Goal: Task Accomplishment & Management: Use online tool/utility

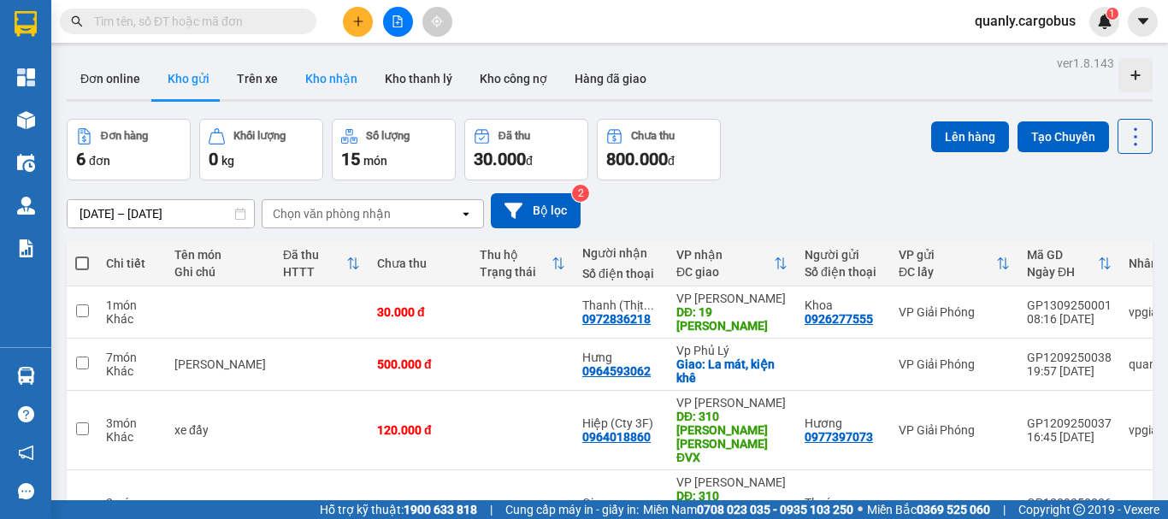
click at [322, 80] on button "Kho nhận" at bounding box center [332, 78] width 80 height 41
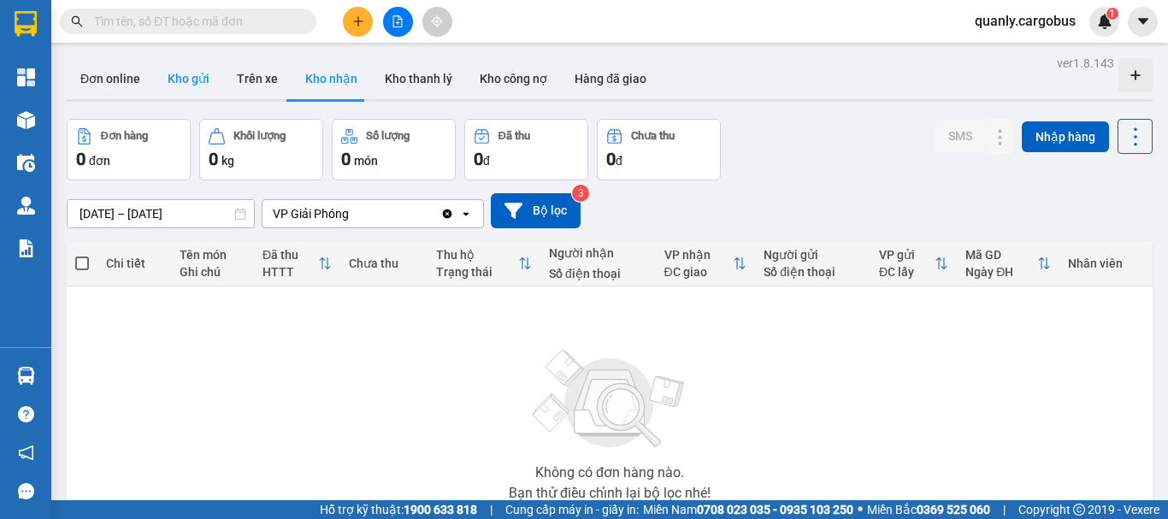
click at [186, 80] on button "Kho gửi" at bounding box center [188, 78] width 69 height 41
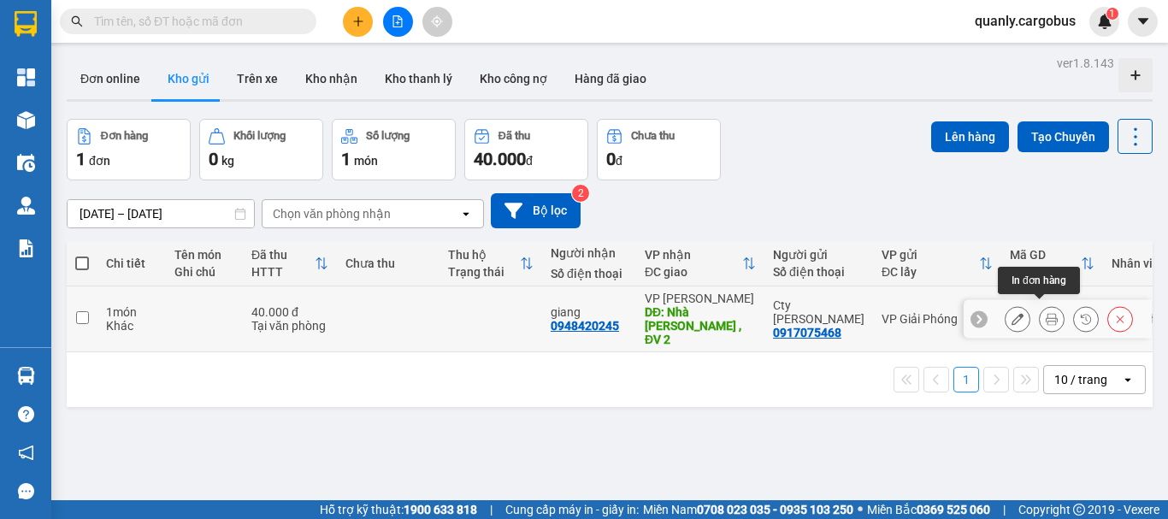
click at [1045, 306] on button at bounding box center [1052, 319] width 24 height 30
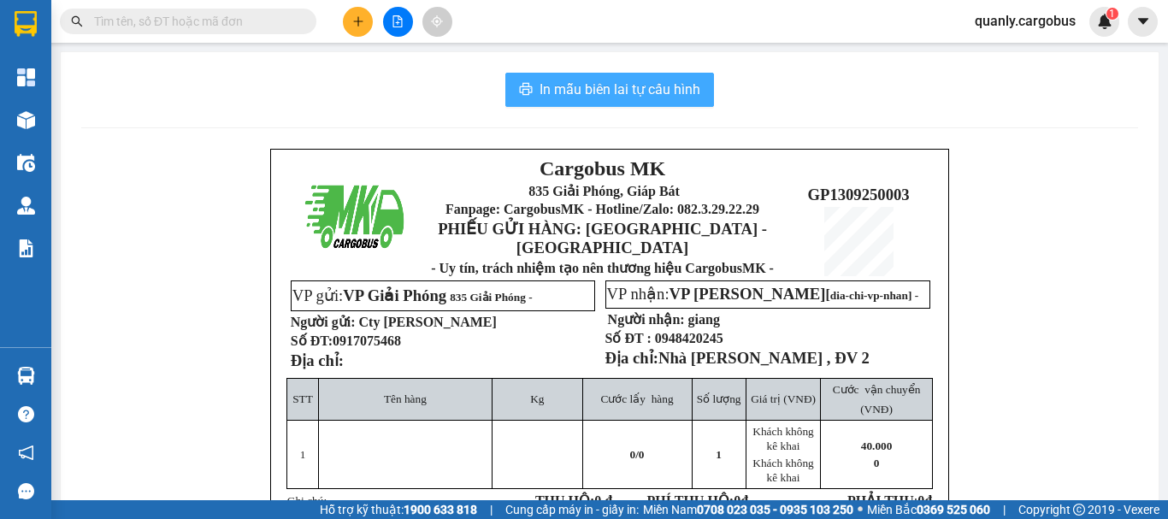
click at [652, 86] on span "In mẫu biên lai tự cấu hình" at bounding box center [620, 89] width 161 height 21
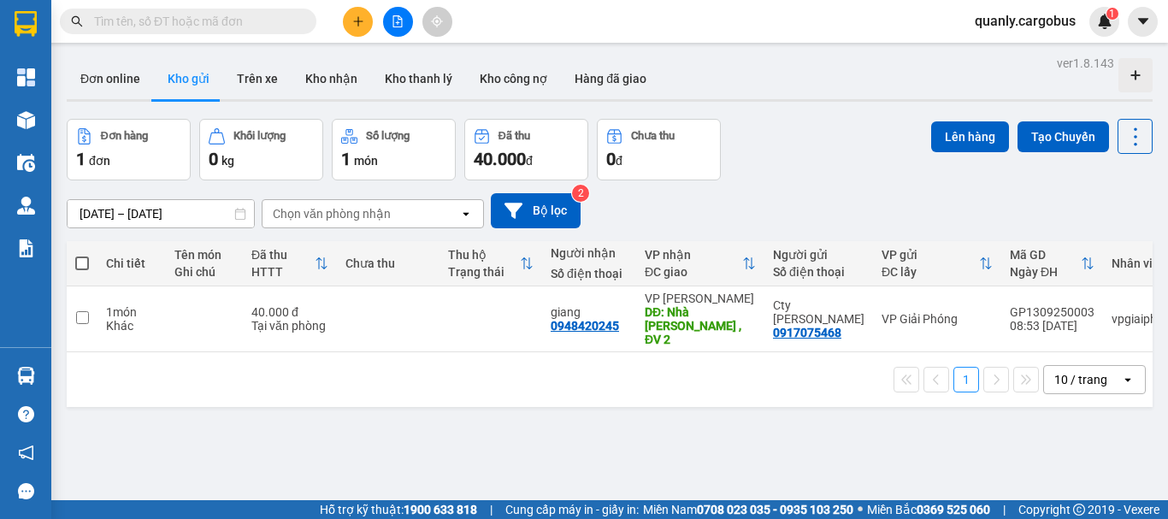
click at [80, 260] on span at bounding box center [82, 264] width 14 height 14
click at [82, 255] on input "checkbox" at bounding box center [82, 255] width 0 height 0
checkbox input "true"
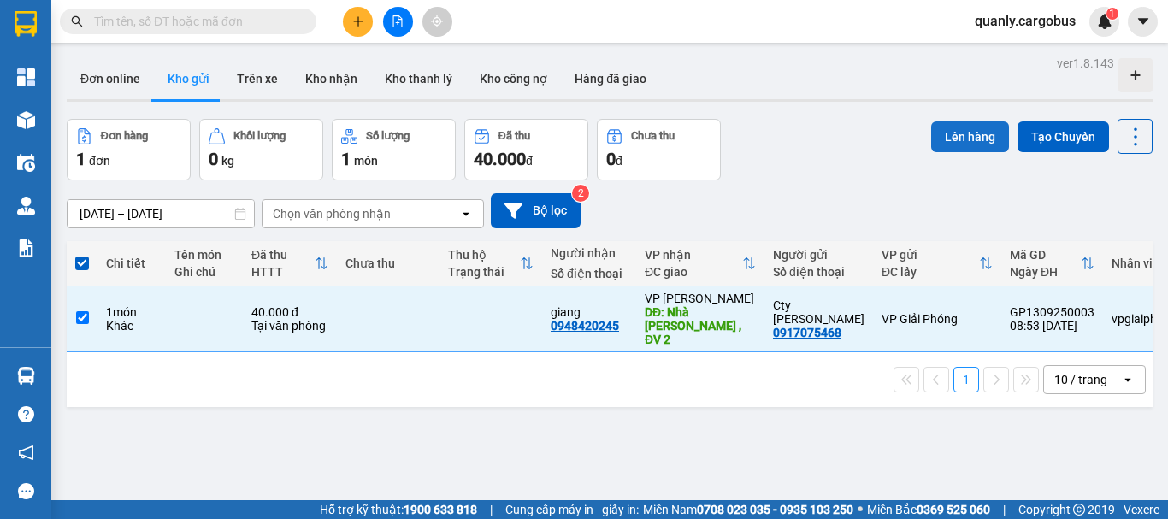
click at [954, 134] on button "Lên hàng" at bounding box center [970, 136] width 78 height 31
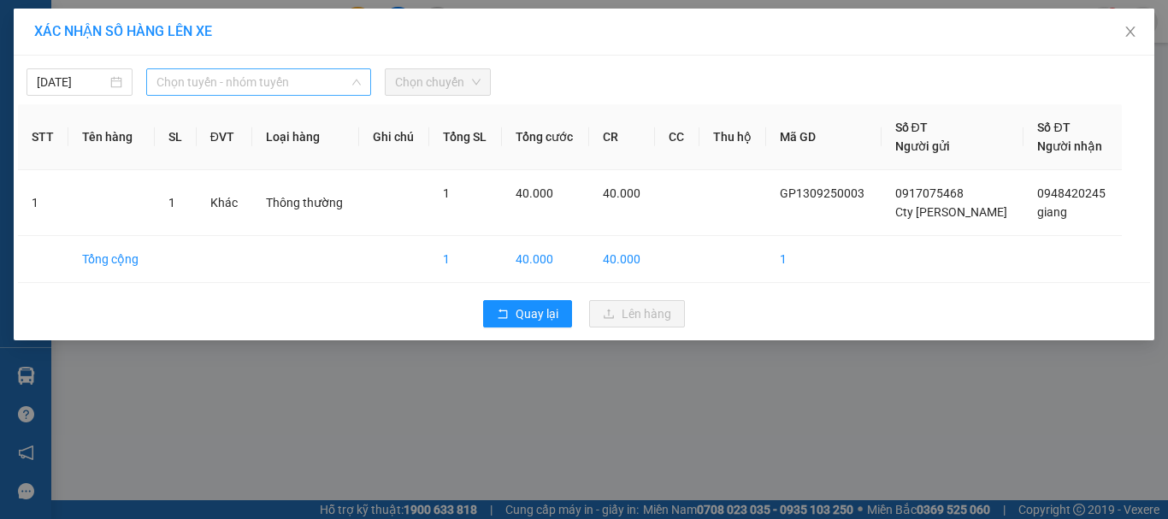
click at [184, 82] on span "Chọn tuyến - nhóm tuyến" at bounding box center [259, 82] width 204 height 26
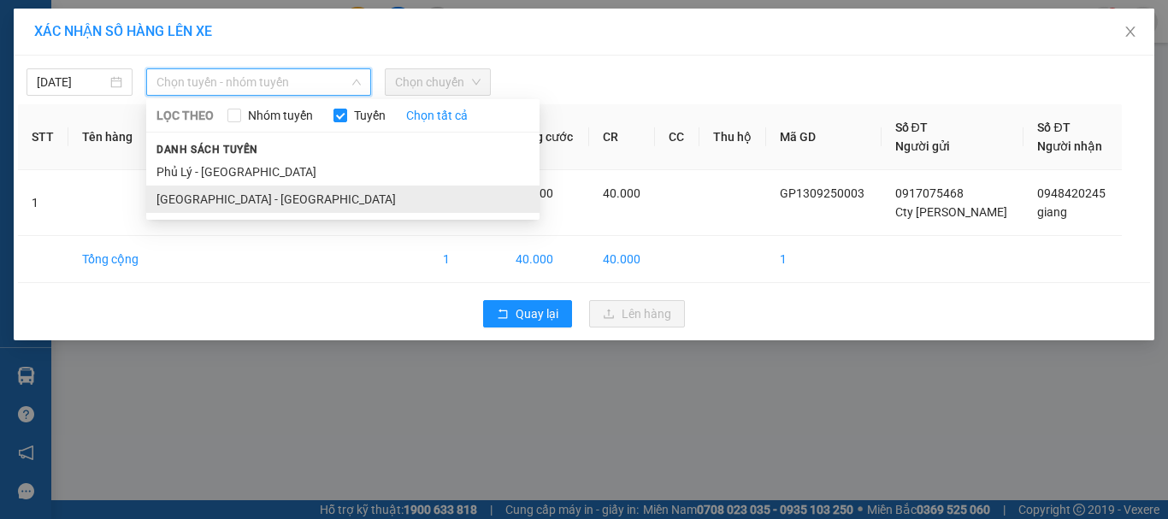
drag, startPoint x: 191, startPoint y: 198, endPoint x: 458, endPoint y: 143, distance: 272.4
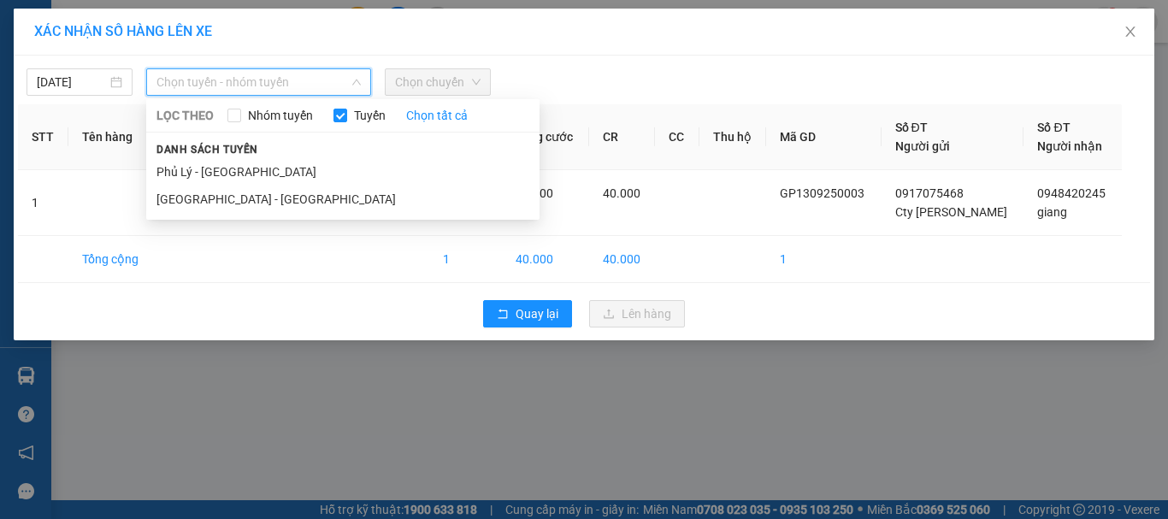
click at [198, 198] on li "[GEOGRAPHIC_DATA] - [GEOGRAPHIC_DATA]" at bounding box center [342, 199] width 393 height 27
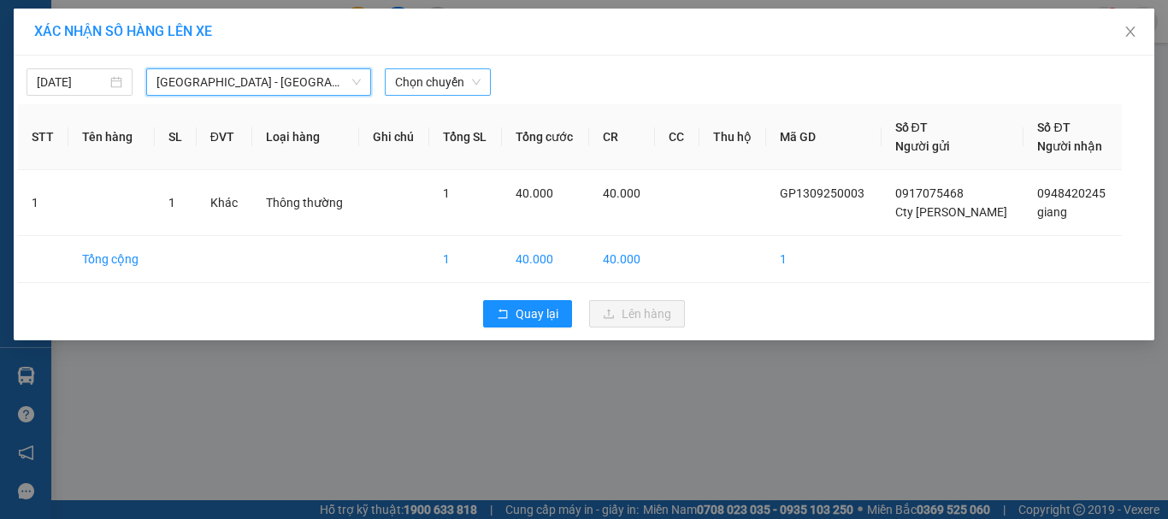
click at [461, 82] on span "Chọn chuyến" at bounding box center [438, 82] width 86 height 26
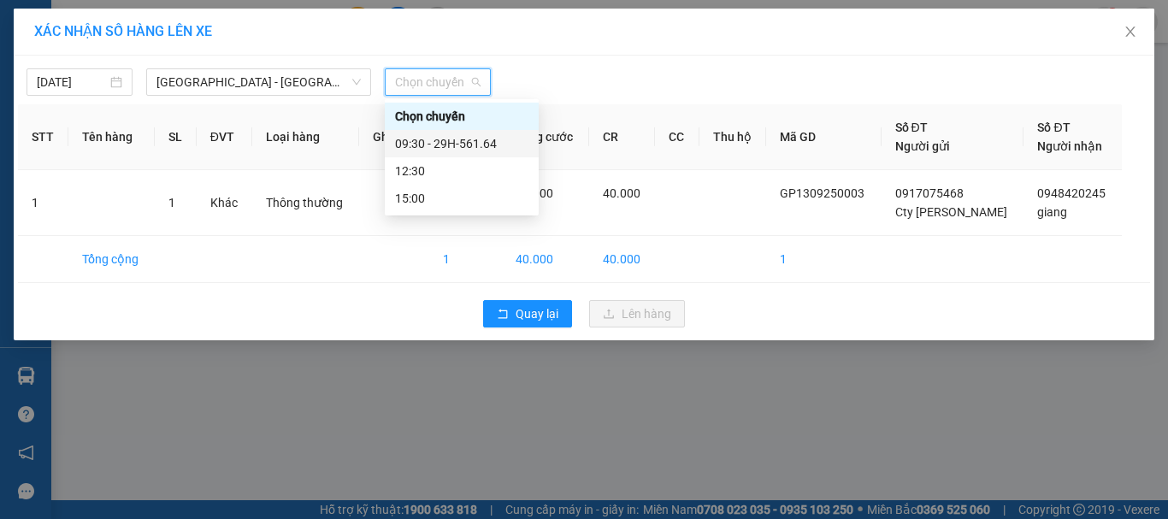
click at [451, 142] on div "09:30 - 29H-561.64" at bounding box center [461, 143] width 133 height 19
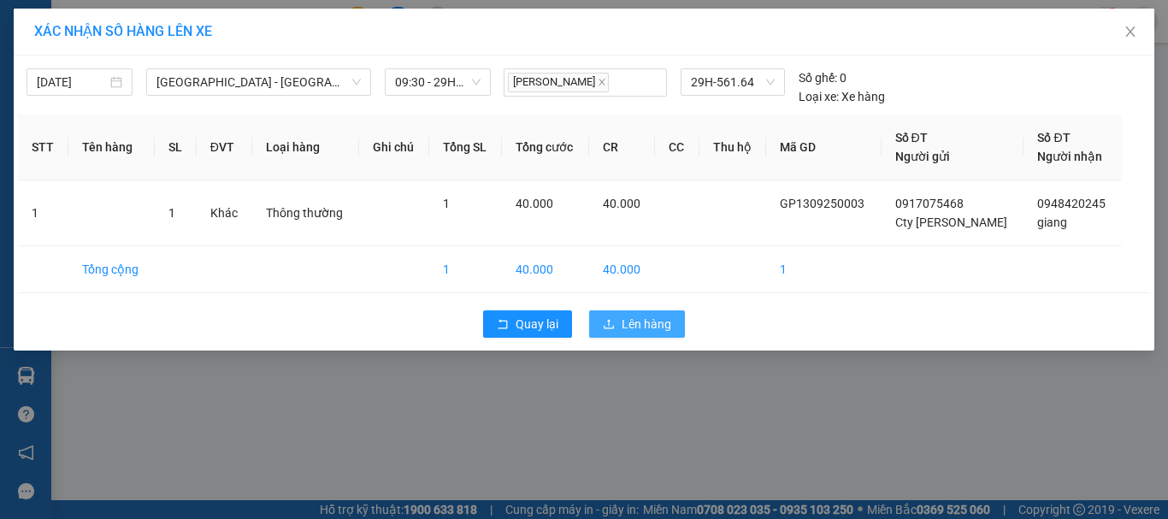
click at [613, 320] on icon "upload" at bounding box center [609, 324] width 12 height 12
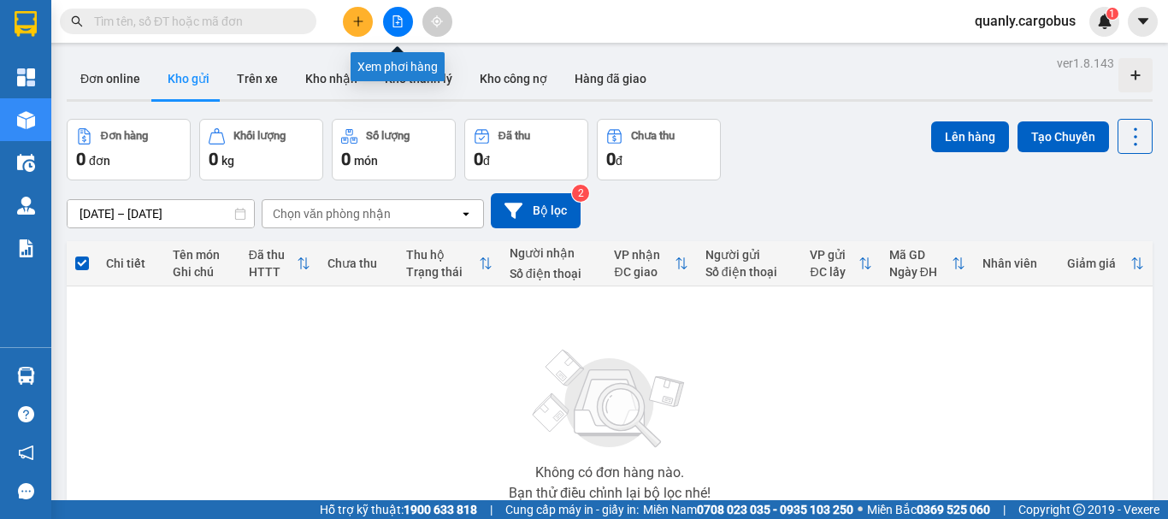
click at [407, 26] on button at bounding box center [398, 22] width 30 height 30
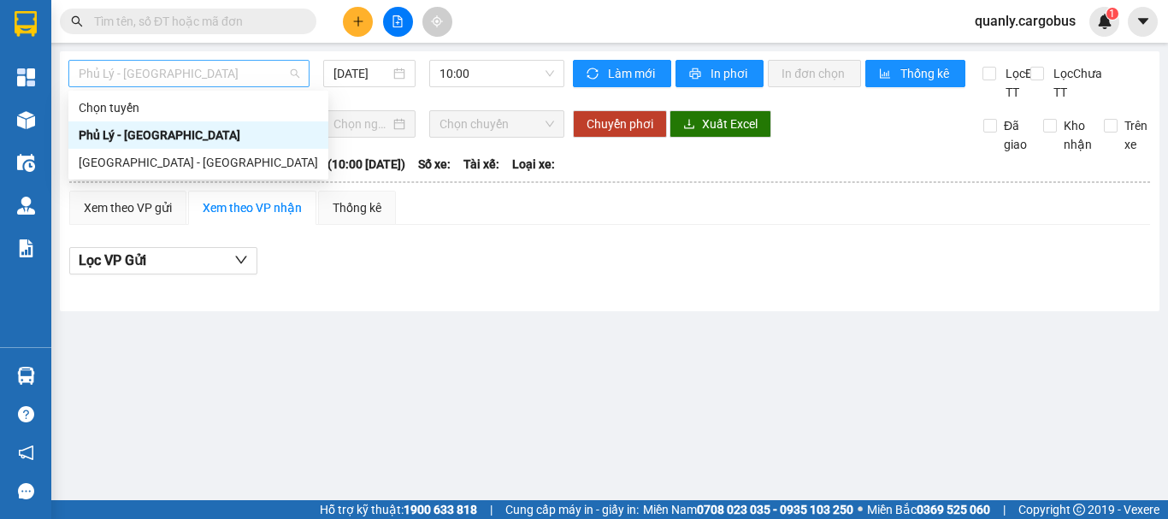
click at [223, 74] on span "Phủ Lý - [GEOGRAPHIC_DATA]" at bounding box center [189, 74] width 221 height 26
click at [125, 157] on div "[GEOGRAPHIC_DATA] - [GEOGRAPHIC_DATA]" at bounding box center [198, 162] width 239 height 19
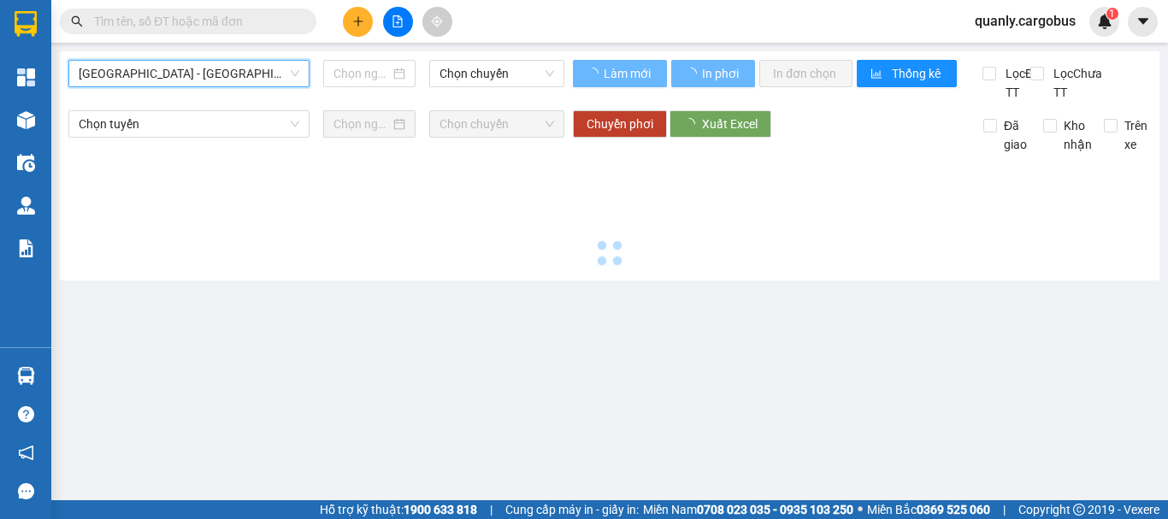
type input "[DATE]"
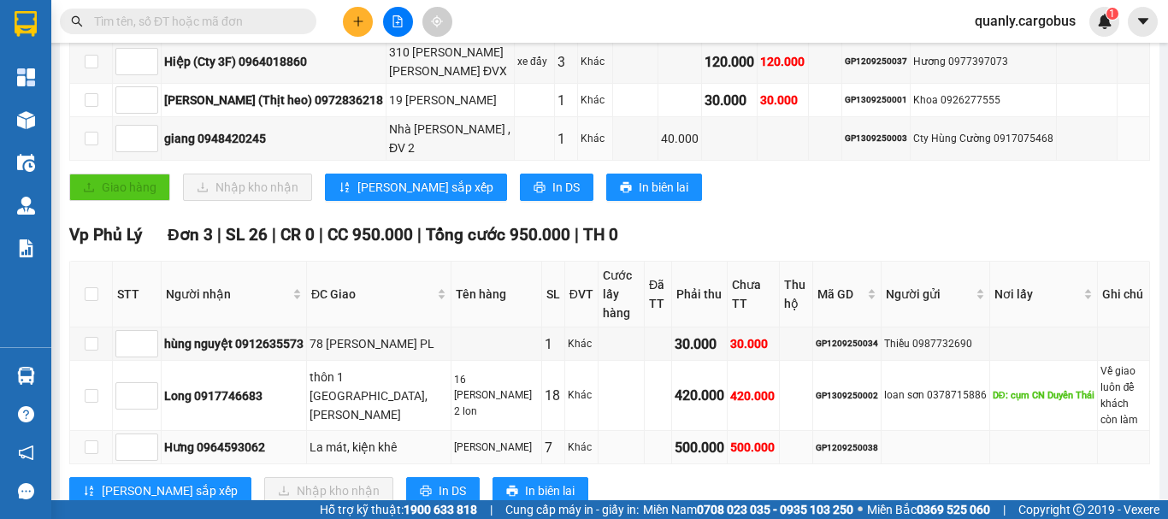
scroll to position [483, 0]
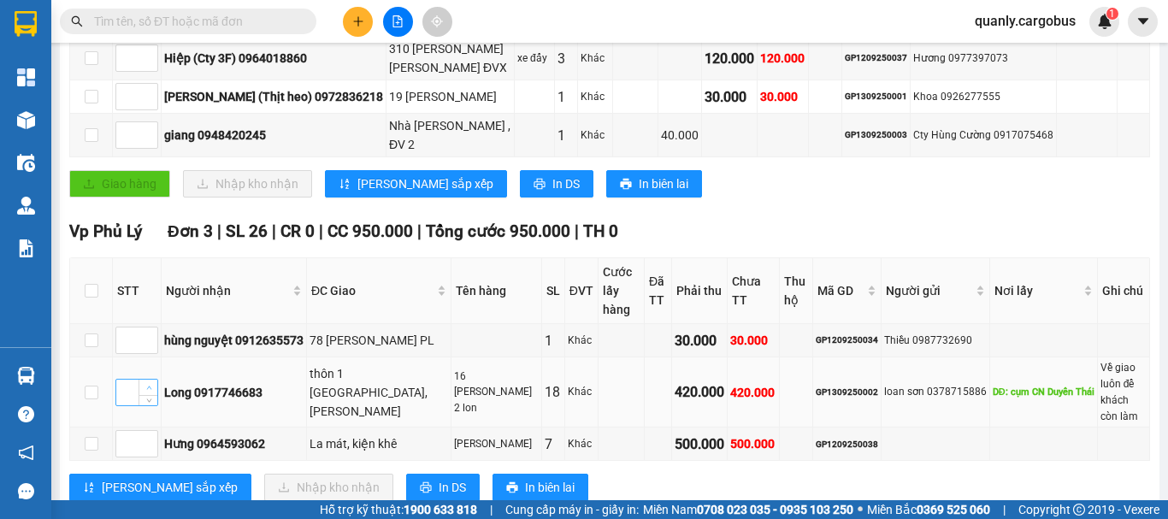
type input "1"
click at [150, 387] on icon "up" at bounding box center [148, 388] width 5 height 3
click at [150, 331] on span "up" at bounding box center [149, 336] width 10 height 10
type input "2"
click at [150, 331] on span "up" at bounding box center [149, 336] width 10 height 10
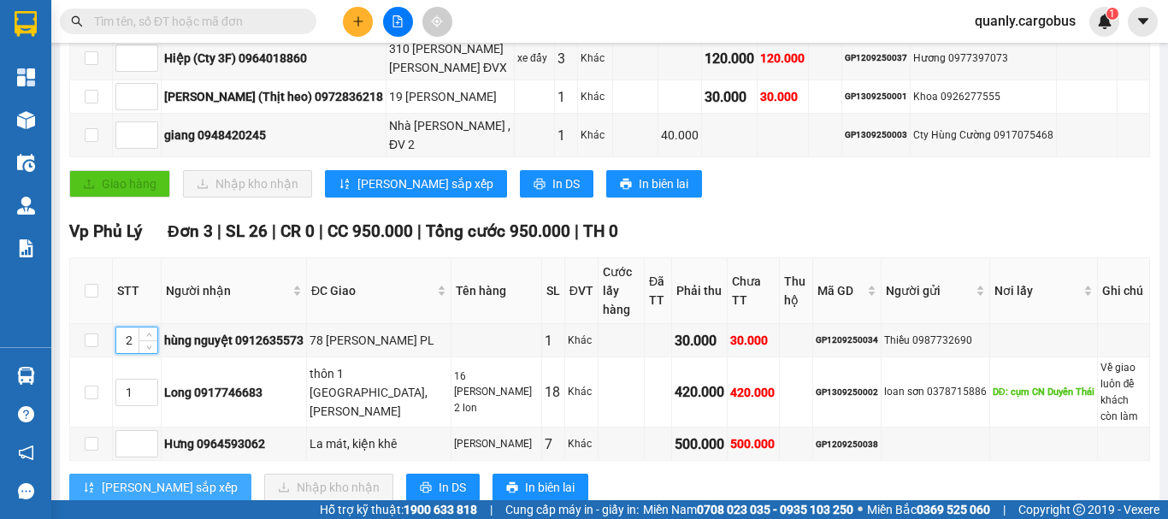
click at [154, 478] on span "[PERSON_NAME] sắp xếp" at bounding box center [170, 487] width 136 height 19
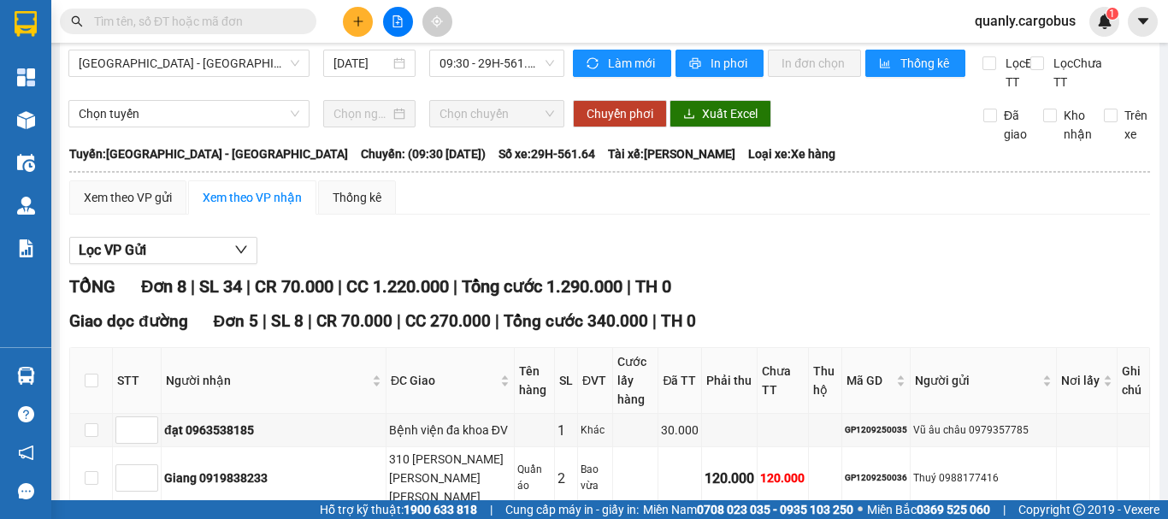
scroll to position [0, 0]
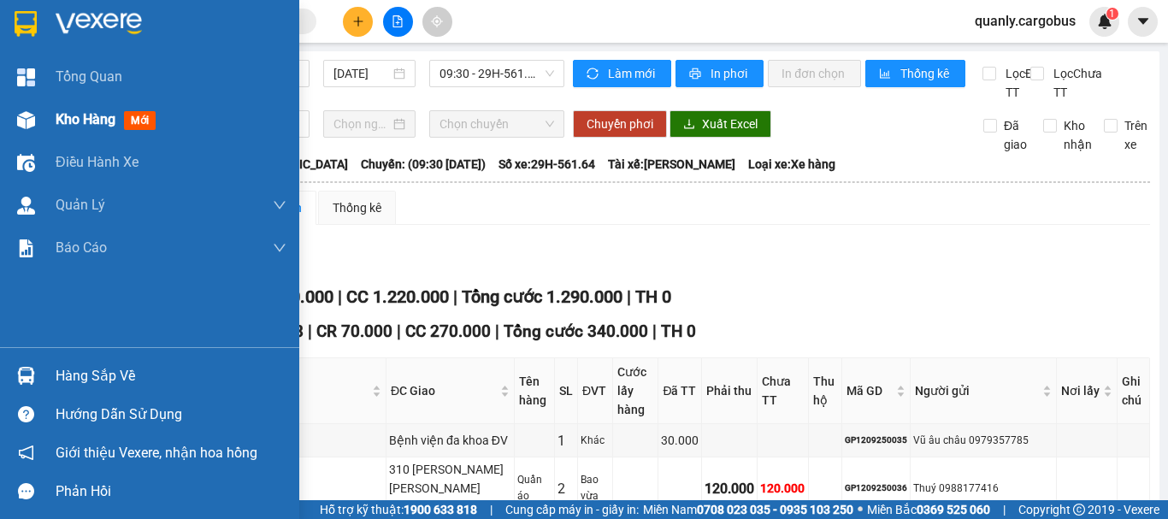
click at [25, 115] on img at bounding box center [26, 120] width 18 height 18
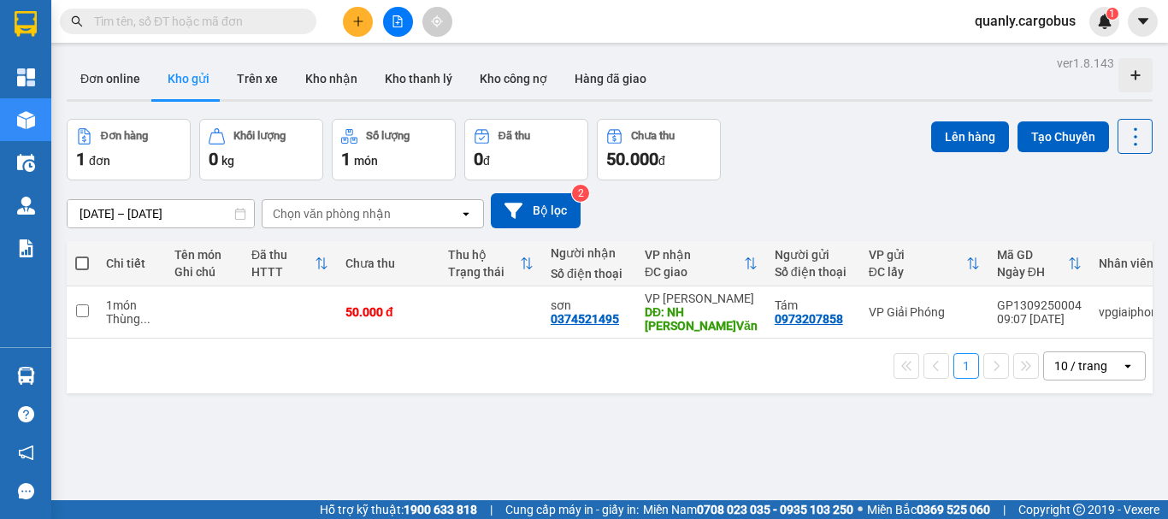
click at [79, 259] on span at bounding box center [82, 264] width 14 height 14
click at [82, 255] on input "checkbox" at bounding box center [82, 255] width 0 height 0
checkbox input "true"
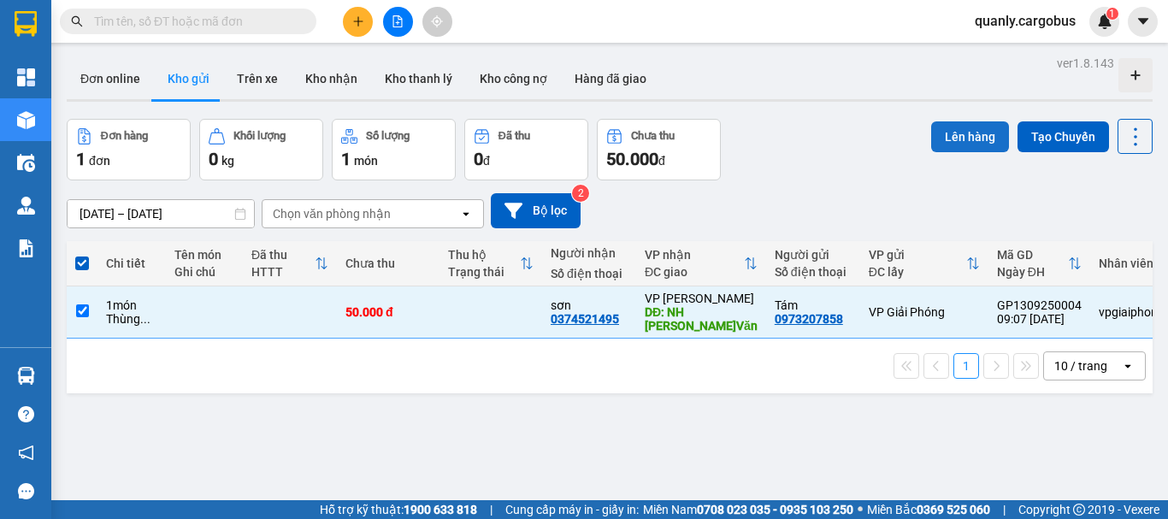
click at [944, 132] on button "Lên hàng" at bounding box center [970, 136] width 78 height 31
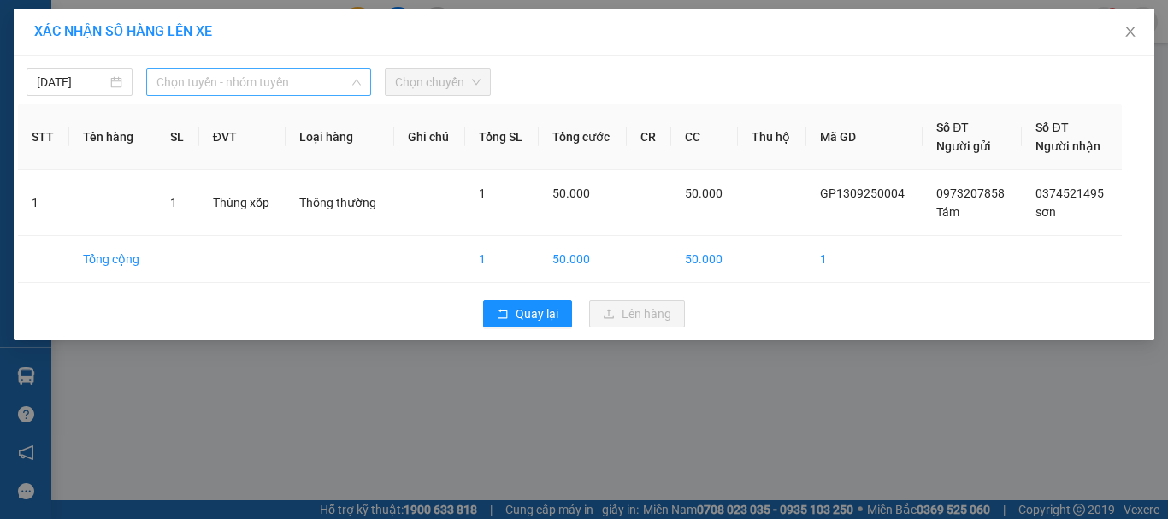
click at [198, 87] on span "Chọn tuyến - nhóm tuyến" at bounding box center [259, 82] width 204 height 26
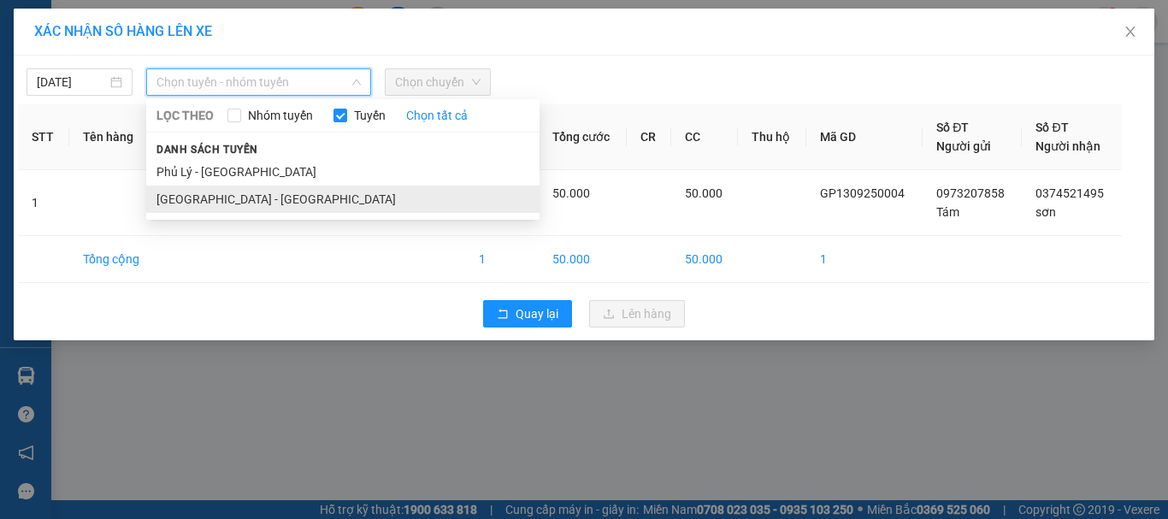
click at [181, 197] on li "[GEOGRAPHIC_DATA] - [GEOGRAPHIC_DATA]" at bounding box center [342, 199] width 393 height 27
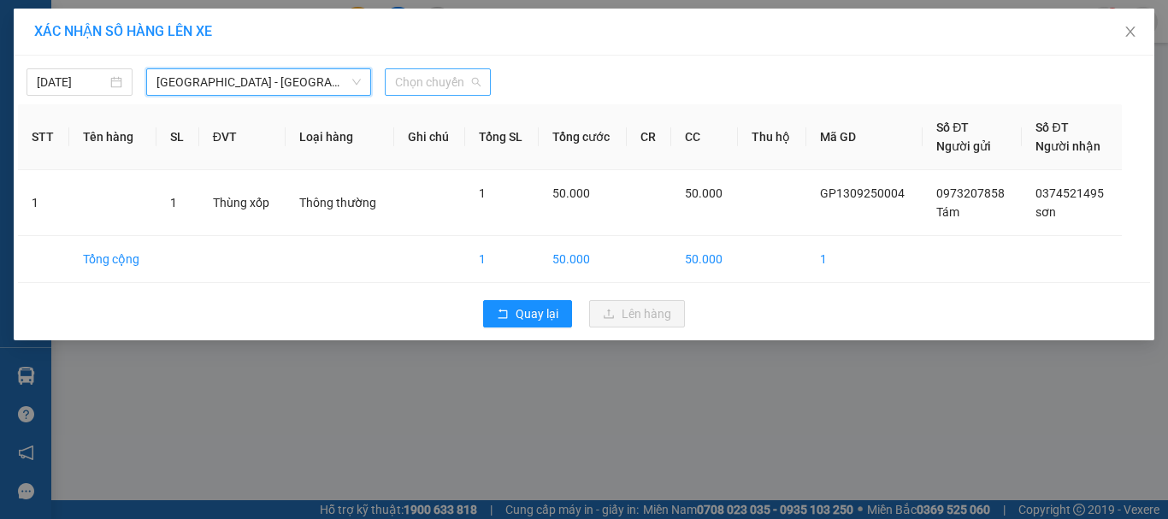
click at [440, 80] on span "Chọn chuyến" at bounding box center [438, 82] width 86 height 26
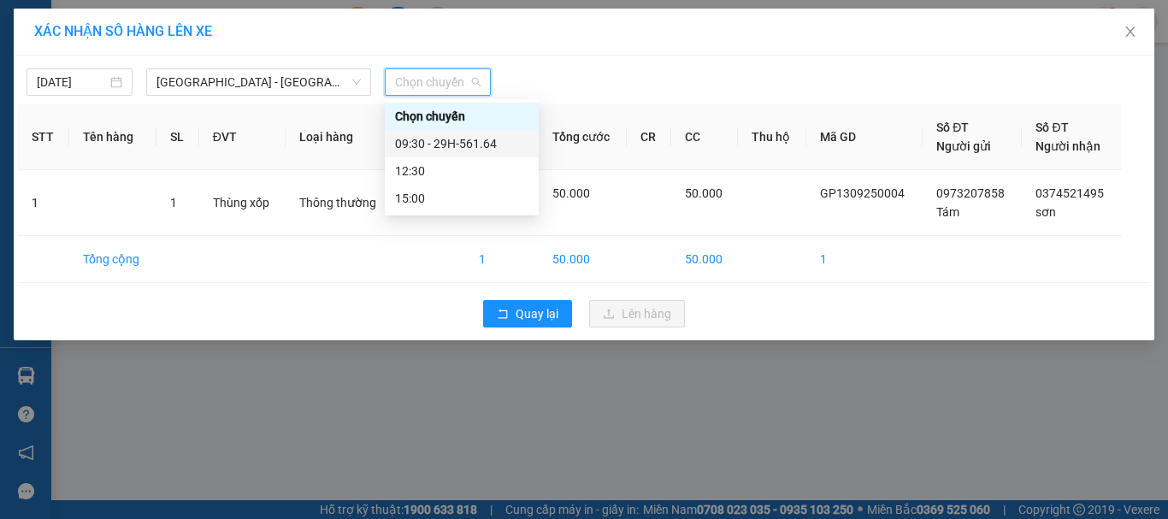
click at [452, 143] on div "09:30 - 29H-561.64" at bounding box center [461, 143] width 133 height 19
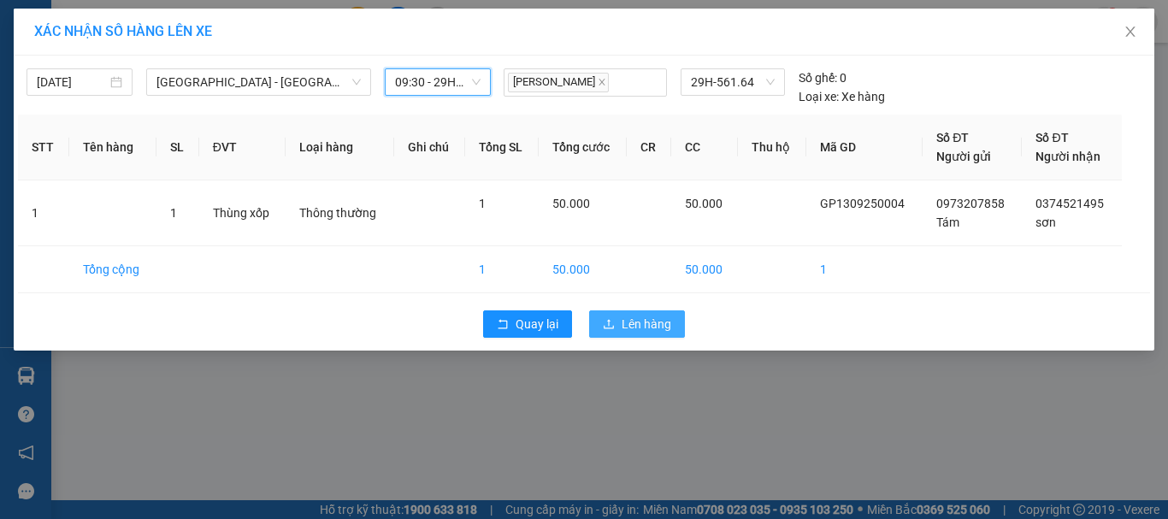
click at [664, 321] on span "Lên hàng" at bounding box center [647, 324] width 50 height 19
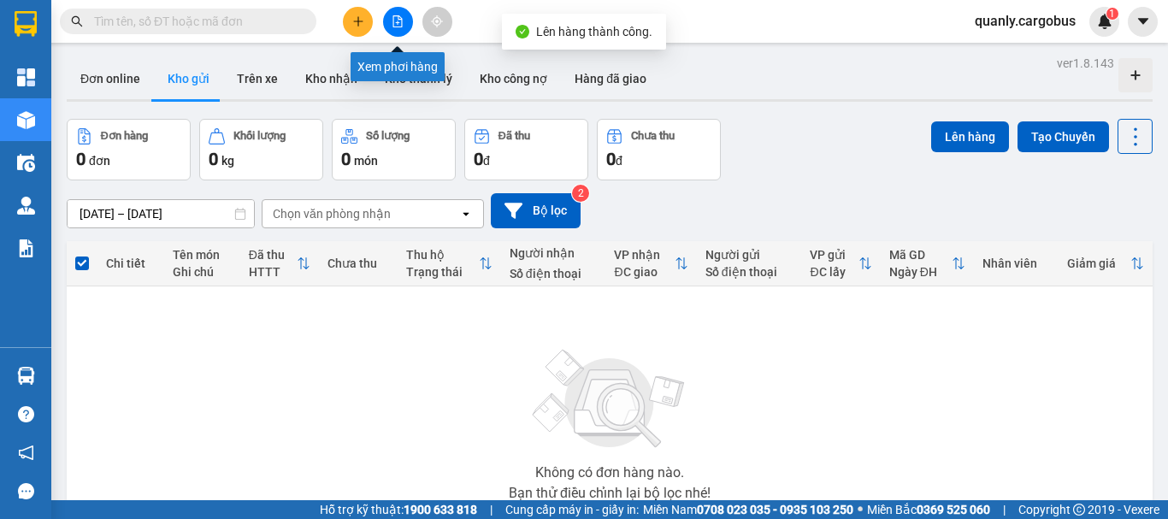
click at [396, 22] on icon "file-add" at bounding box center [398, 21] width 12 height 12
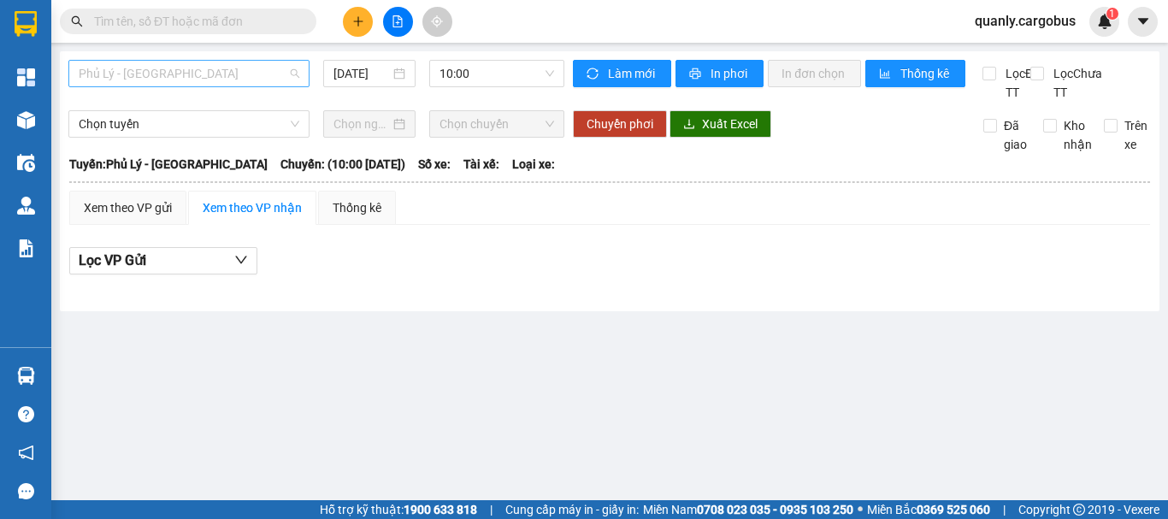
click at [180, 76] on span "Phủ Lý - [GEOGRAPHIC_DATA]" at bounding box center [189, 74] width 221 height 26
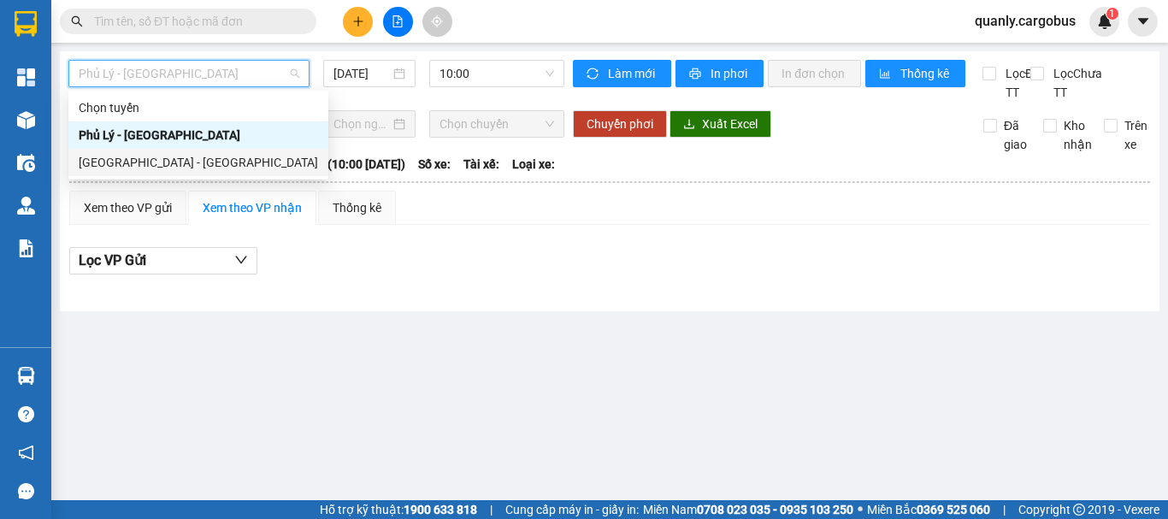
click at [140, 168] on div "[GEOGRAPHIC_DATA] - [GEOGRAPHIC_DATA]" at bounding box center [198, 162] width 239 height 19
type input "[DATE]"
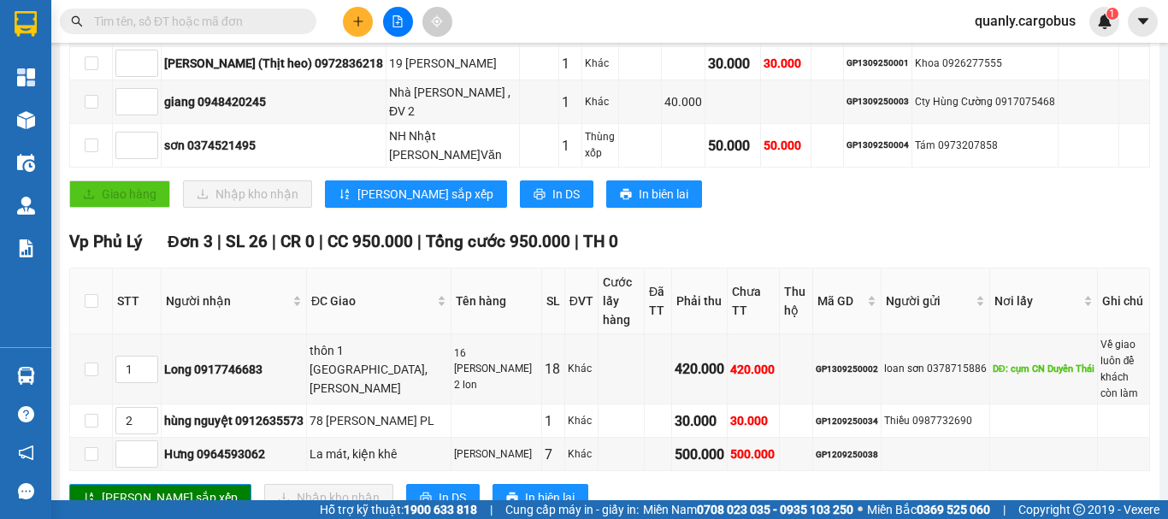
scroll to position [527, 0]
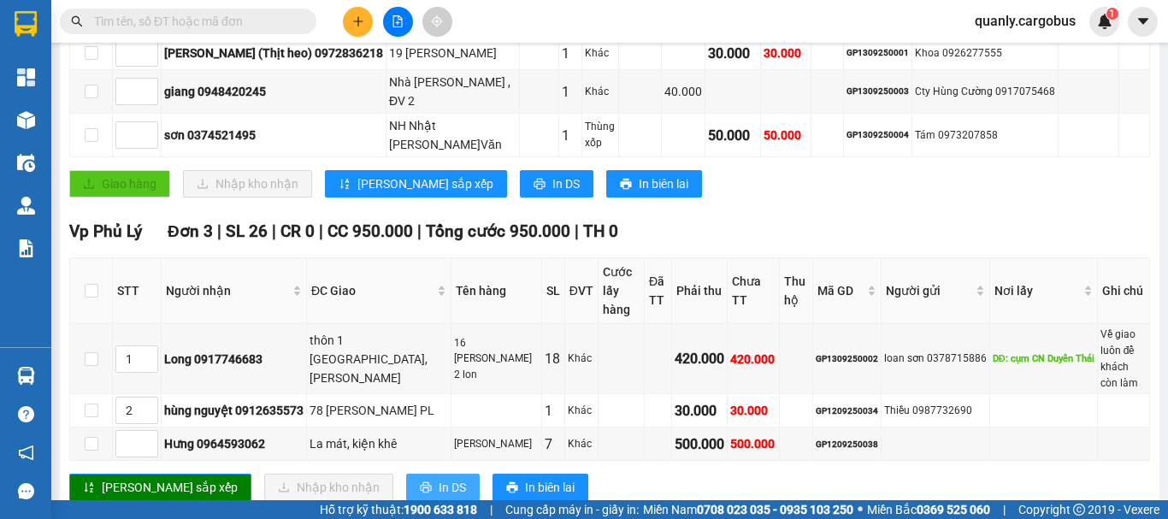
click at [439, 478] on span "In DS" at bounding box center [452, 487] width 27 height 19
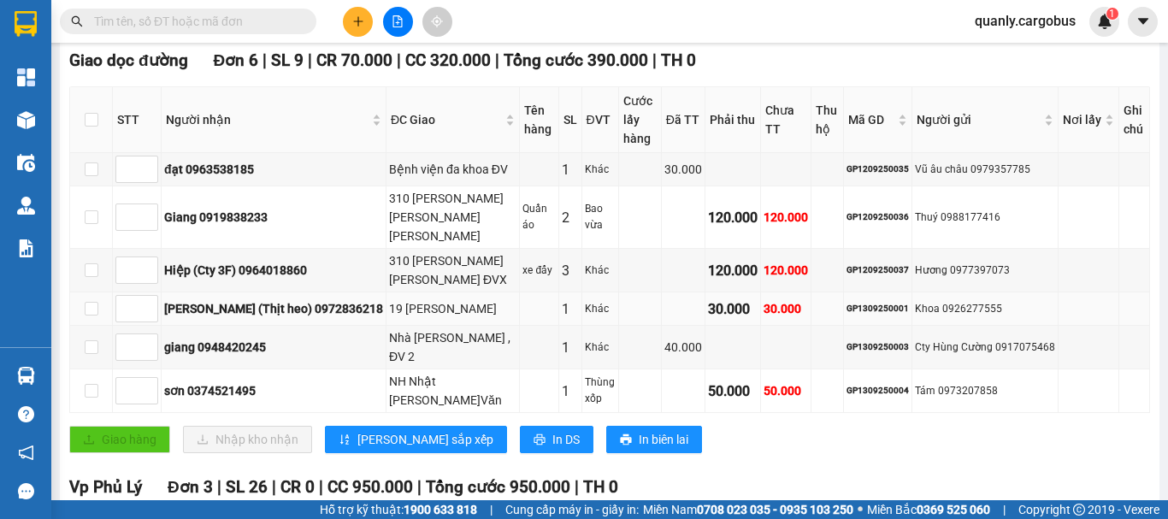
scroll to position [270, 0]
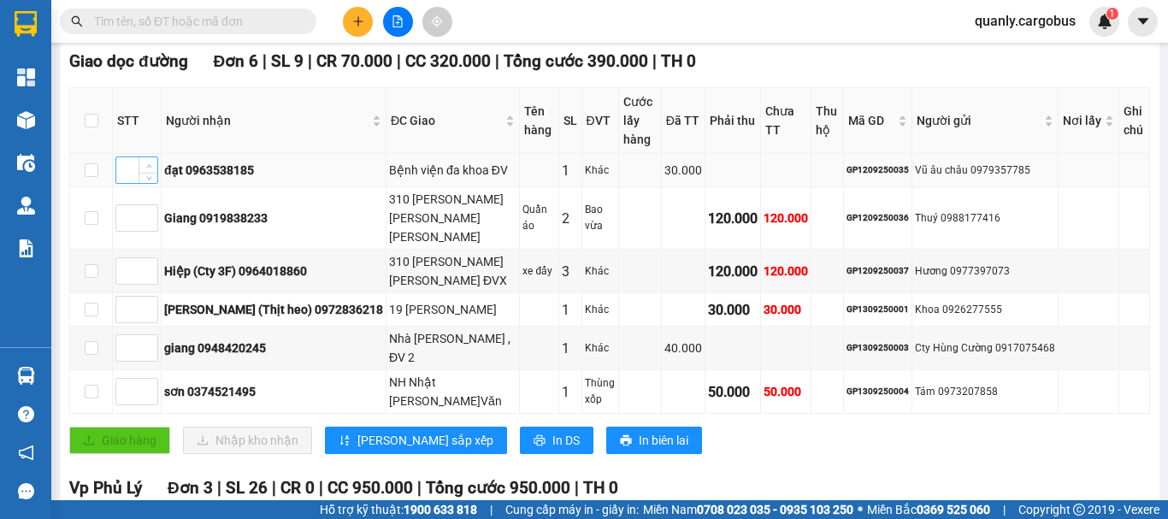
type input "1"
click at [156, 167] on span "Increase Value" at bounding box center [148, 164] width 19 height 15
type input "1"
click at [148, 214] on icon "up" at bounding box center [149, 214] width 6 height 6
type input "1"
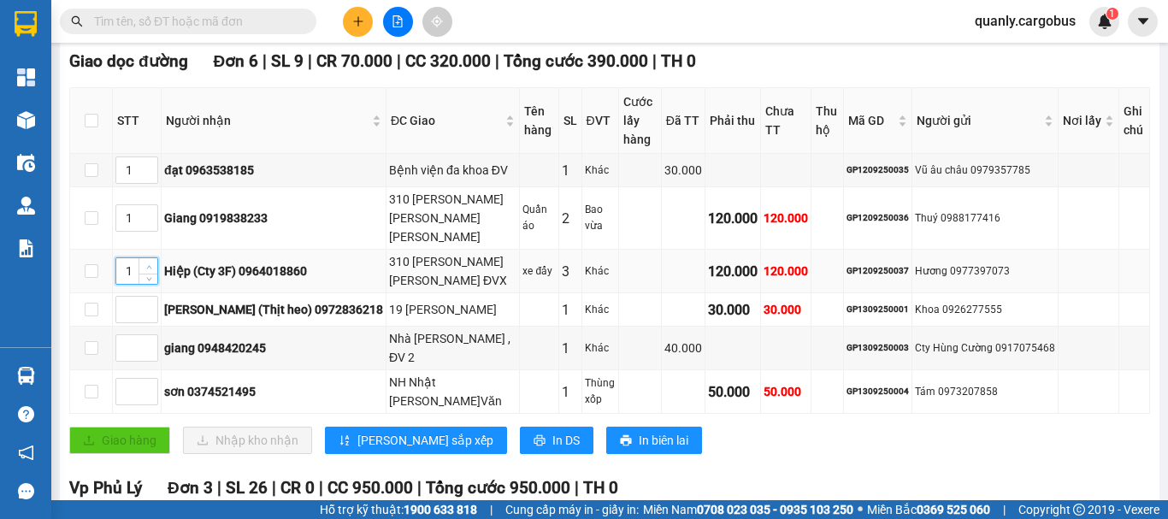
click at [151, 258] on span "Increase Value" at bounding box center [148, 265] width 19 height 15
click at [150, 385] on icon "up" at bounding box center [149, 388] width 6 height 6
type input "2"
click at [150, 385] on icon "up" at bounding box center [149, 388] width 6 height 6
click at [353, 431] on button "[PERSON_NAME] sắp xếp" at bounding box center [416, 440] width 182 height 27
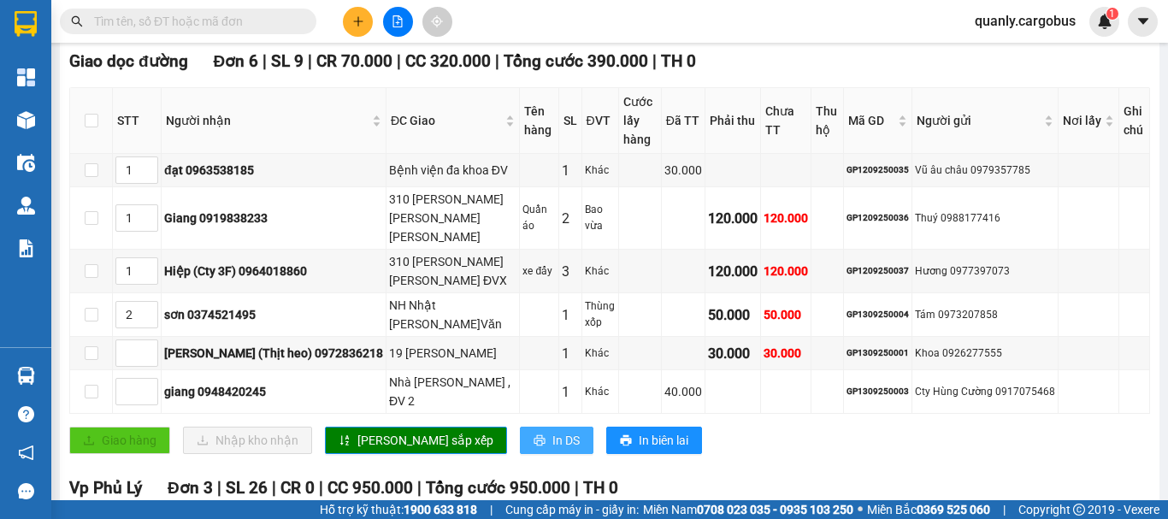
click at [552, 434] on span "In DS" at bounding box center [565, 440] width 27 height 19
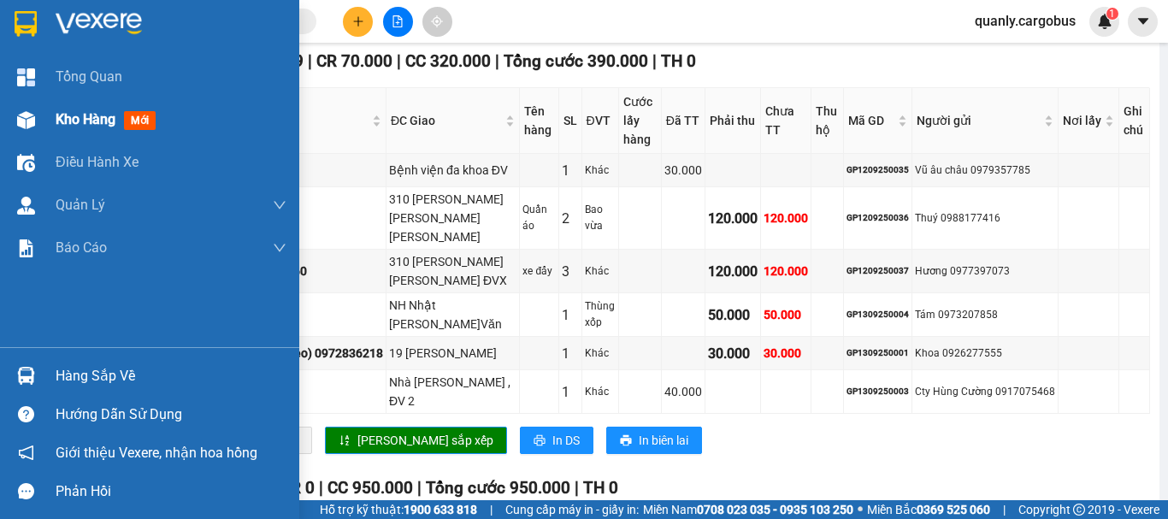
click at [23, 117] on img at bounding box center [26, 120] width 18 height 18
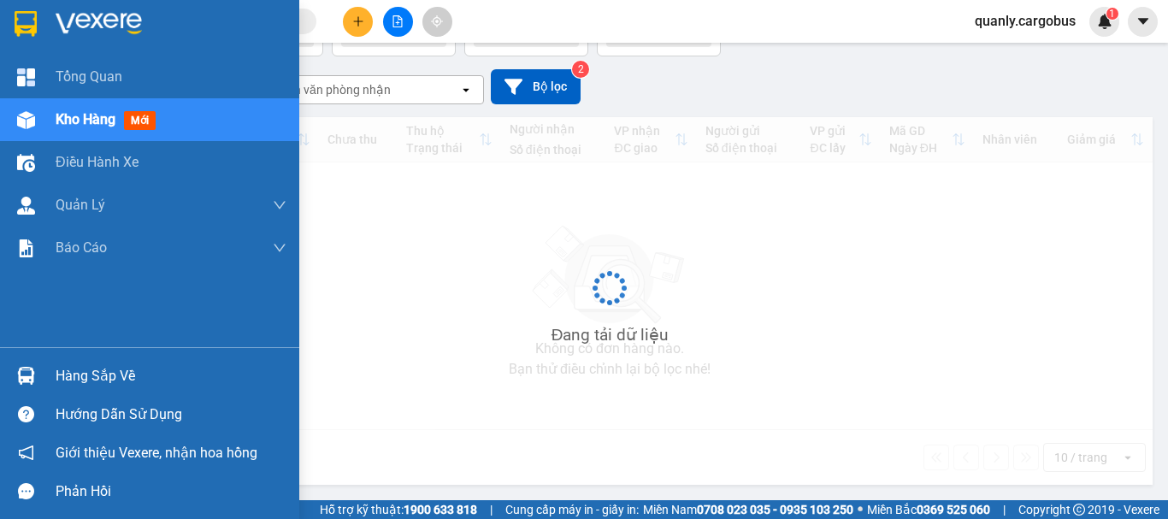
scroll to position [79, 0]
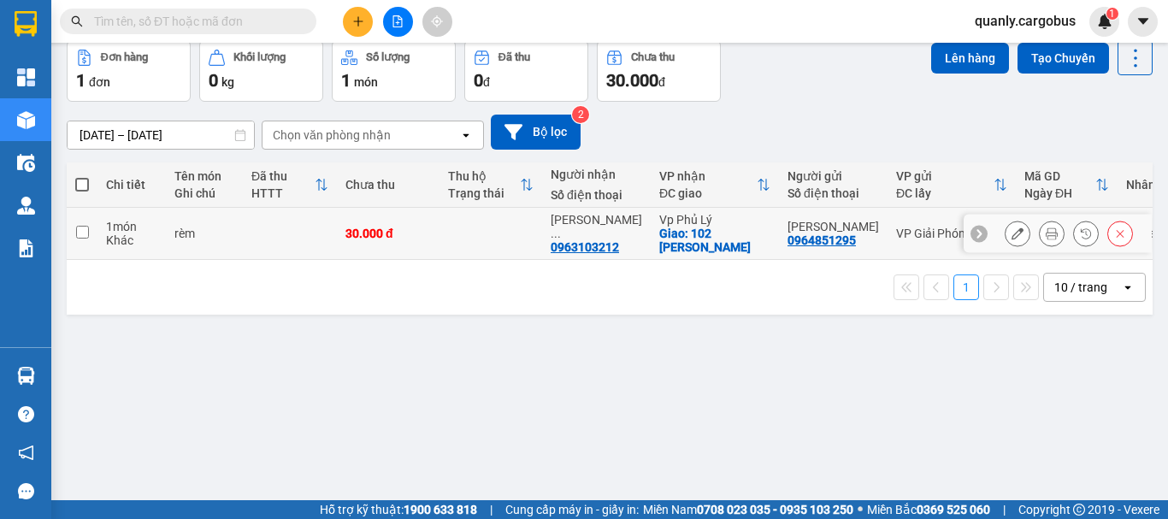
click at [1046, 230] on icon at bounding box center [1052, 233] width 12 height 12
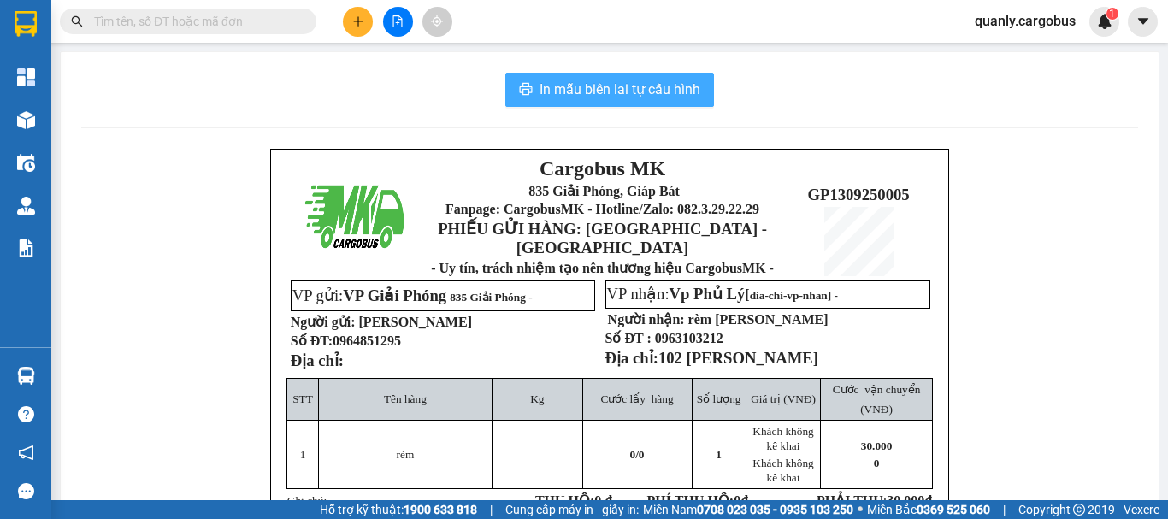
click at [653, 86] on span "In mẫu biên lai tự cấu hình" at bounding box center [620, 89] width 161 height 21
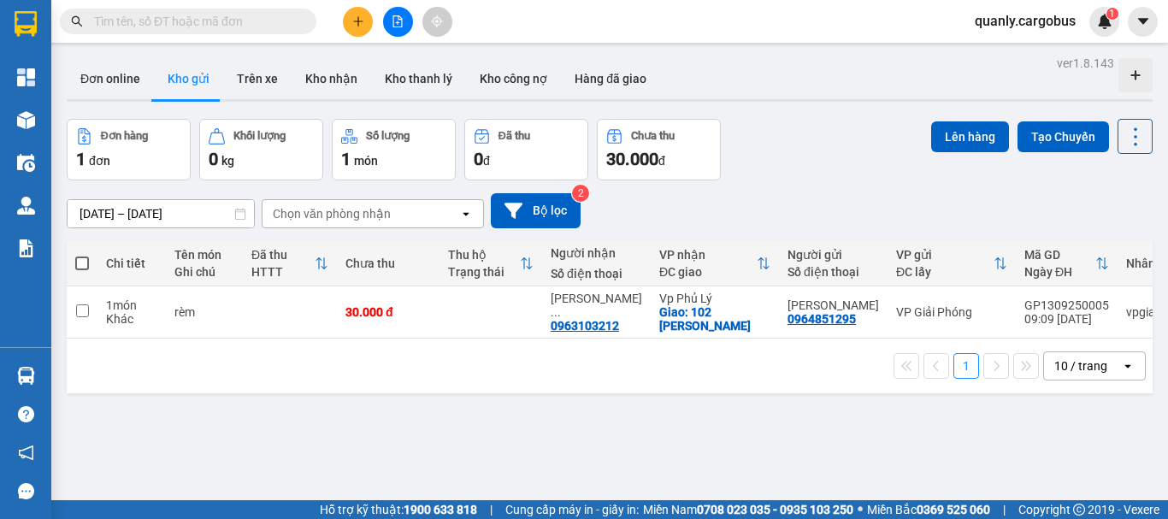
click at [86, 263] on span at bounding box center [82, 264] width 14 height 14
click at [82, 255] on input "checkbox" at bounding box center [82, 255] width 0 height 0
checkbox input "true"
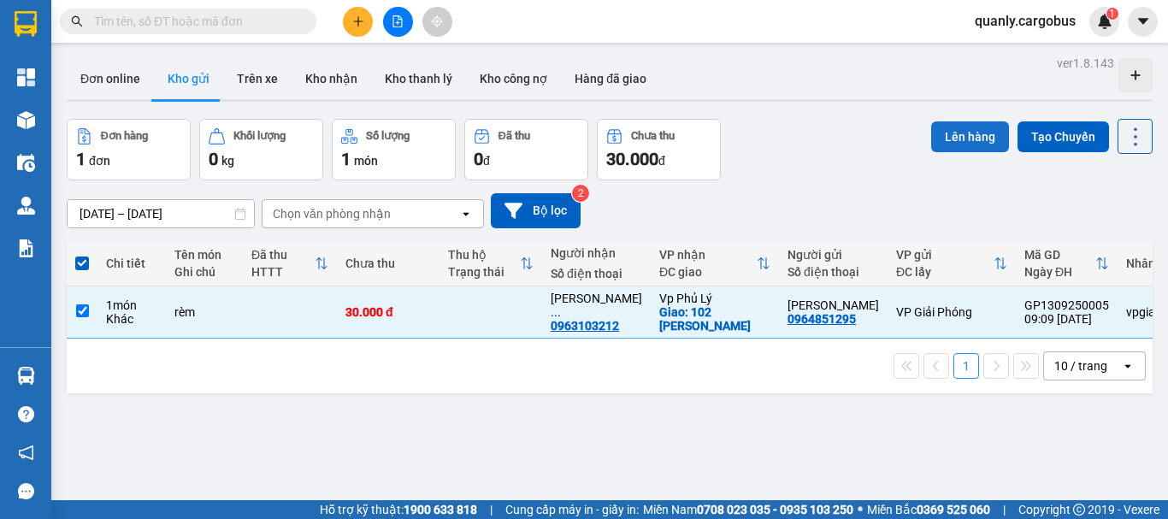
click at [944, 140] on button "Lên hàng" at bounding box center [970, 136] width 78 height 31
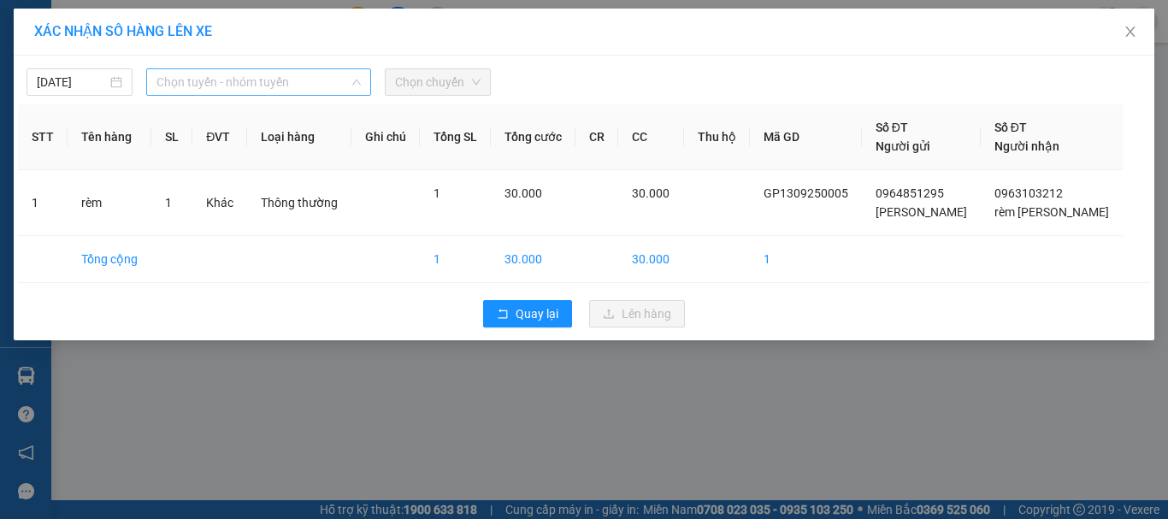
click at [243, 84] on span "Chọn tuyến - nhóm tuyến" at bounding box center [259, 82] width 204 height 26
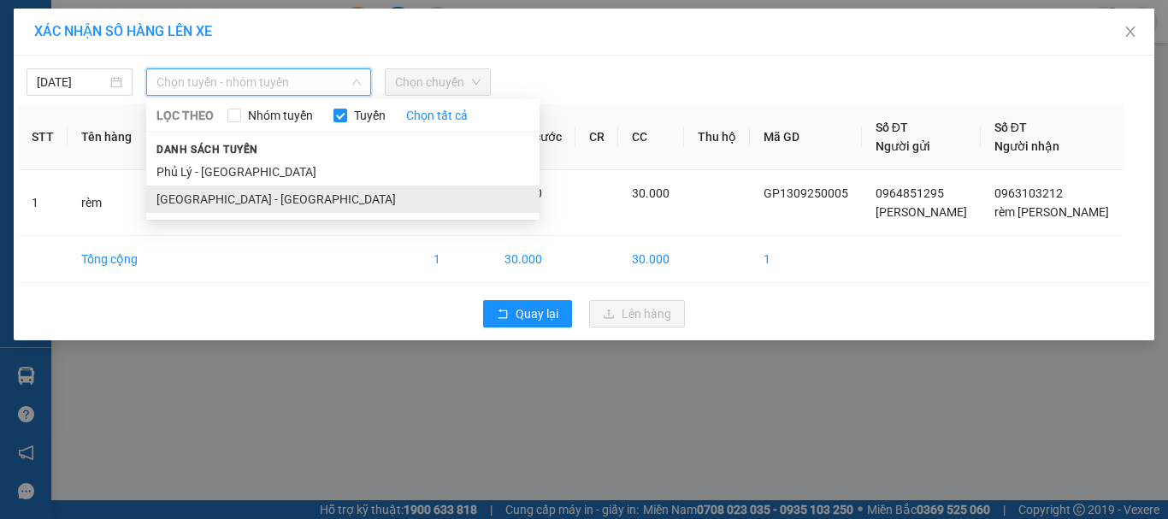
click at [195, 201] on li "[GEOGRAPHIC_DATA] - [GEOGRAPHIC_DATA]" at bounding box center [342, 199] width 393 height 27
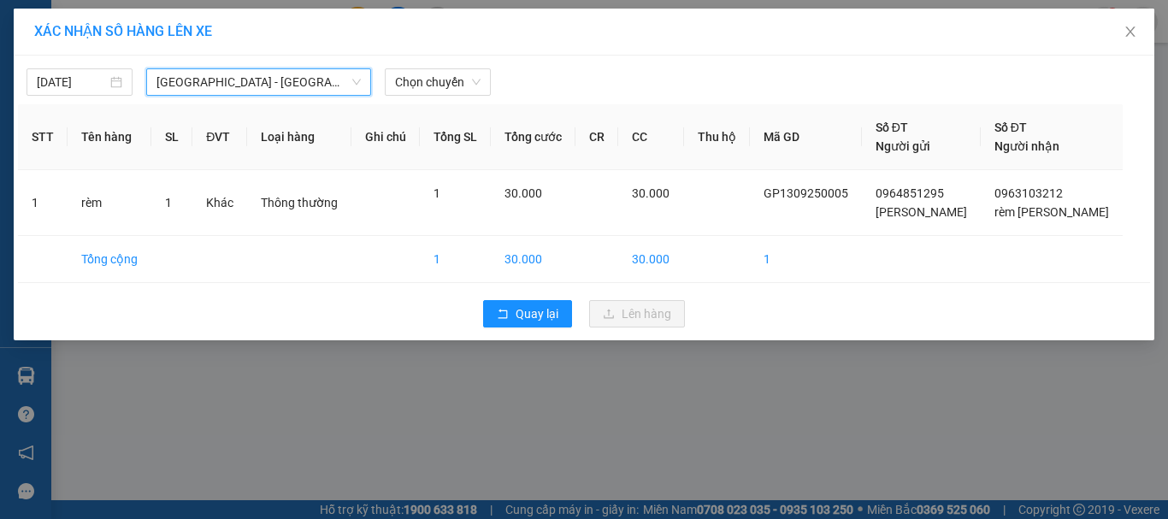
drag, startPoint x: 432, startPoint y: 68, endPoint x: 437, endPoint y: 101, distance: 33.7
click at [432, 68] on div "13/09/2025 Hà Nội - Phủ Lý Hà Nội - Phủ Lý LỌC THEO Nhóm tuyến Tuyến Chọn tất c…" at bounding box center [584, 78] width 1132 height 36
click at [440, 86] on span "Chọn chuyến" at bounding box center [438, 82] width 86 height 26
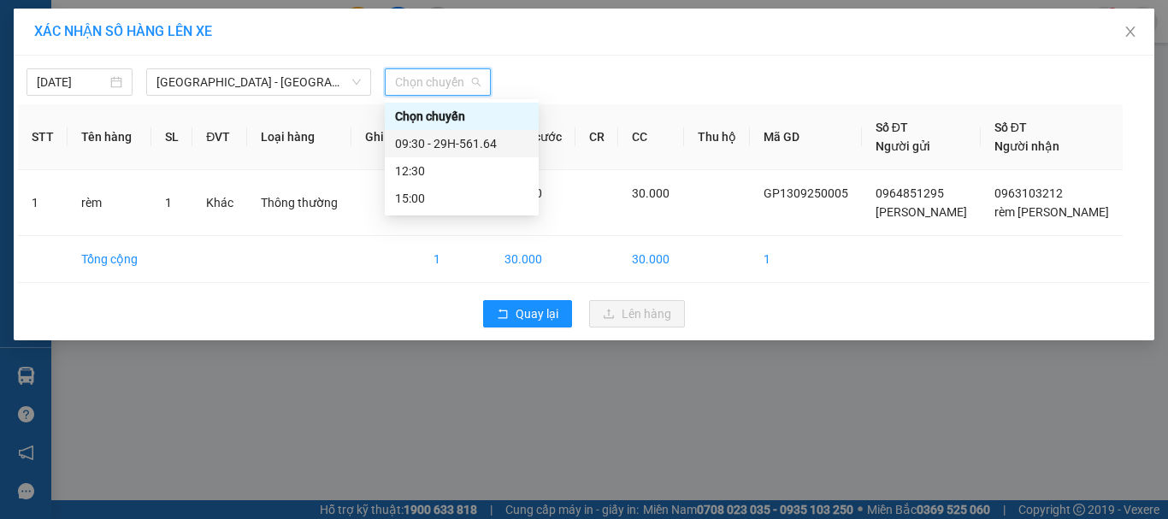
click at [446, 144] on div "09:30 - 29H-561.64" at bounding box center [461, 143] width 133 height 19
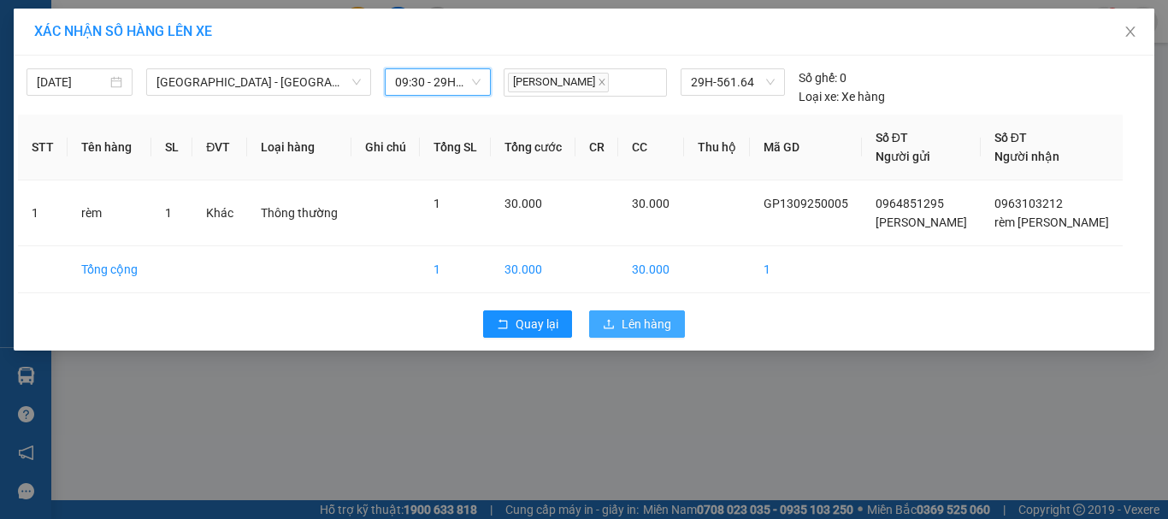
click at [641, 326] on span "Lên hàng" at bounding box center [647, 324] width 50 height 19
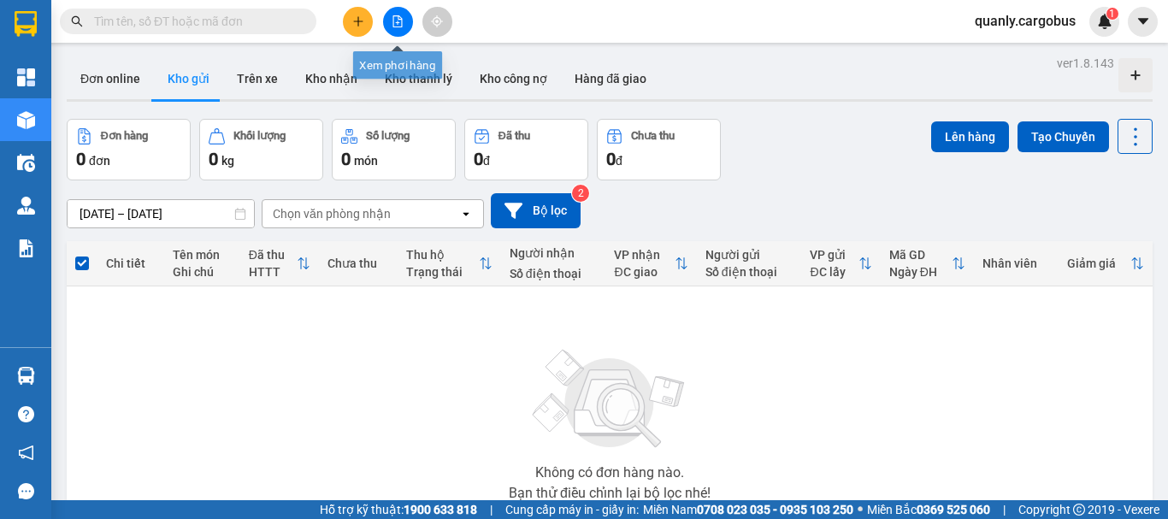
click at [396, 27] on button at bounding box center [398, 22] width 30 height 30
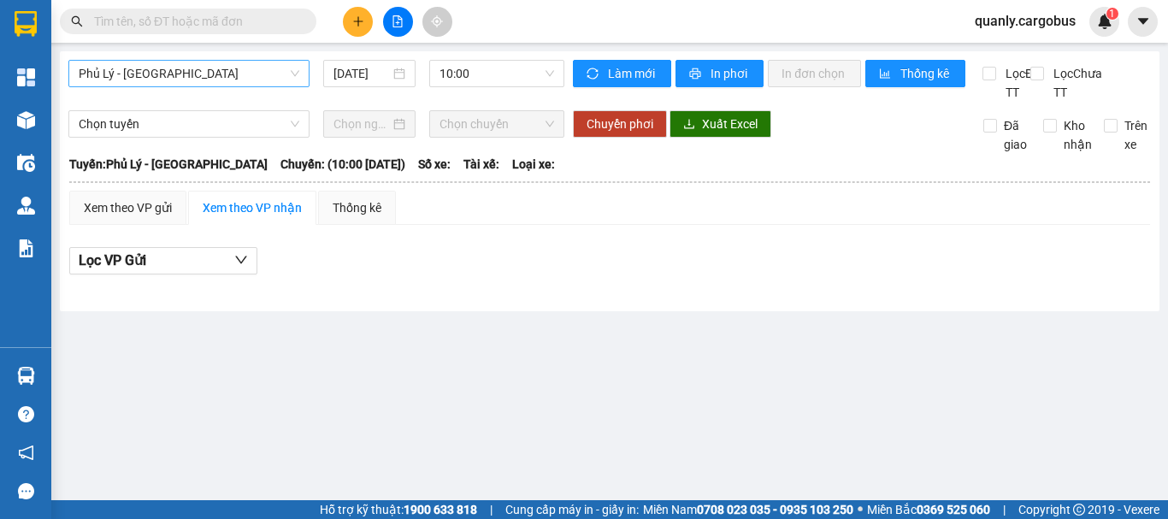
click at [228, 74] on span "Phủ Lý - [GEOGRAPHIC_DATA]" at bounding box center [189, 74] width 221 height 26
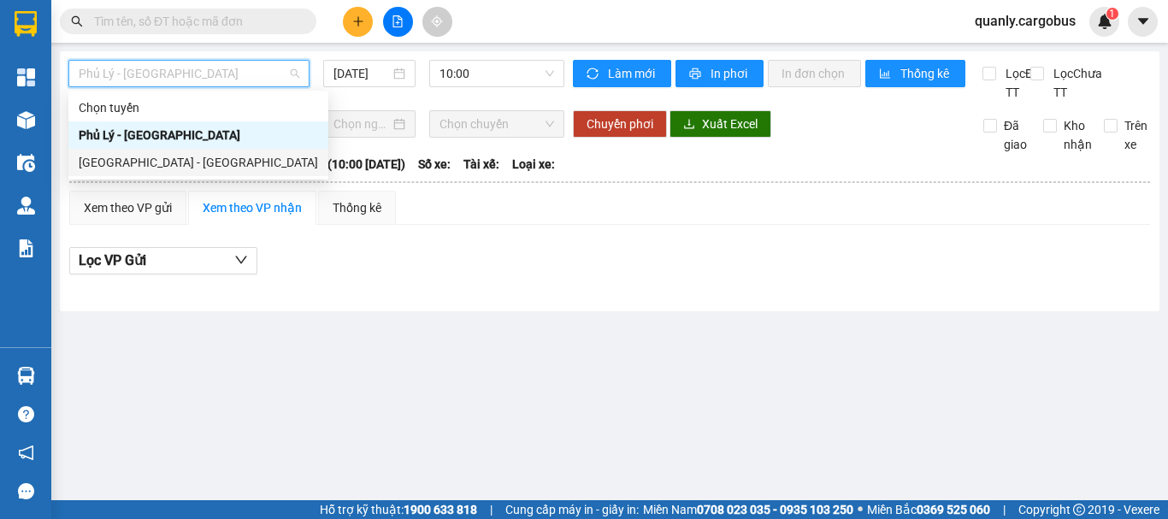
drag, startPoint x: 138, startPoint y: 161, endPoint x: 290, endPoint y: 95, distance: 165.9
click at [161, 152] on div "[GEOGRAPHIC_DATA] - [GEOGRAPHIC_DATA]" at bounding box center [198, 162] width 260 height 27
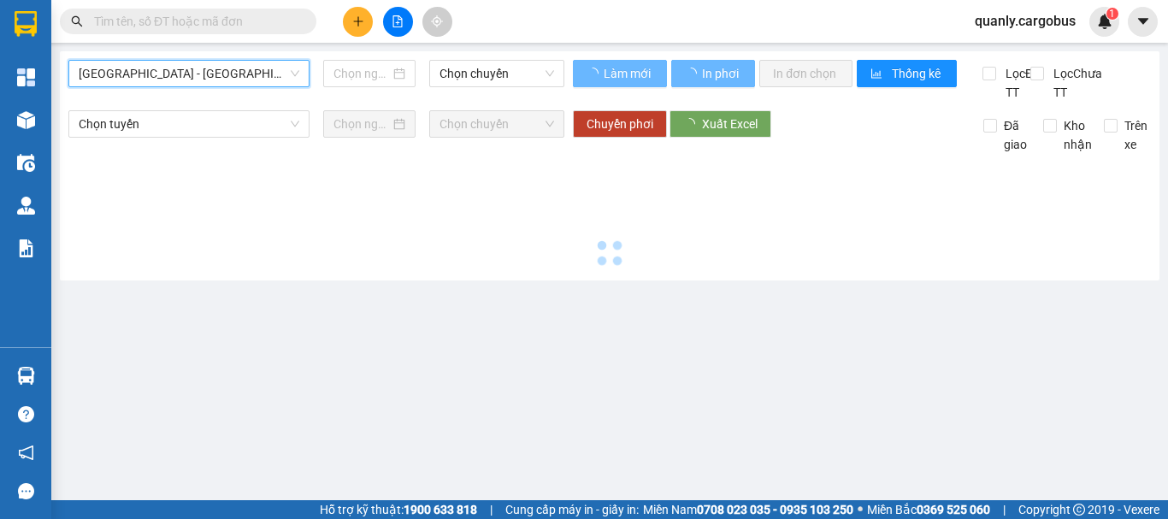
type input "[DATE]"
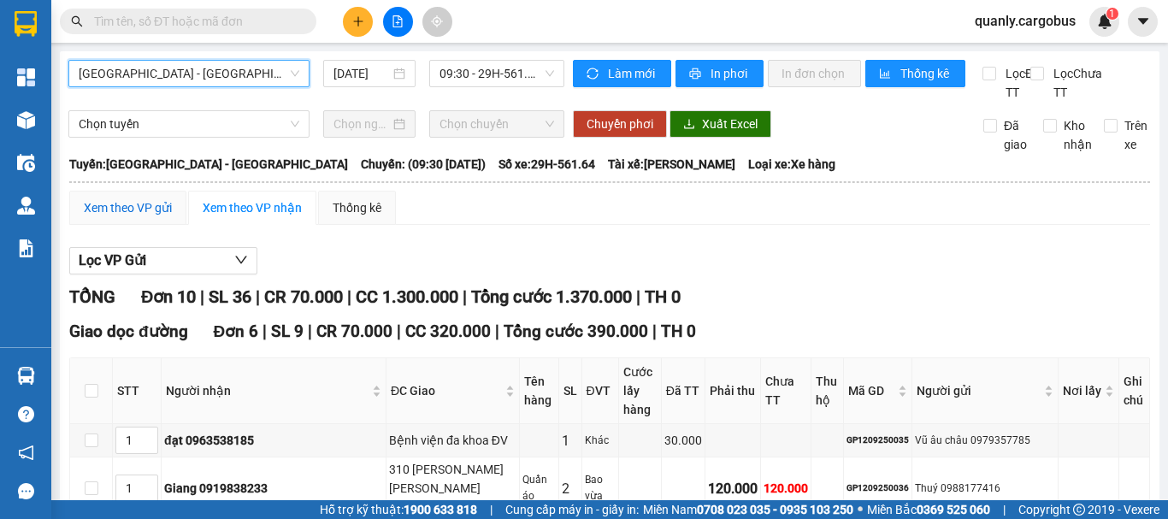
click at [136, 217] on div "Xem theo VP gửi" at bounding box center [128, 207] width 88 height 19
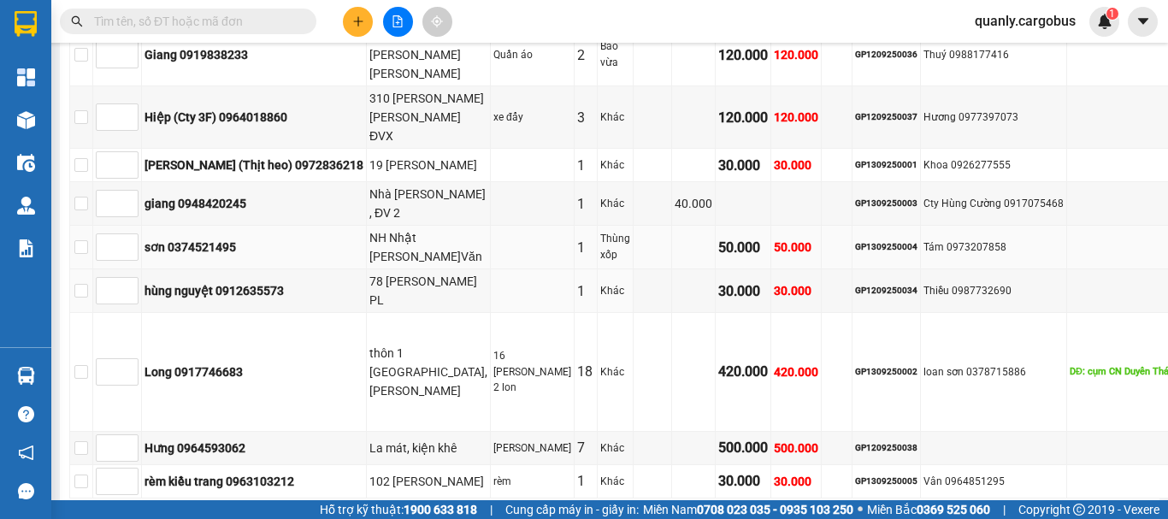
scroll to position [739, 0]
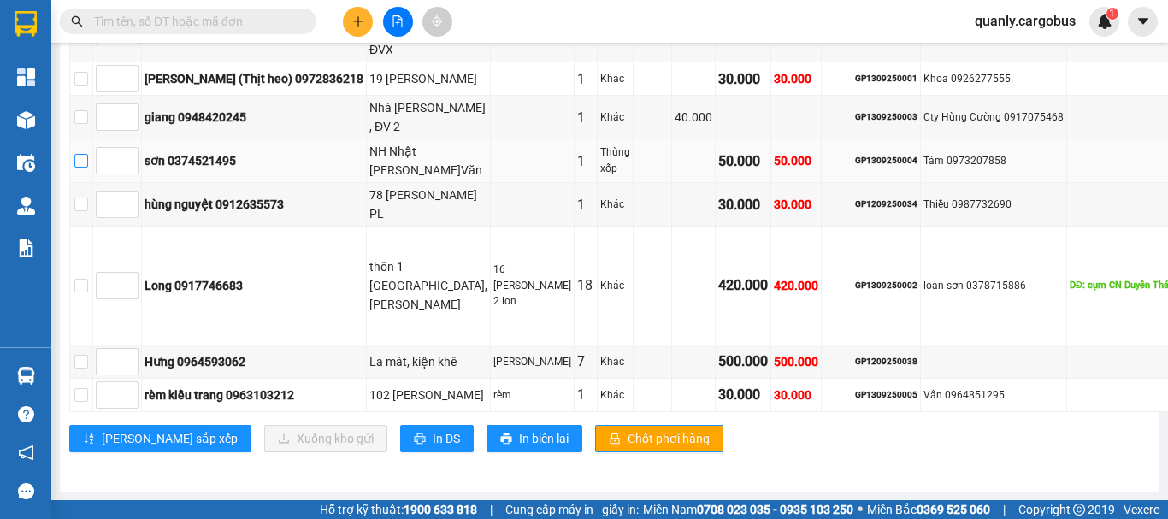
click at [88, 168] on input "checkbox" at bounding box center [81, 161] width 14 height 14
checkbox input "true"
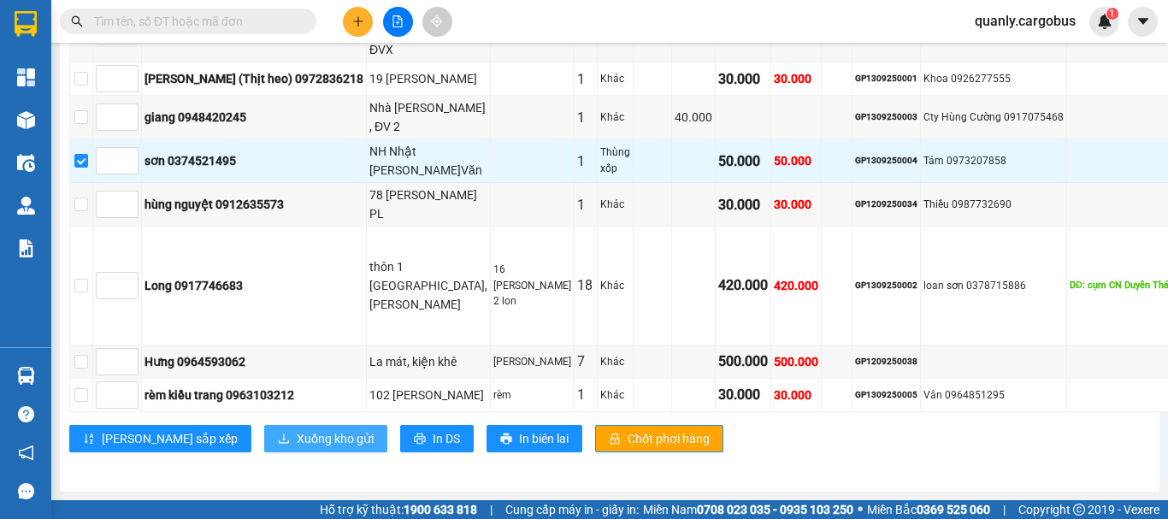
click at [297, 431] on span "Xuống kho gửi" at bounding box center [335, 438] width 77 height 19
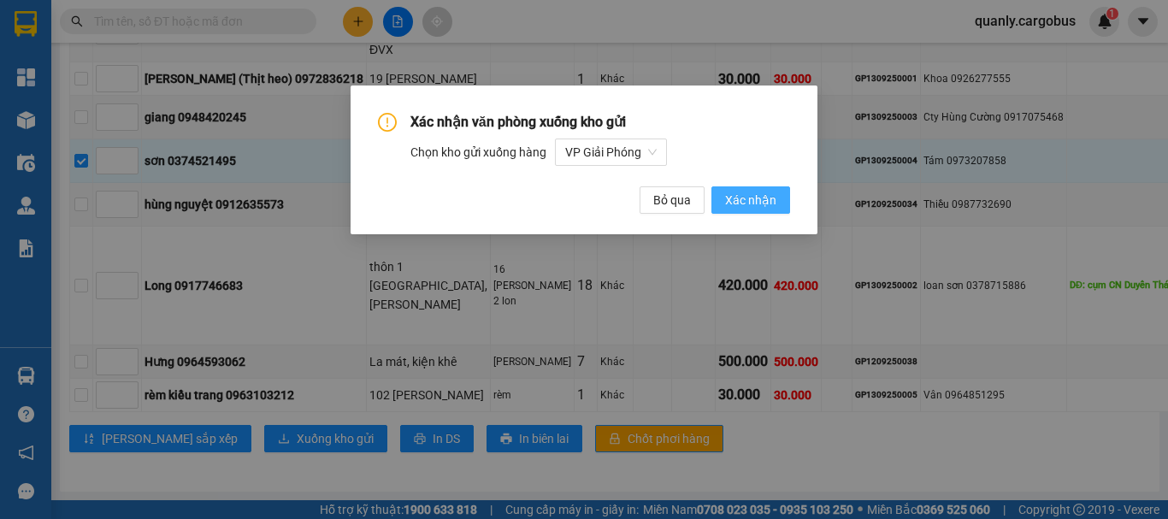
click at [751, 196] on span "Xác nhận" at bounding box center [750, 200] width 51 height 19
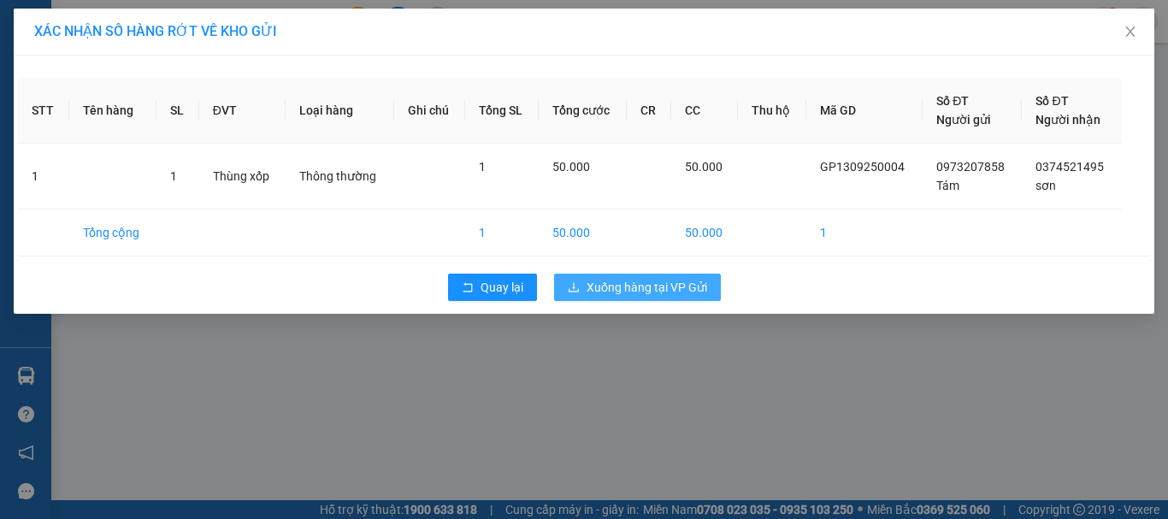
click at [637, 285] on span "Xuống hàng tại VP Gửi" at bounding box center [647, 287] width 121 height 19
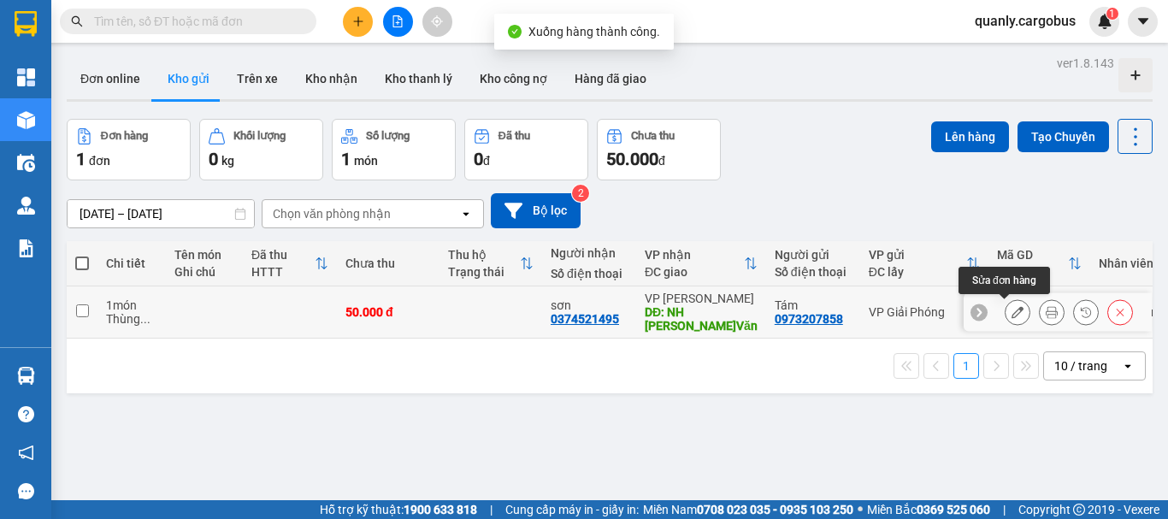
click at [1012, 310] on icon at bounding box center [1018, 312] width 12 height 12
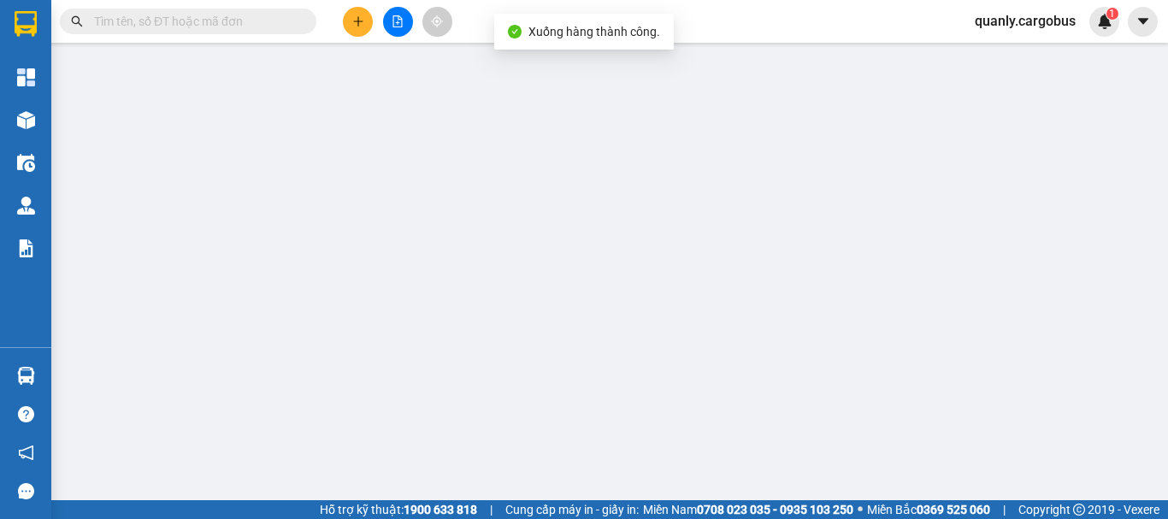
type input "0374521495"
type input "sơn"
type input "NH Nhật [PERSON_NAME]Văn"
type input "0973207858"
type input "Tám"
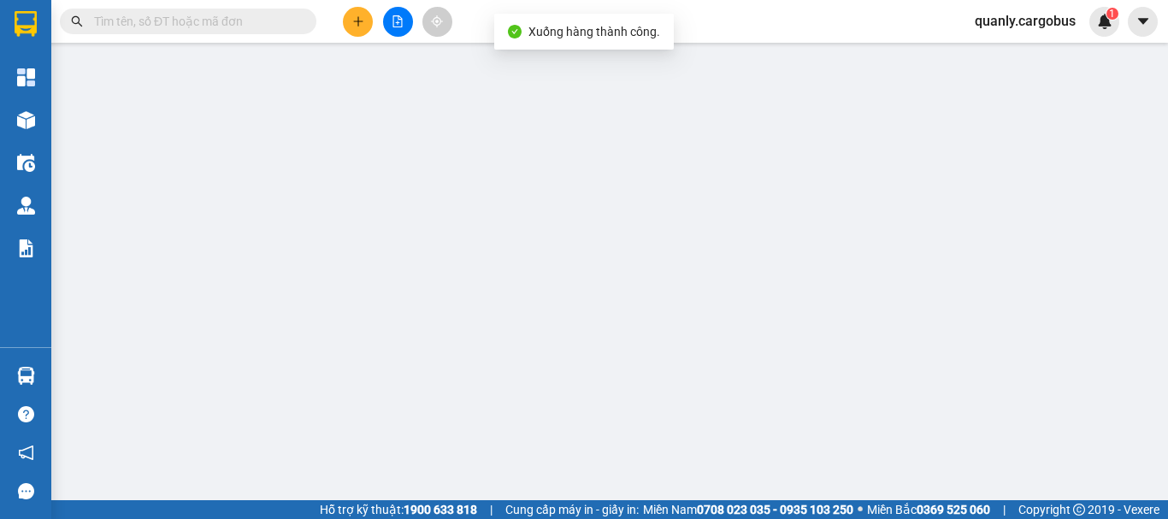
type input "50.000"
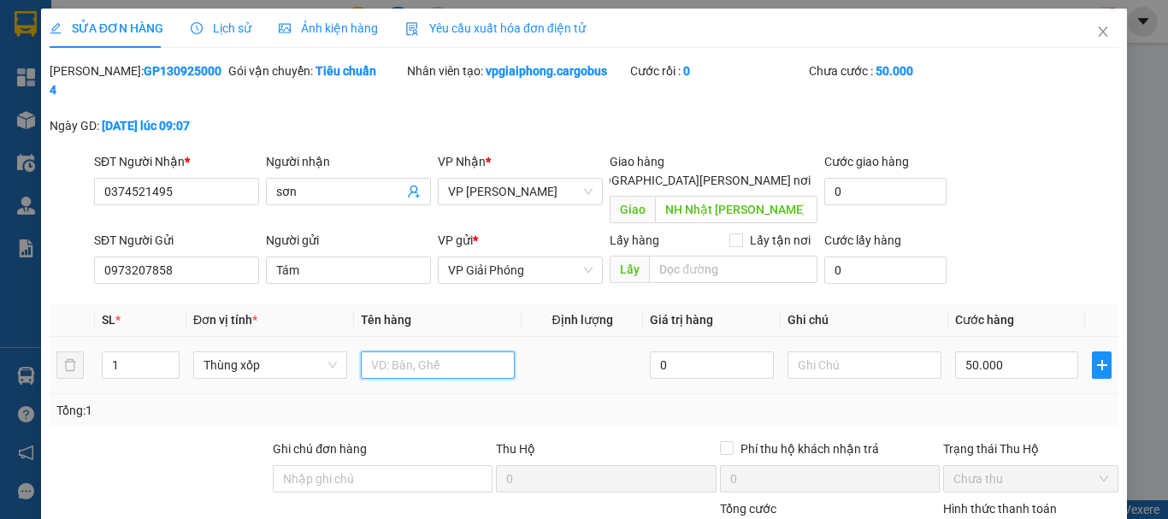
click at [387, 351] on input "text" at bounding box center [438, 364] width 154 height 27
type input "1 xốp, 5 bia, 1 khí"
click at [964, 348] on div "50.000" at bounding box center [1016, 365] width 123 height 34
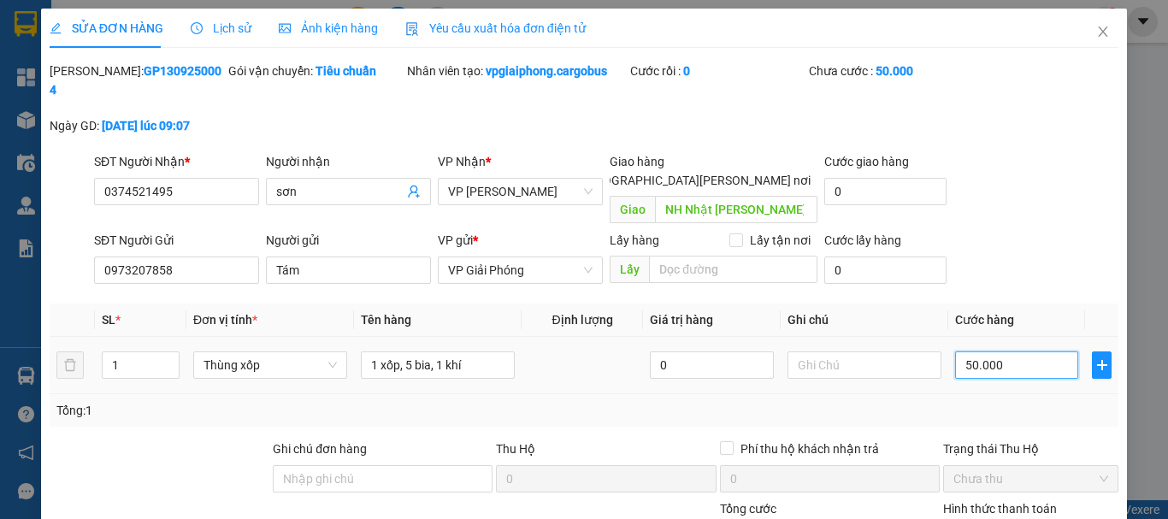
click at [966, 351] on input "50.000" at bounding box center [1016, 364] width 123 height 27
type input "5.000"
type input "0"
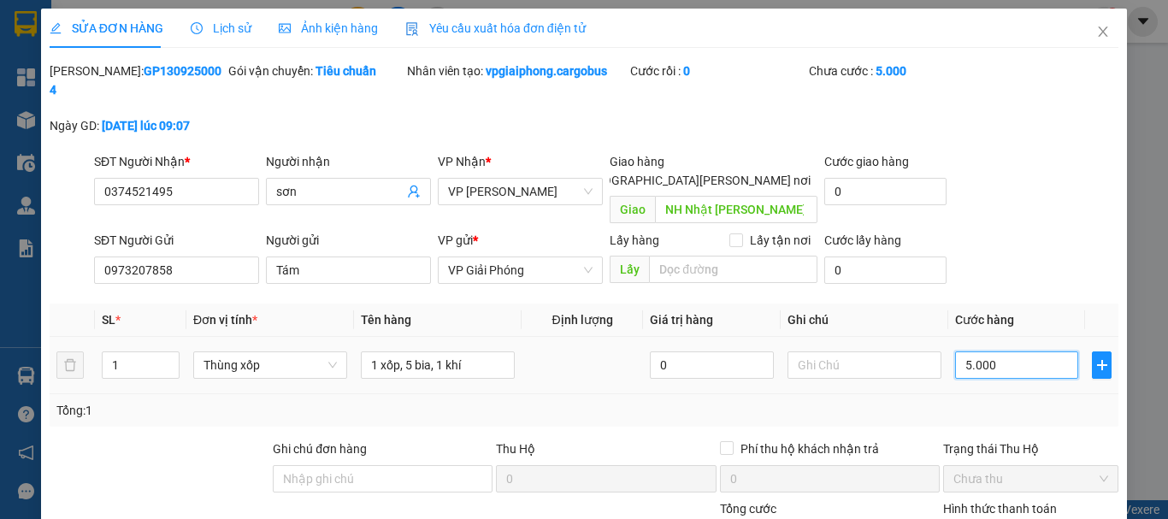
type input "0"
type input "000"
type input "2"
type input "00.020"
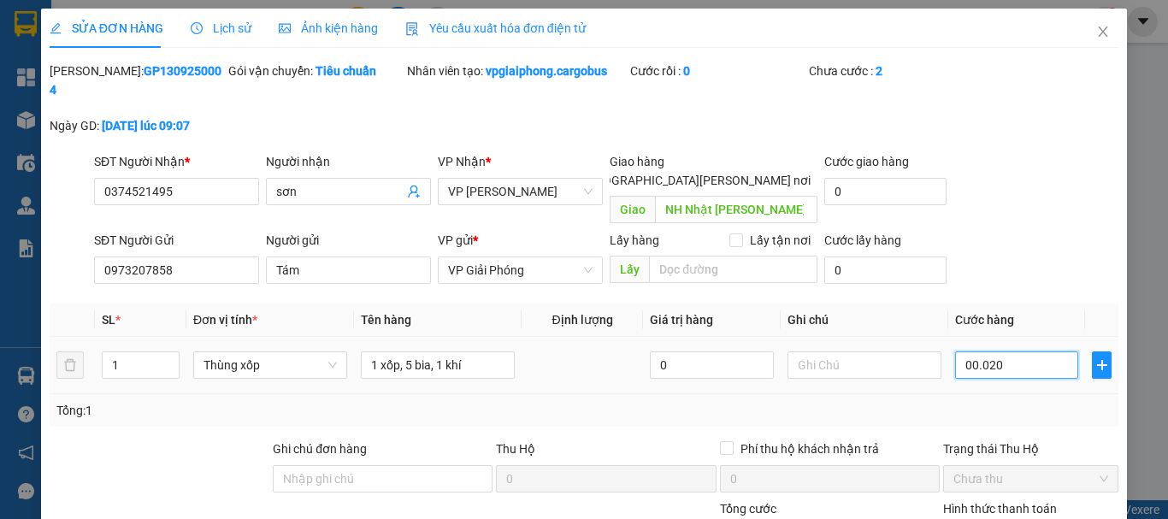
type input "20"
type input "000.200"
type input "200"
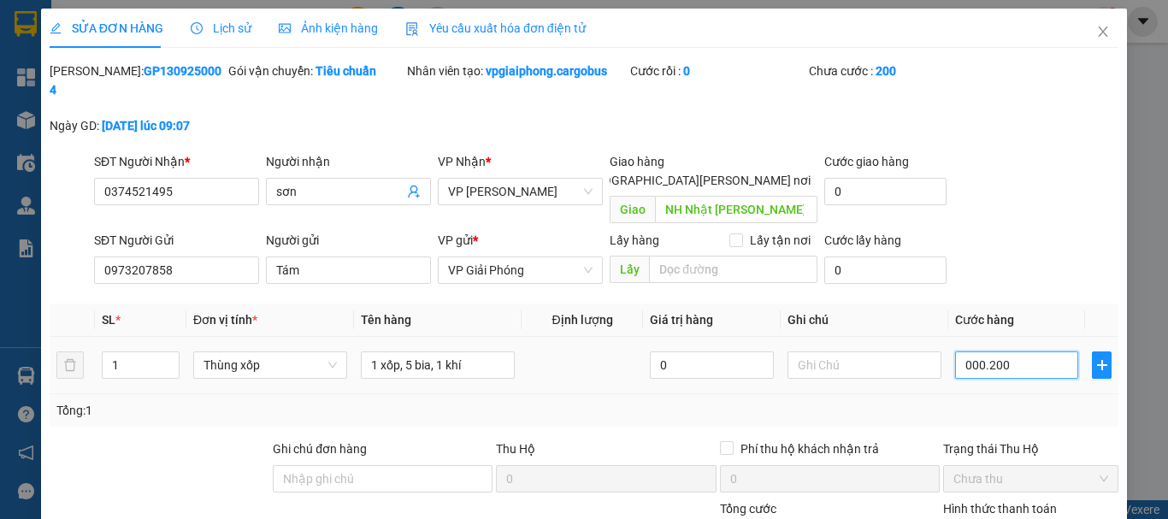
drag, startPoint x: 956, startPoint y: 323, endPoint x: 1041, endPoint y: 334, distance: 85.3
click at [1041, 351] on input "000.200" at bounding box center [1016, 364] width 123 height 27
type input "2"
type input "20"
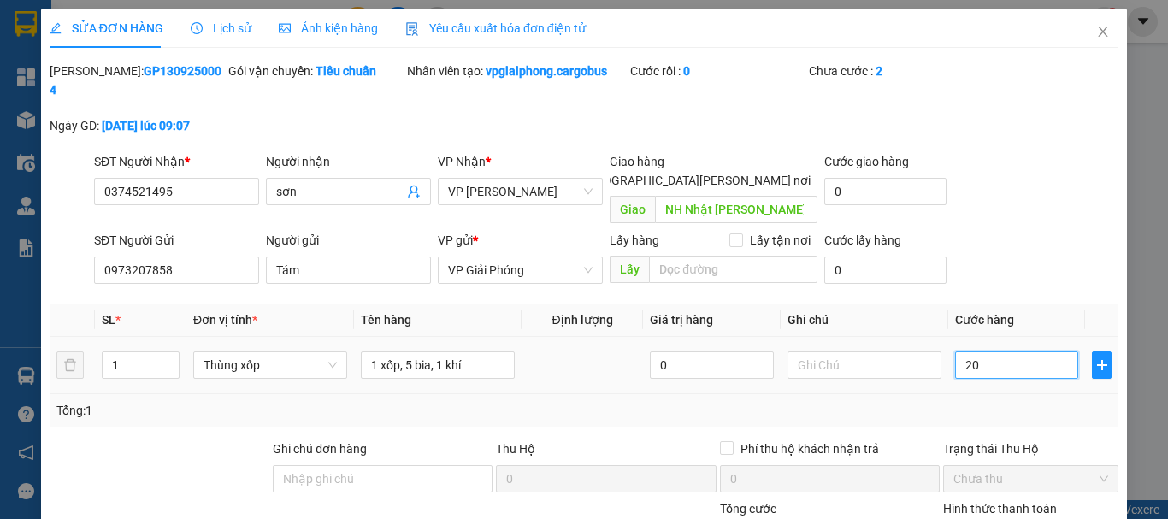
type input "20"
type input "200"
type input "2.000"
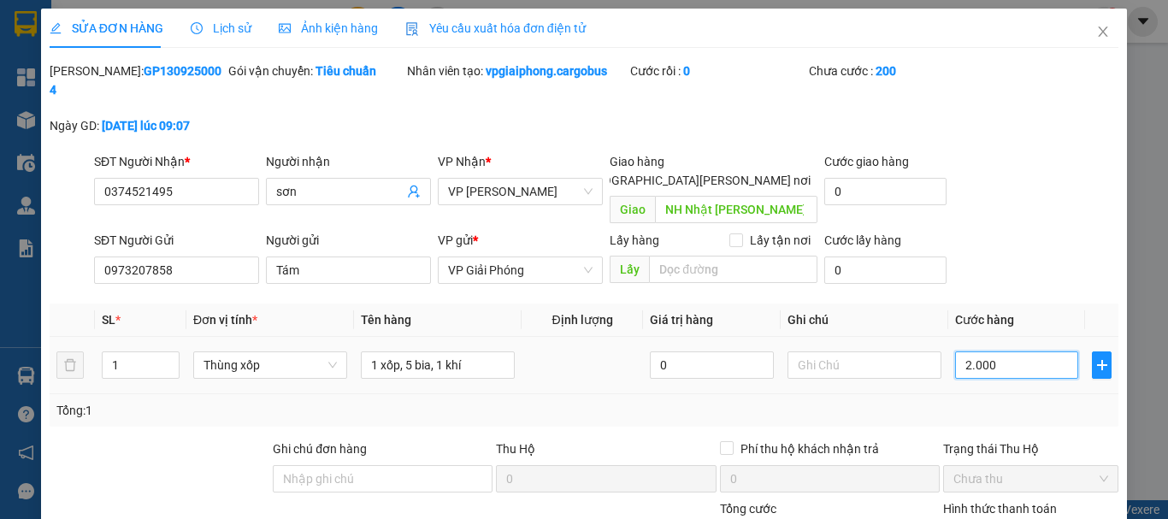
type input "2.000"
type input "20.000"
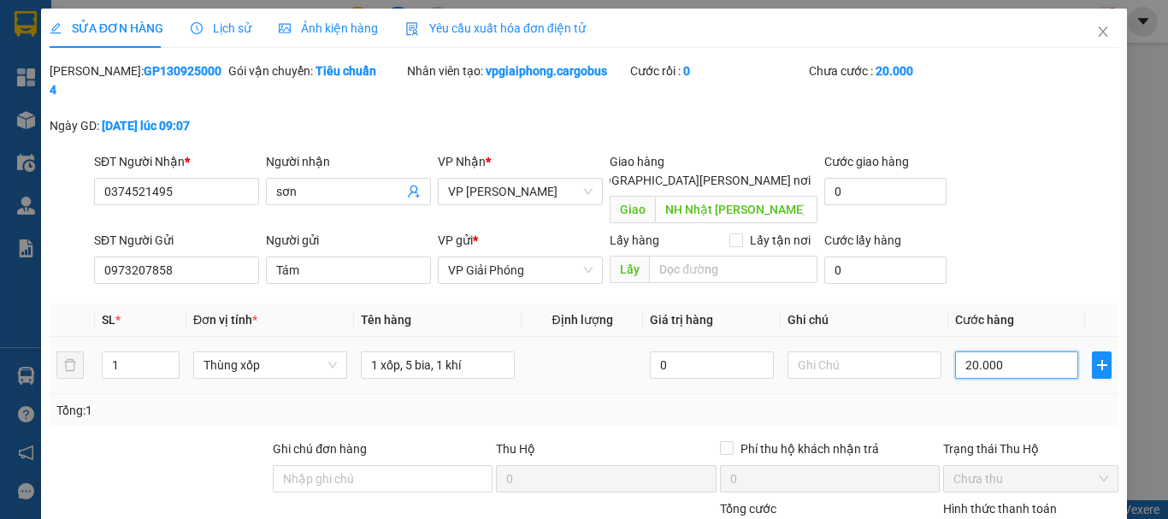
type input "200.000"
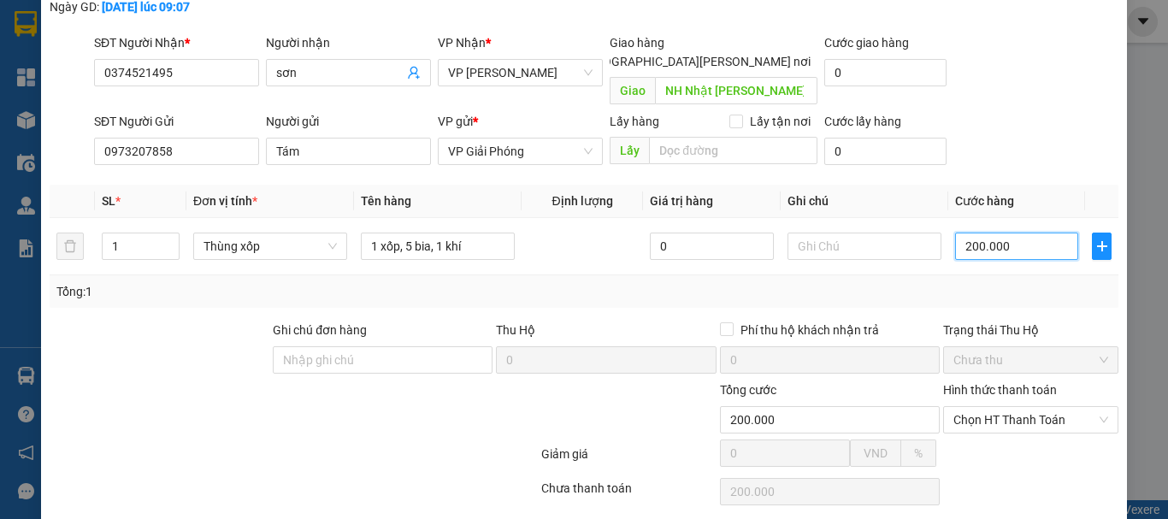
scroll to position [145, 0]
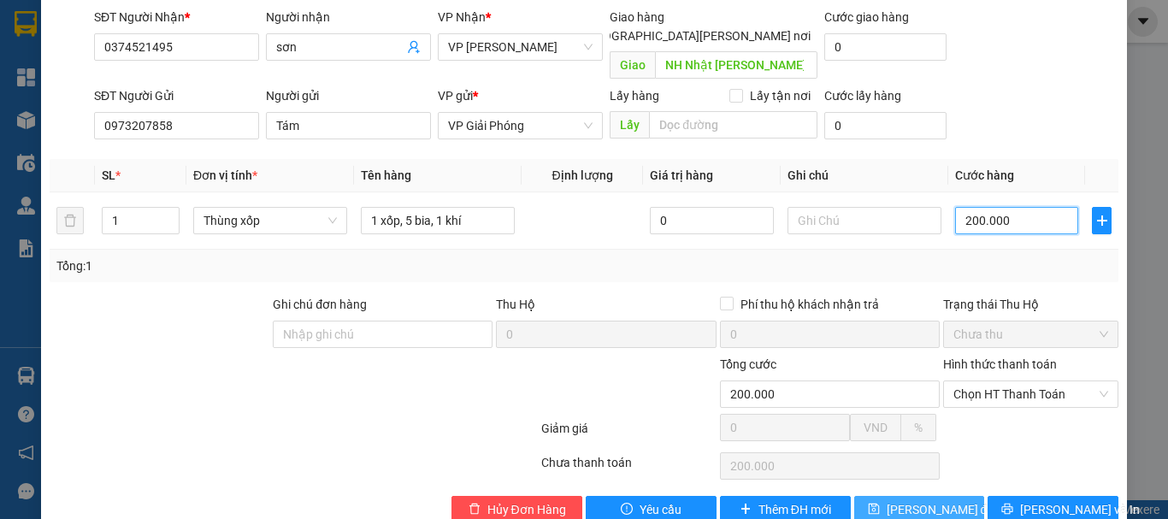
type input "200.000"
click at [887, 500] on span "[PERSON_NAME] thay đổi" at bounding box center [942, 509] width 110 height 19
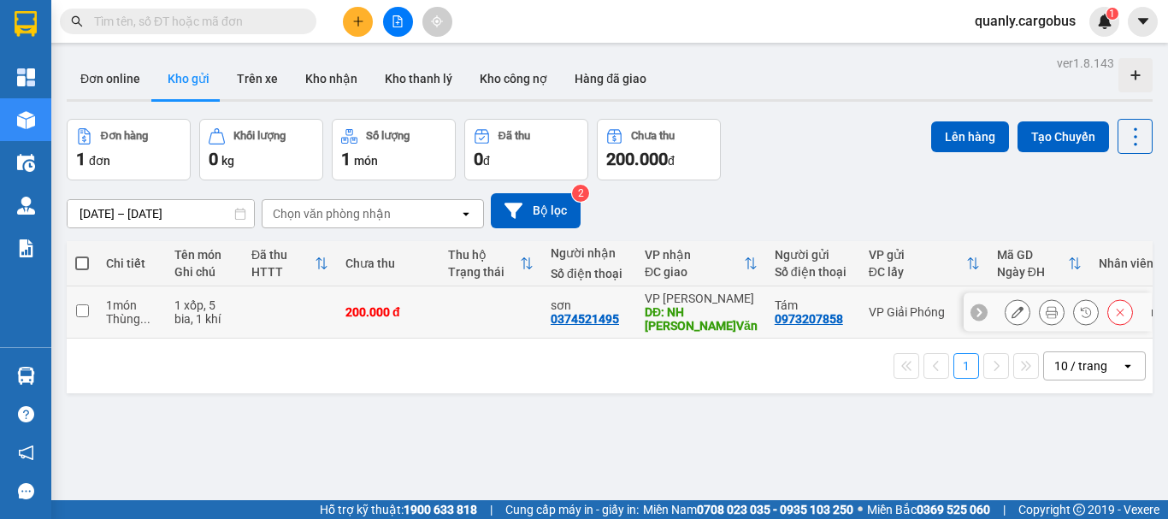
click at [83, 308] on input "checkbox" at bounding box center [82, 310] width 13 height 13
checkbox input "true"
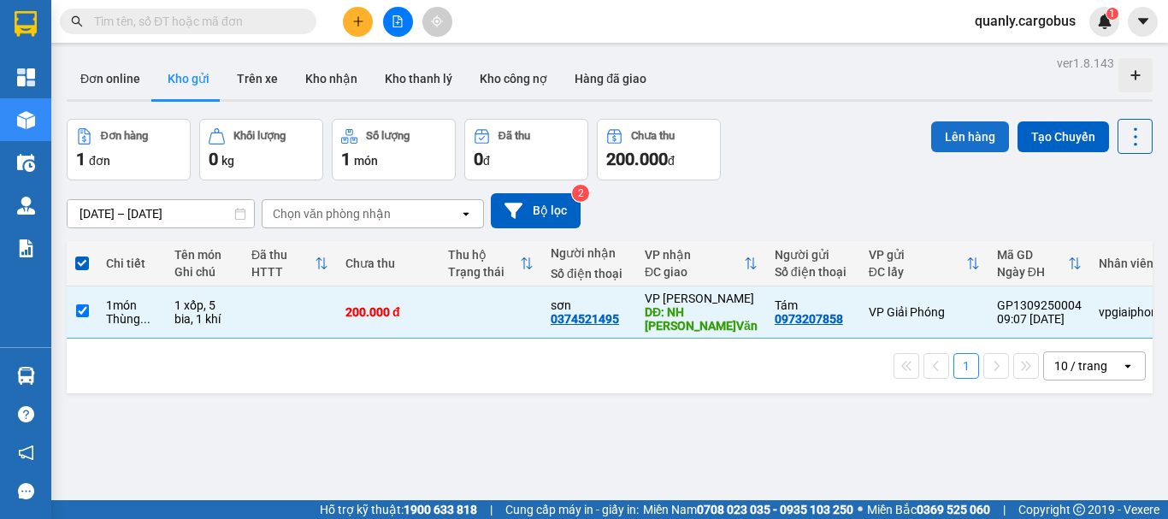
click at [967, 139] on button "Lên hàng" at bounding box center [970, 136] width 78 height 31
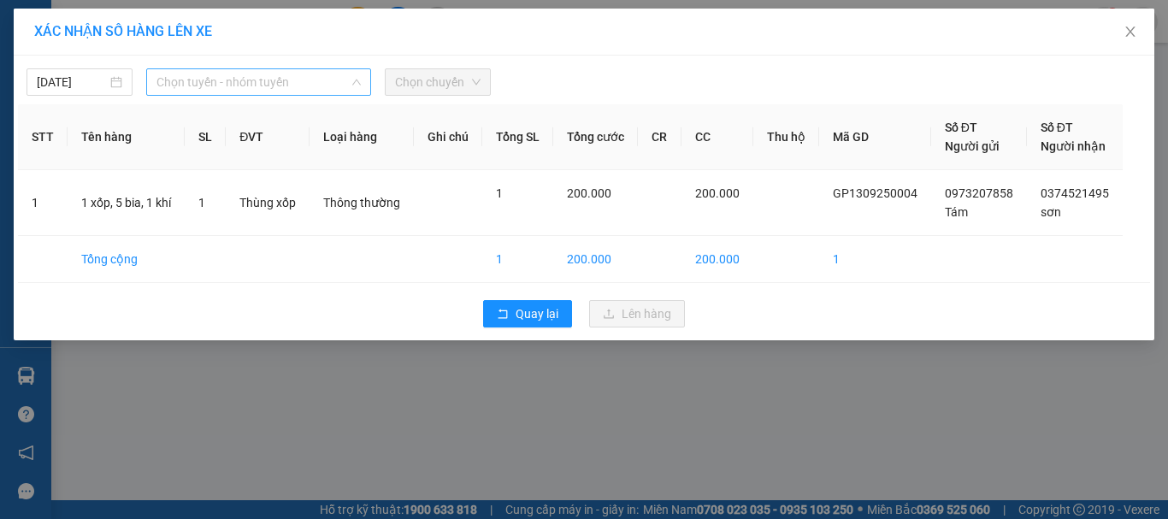
click at [229, 75] on span "Chọn tuyến - nhóm tuyến" at bounding box center [259, 82] width 204 height 26
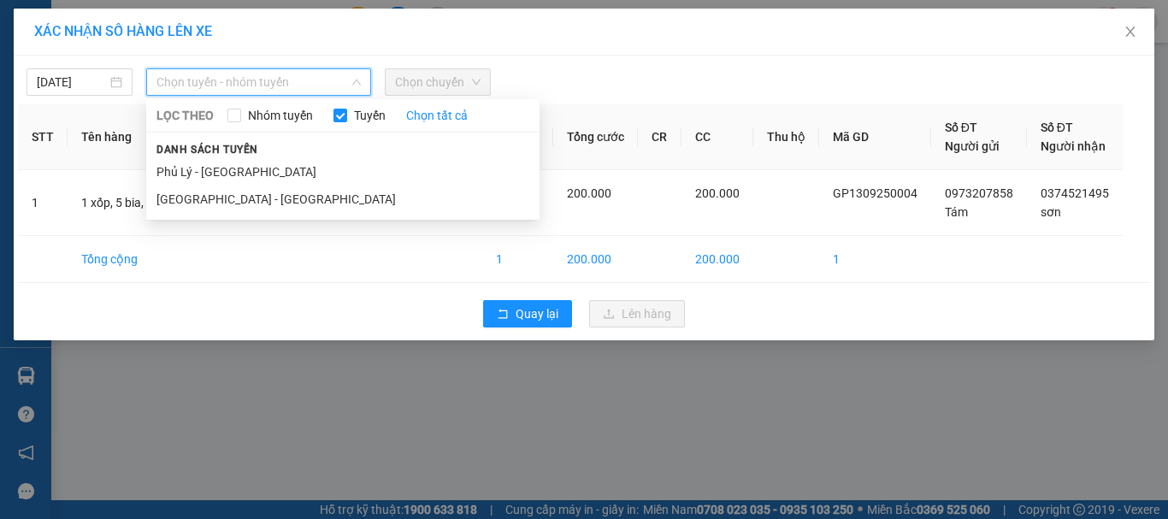
drag, startPoint x: 203, startPoint y: 199, endPoint x: 353, endPoint y: 130, distance: 165.7
click at [208, 196] on li "[GEOGRAPHIC_DATA] - [GEOGRAPHIC_DATA]" at bounding box center [342, 199] width 393 height 27
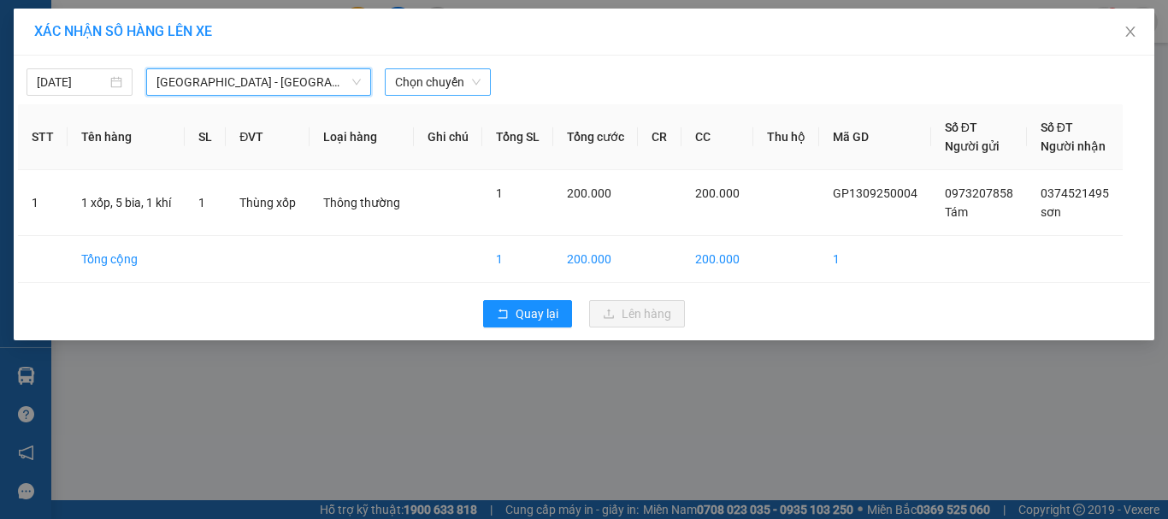
click at [439, 80] on span "Chọn chuyến" at bounding box center [438, 82] width 86 height 26
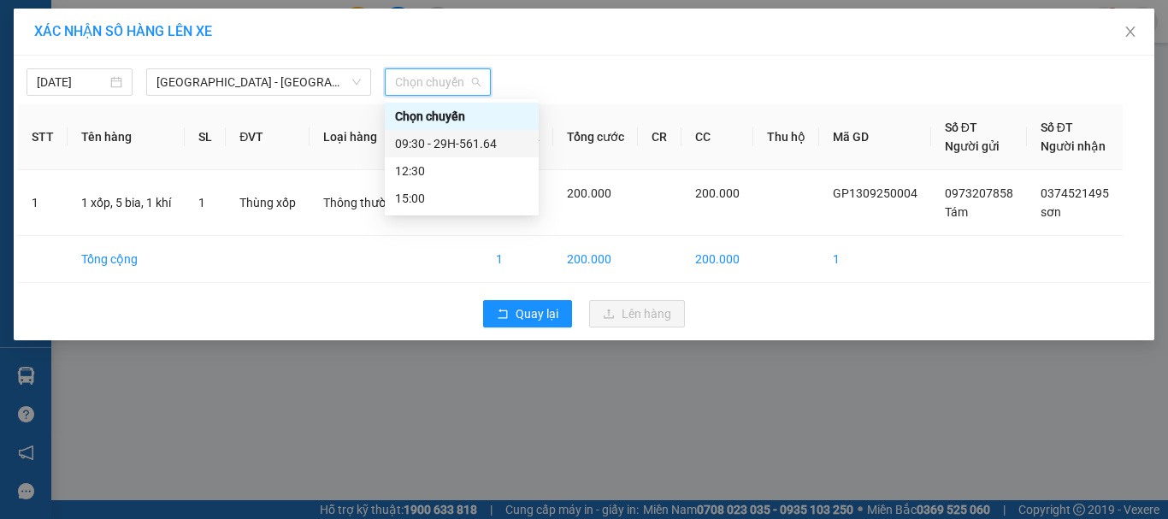
click at [465, 144] on div "09:30 - 29H-561.64" at bounding box center [461, 143] width 133 height 19
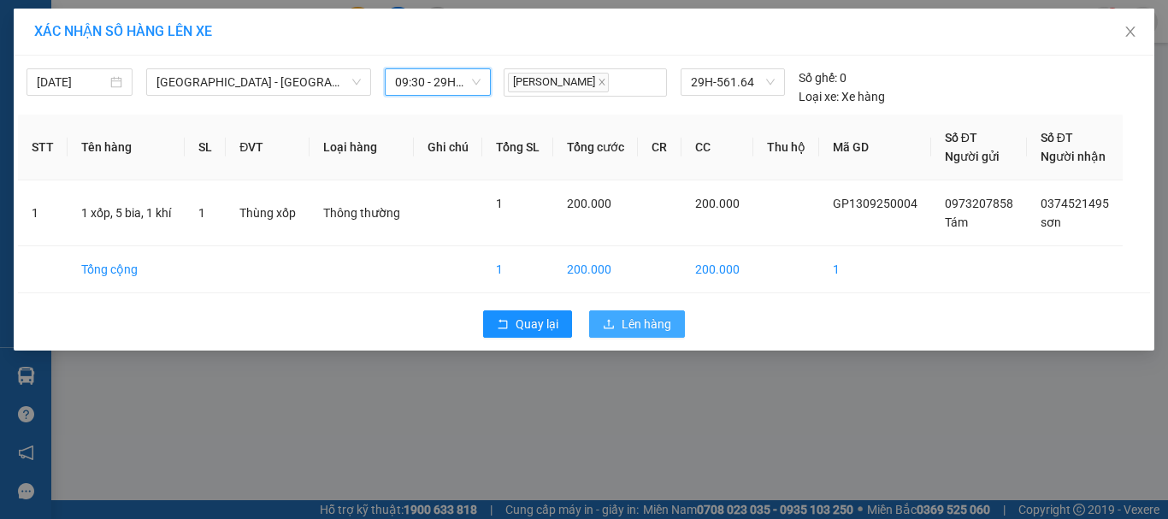
click at [635, 328] on span "Lên hàng" at bounding box center [647, 324] width 50 height 19
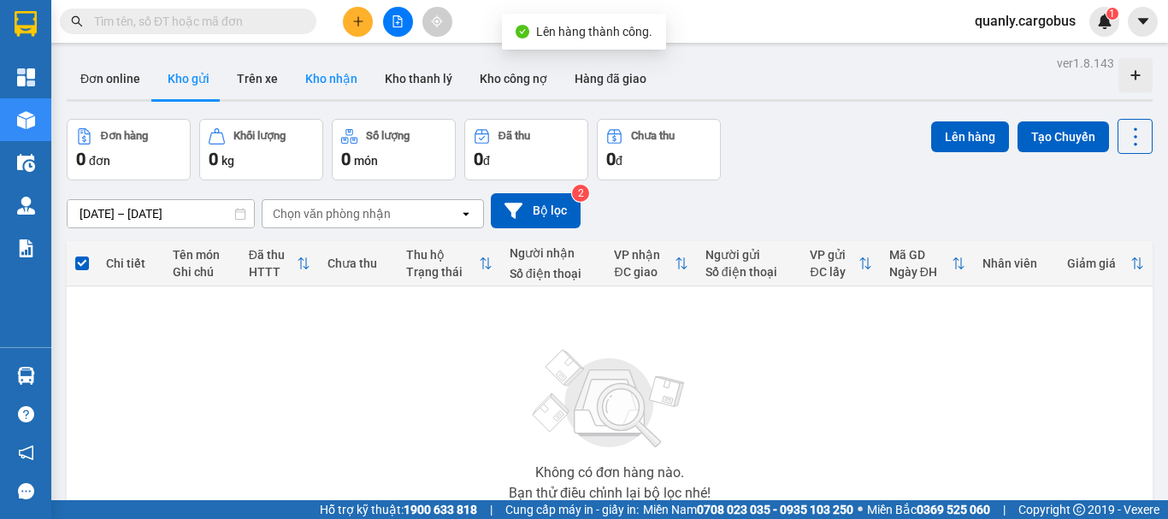
click at [312, 83] on button "Kho nhận" at bounding box center [332, 78] width 80 height 41
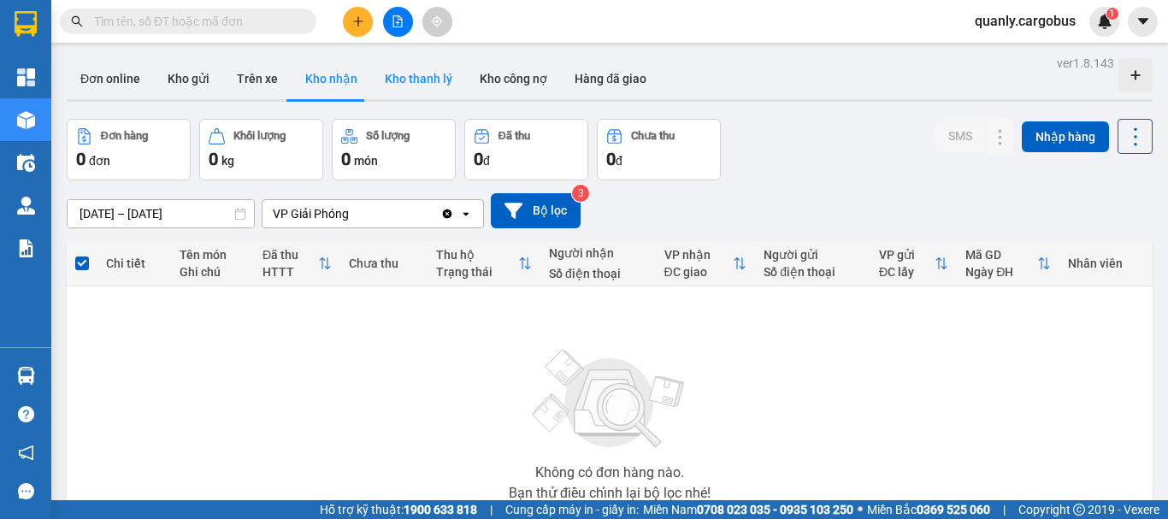
click at [409, 76] on button "Kho thanh lý" at bounding box center [418, 78] width 95 height 41
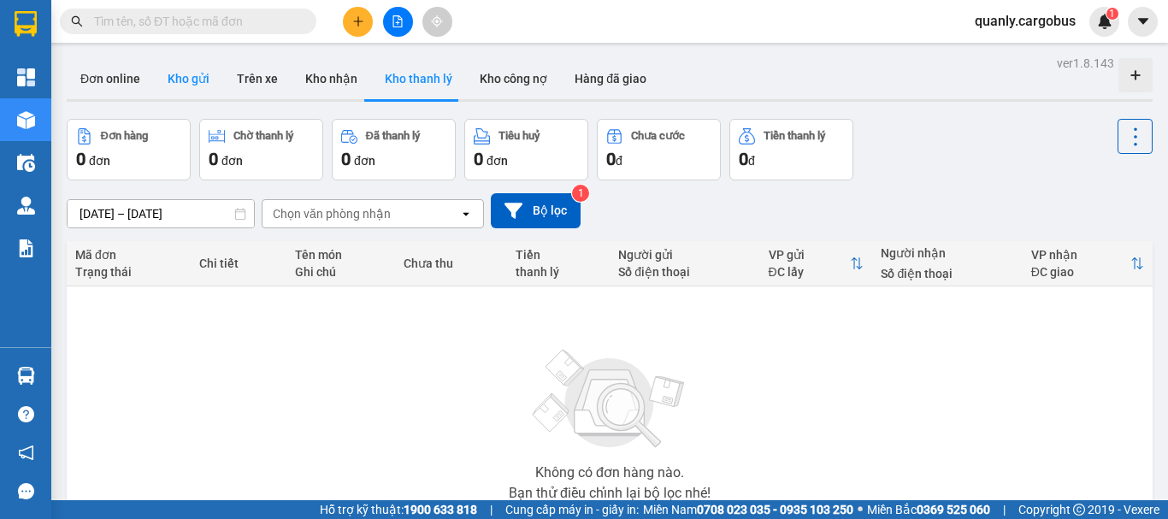
click at [179, 73] on button "Kho gửi" at bounding box center [188, 78] width 69 height 41
type input "[DATE] – [DATE]"
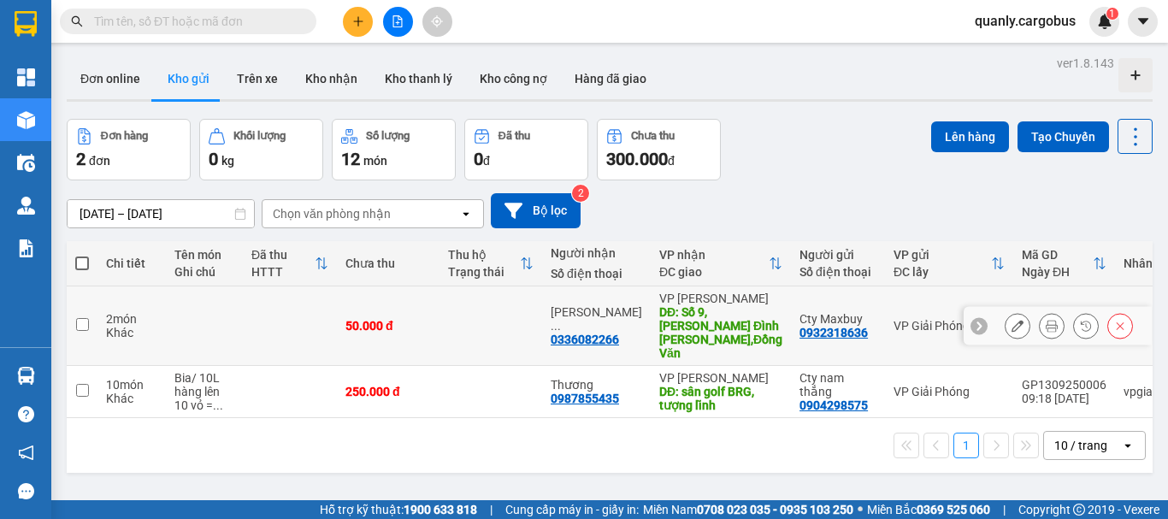
click at [1046, 320] on icon at bounding box center [1052, 326] width 12 height 12
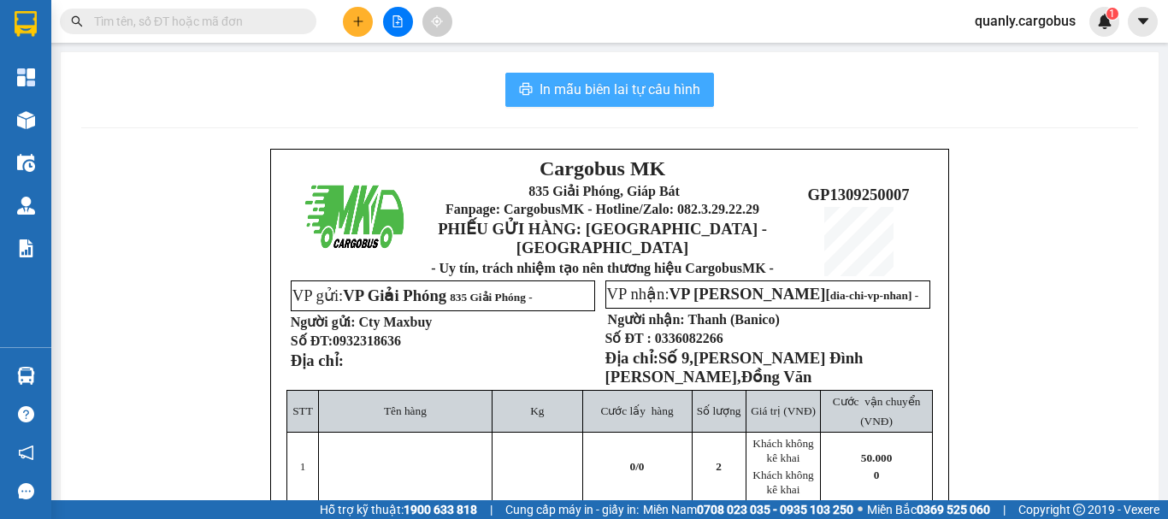
click at [629, 92] on span "In mẫu biên lai tự cấu hình" at bounding box center [620, 89] width 161 height 21
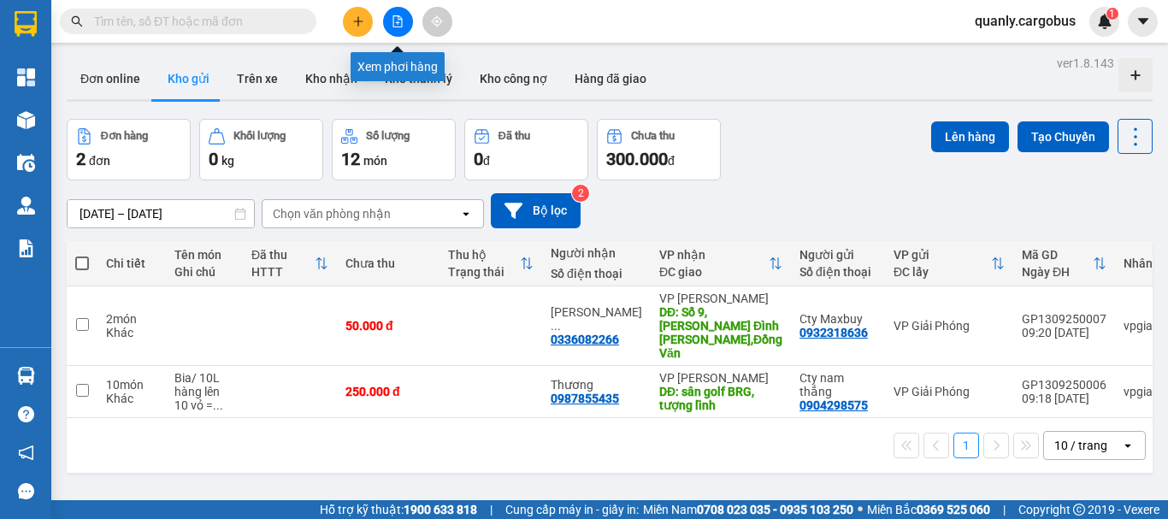
click at [393, 19] on icon "file-add" at bounding box center [397, 21] width 9 height 12
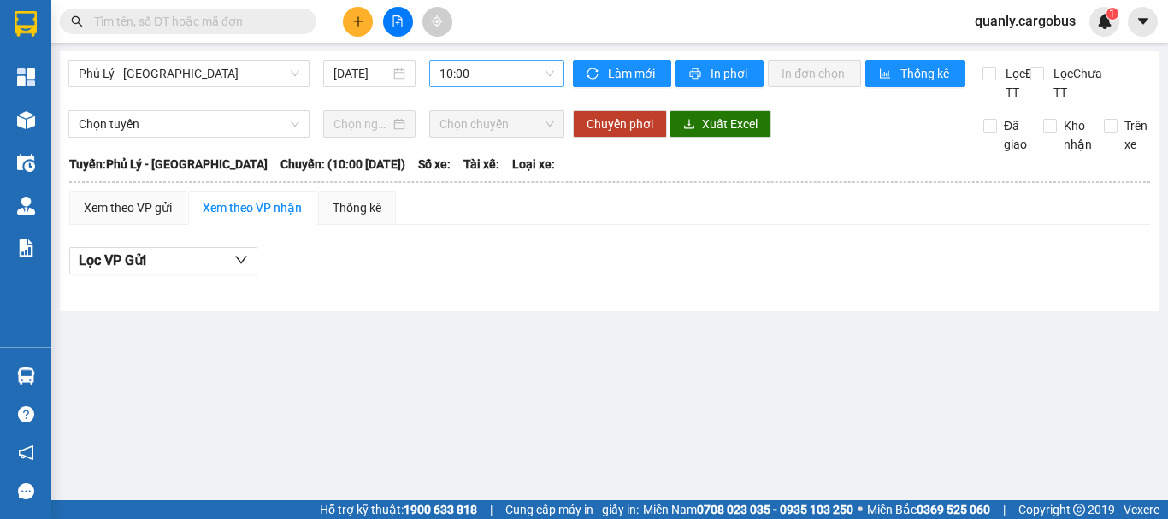
click at [483, 70] on span "10:00" at bounding box center [497, 74] width 115 height 26
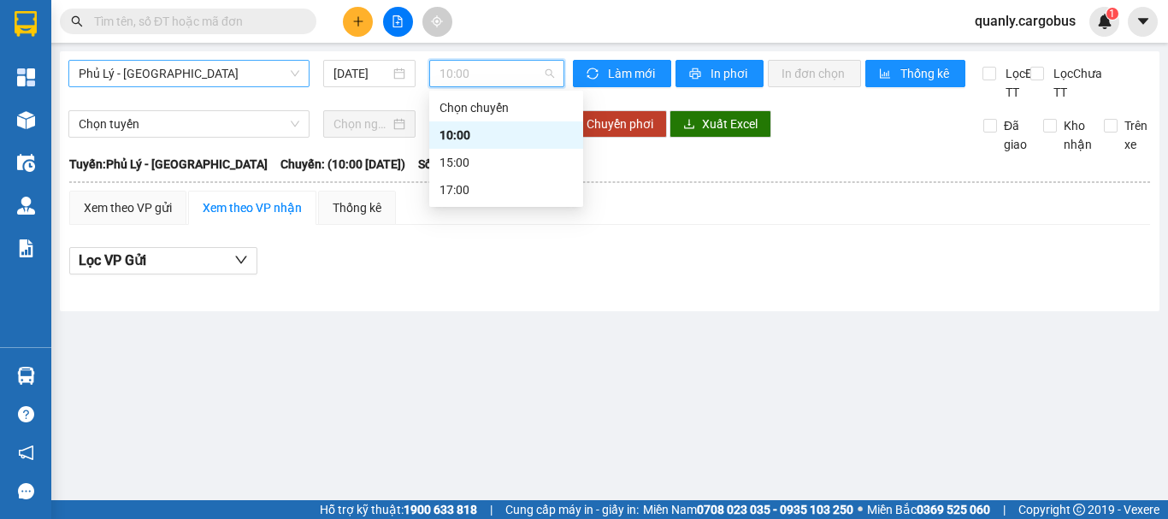
click at [176, 81] on span "Phủ Lý - [GEOGRAPHIC_DATA]" at bounding box center [189, 74] width 221 height 26
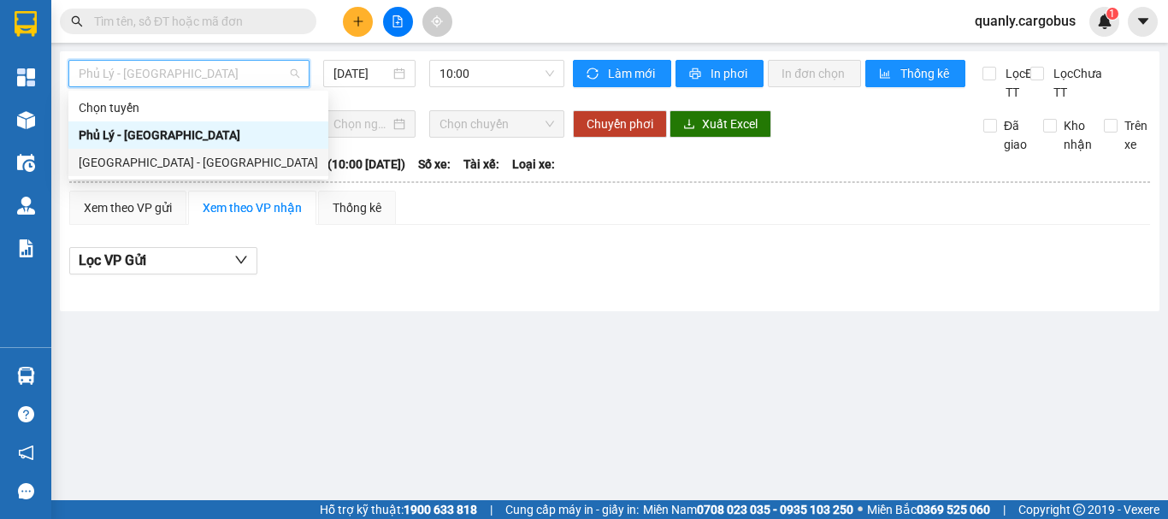
click at [123, 156] on div "[GEOGRAPHIC_DATA] - [GEOGRAPHIC_DATA]" at bounding box center [198, 162] width 239 height 19
type input "[DATE]"
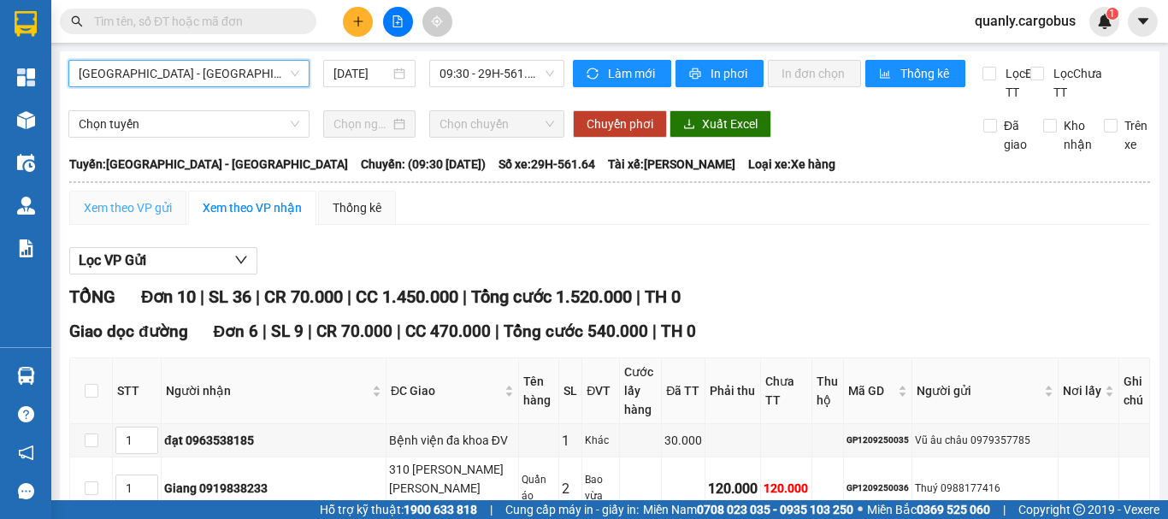
click at [143, 215] on div "Xem theo VP gửi" at bounding box center [127, 208] width 117 height 34
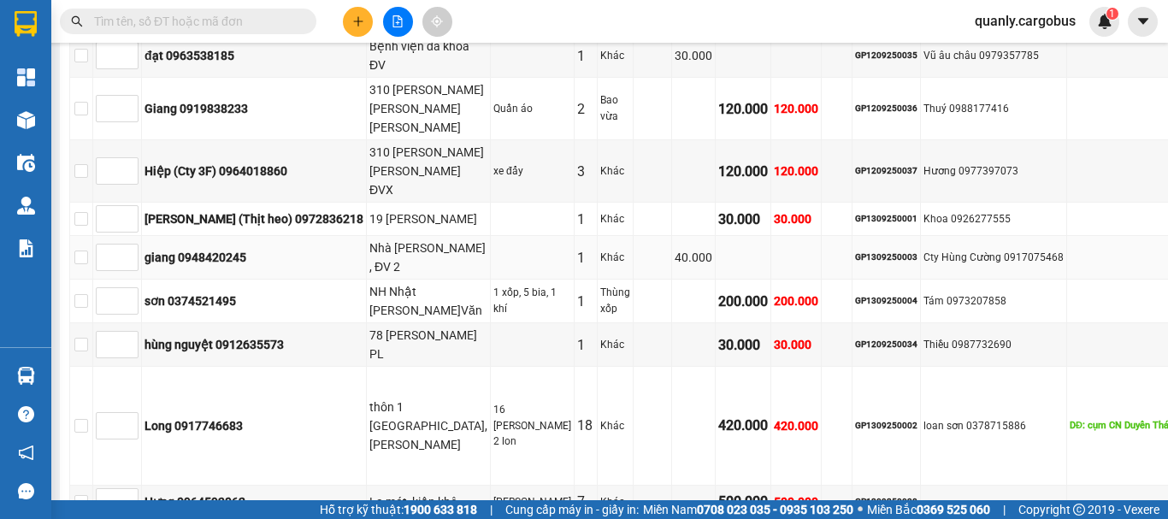
scroll to position [599, 0]
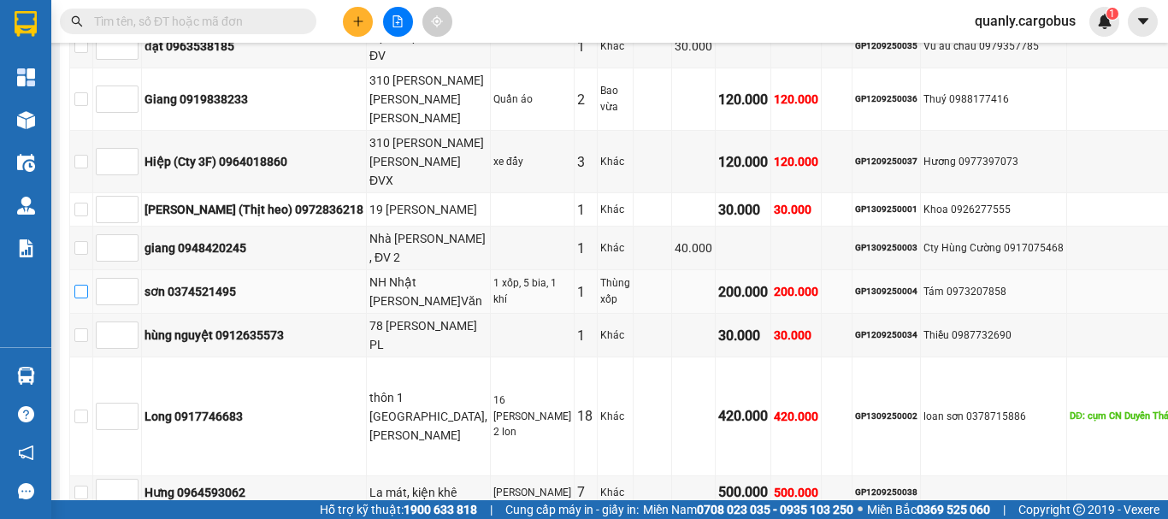
click at [88, 298] on input "checkbox" at bounding box center [81, 292] width 14 height 14
checkbox input "true"
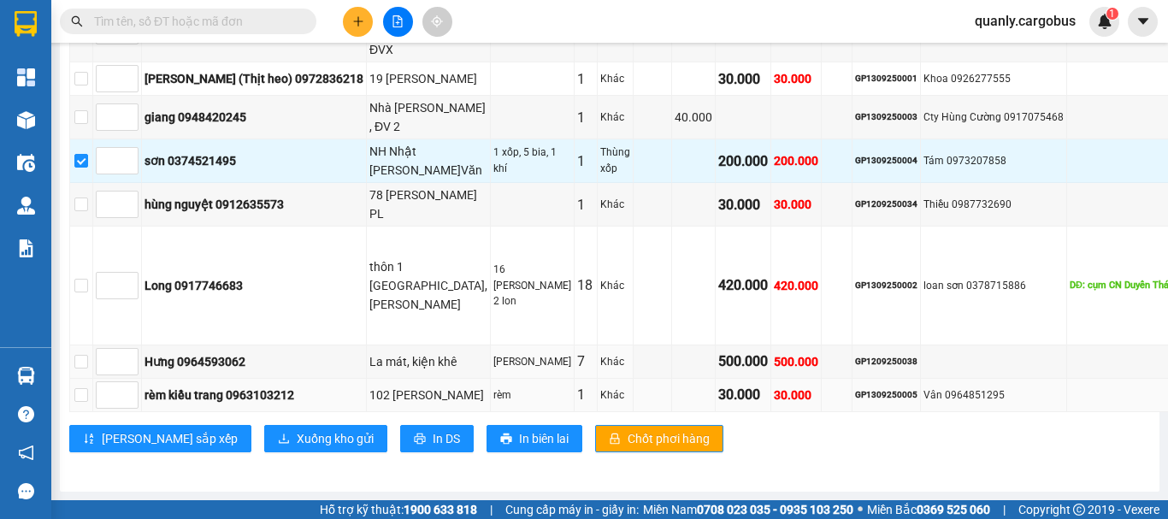
scroll to position [739, 0]
click at [297, 443] on span "Xuống kho gửi" at bounding box center [335, 438] width 77 height 19
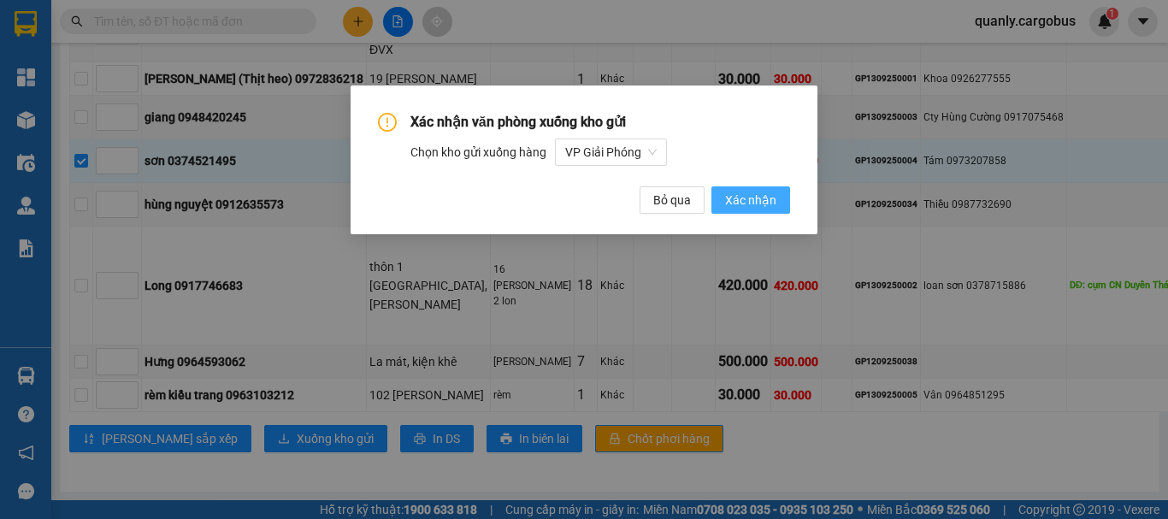
click at [750, 199] on span "Xác nhận" at bounding box center [750, 200] width 51 height 19
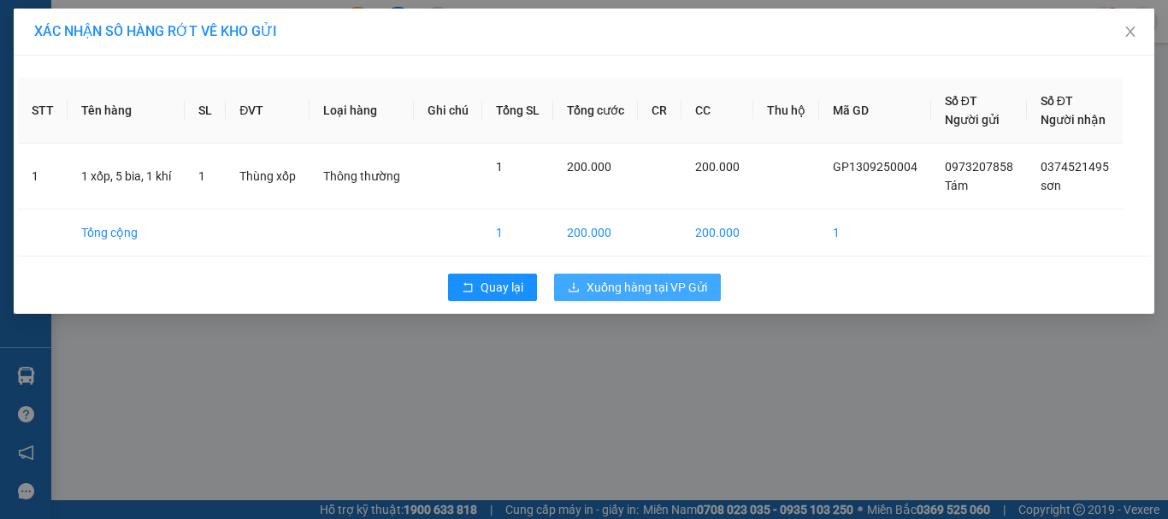
click at [609, 282] on span "Xuống hàng tại VP Gửi" at bounding box center [647, 287] width 121 height 19
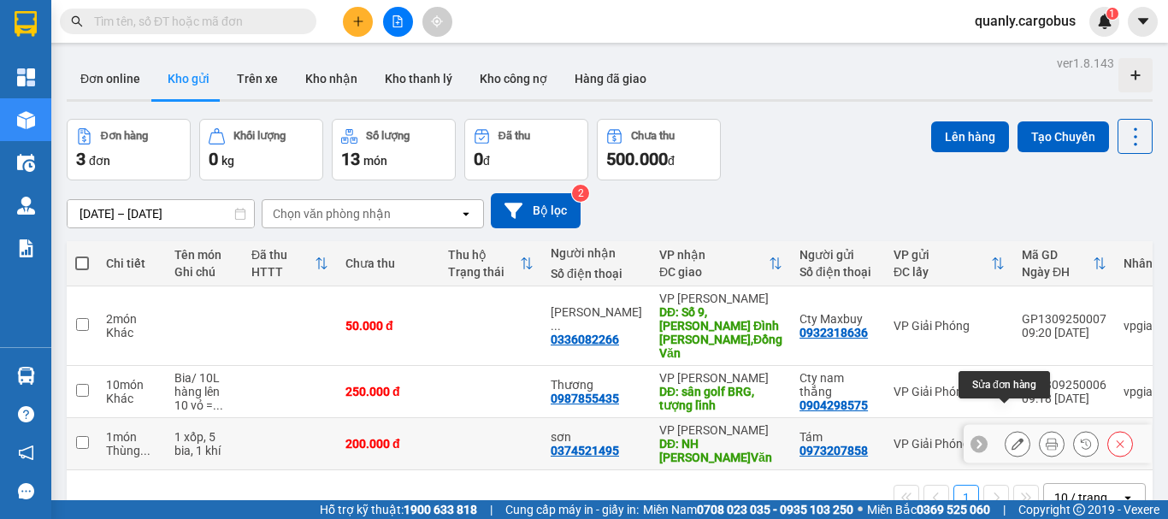
click at [1012, 438] on icon at bounding box center [1018, 444] width 12 height 12
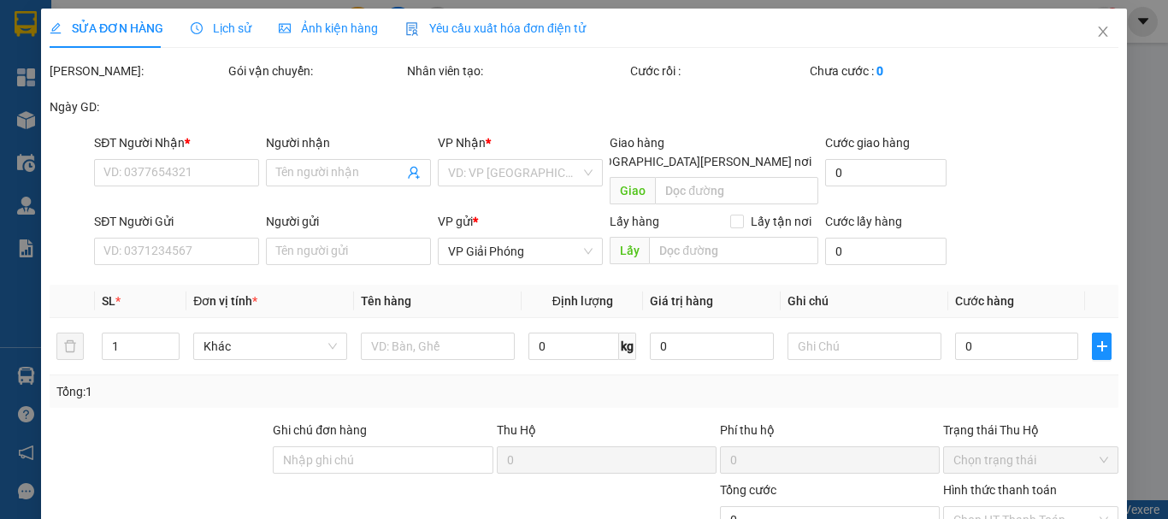
type input "0374521495"
type input "sơn"
type input "NH Nhật [PERSON_NAME]Văn"
type input "0973207858"
type input "Tám"
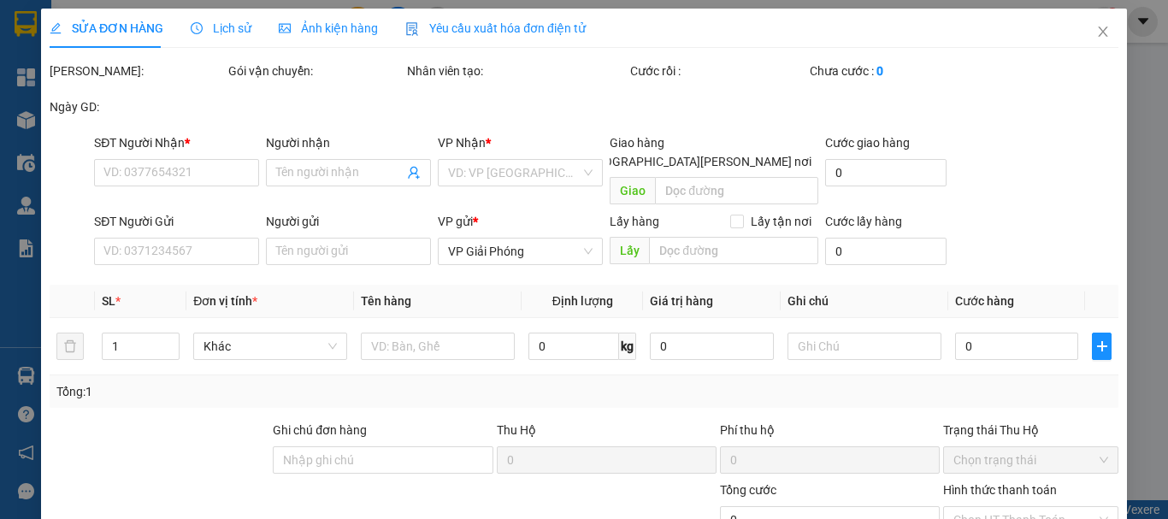
type input "200.000"
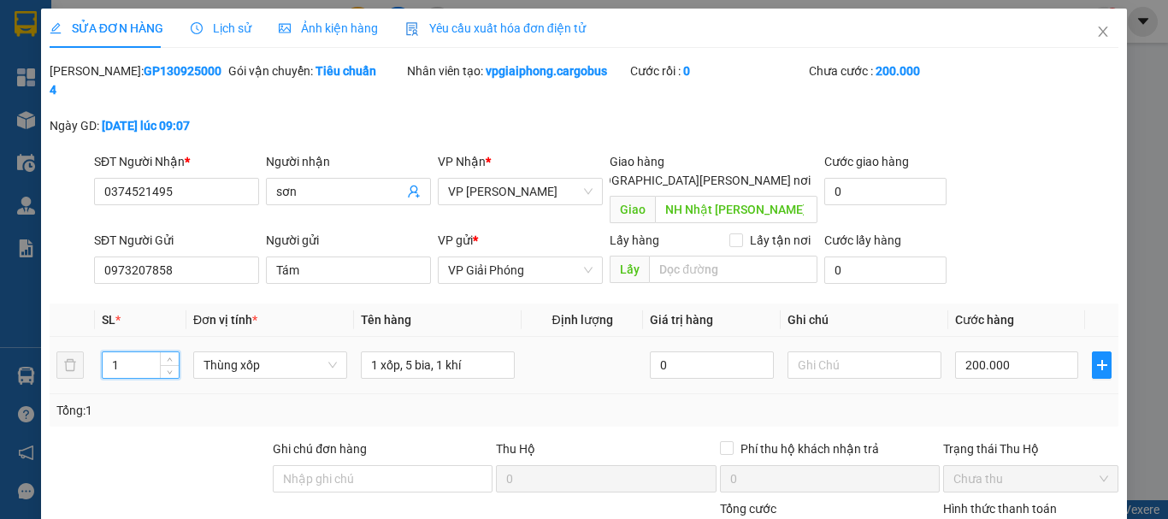
click at [128, 352] on input "1" at bounding box center [141, 365] width 76 height 26
type input "7"
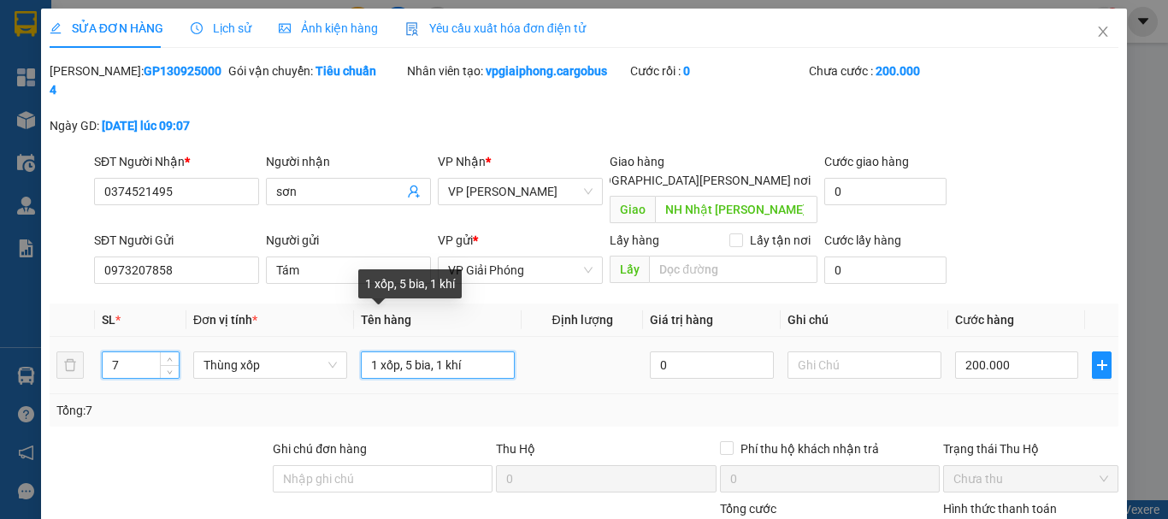
click at [484, 351] on input "1 xốp, 5 bia, 1 khí" at bounding box center [438, 364] width 154 height 27
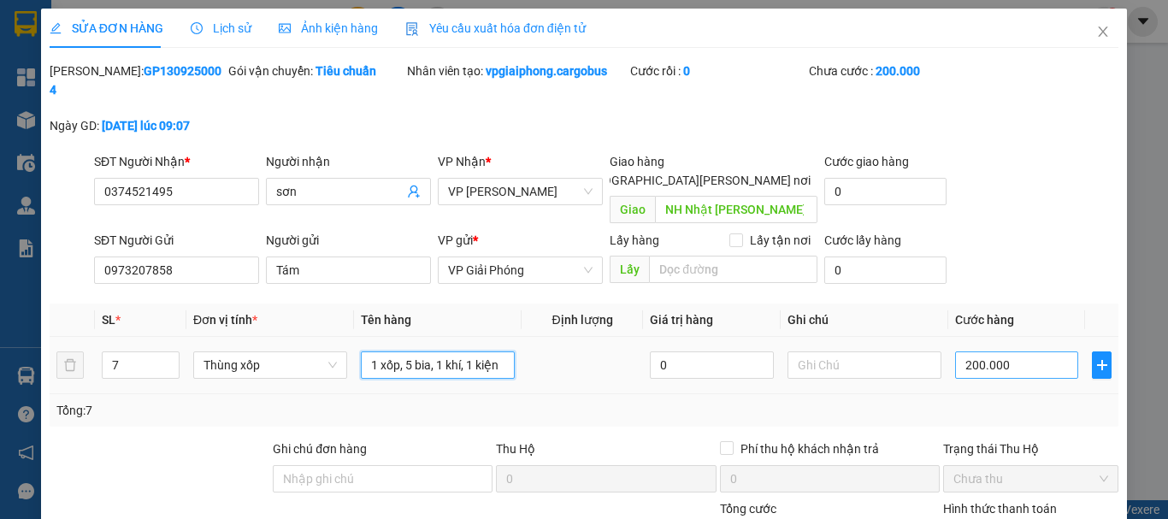
type input "1 xốp, 5 bia, 1 khí, 1 kiện"
click at [970, 351] on input "200.000" at bounding box center [1016, 364] width 123 height 27
drag, startPoint x: 965, startPoint y: 334, endPoint x: 972, endPoint y: 339, distance: 8.8
click at [966, 351] on input "200.000" at bounding box center [1016, 364] width 123 height 27
click at [972, 351] on input "200.000" at bounding box center [1016, 364] width 123 height 27
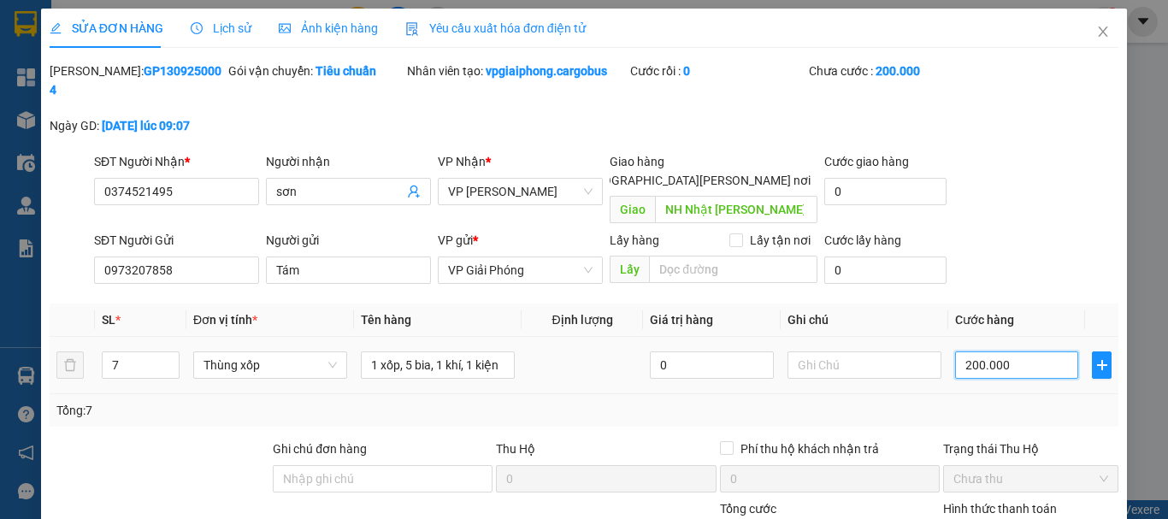
type input "20.000"
type input "250.000"
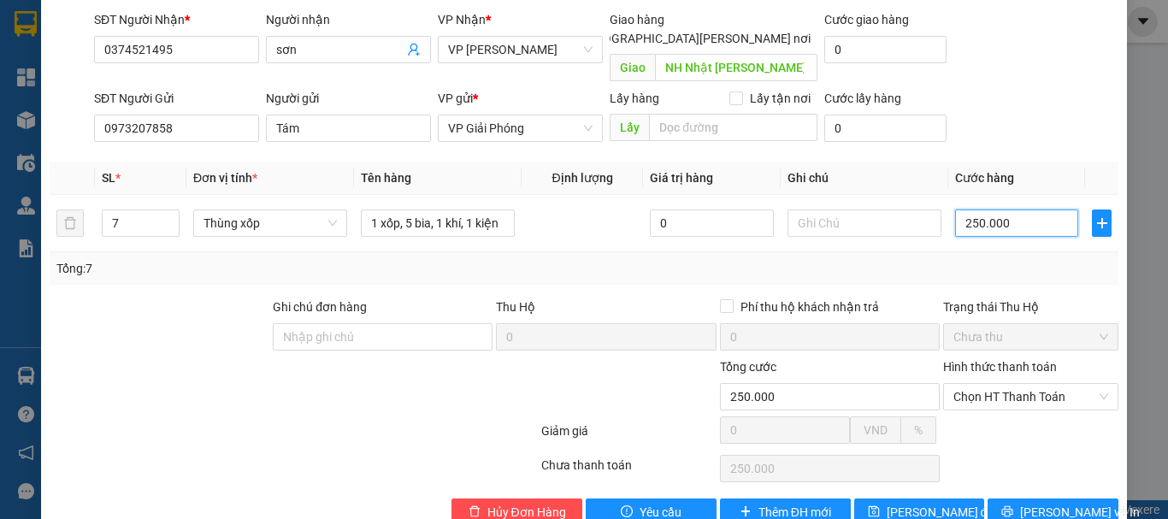
scroll to position [145, 0]
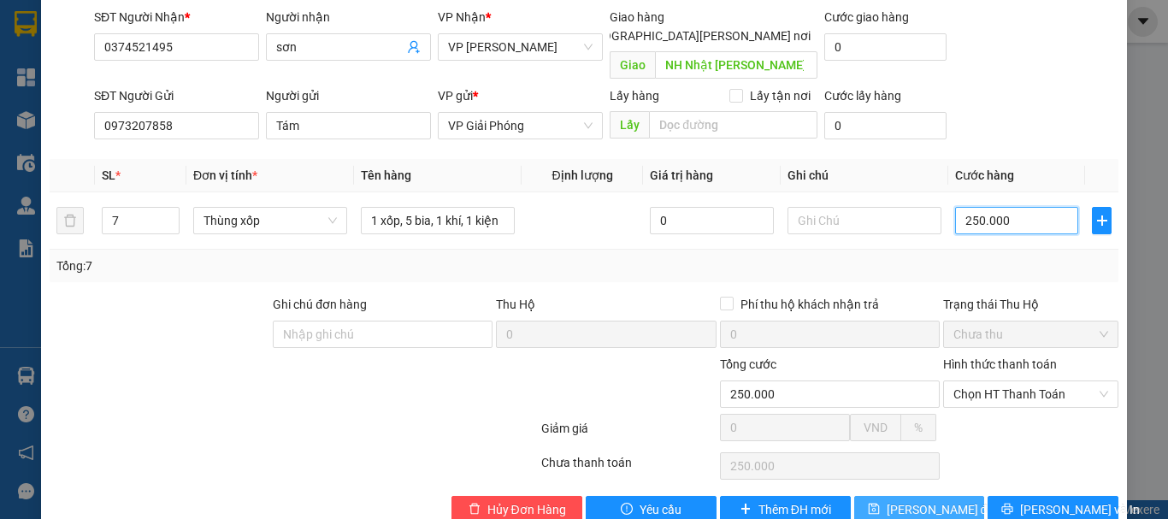
type input "250.000"
click at [930, 500] on span "[PERSON_NAME] thay đổi" at bounding box center [942, 509] width 110 height 19
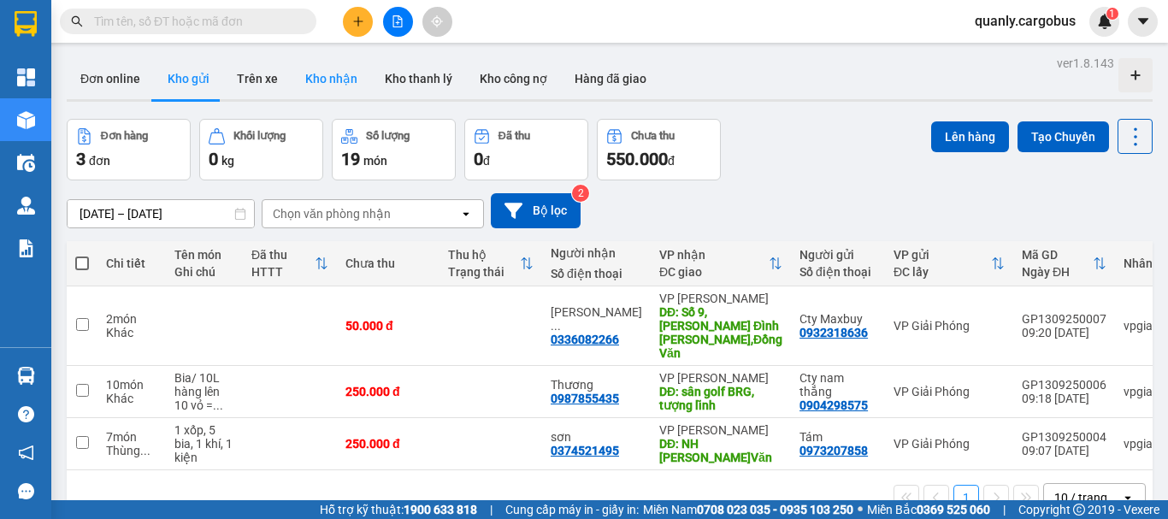
click at [345, 77] on button "Kho nhận" at bounding box center [332, 78] width 80 height 41
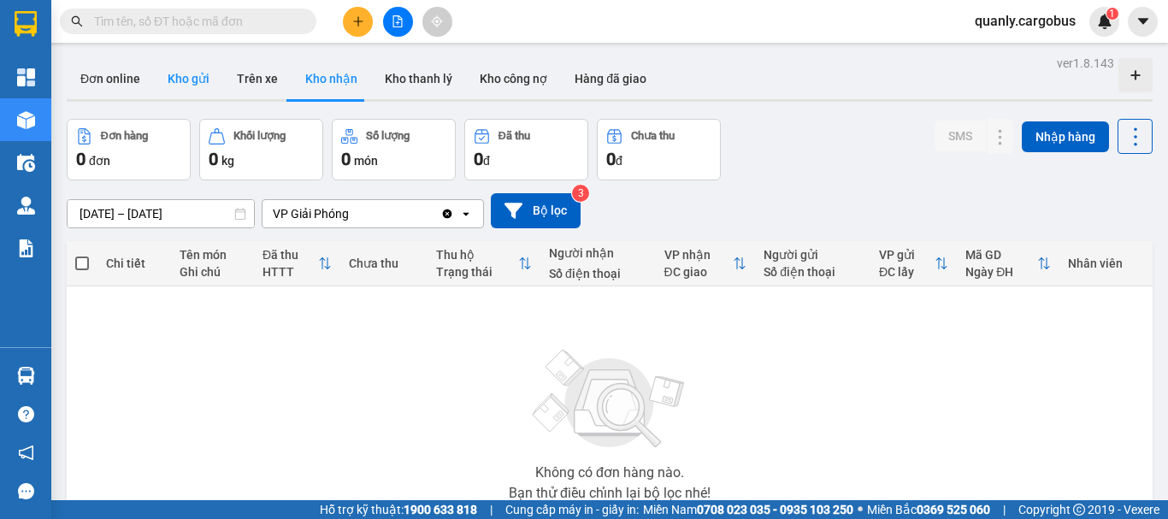
click at [184, 78] on button "Kho gửi" at bounding box center [188, 78] width 69 height 41
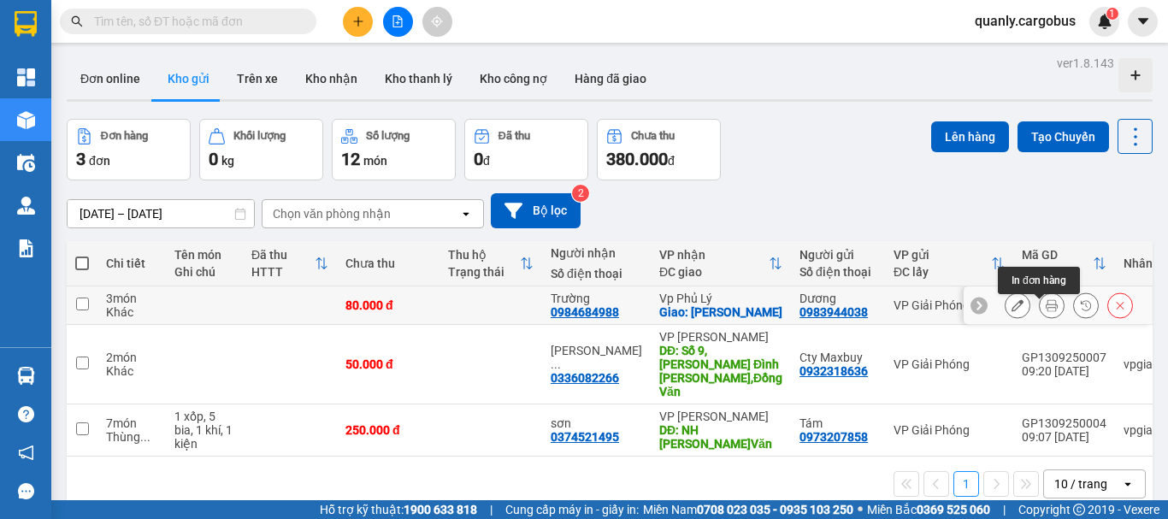
click at [1046, 310] on icon at bounding box center [1052, 305] width 12 height 12
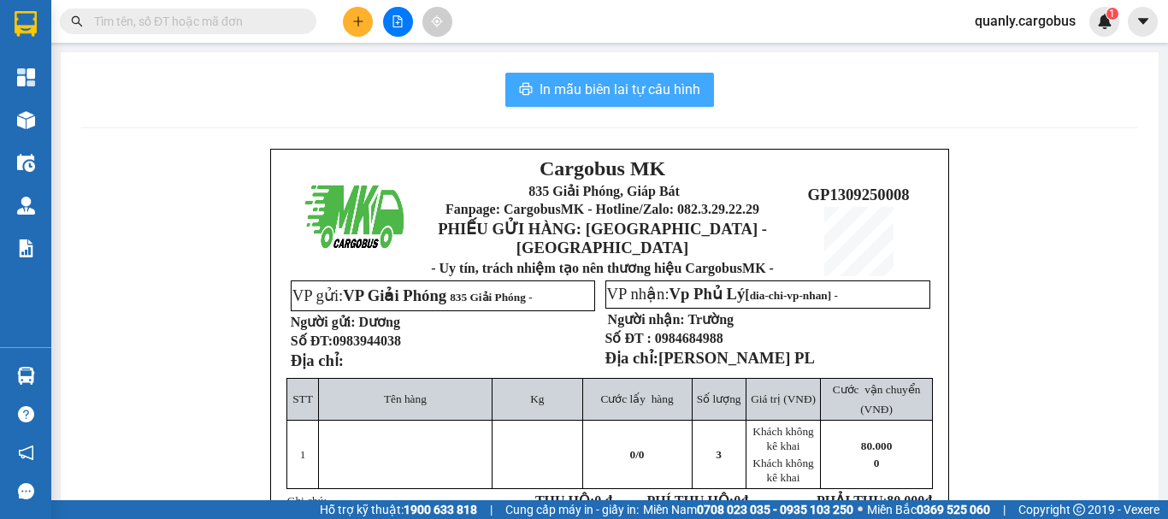
click at [676, 86] on span "In mẫu biên lai tự cấu hình" at bounding box center [620, 89] width 161 height 21
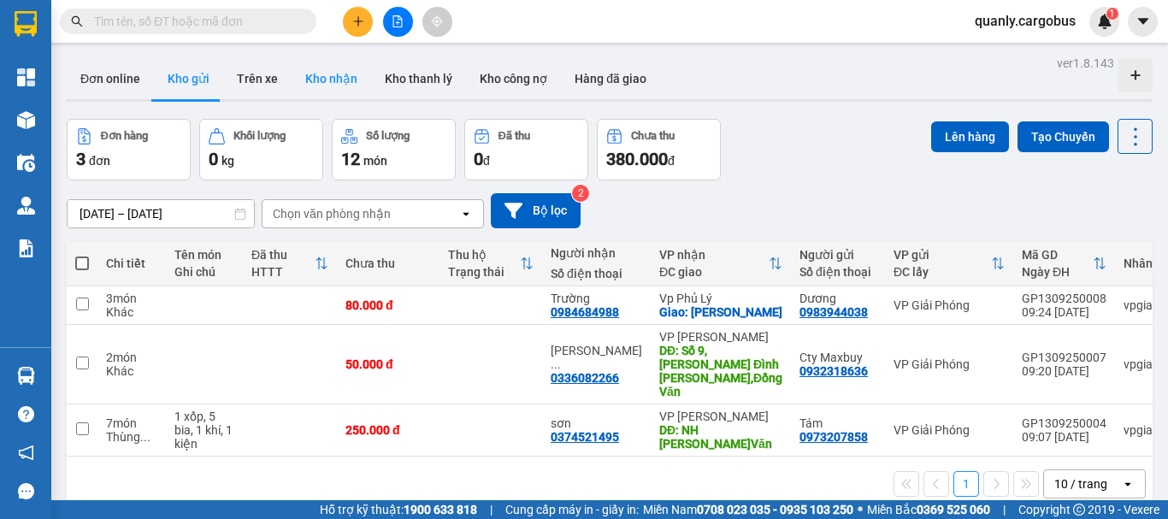
click at [324, 72] on button "Kho nhận" at bounding box center [332, 78] width 80 height 41
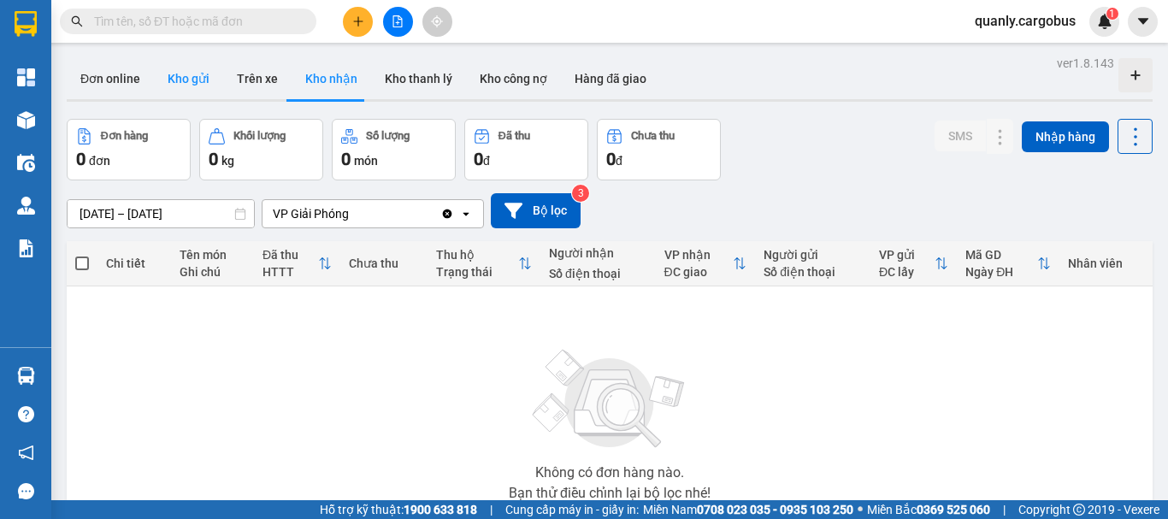
click at [180, 71] on button "Kho gửi" at bounding box center [188, 78] width 69 height 41
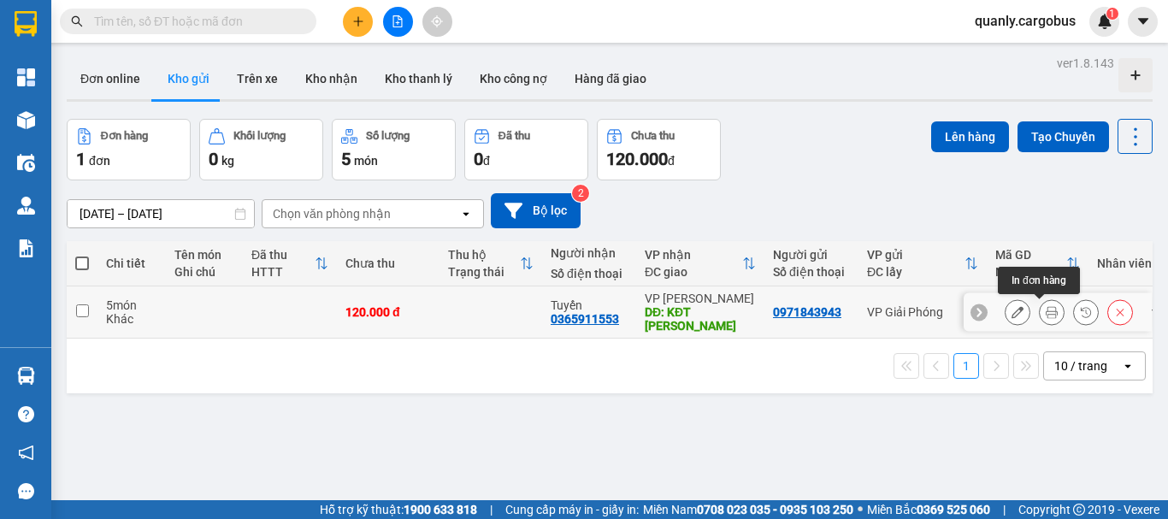
click at [1045, 316] on button at bounding box center [1052, 313] width 24 height 30
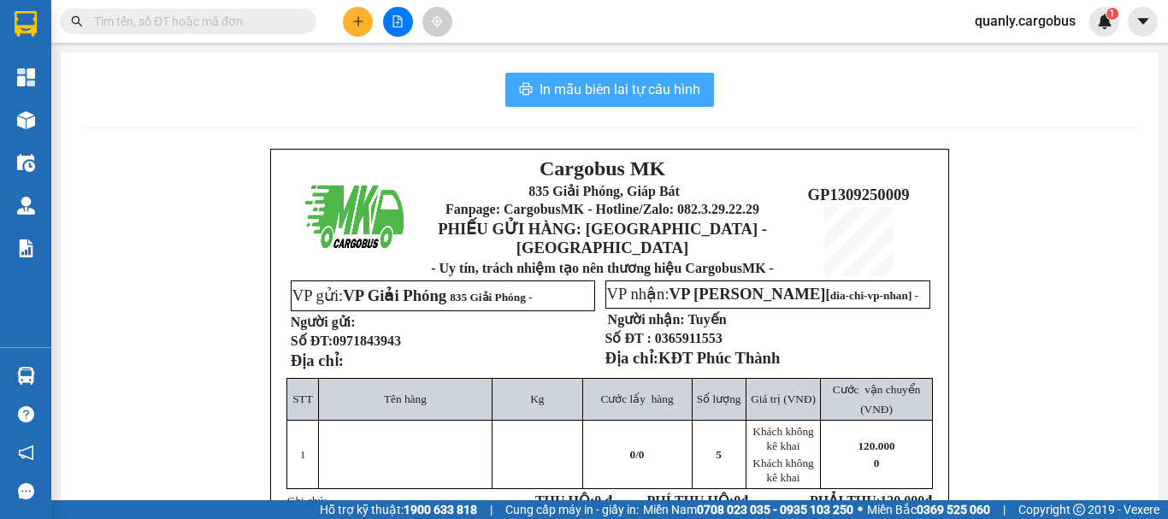
click at [648, 88] on span "In mẫu biên lai tự cấu hình" at bounding box center [620, 89] width 161 height 21
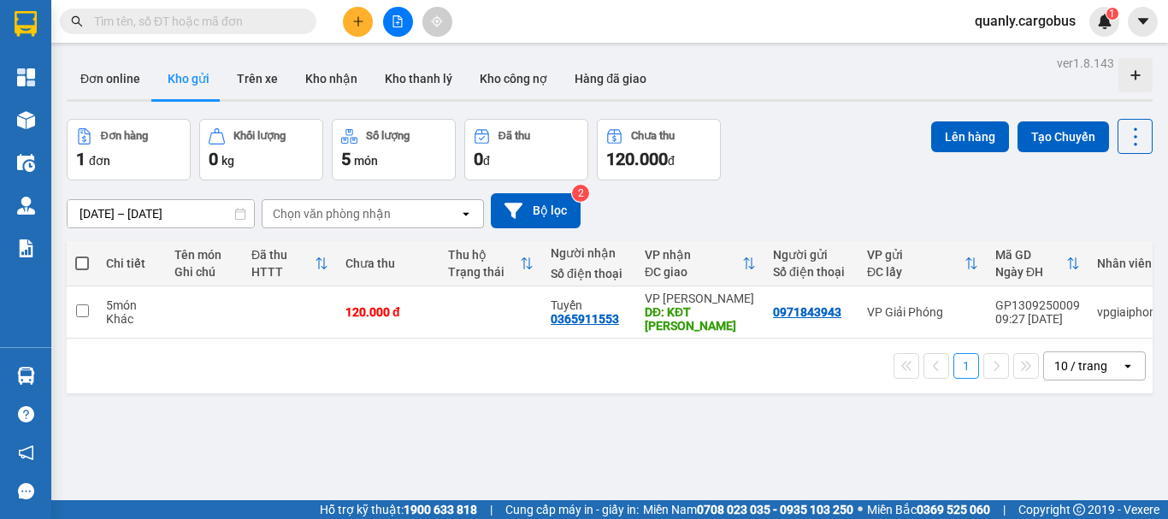
drag, startPoint x: 80, startPoint y: 258, endPoint x: 631, endPoint y: 213, distance: 553.5
click at [88, 262] on span at bounding box center [82, 264] width 14 height 14
click at [82, 255] on input "checkbox" at bounding box center [82, 255] width 0 height 0
checkbox input "true"
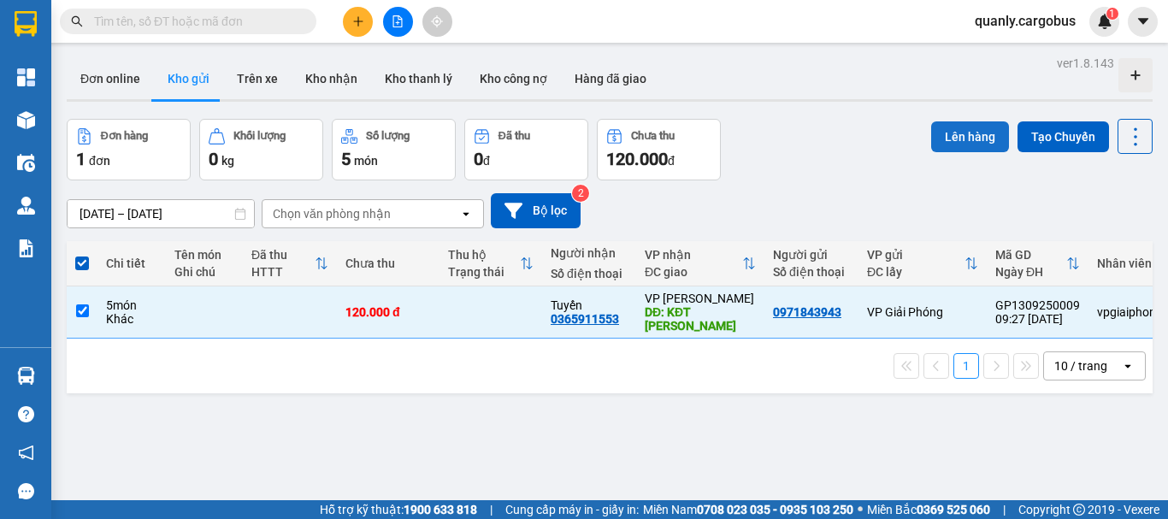
click at [954, 137] on button "Lên hàng" at bounding box center [970, 136] width 78 height 31
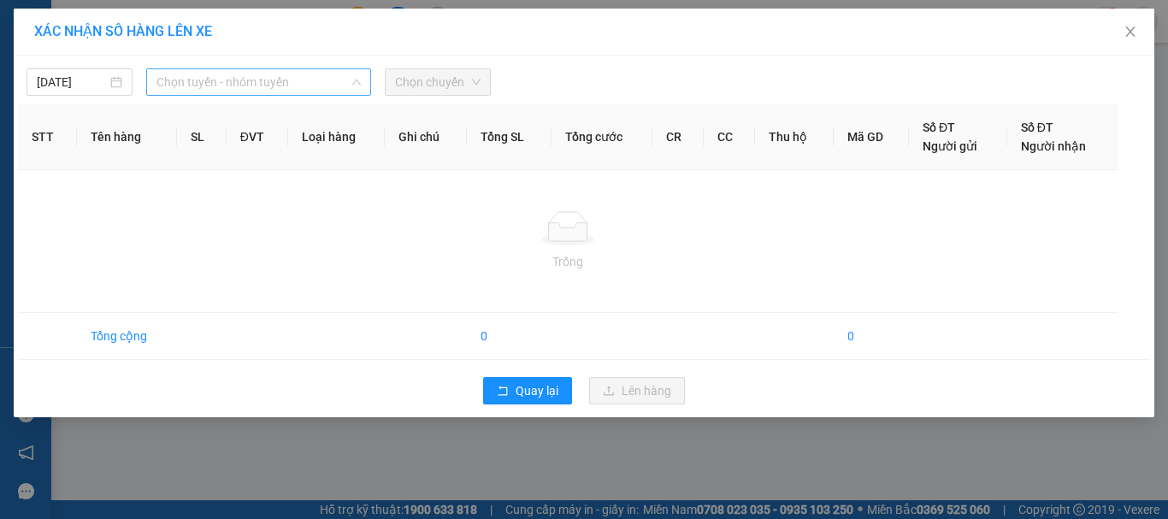
click at [273, 80] on span "Chọn tuyến - nhóm tuyến" at bounding box center [259, 82] width 204 height 26
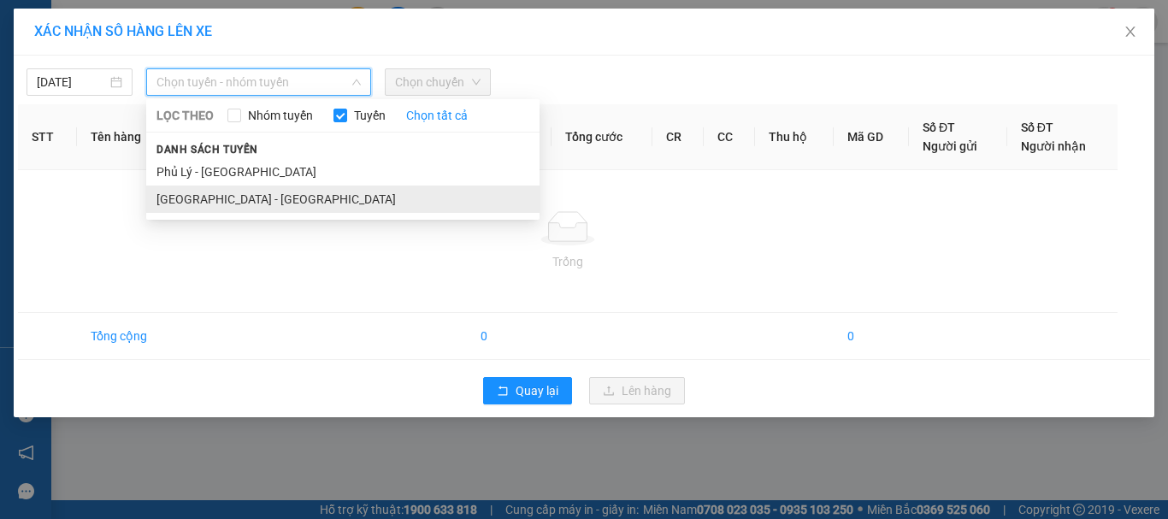
click at [238, 200] on li "[GEOGRAPHIC_DATA] - [GEOGRAPHIC_DATA]" at bounding box center [342, 199] width 393 height 27
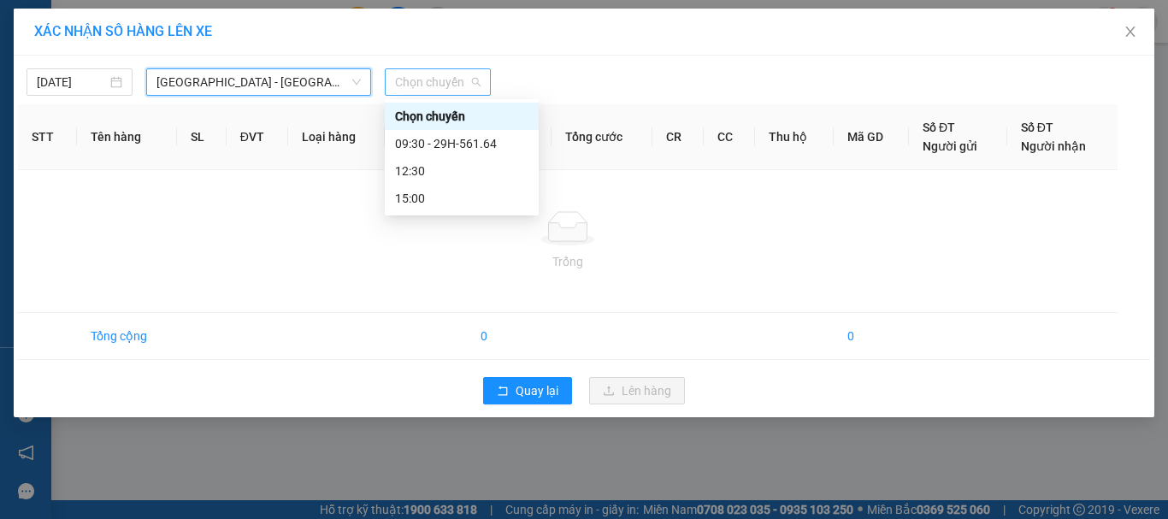
click at [436, 82] on span "Chọn chuyến" at bounding box center [438, 82] width 86 height 26
click at [480, 140] on div "09:30 - 29H-561.64" at bounding box center [461, 143] width 133 height 19
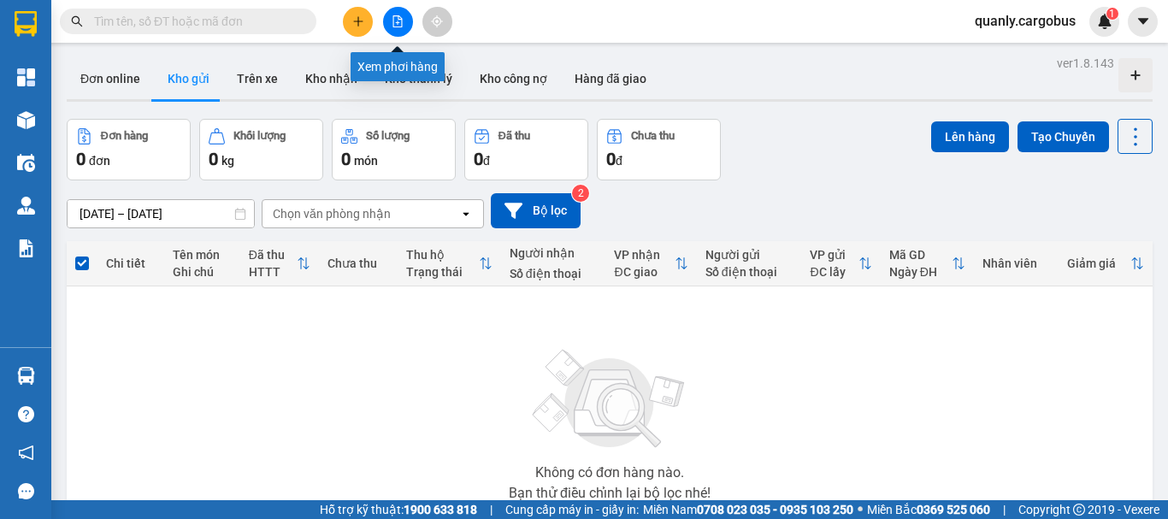
click at [391, 19] on button at bounding box center [398, 22] width 30 height 30
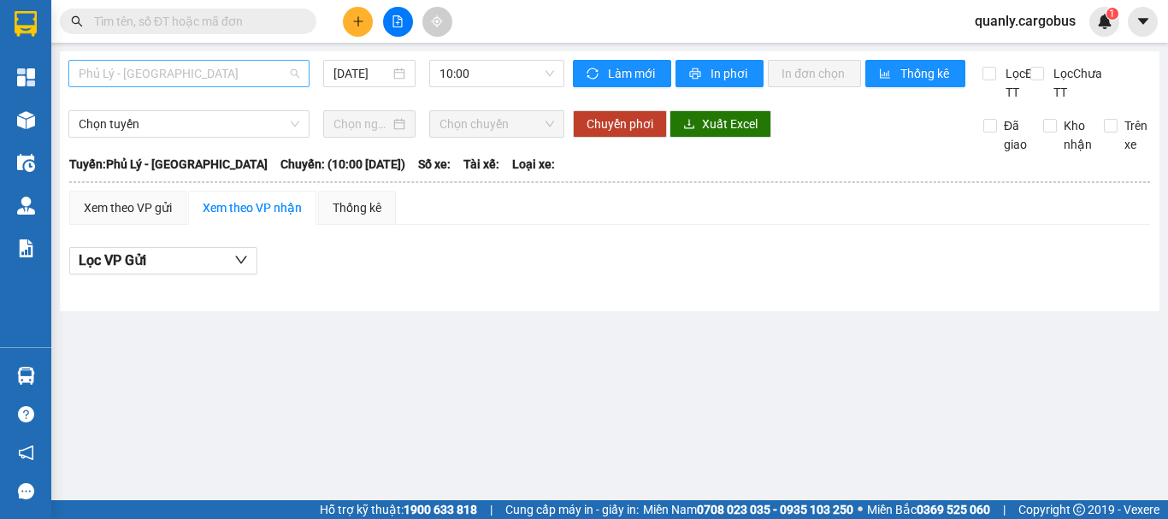
click at [145, 85] on span "Phủ Lý - [GEOGRAPHIC_DATA]" at bounding box center [189, 74] width 221 height 26
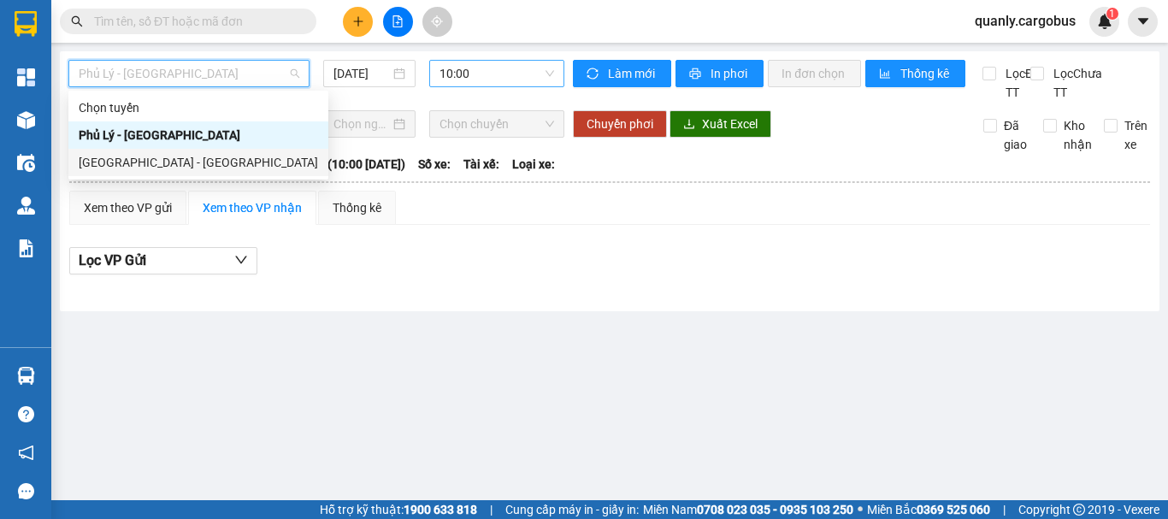
drag, startPoint x: 144, startPoint y: 162, endPoint x: 467, endPoint y: 83, distance: 332.9
click at [145, 162] on div "[GEOGRAPHIC_DATA] - [GEOGRAPHIC_DATA]" at bounding box center [198, 162] width 239 height 19
type input "[DATE]"
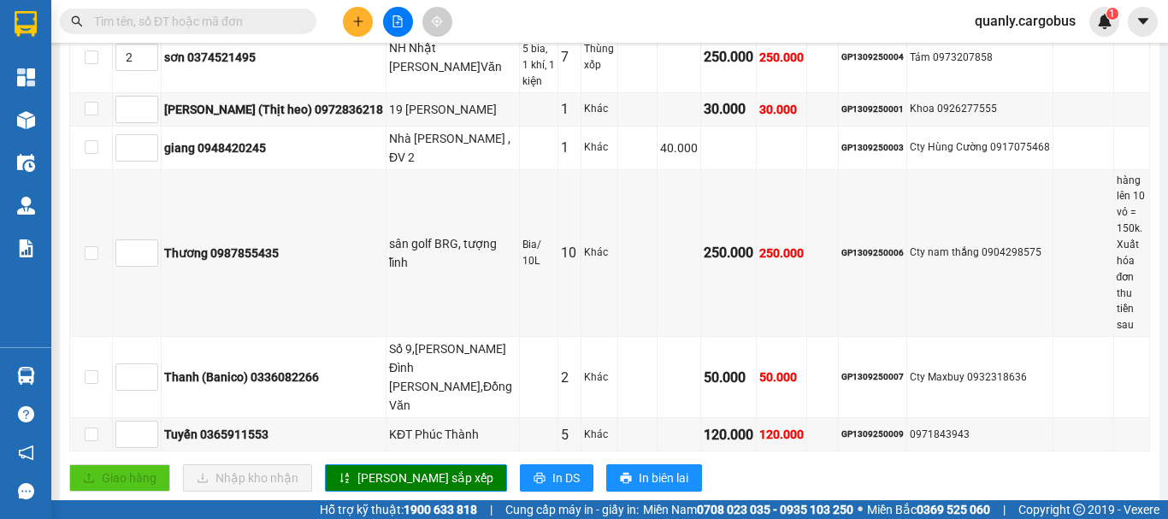
scroll to position [533, 0]
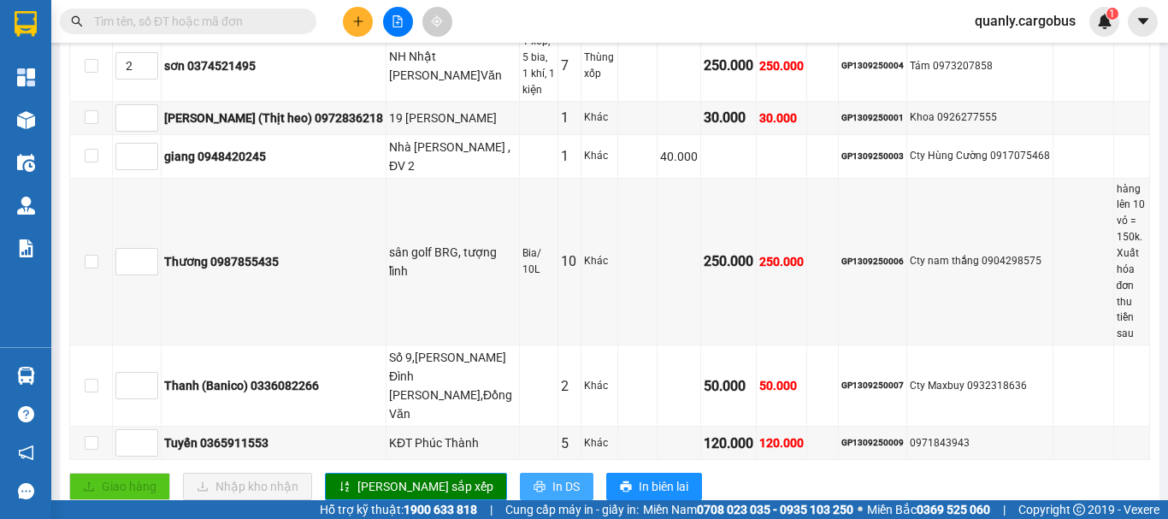
click at [552, 477] on span "In DS" at bounding box center [565, 486] width 27 height 19
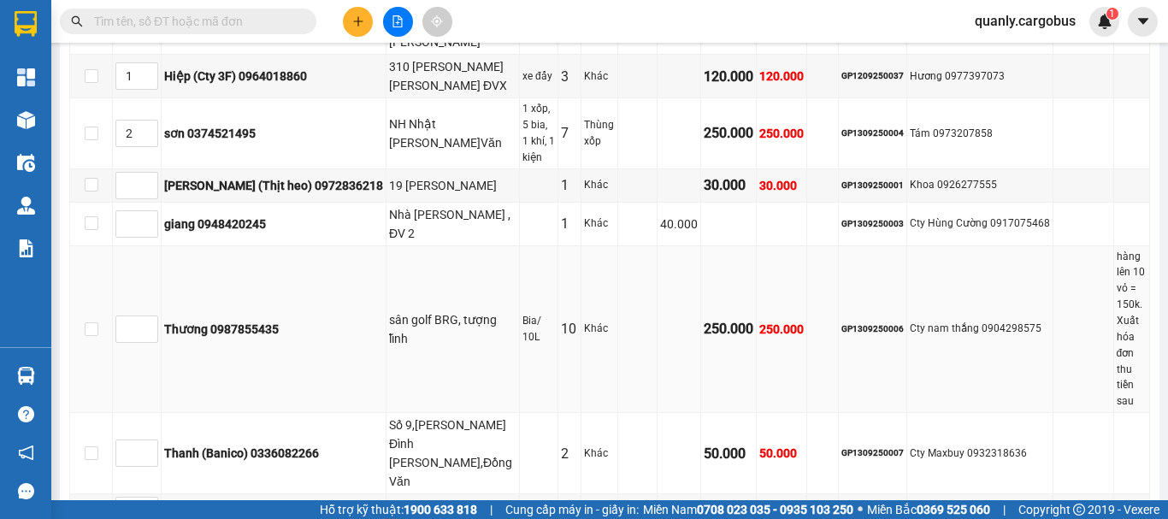
scroll to position [447, 0]
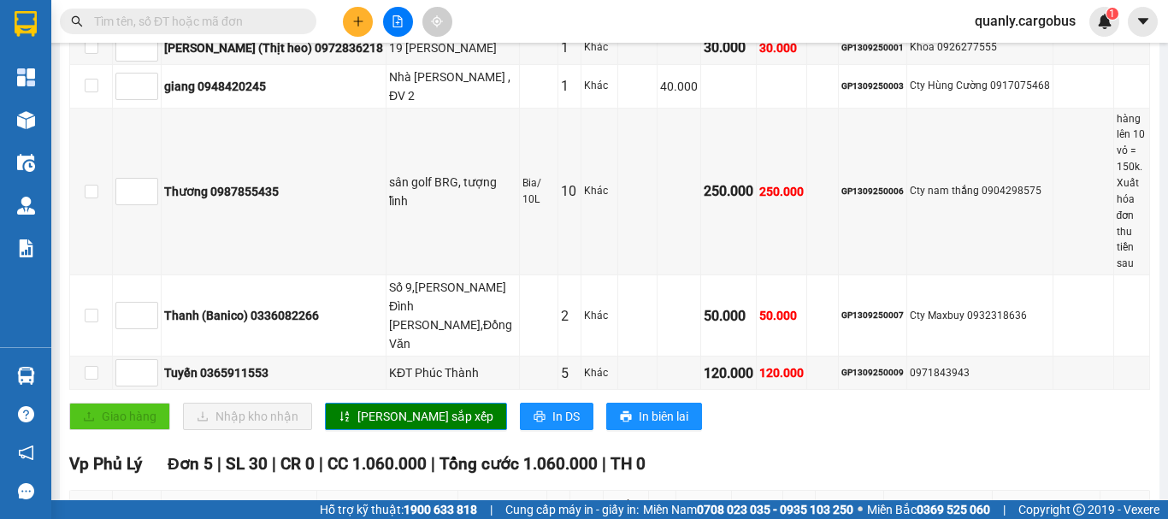
scroll to position [789, 0]
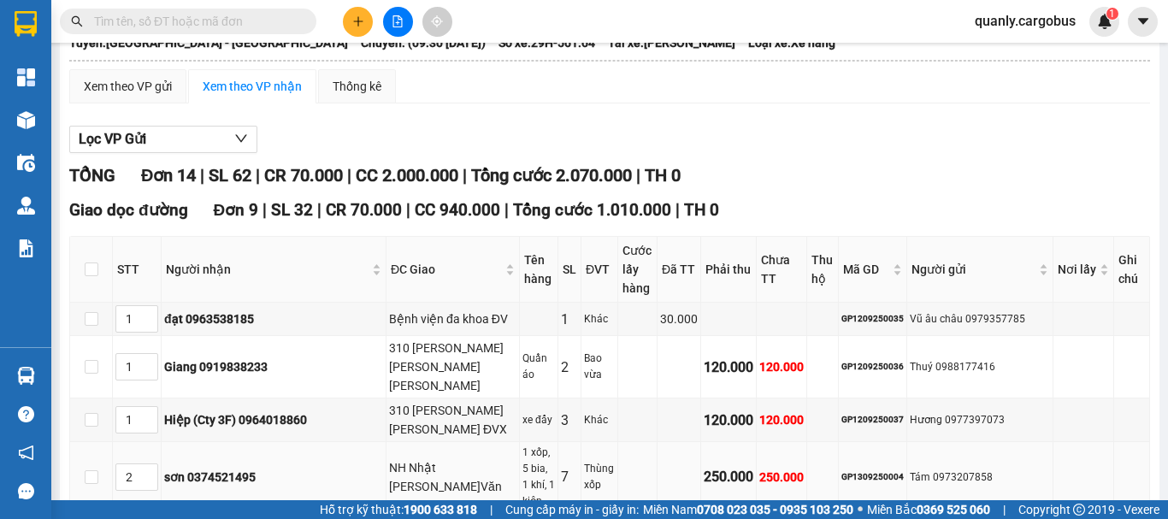
scroll to position [106, 0]
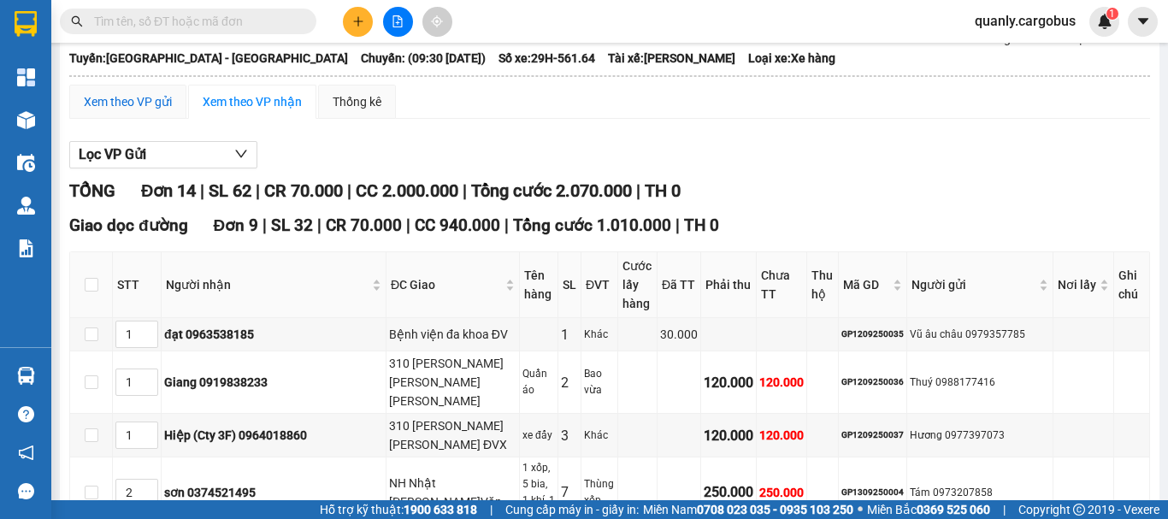
click at [145, 111] on div "Xem theo VP gửi" at bounding box center [128, 101] width 88 height 19
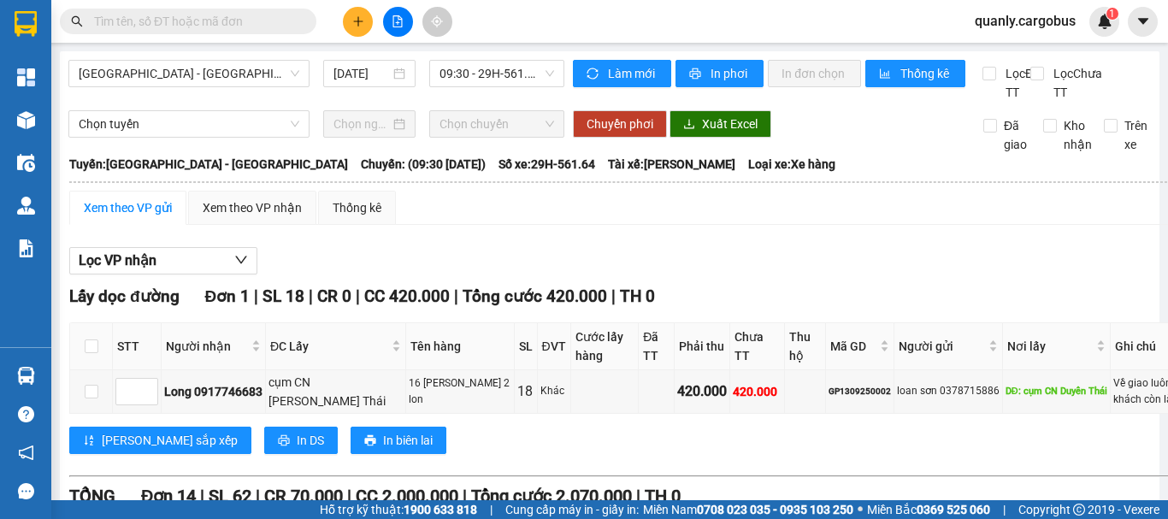
click at [150, 217] on div "Xem theo VP gửi" at bounding box center [128, 207] width 88 height 19
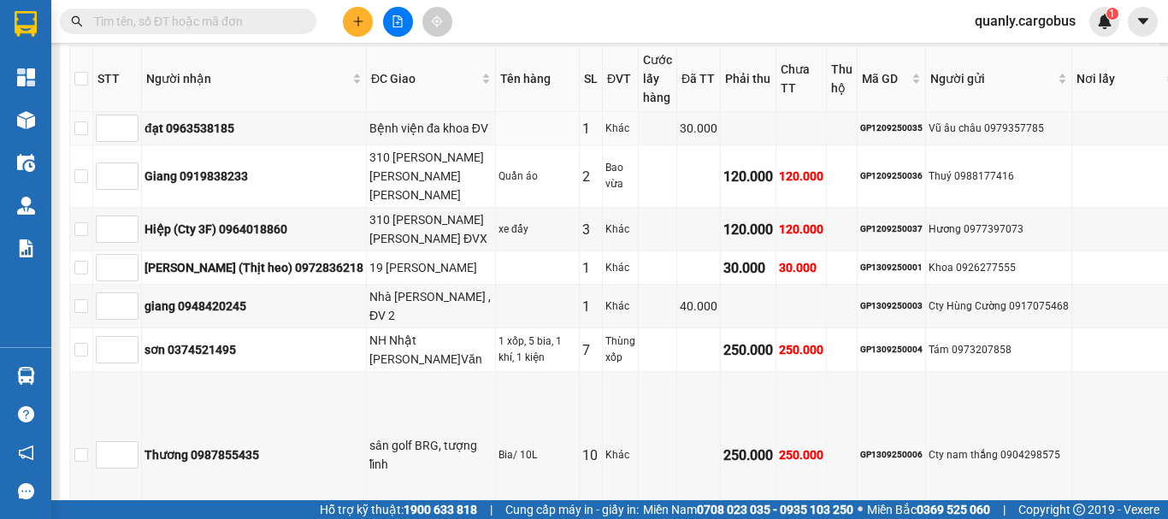
scroll to position [513, 0]
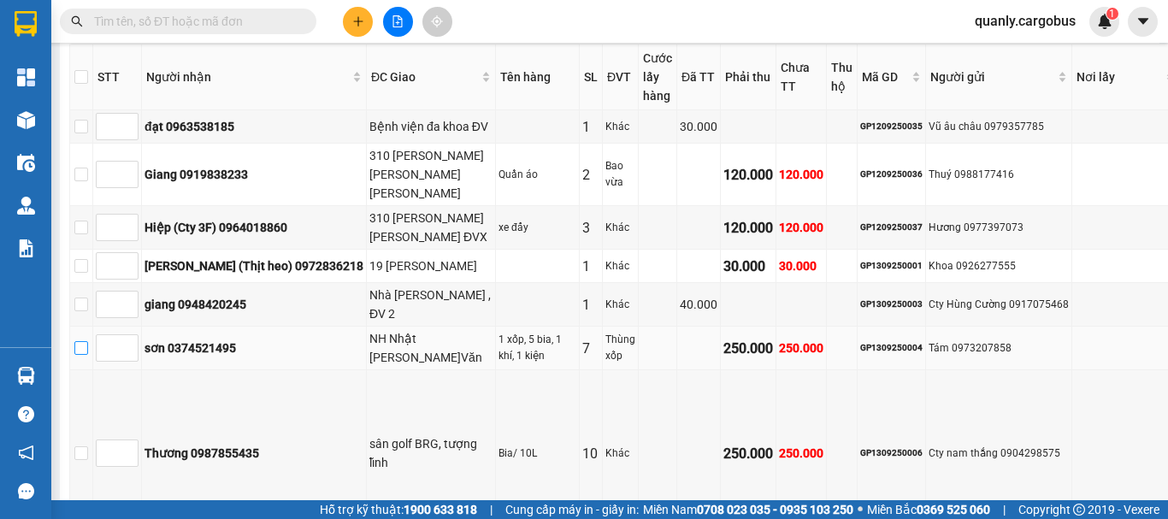
click at [88, 355] on input "checkbox" at bounding box center [81, 348] width 14 height 14
checkbox input "true"
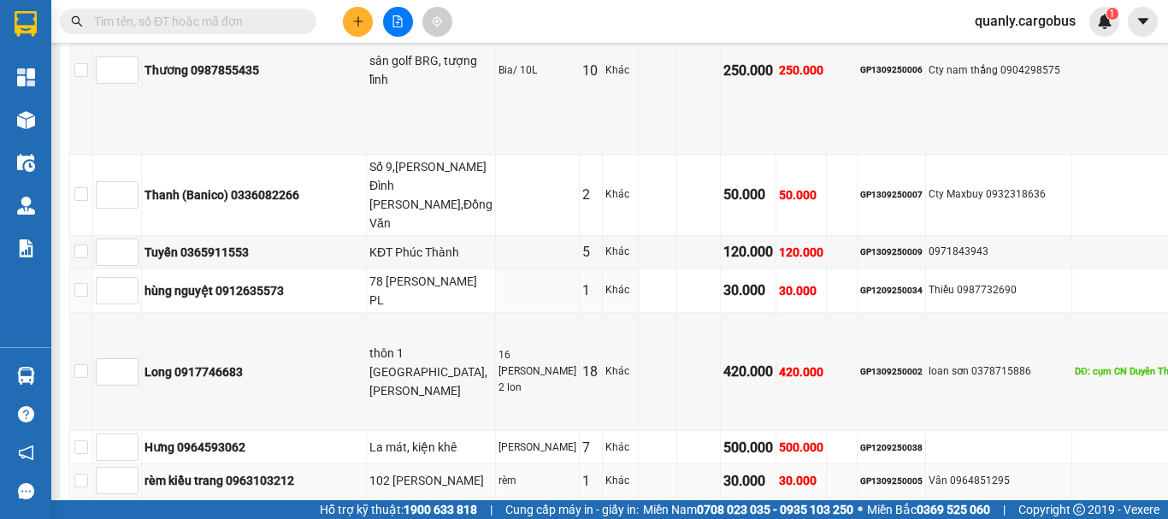
scroll to position [922, 0]
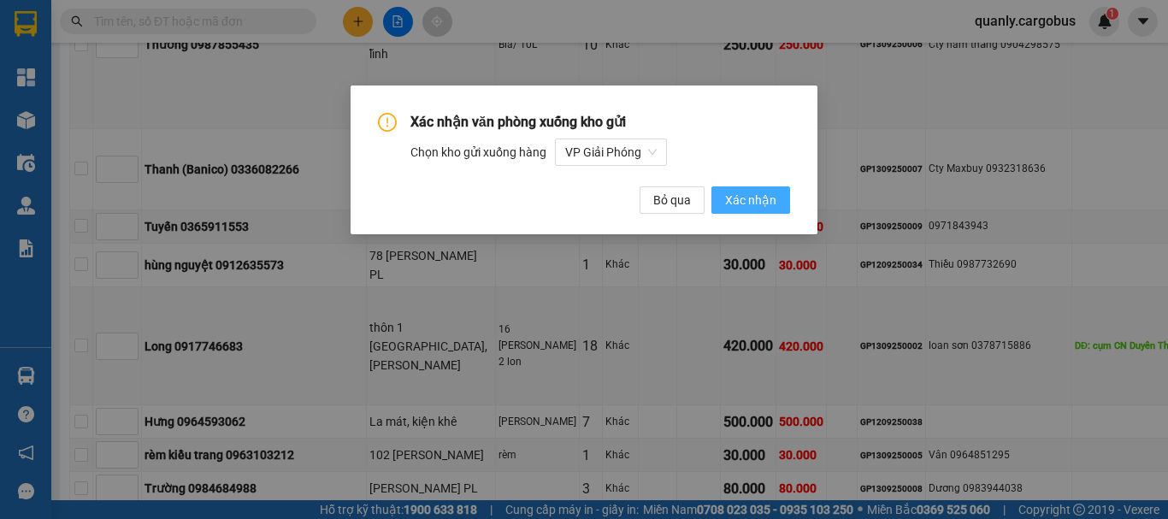
click at [752, 194] on span "Xác nhận" at bounding box center [750, 200] width 51 height 19
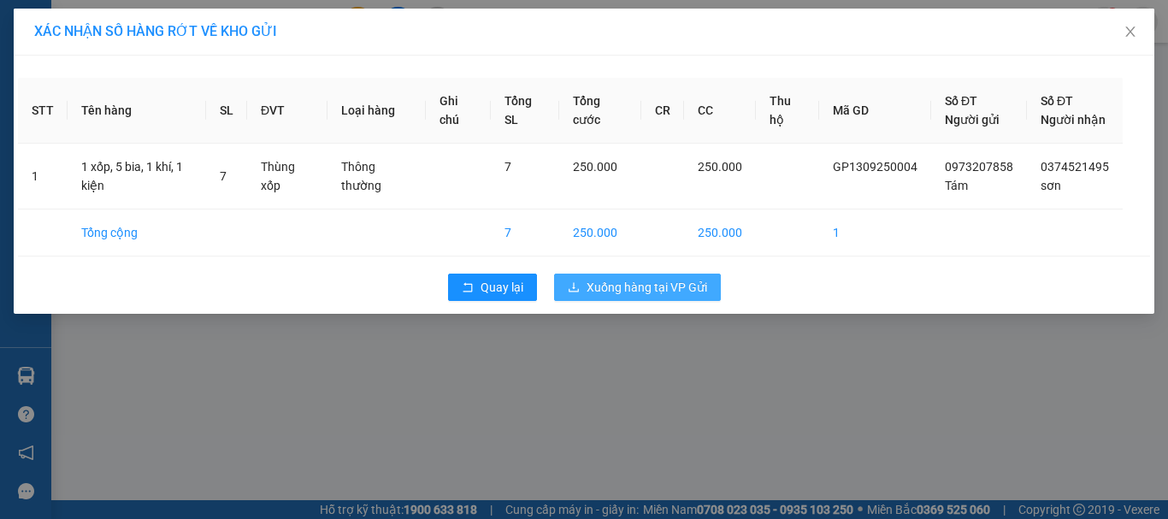
click at [642, 297] on span "Xuống hàng tại VP Gửi" at bounding box center [647, 287] width 121 height 19
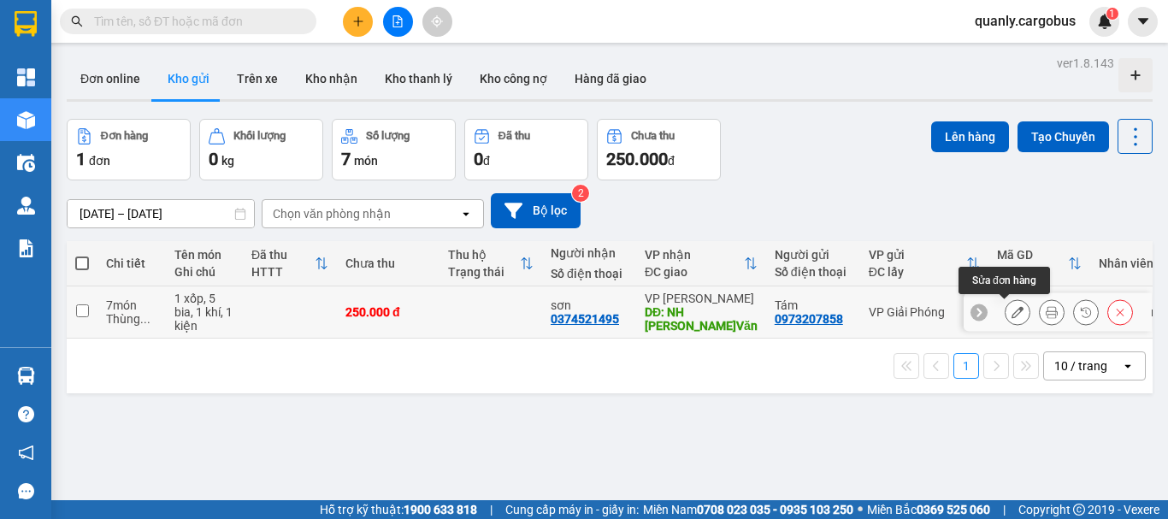
click at [1012, 310] on icon at bounding box center [1018, 312] width 12 height 12
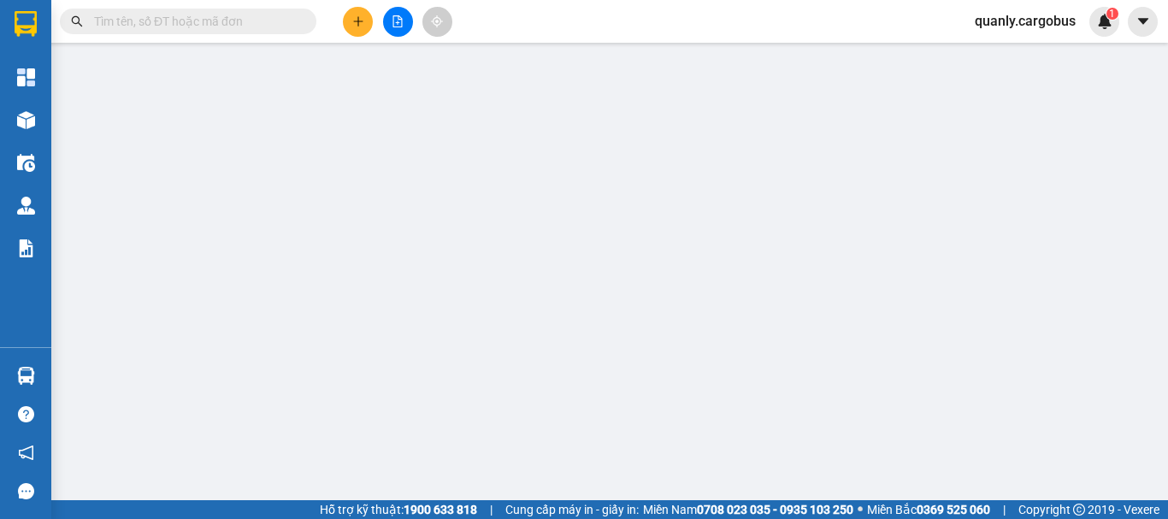
type input "0374521495"
type input "sơn"
type input "NH Nhật [PERSON_NAME]Văn"
type input "0973207858"
type input "Tám"
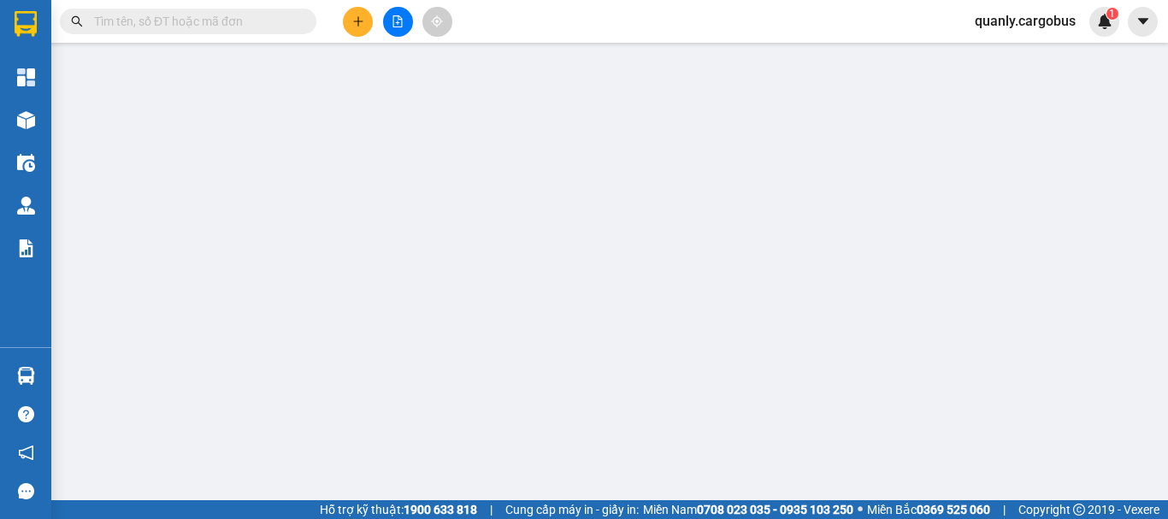
type input "250.000"
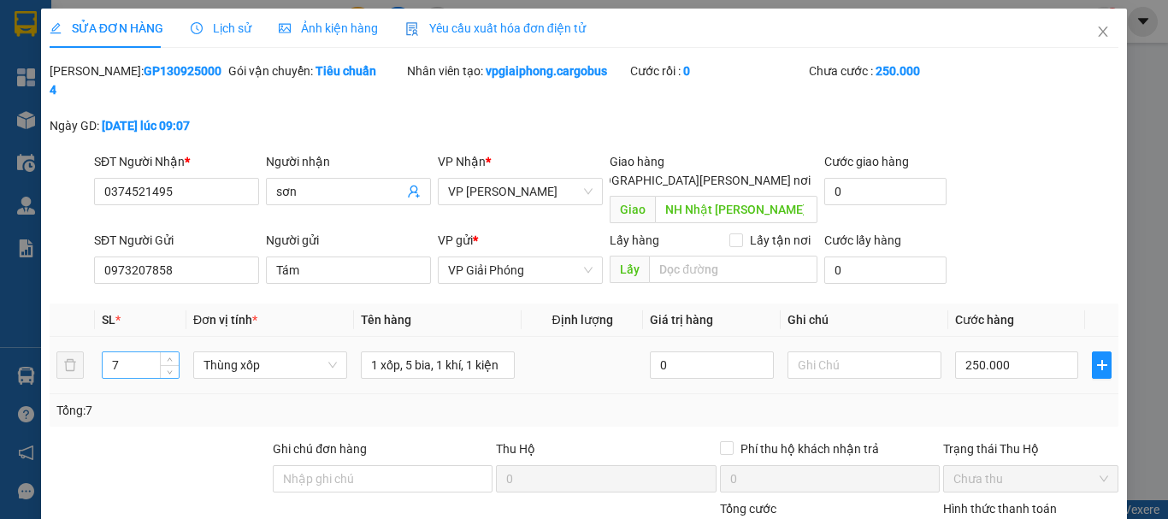
click at [127, 352] on input "7" at bounding box center [141, 365] width 76 height 26
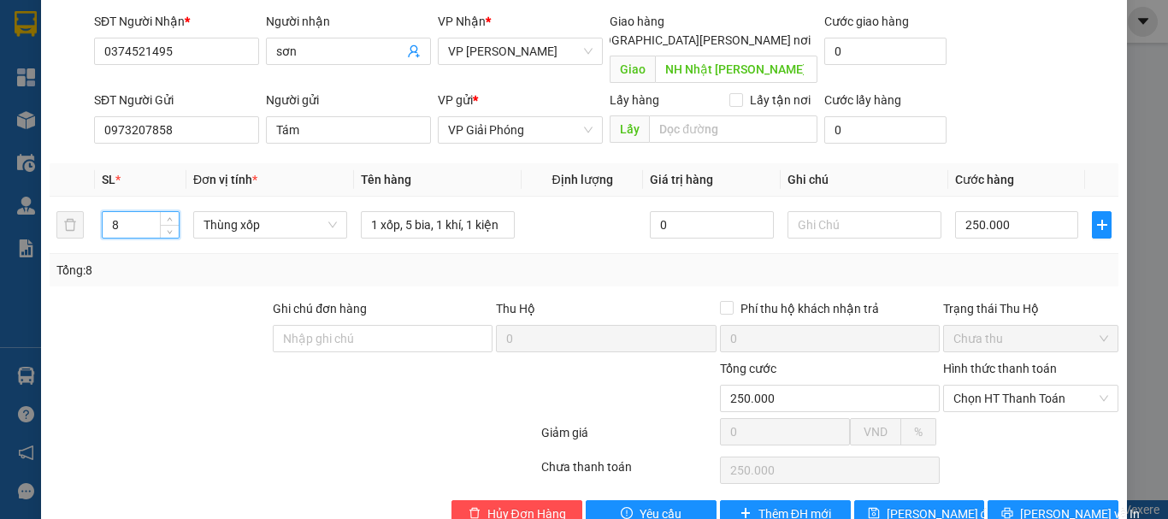
scroll to position [145, 0]
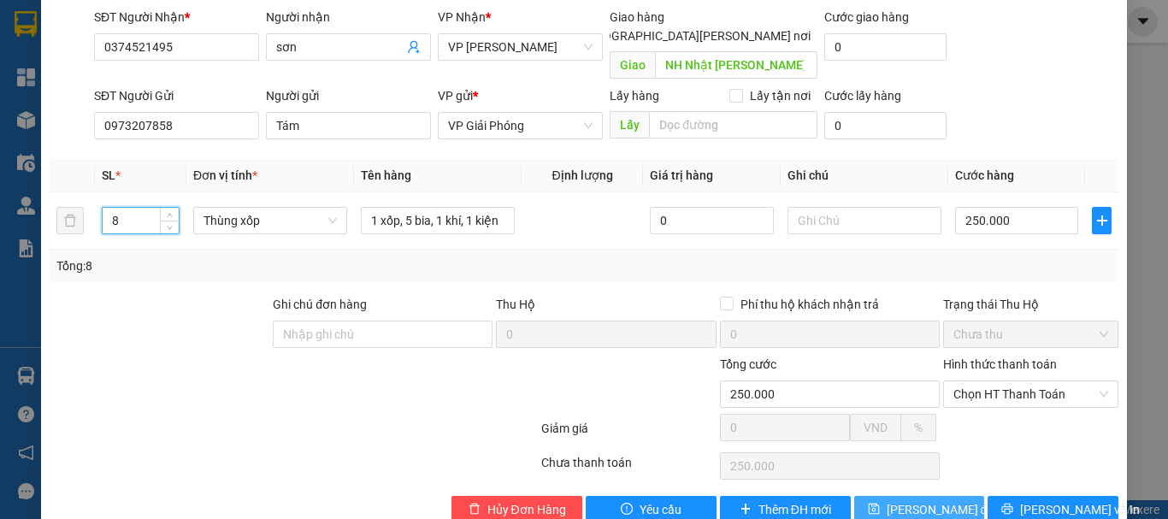
type input "8"
click at [922, 500] on span "[PERSON_NAME] thay đổi" at bounding box center [942, 509] width 110 height 19
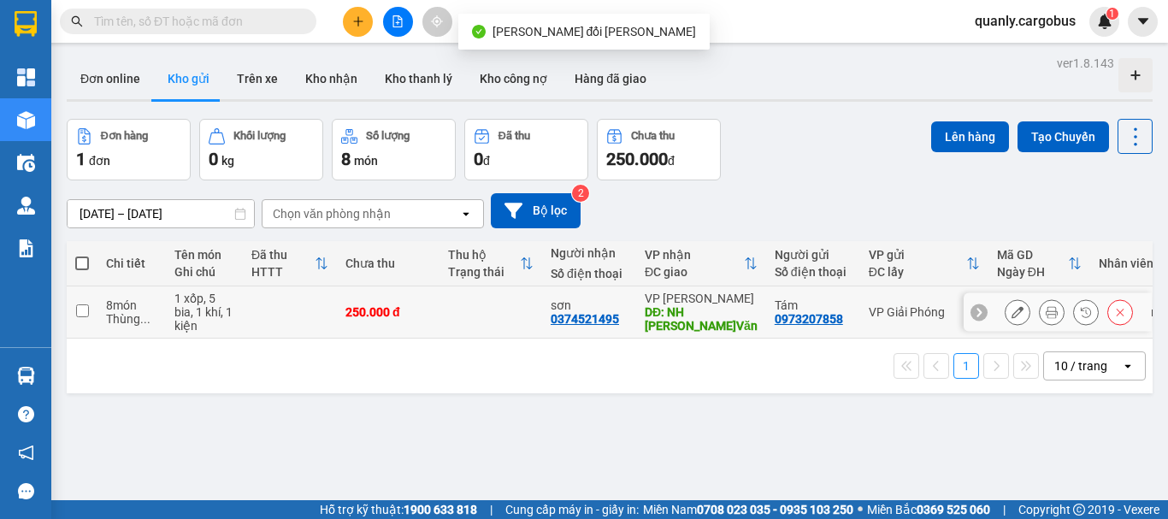
click at [79, 307] on input "checkbox" at bounding box center [82, 310] width 13 height 13
checkbox input "true"
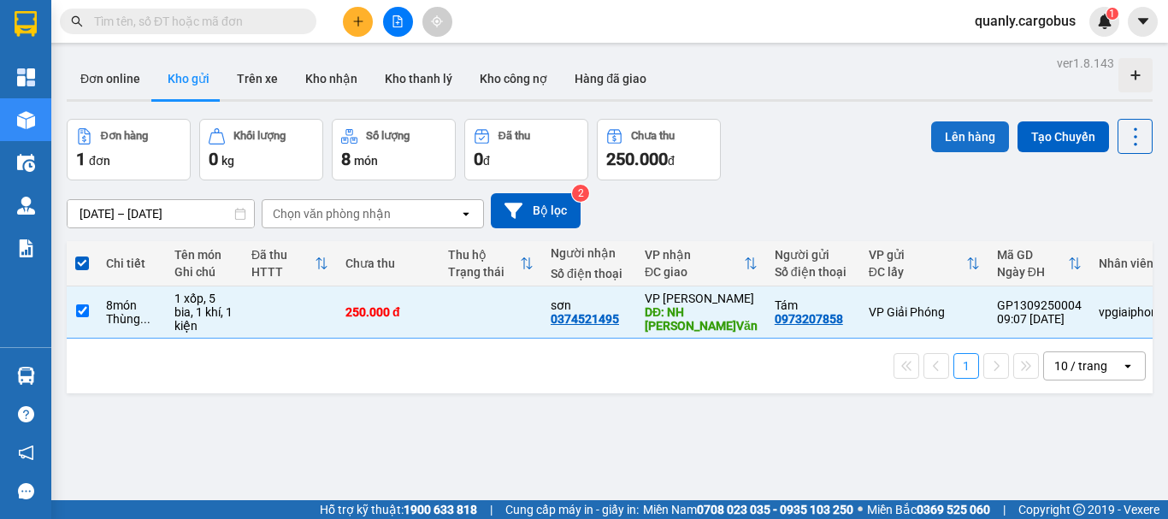
click at [954, 139] on button "Lên hàng" at bounding box center [970, 136] width 78 height 31
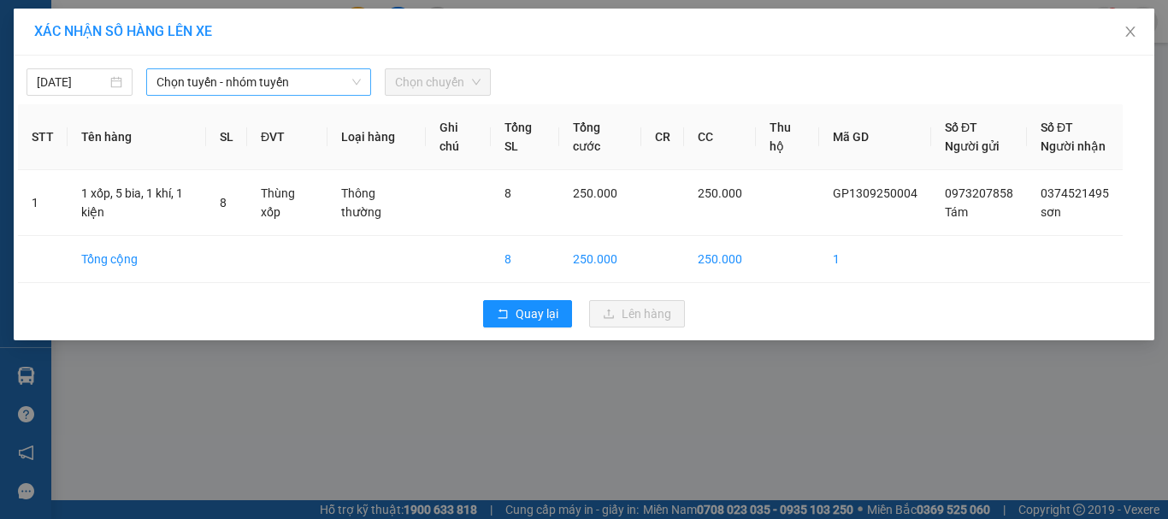
drag, startPoint x: 206, startPoint y: 81, endPoint x: 202, endPoint y: 94, distance: 13.5
click at [206, 81] on span "Chọn tuyến - nhóm tuyến" at bounding box center [259, 82] width 204 height 26
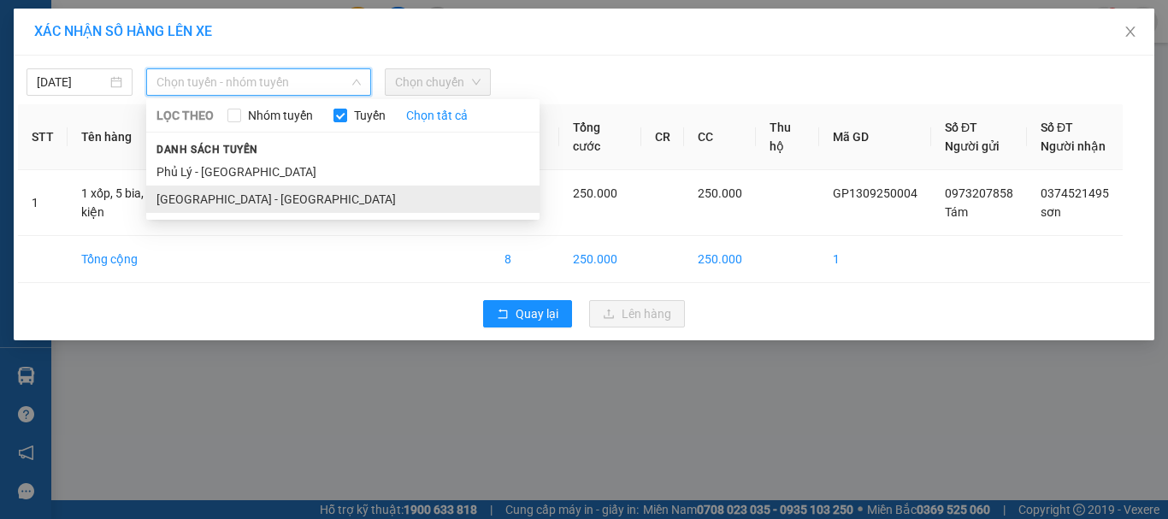
click at [169, 200] on li "[GEOGRAPHIC_DATA] - [GEOGRAPHIC_DATA]" at bounding box center [342, 199] width 393 height 27
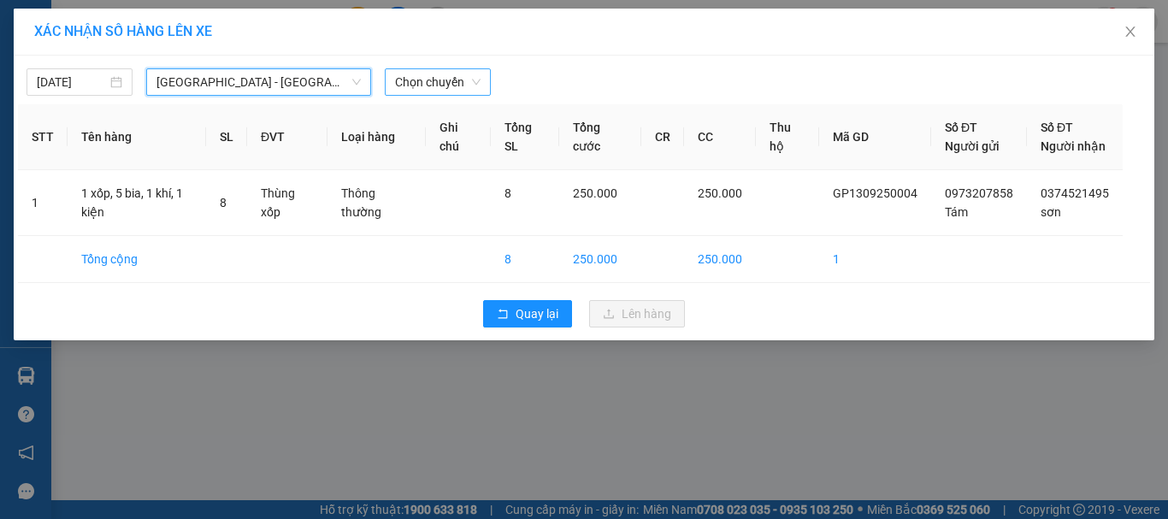
click at [452, 80] on span "Chọn chuyến" at bounding box center [438, 82] width 86 height 26
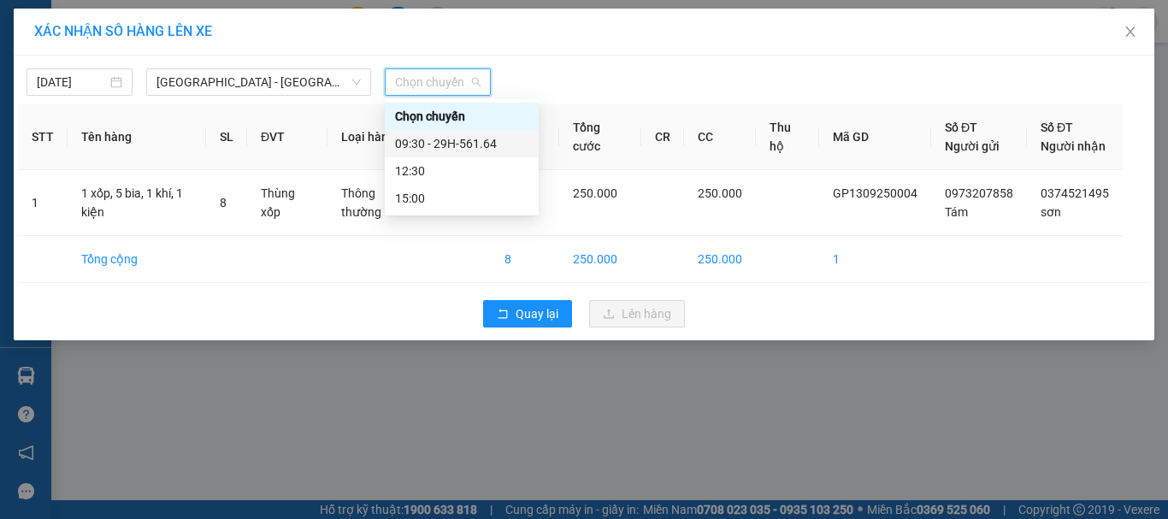
click at [456, 141] on div "09:30 - 29H-561.64" at bounding box center [461, 143] width 133 height 19
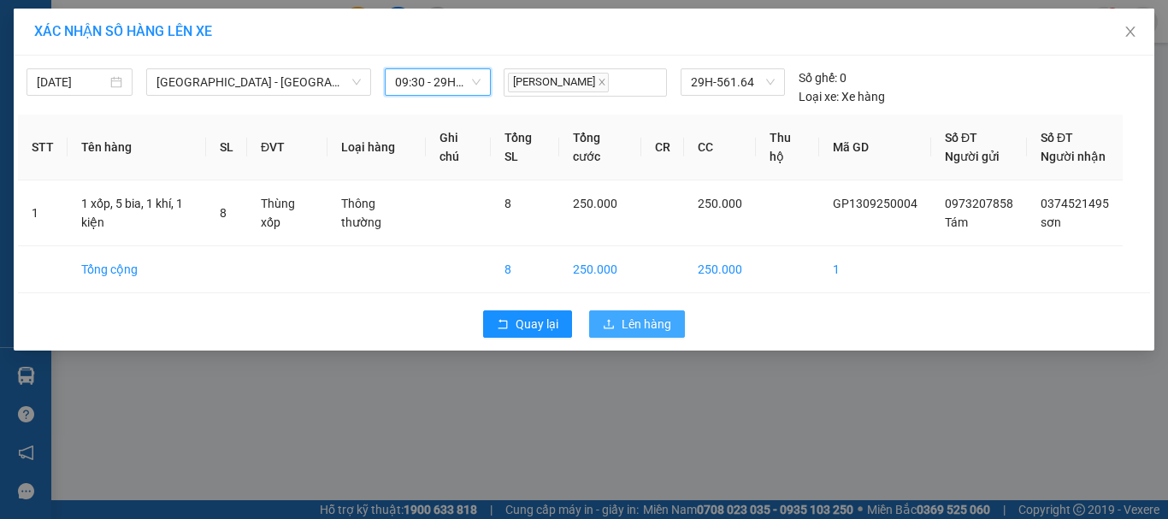
click at [652, 334] on span "Lên hàng" at bounding box center [647, 324] width 50 height 19
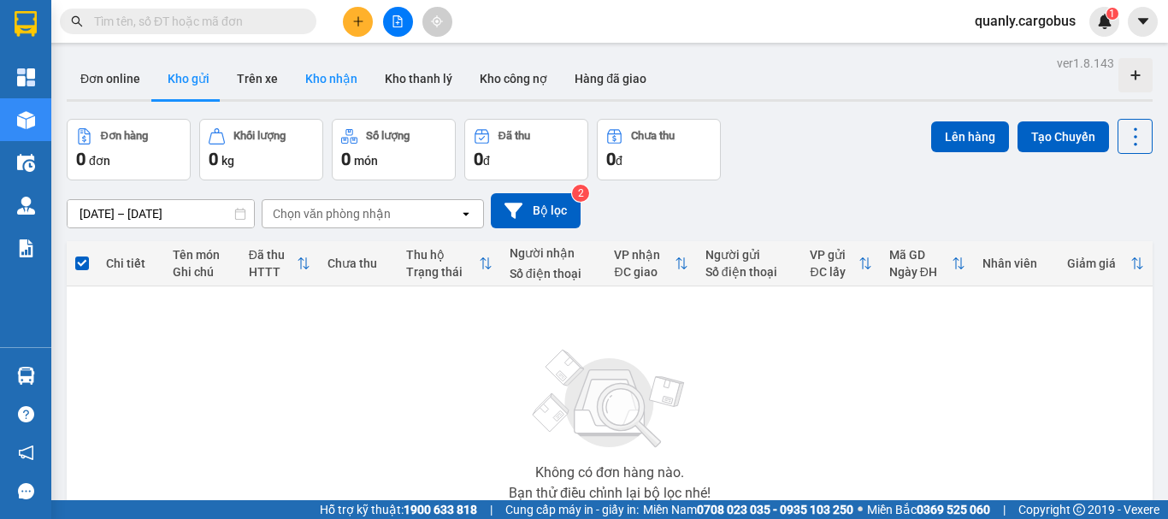
click at [327, 78] on button "Kho nhận" at bounding box center [332, 78] width 80 height 41
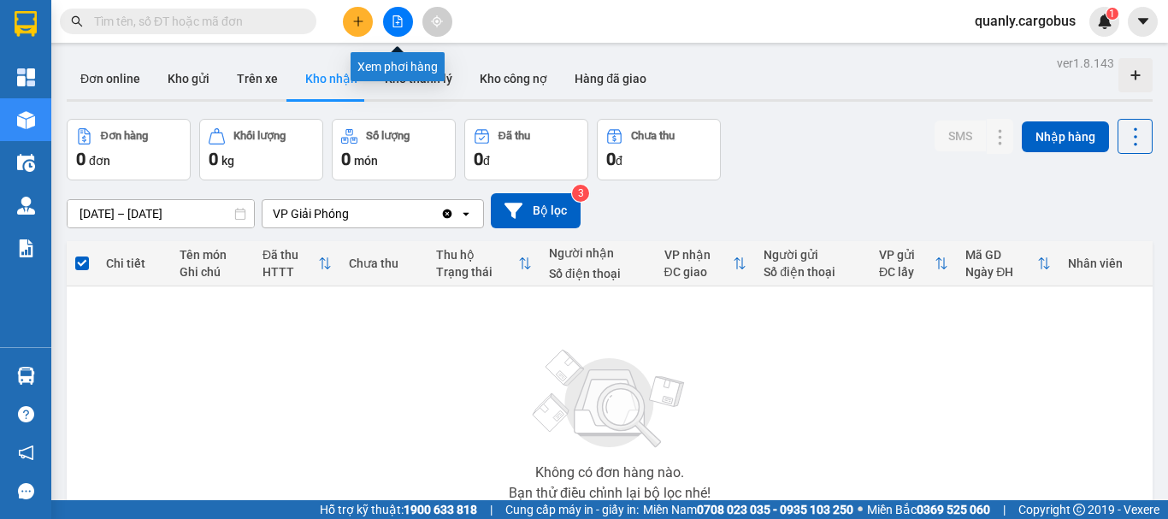
click at [391, 16] on button at bounding box center [398, 22] width 30 height 30
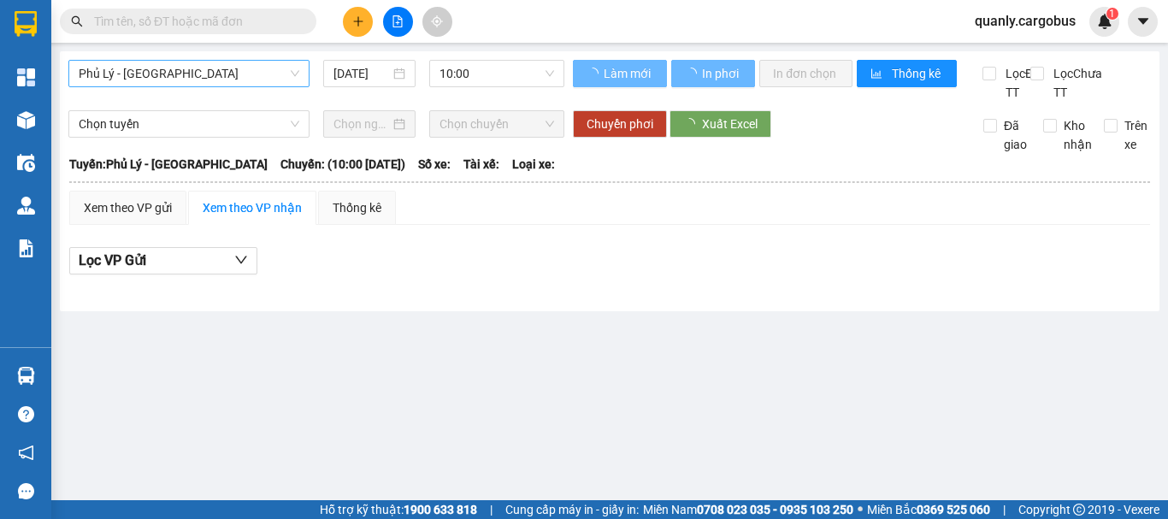
click at [204, 79] on span "Phủ Lý - [GEOGRAPHIC_DATA]" at bounding box center [189, 74] width 221 height 26
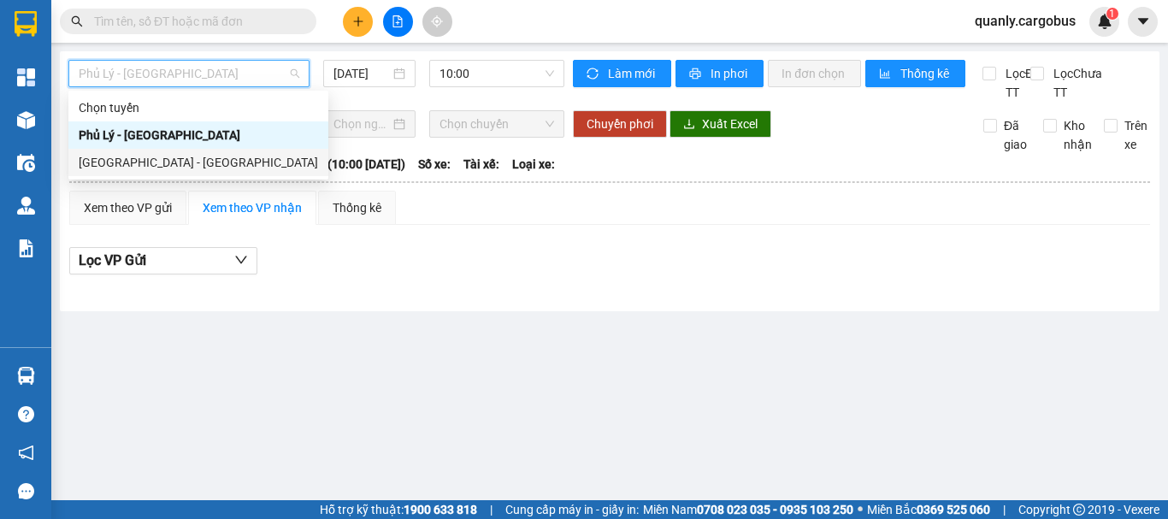
drag, startPoint x: 150, startPoint y: 166, endPoint x: 373, endPoint y: 115, distance: 229.0
click at [153, 164] on div "[GEOGRAPHIC_DATA] - [GEOGRAPHIC_DATA]" at bounding box center [198, 162] width 239 height 19
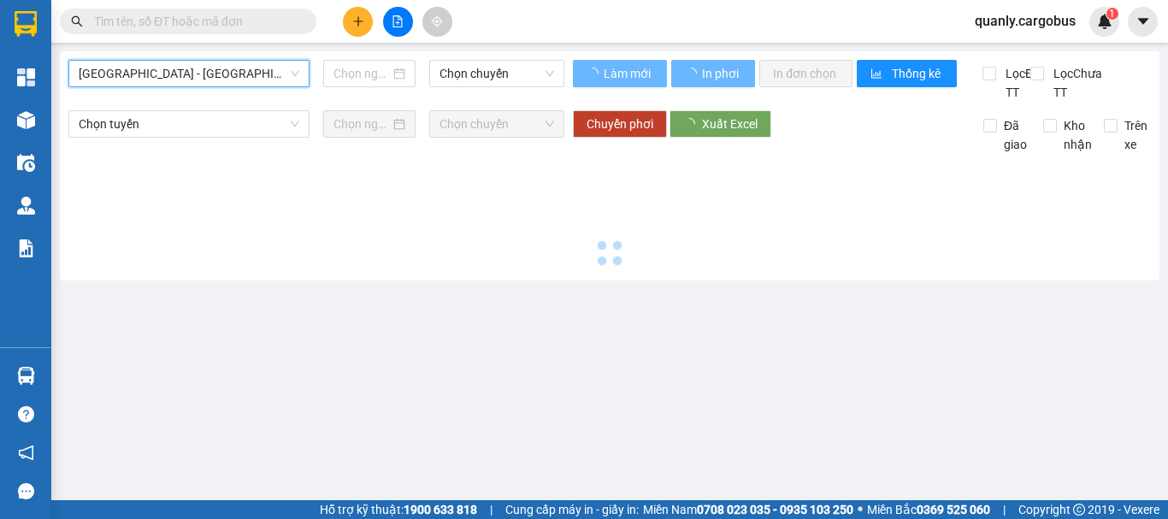
type input "[DATE]"
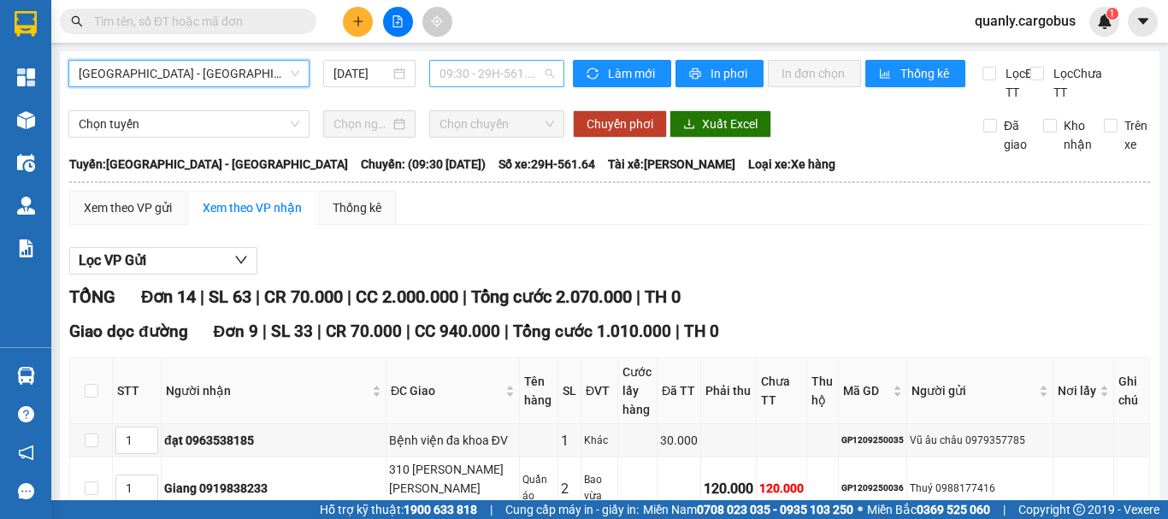
click at [481, 70] on span "09:30 - 29H-561.64" at bounding box center [497, 74] width 115 height 26
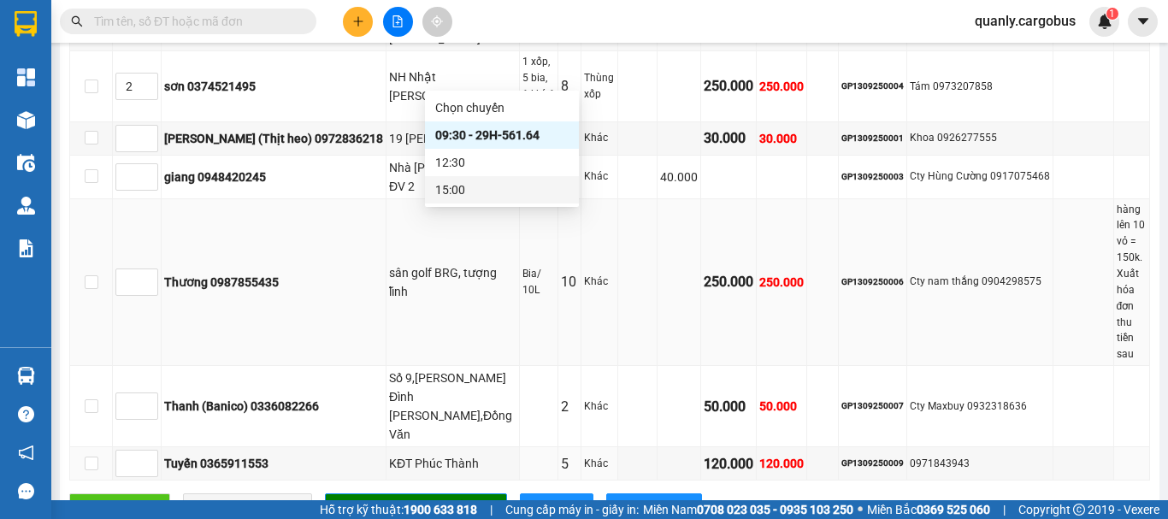
scroll to position [513, 0]
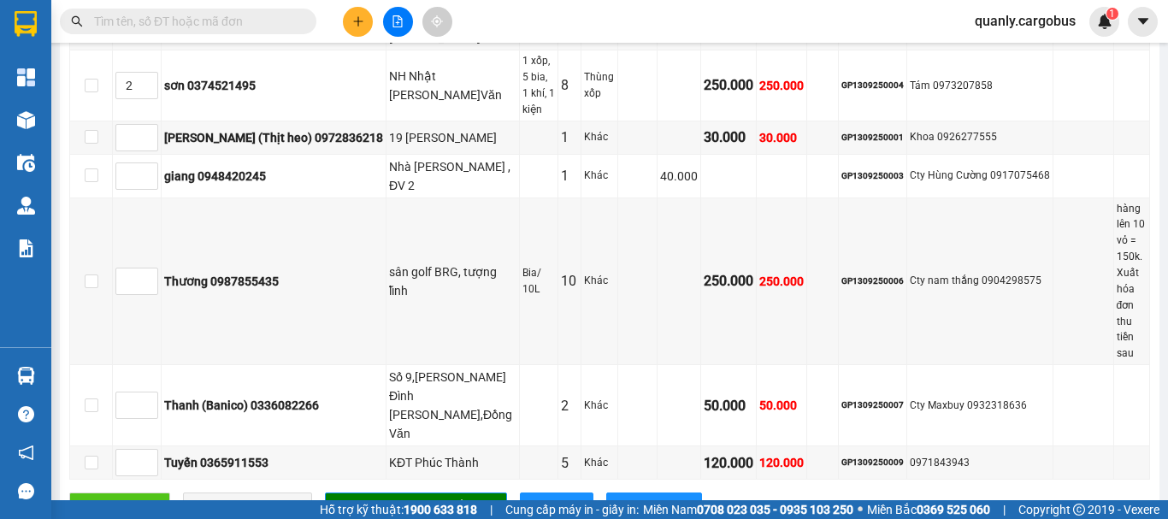
click at [930, 493] on div "Giao hàng Nhập kho nhận Lưu sắp xếp In DS In biên lai" at bounding box center [609, 506] width 1081 height 27
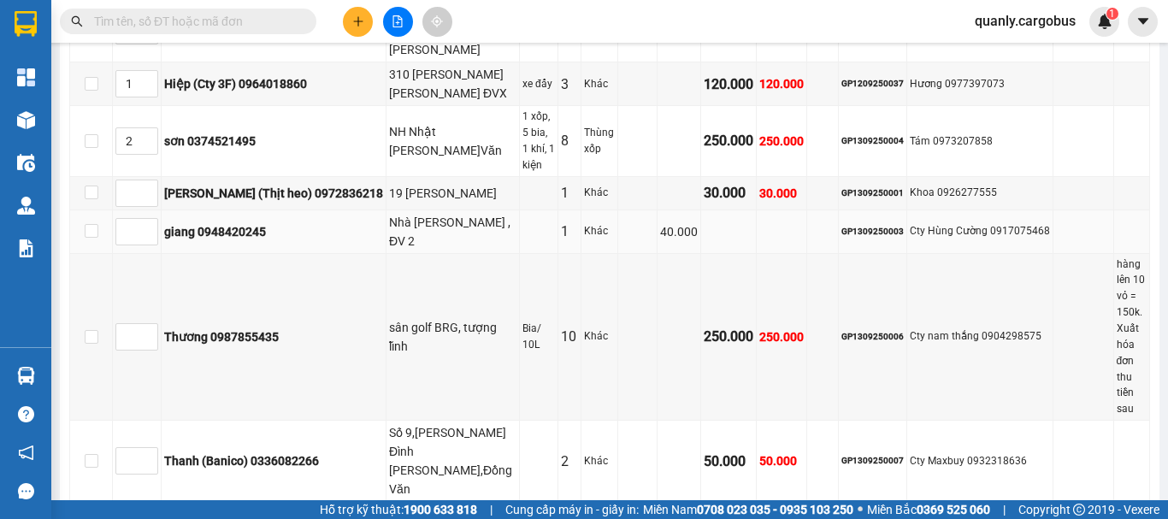
scroll to position [428, 0]
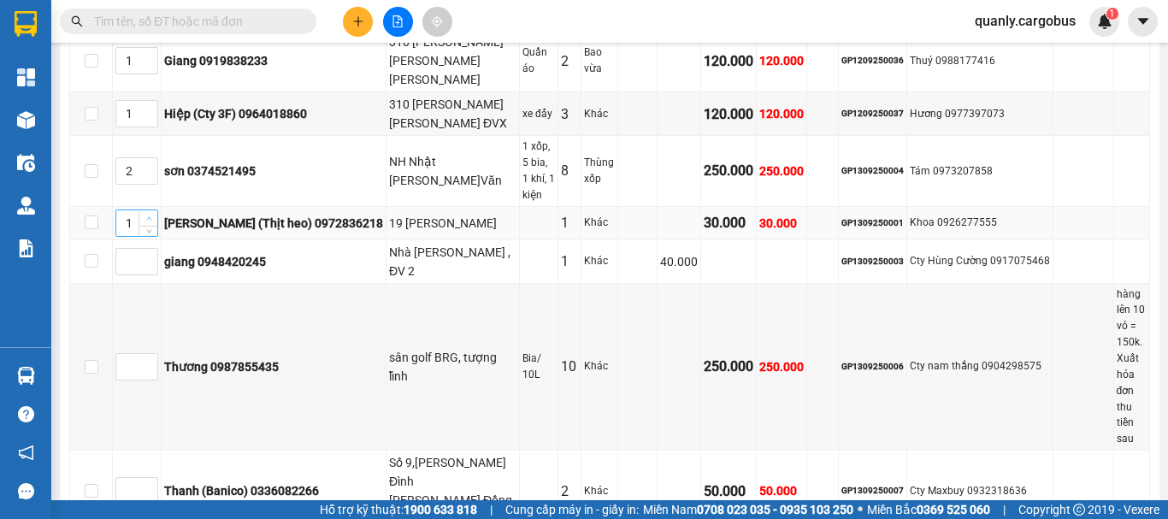
click at [149, 217] on icon "up" at bounding box center [149, 219] width 6 height 6
type input "3"
click at [149, 217] on icon "up" at bounding box center [149, 219] width 6 height 6
click at [148, 252] on span "Increase Value" at bounding box center [148, 256] width 19 height 15
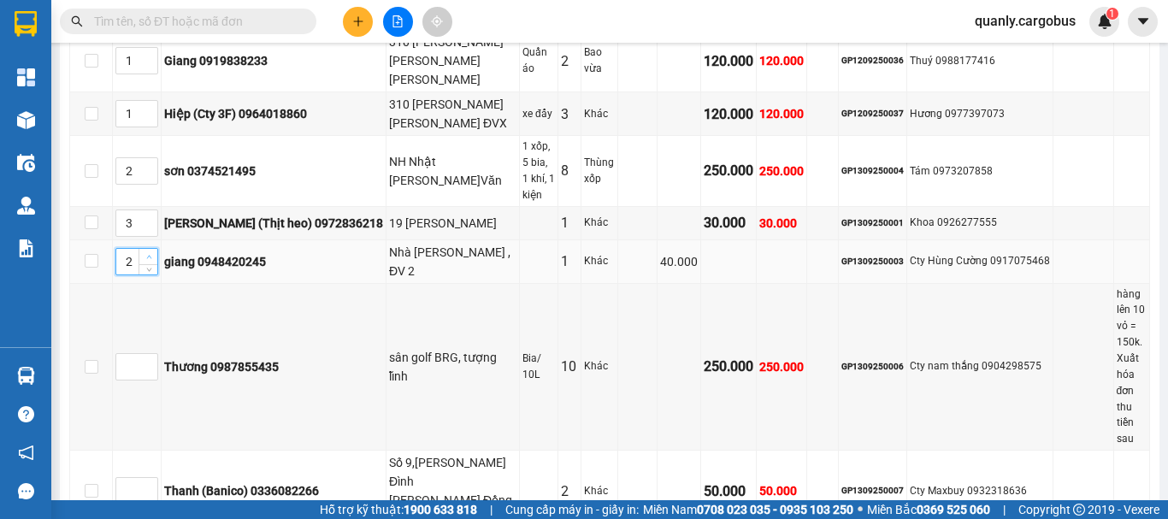
click at [151, 258] on icon "up" at bounding box center [149, 257] width 6 height 6
type input "4"
click at [151, 258] on icon "up" at bounding box center [149, 257] width 6 height 6
click at [151, 484] on icon "up" at bounding box center [149, 487] width 6 height 6
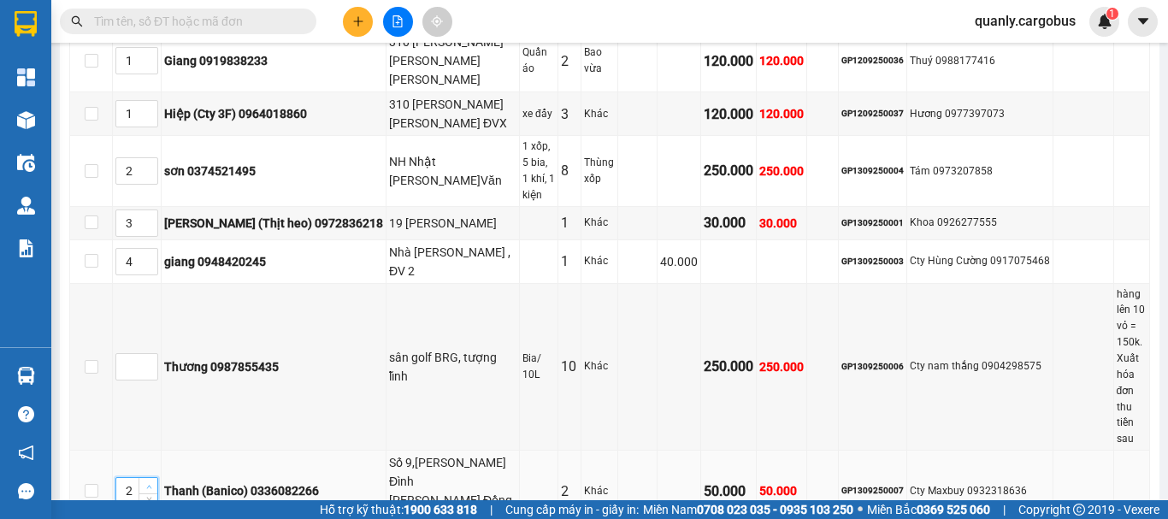
click at [151, 484] on icon "up" at bounding box center [149, 487] width 6 height 6
type input "5"
click at [151, 484] on icon "up" at bounding box center [149, 487] width 6 height 6
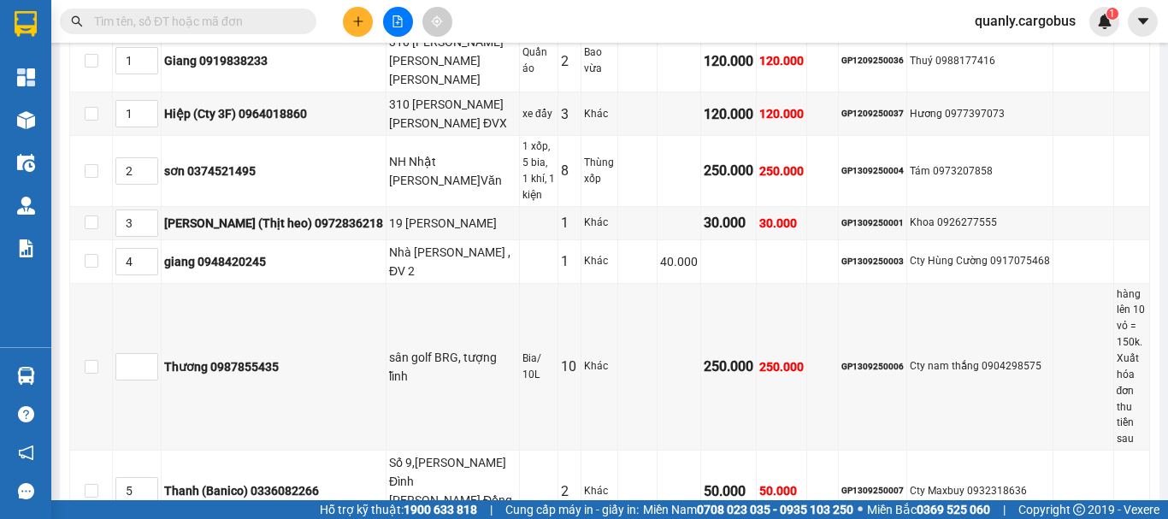
type input "6"
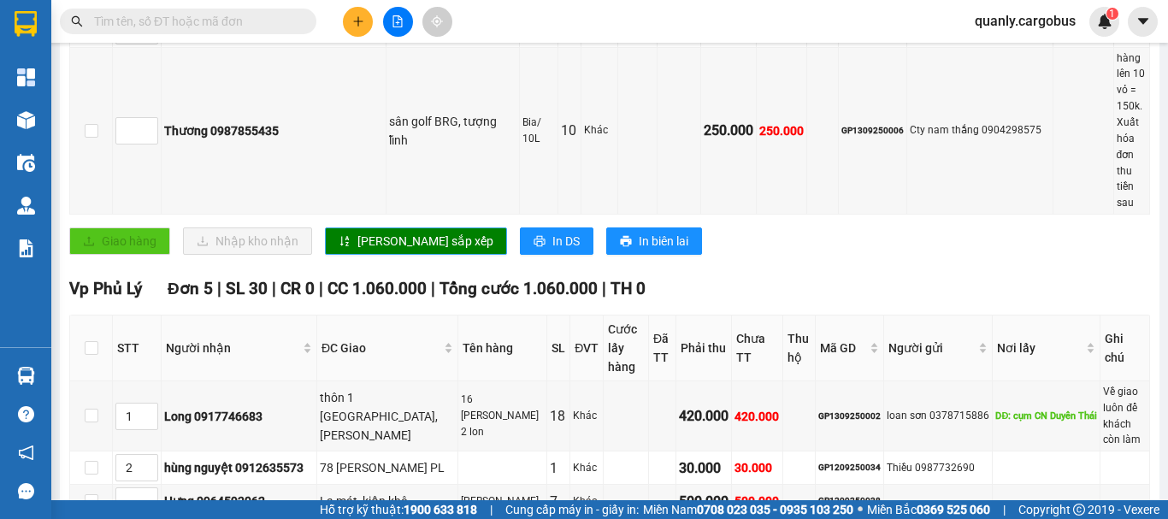
scroll to position [790, 0]
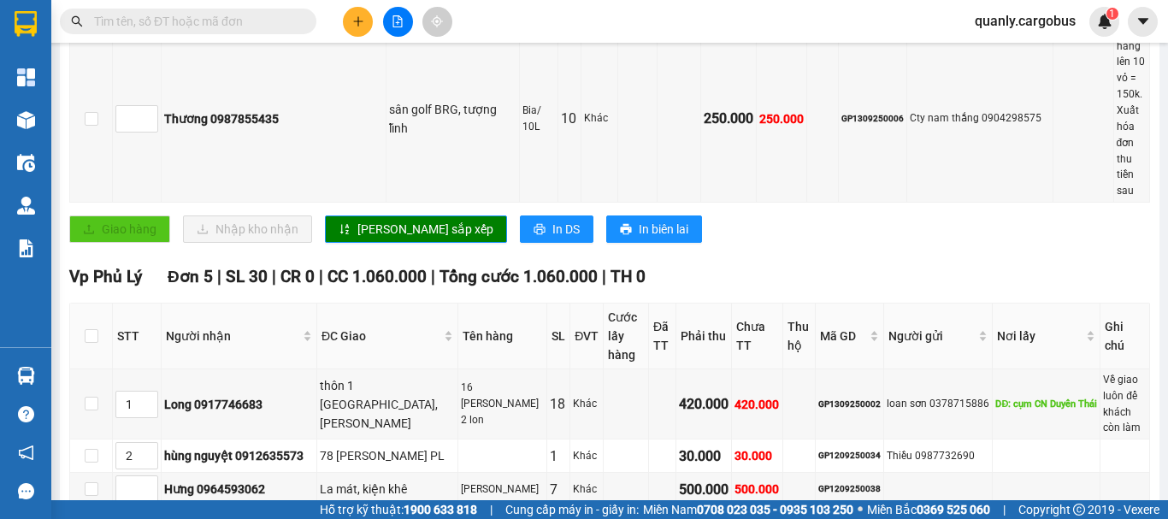
click at [152, 513] on span "up" at bounding box center [149, 518] width 10 height 10
type input "3"
click at [152, 513] on span "up" at bounding box center [149, 518] width 10 height 10
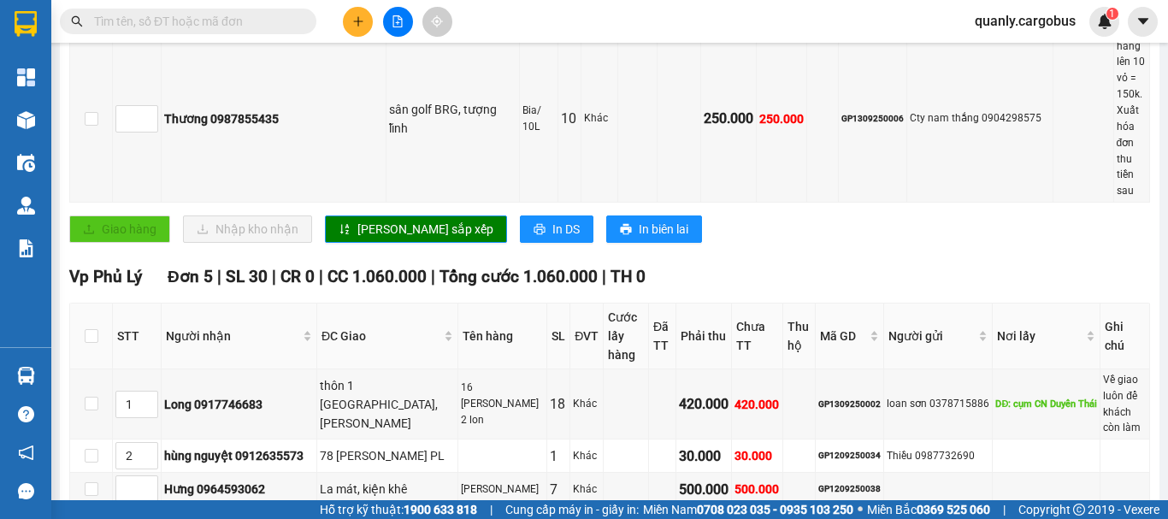
type input "3"
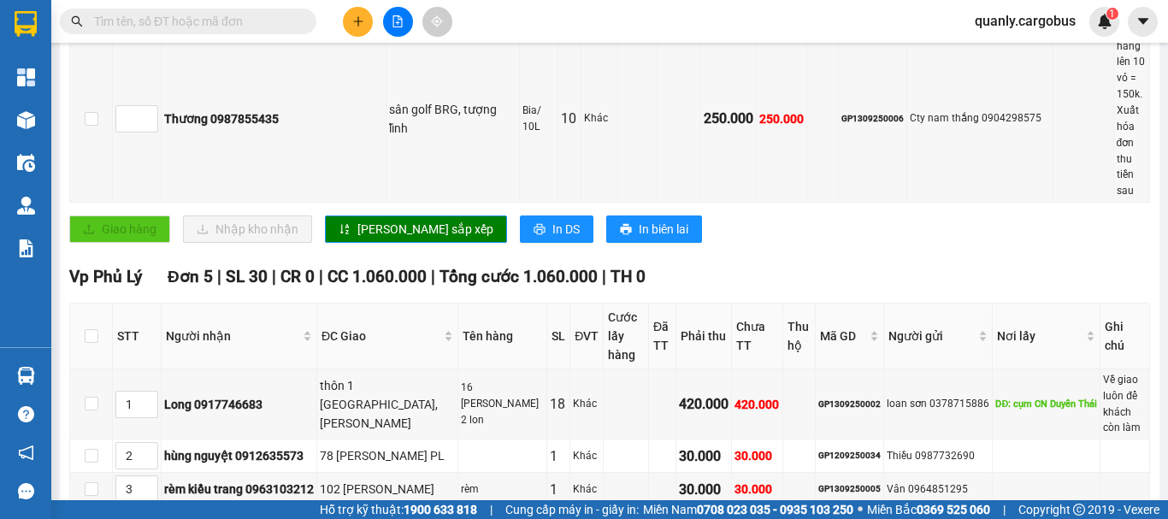
copy div "GP1209250038"
click at [144, 21] on input "text" at bounding box center [195, 21] width 202 height 19
paste input "GP1209250038"
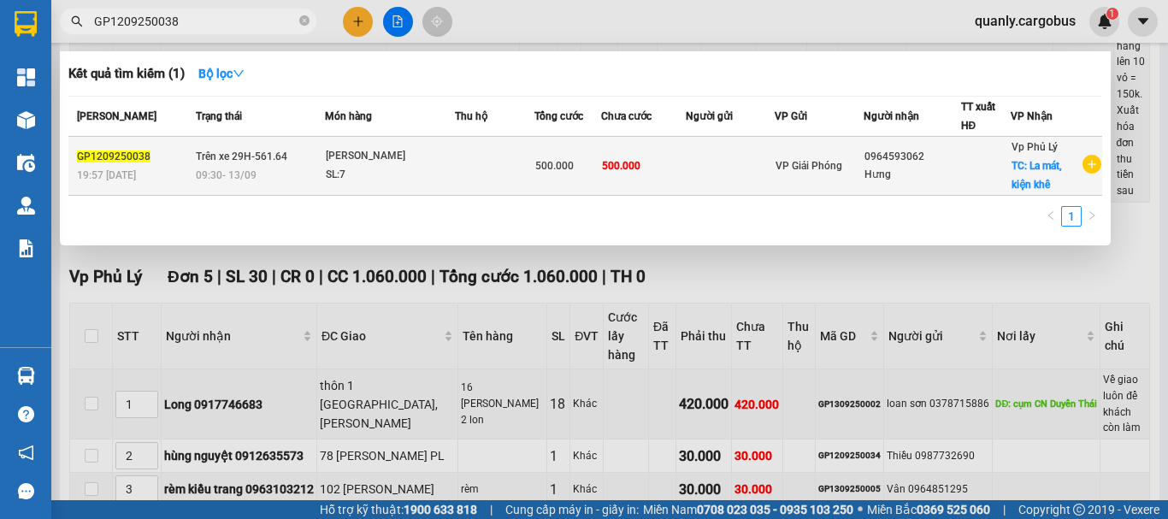
type input "GP1209250038"
click at [442, 151] on div "phụ [PERSON_NAME]" at bounding box center [390, 156] width 128 height 19
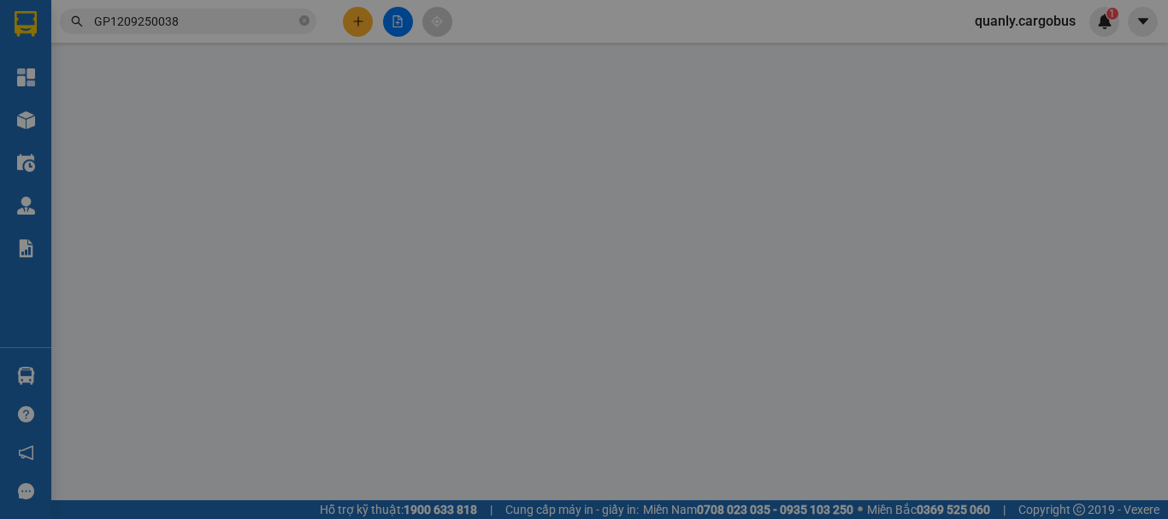
type input "0964593062"
type input "Hưng"
checkbox input "true"
type input "La mát, kiện khê"
type input "500.000"
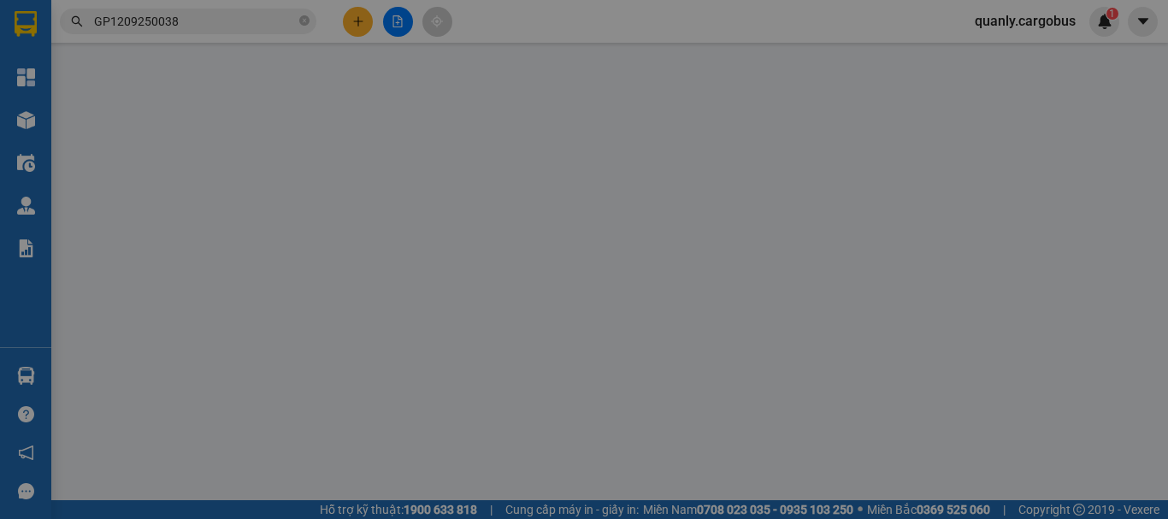
type input "500.000"
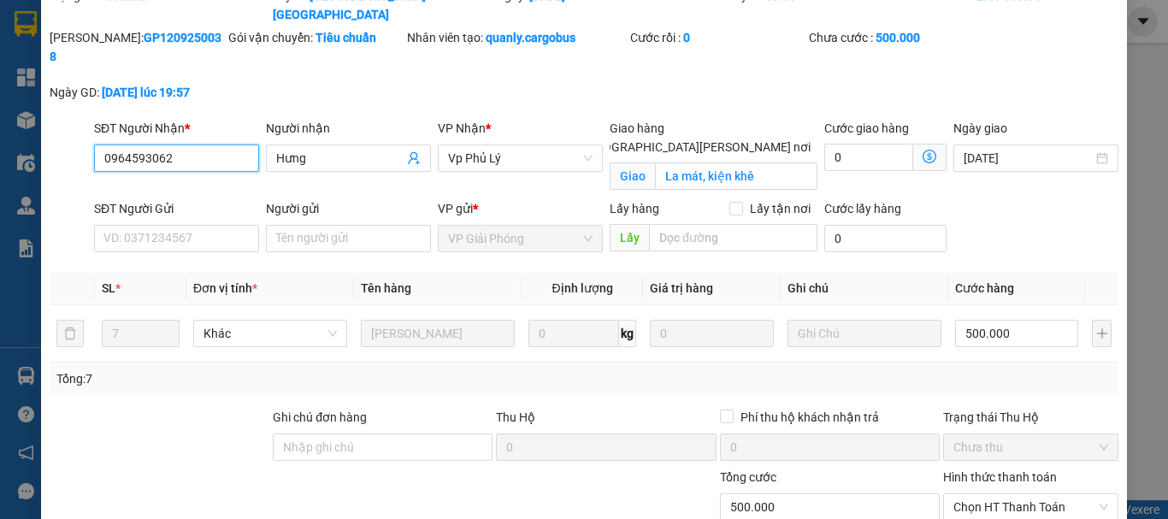
scroll to position [188, 0]
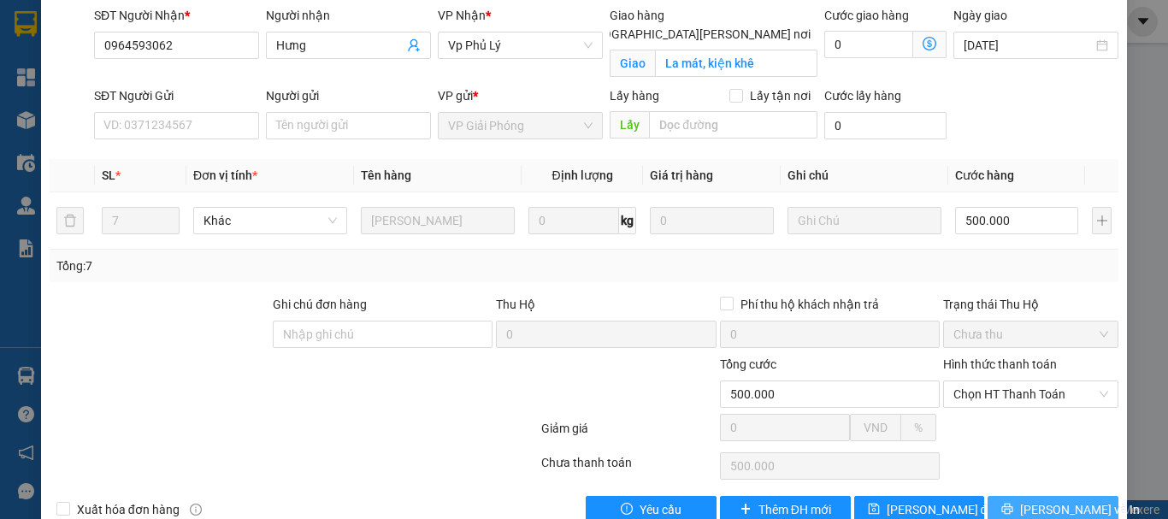
click at [1052, 500] on span "[PERSON_NAME] và In" at bounding box center [1080, 509] width 120 height 19
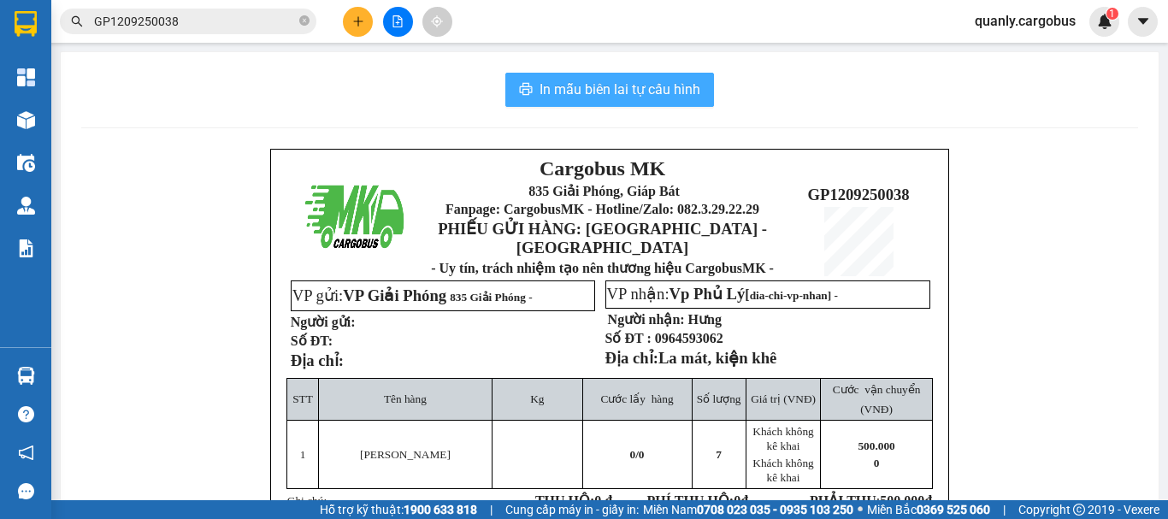
click at [594, 86] on span "In mẫu biên lai tự cấu hình" at bounding box center [620, 89] width 161 height 21
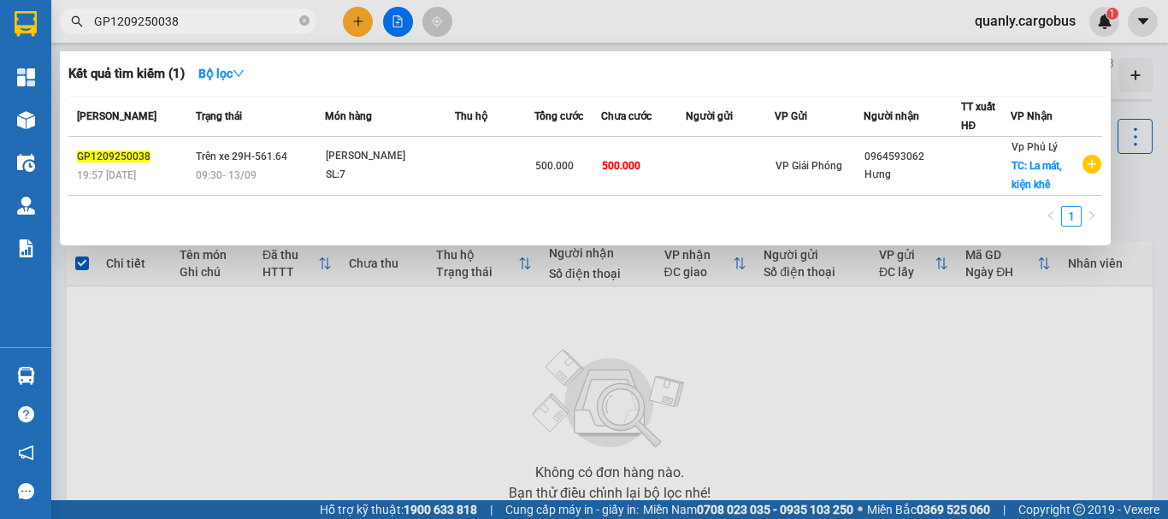
click at [211, 23] on input "GP1209250038" at bounding box center [195, 21] width 202 height 19
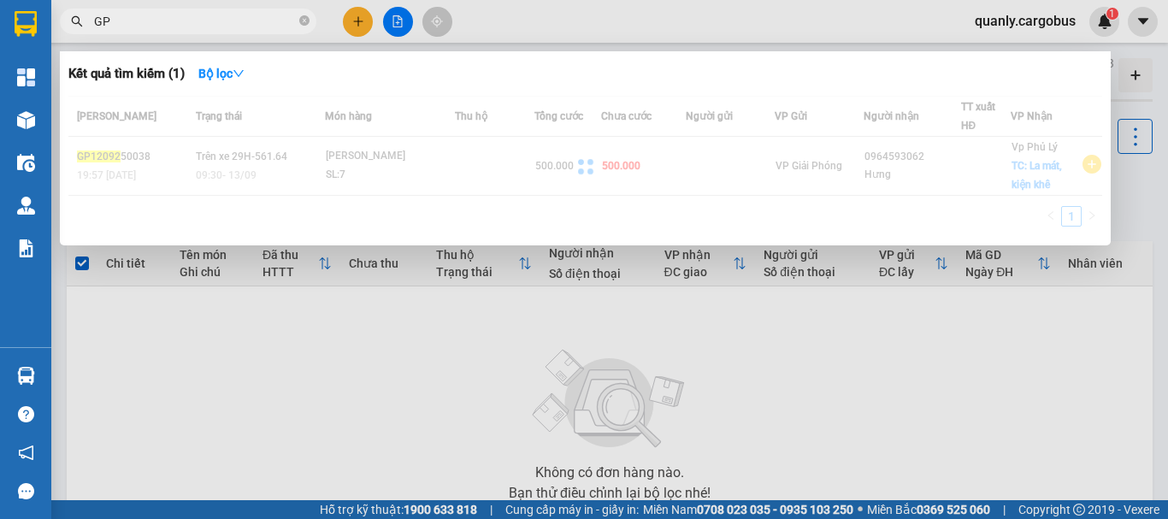
type input "G"
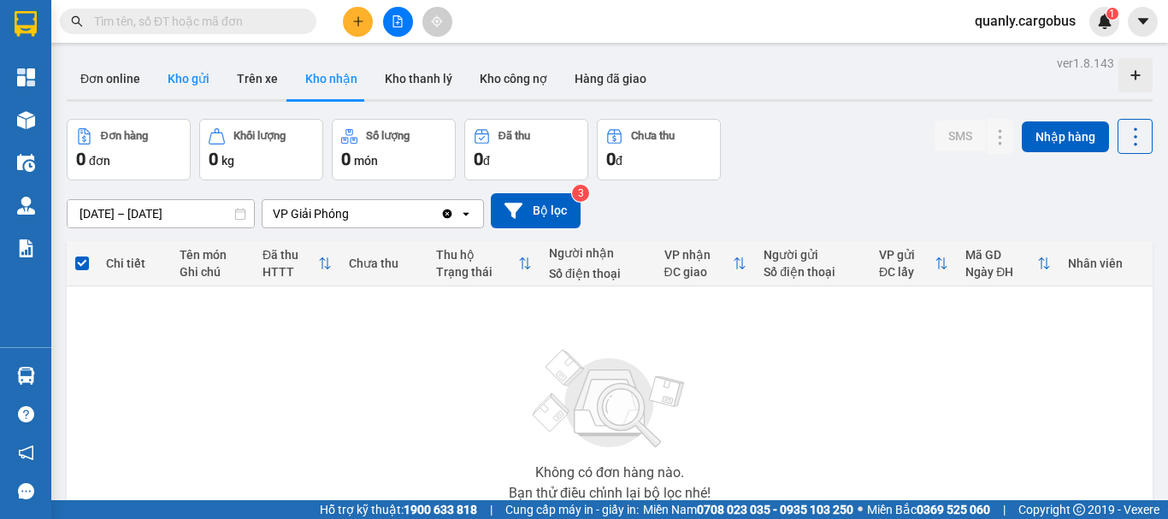
click at [180, 74] on button "Kho gửi" at bounding box center [188, 78] width 69 height 41
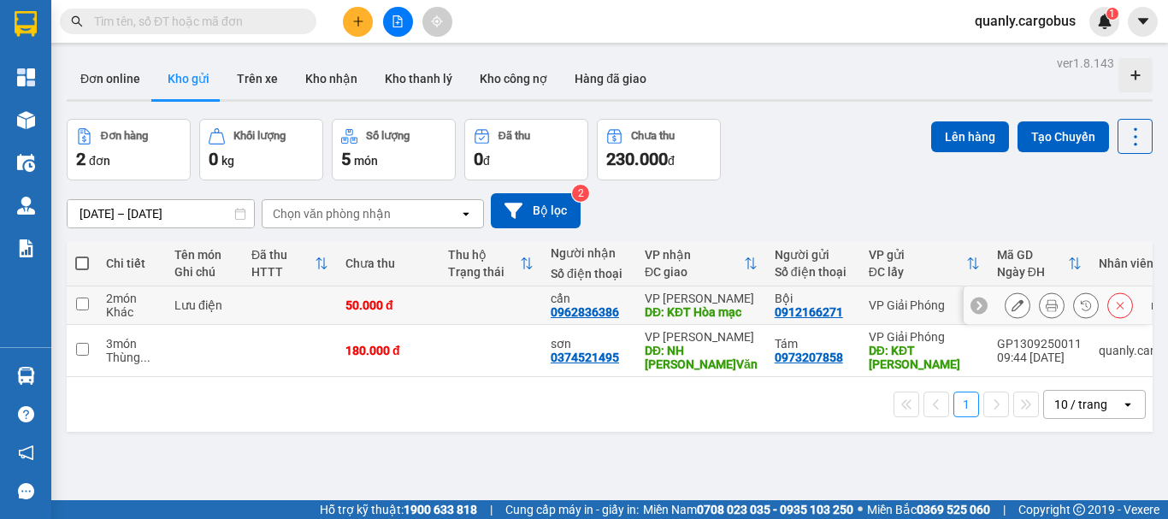
click at [1046, 304] on button at bounding box center [1052, 306] width 24 height 30
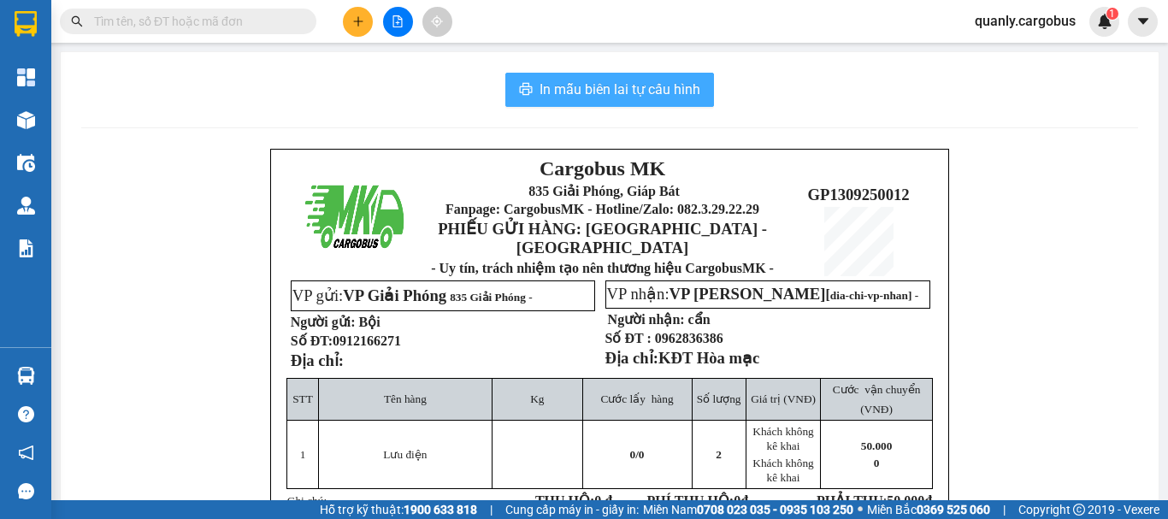
click at [633, 85] on span "In mẫu biên lai tự cấu hình" at bounding box center [620, 89] width 161 height 21
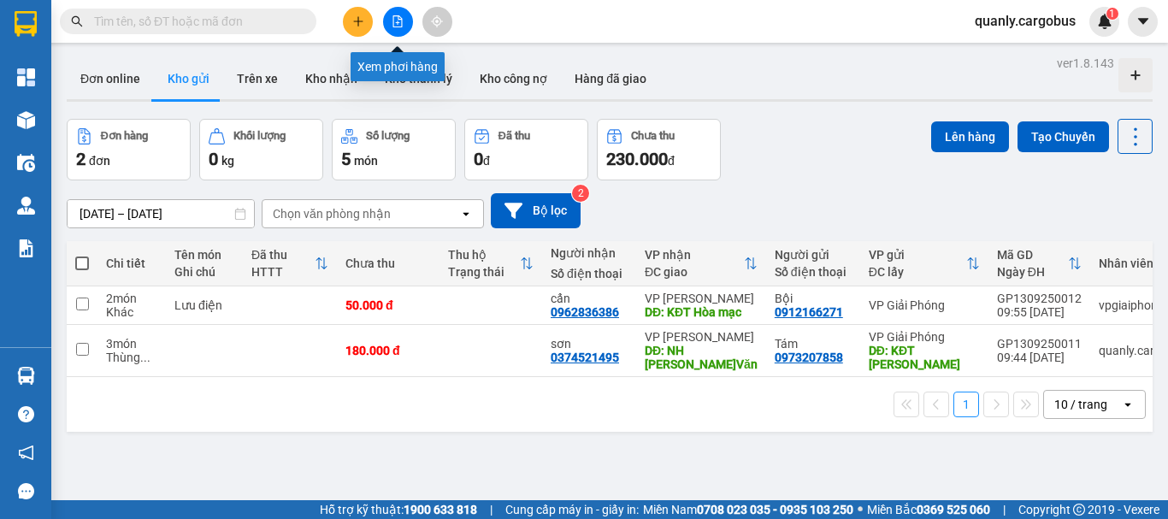
click at [393, 25] on icon "file-add" at bounding box center [398, 21] width 12 height 12
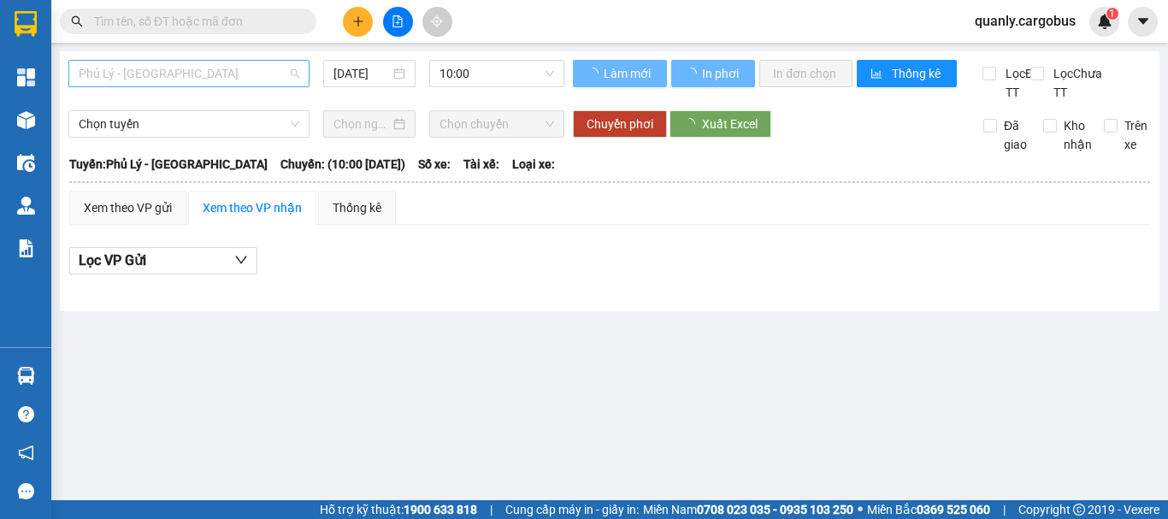
click at [174, 77] on span "Phủ Lý - [GEOGRAPHIC_DATA]" at bounding box center [189, 74] width 221 height 26
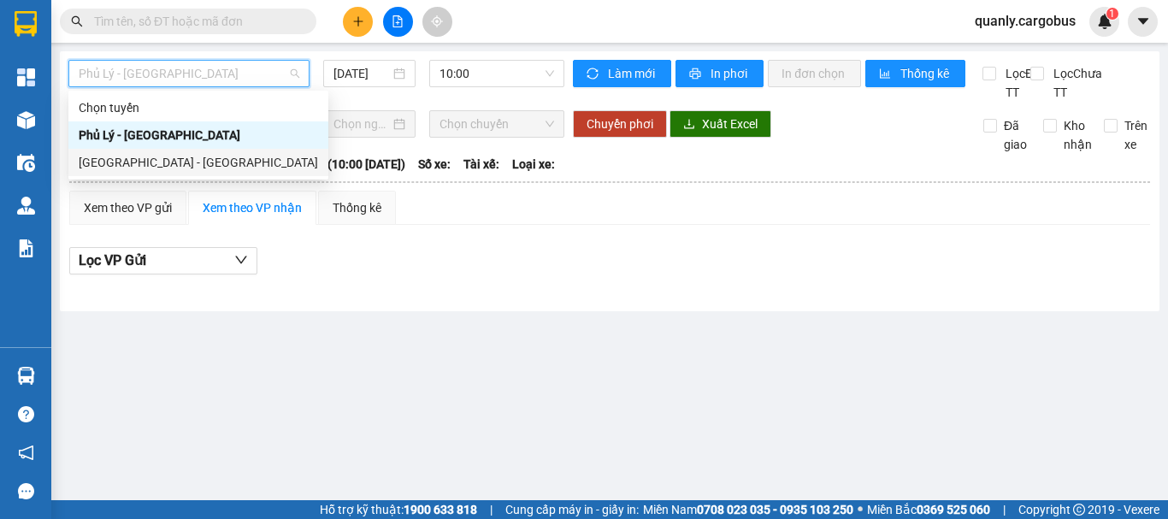
drag, startPoint x: 142, startPoint y: 162, endPoint x: 411, endPoint y: 78, distance: 282.1
click at [143, 161] on div "[GEOGRAPHIC_DATA] - [GEOGRAPHIC_DATA]" at bounding box center [198, 162] width 239 height 19
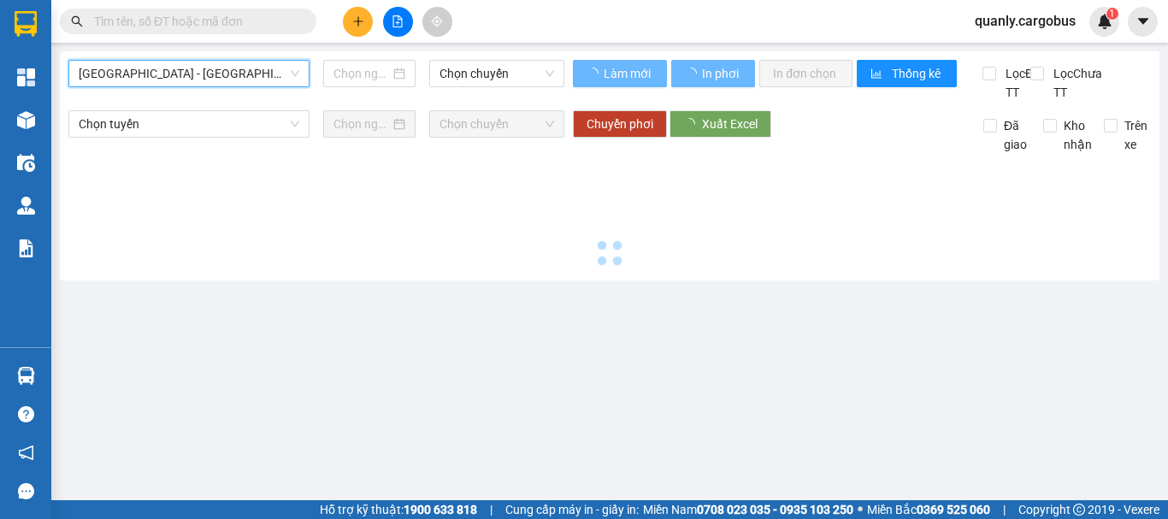
type input "[DATE]"
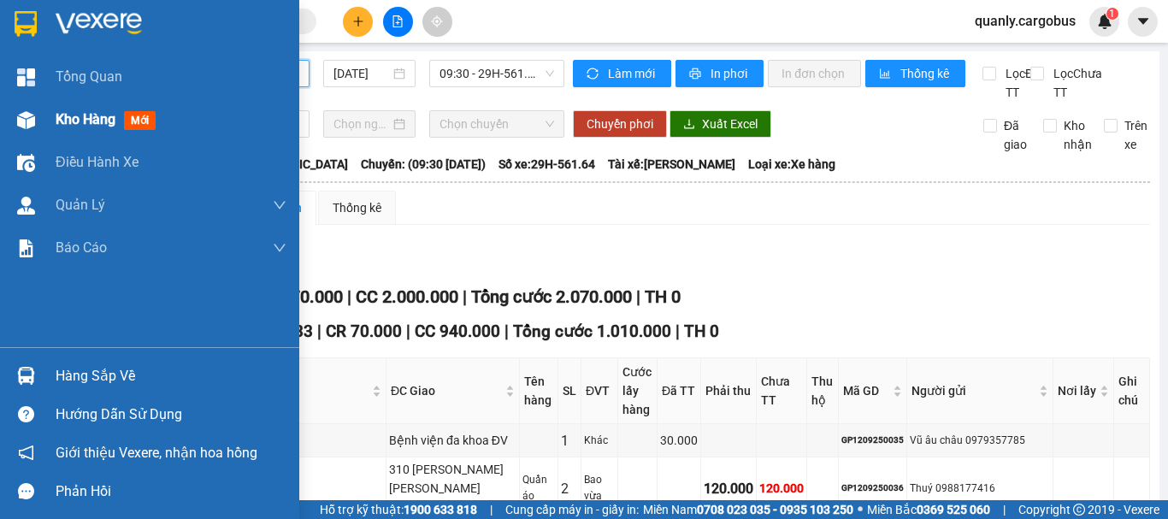
click at [27, 119] on img at bounding box center [26, 120] width 18 height 18
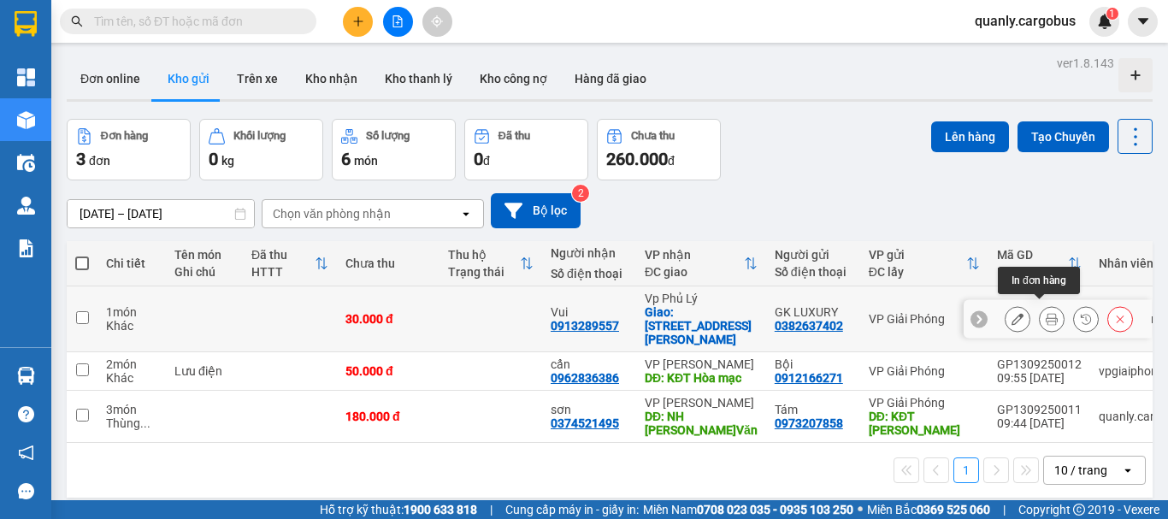
click at [1040, 316] on button at bounding box center [1052, 319] width 24 height 30
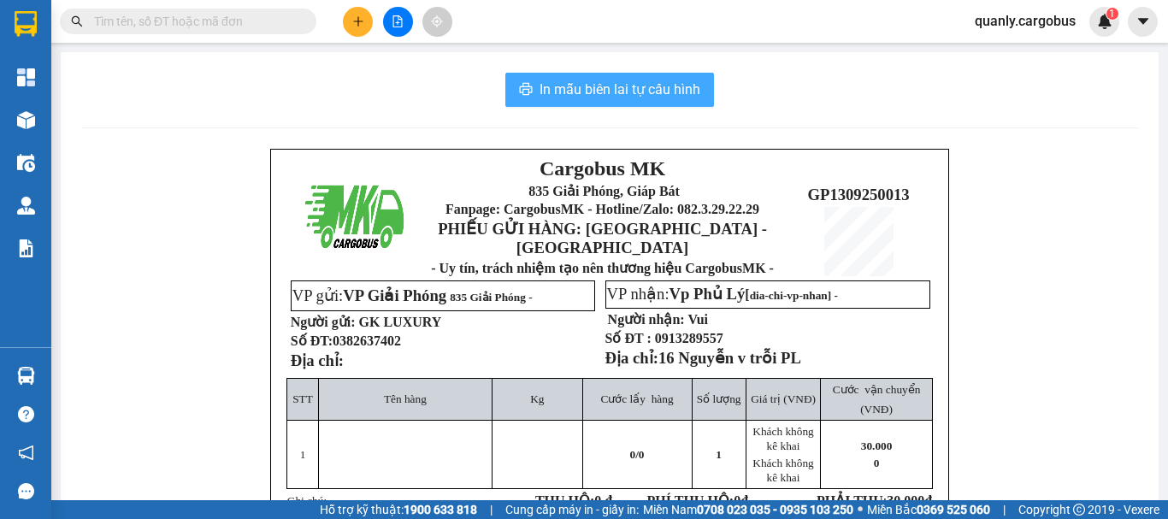
click at [649, 82] on span "In mẫu biên lai tự cấu hình" at bounding box center [620, 89] width 161 height 21
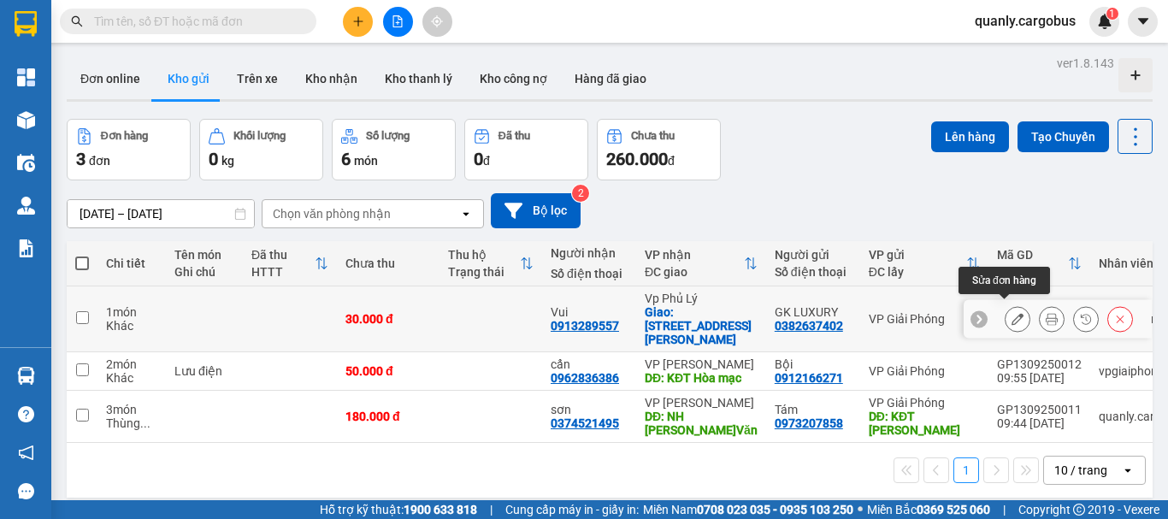
click at [1012, 313] on icon at bounding box center [1018, 319] width 12 height 12
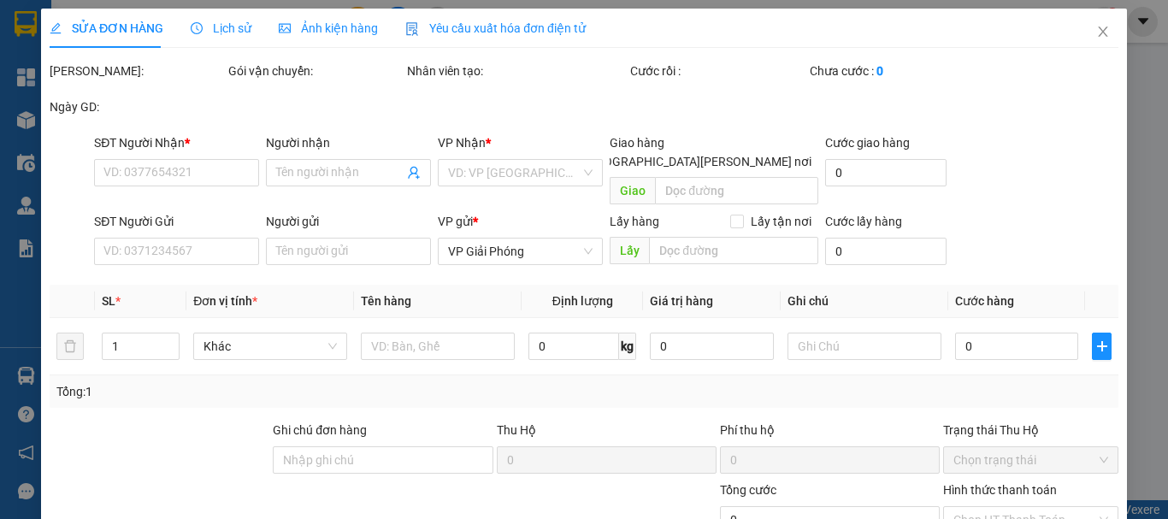
type input "0913289557"
type input "Vui"
checkbox input "true"
type input "16 Nguyễn v trỗi PL"
type input "0382637402"
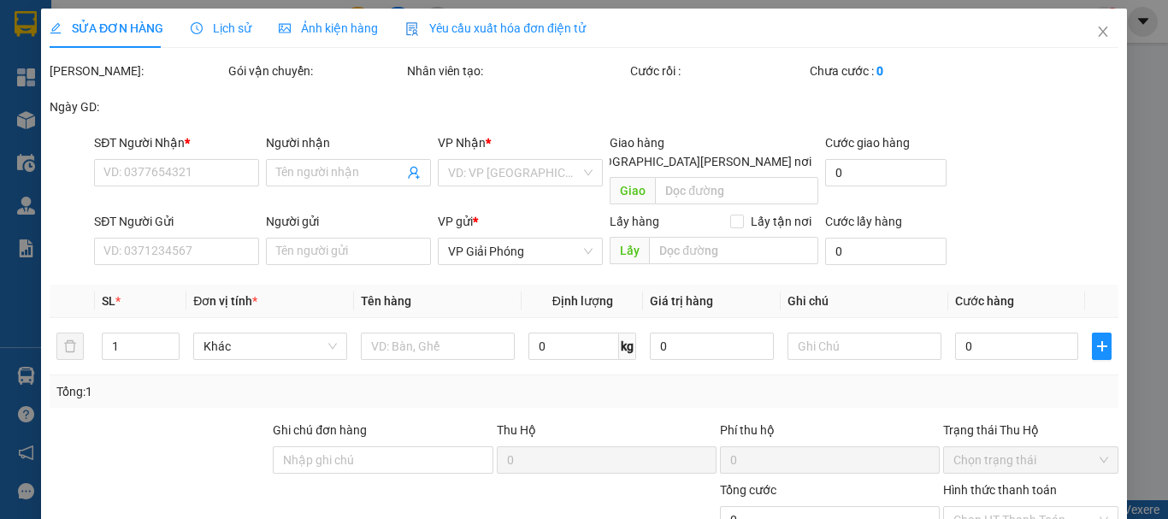
type input "GK LUXURY"
type input "30.000"
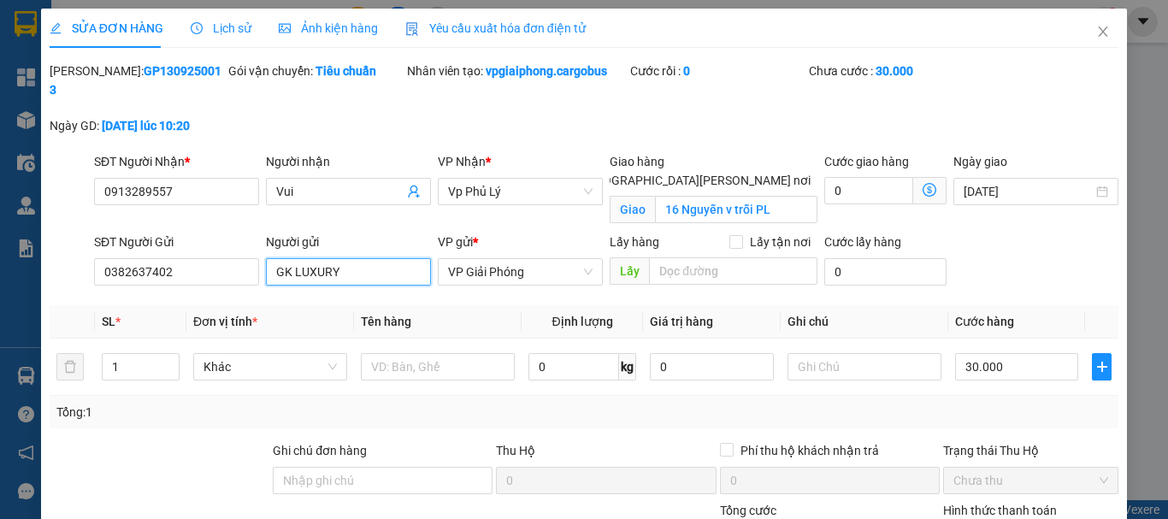
click at [377, 258] on input "GK LUXURY" at bounding box center [348, 271] width 165 height 27
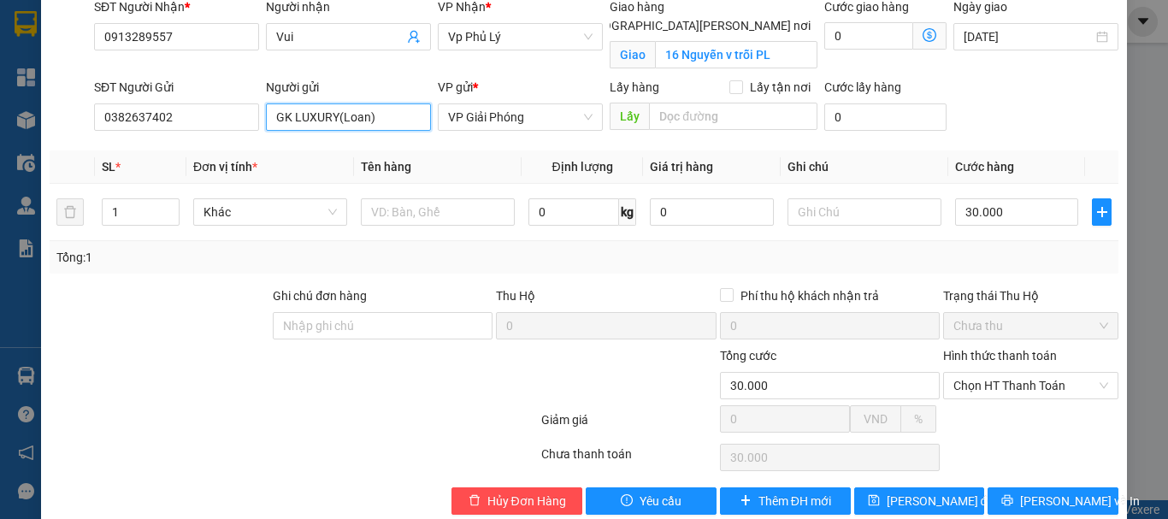
scroll to position [165, 0]
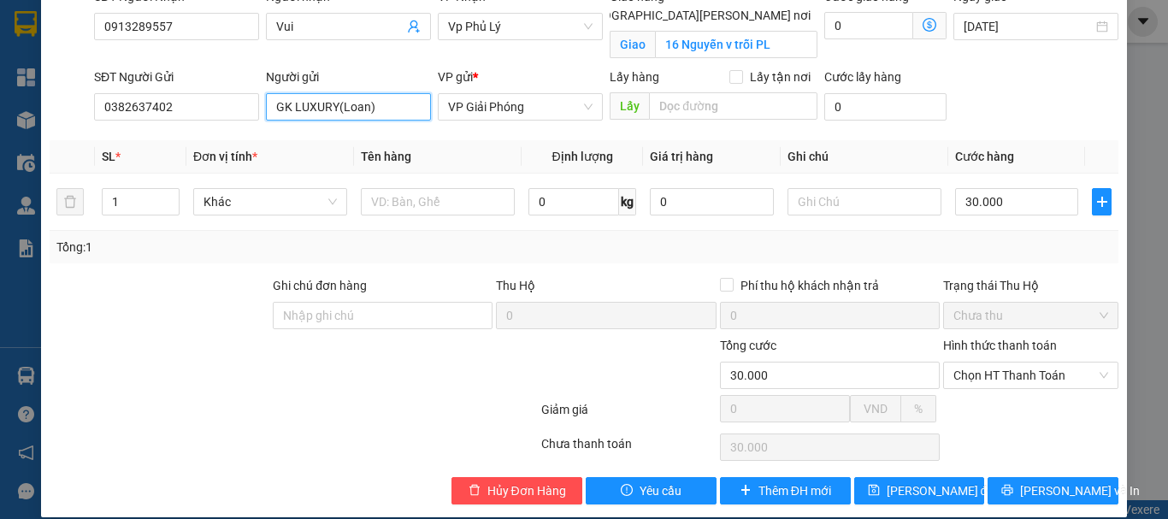
type input "GK LUXURY(Loan)"
click at [989, 339] on label "Hình thức thanh toán" at bounding box center [1000, 346] width 114 height 14
click at [989, 363] on input "Hình thức thanh toán" at bounding box center [1025, 376] width 143 height 26
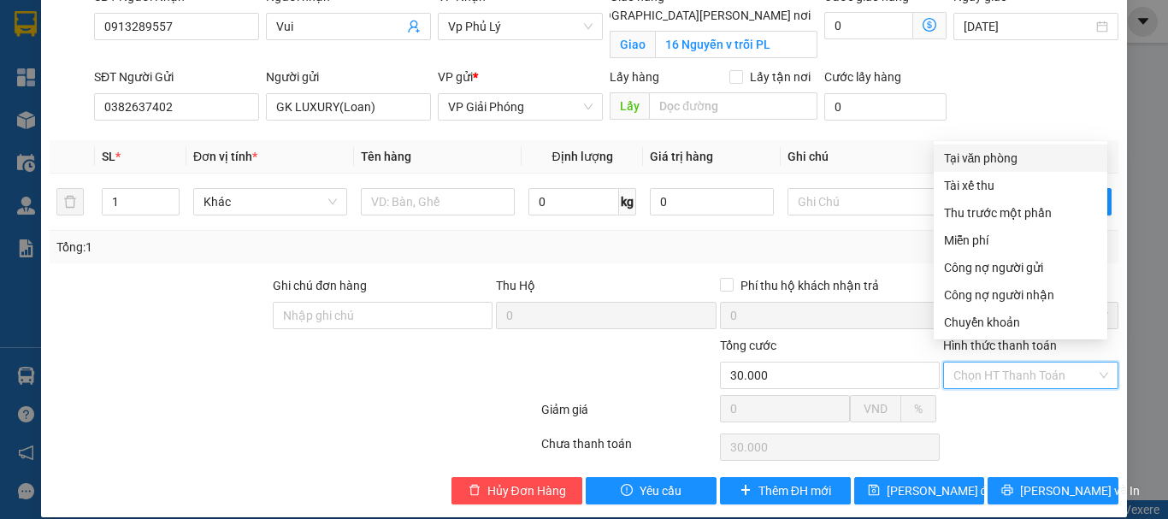
click at [989, 158] on div "Tại văn phòng" at bounding box center [1020, 158] width 153 height 19
type input "0"
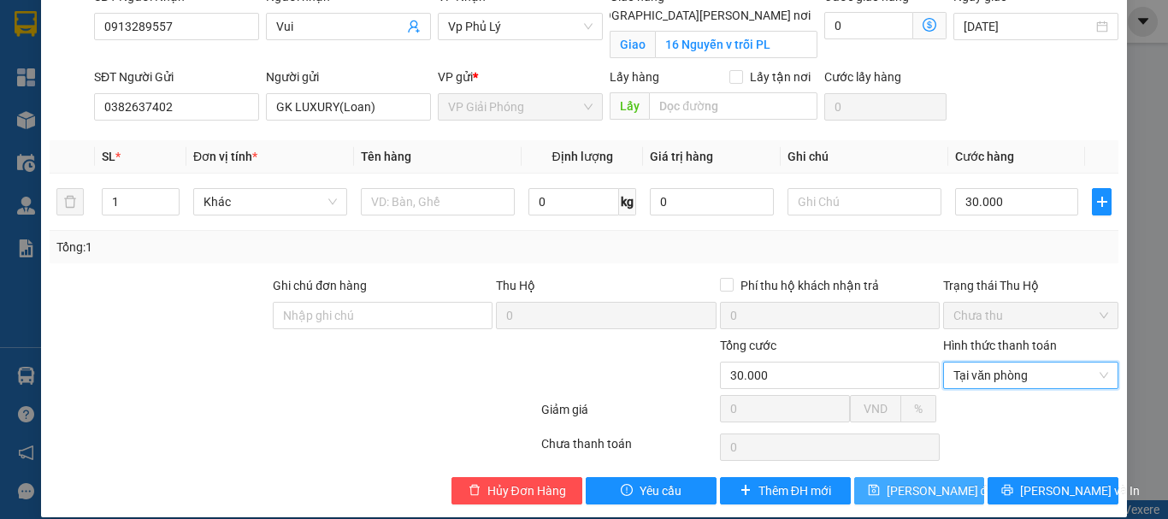
click at [904, 481] on span "[PERSON_NAME] thay đổi" at bounding box center [942, 490] width 110 height 19
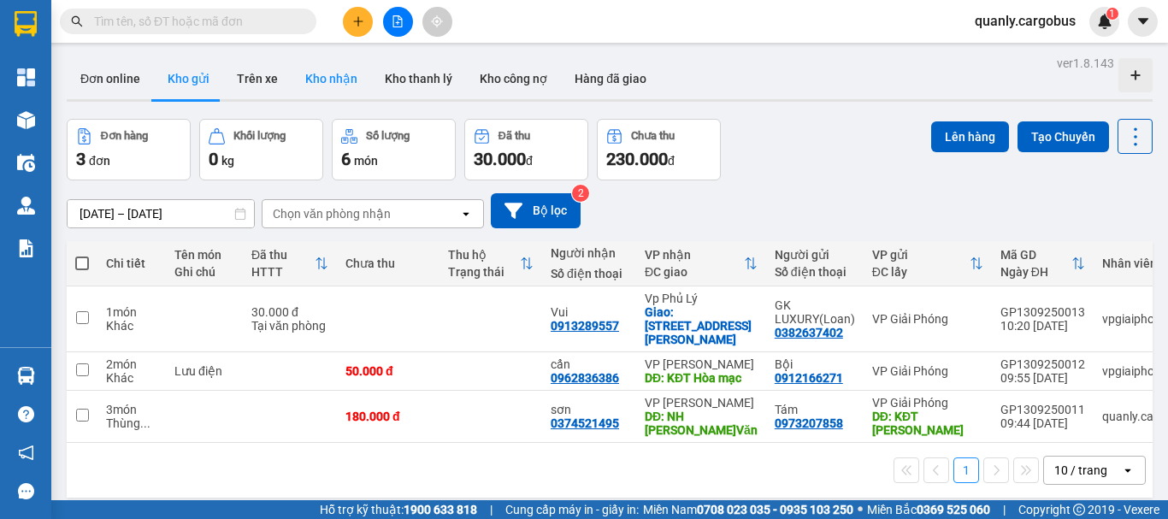
click at [339, 71] on button "Kho nhận" at bounding box center [332, 78] width 80 height 41
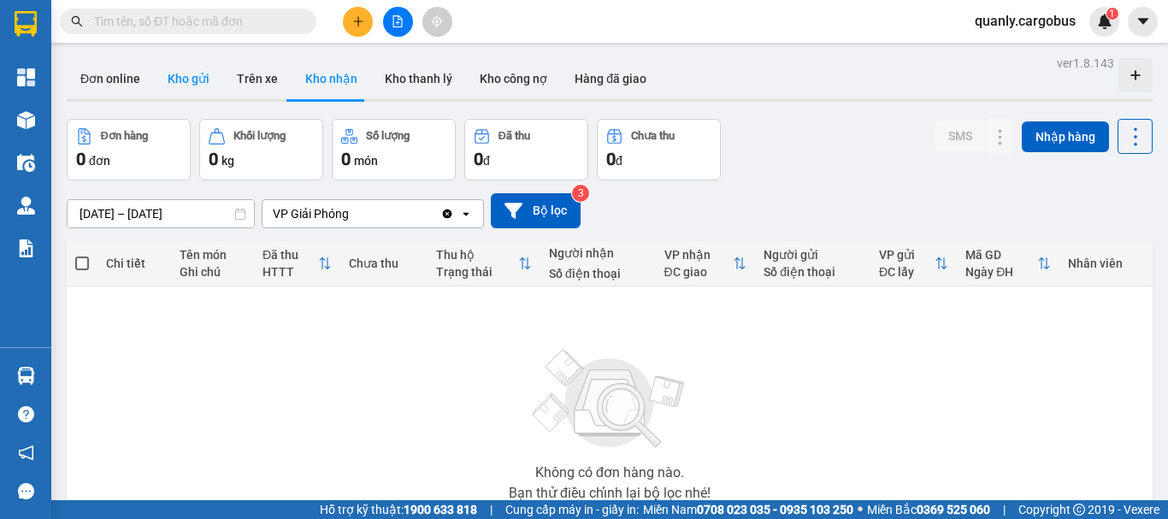
click at [196, 74] on button "Kho gửi" at bounding box center [188, 78] width 69 height 41
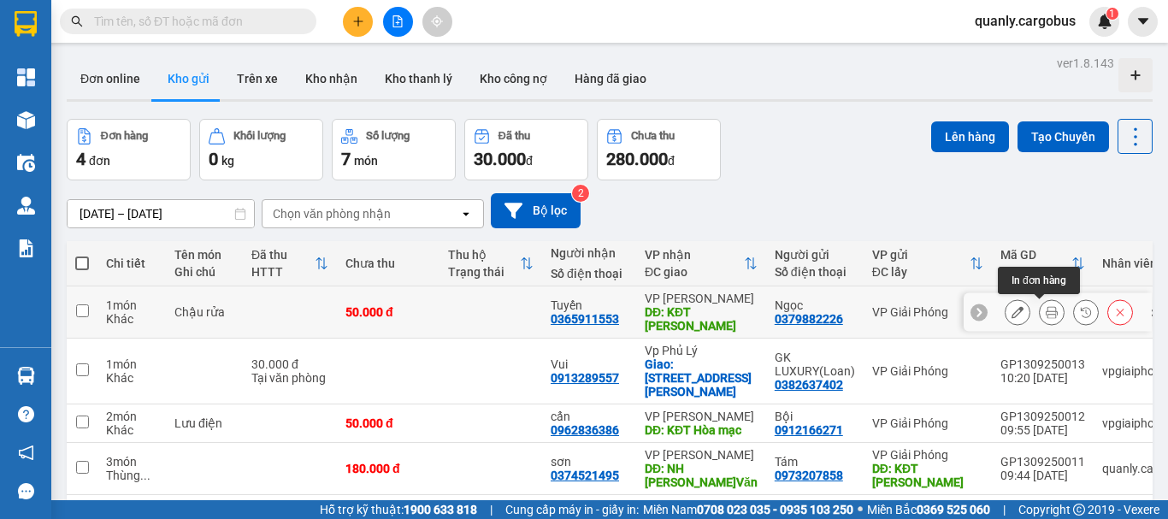
click at [1046, 313] on icon at bounding box center [1052, 312] width 12 height 12
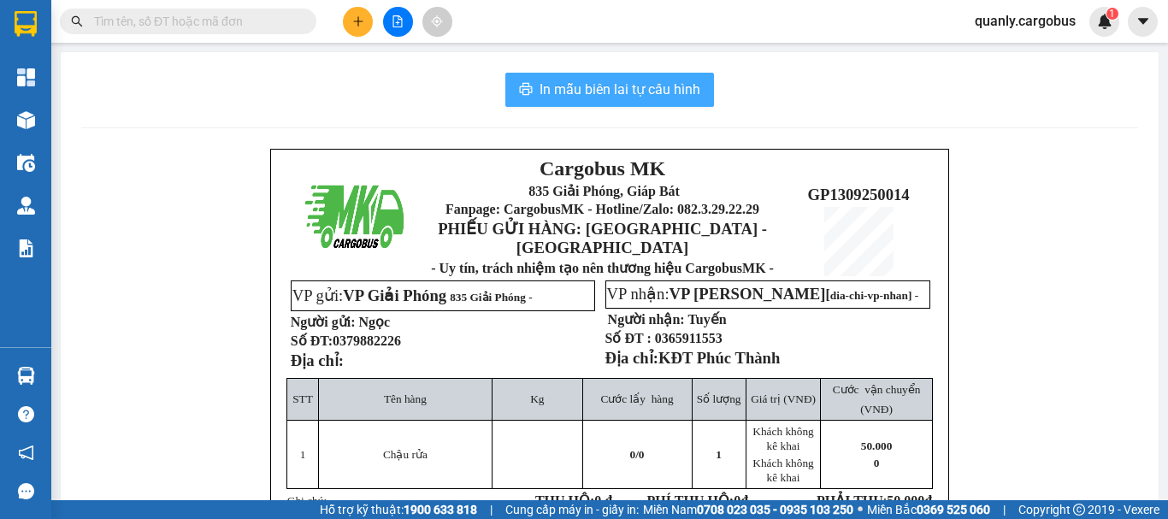
click at [641, 90] on span "In mẫu biên lai tự cấu hình" at bounding box center [620, 89] width 161 height 21
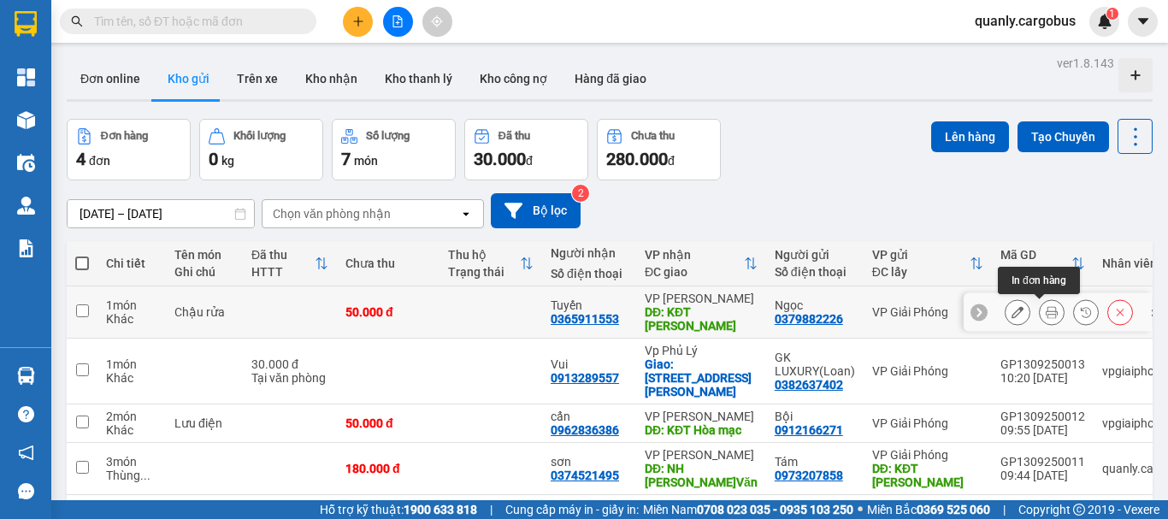
click at [1046, 307] on icon at bounding box center [1052, 312] width 12 height 12
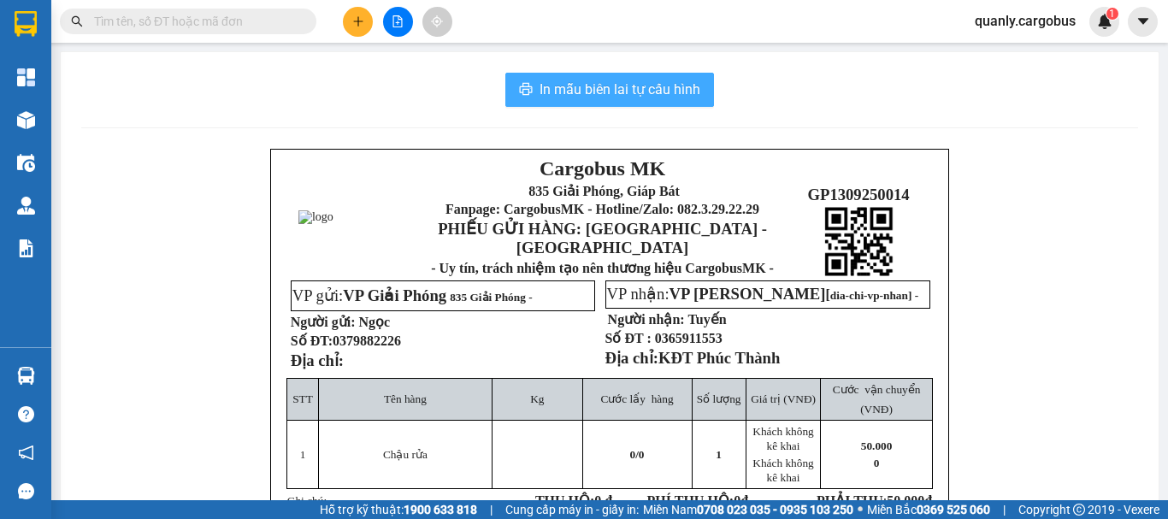
click at [652, 86] on span "In mẫu biên lai tự cấu hình" at bounding box center [620, 89] width 161 height 21
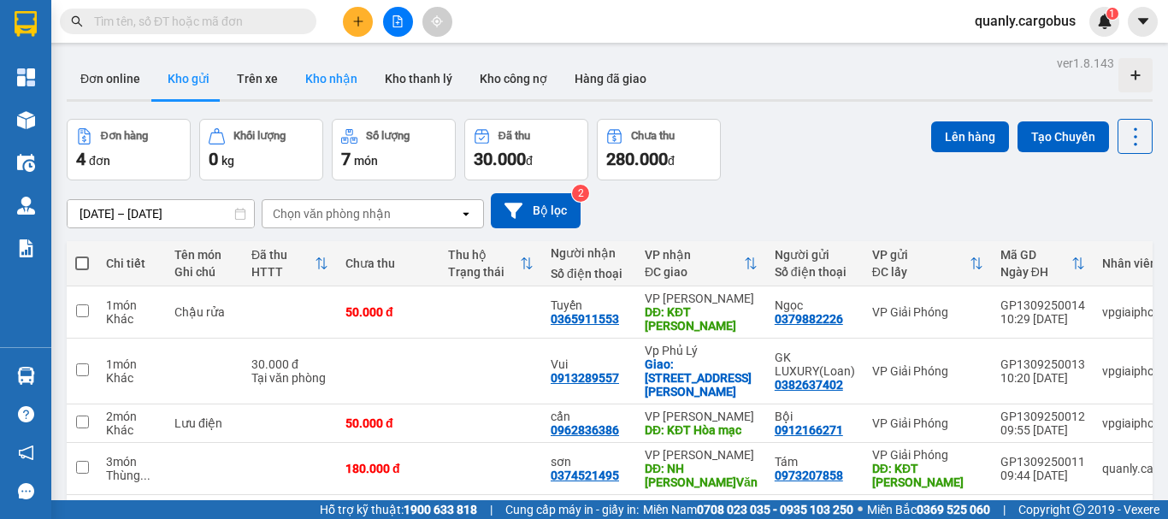
click at [331, 76] on button "Kho nhận" at bounding box center [332, 78] width 80 height 41
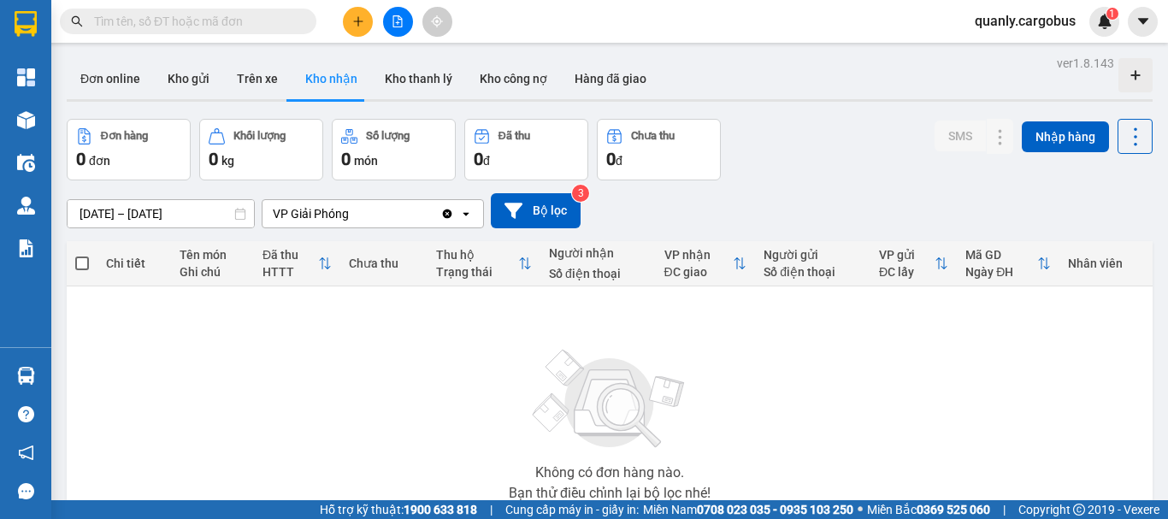
drag, startPoint x: 177, startPoint y: 81, endPoint x: 601, endPoint y: 208, distance: 442.7
click at [245, 93] on div "Đơn online Kho gửi Trên xe Kho nhận Kho thanh lý Kho công nợ Hàng đã giao" at bounding box center [610, 80] width 1086 height 45
click at [183, 74] on button "Kho gửi" at bounding box center [188, 78] width 69 height 41
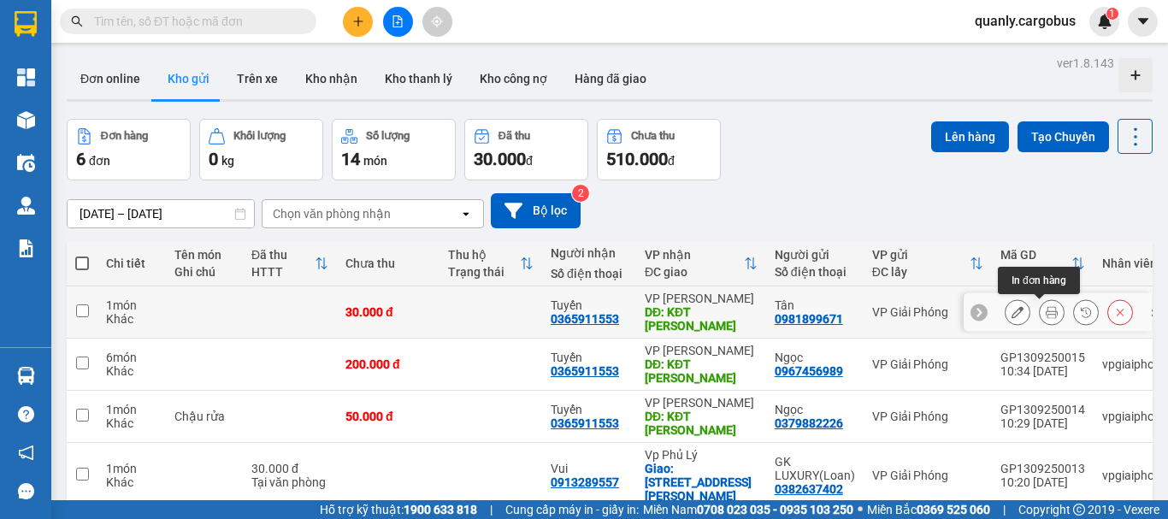
click at [1046, 310] on icon at bounding box center [1052, 312] width 12 height 12
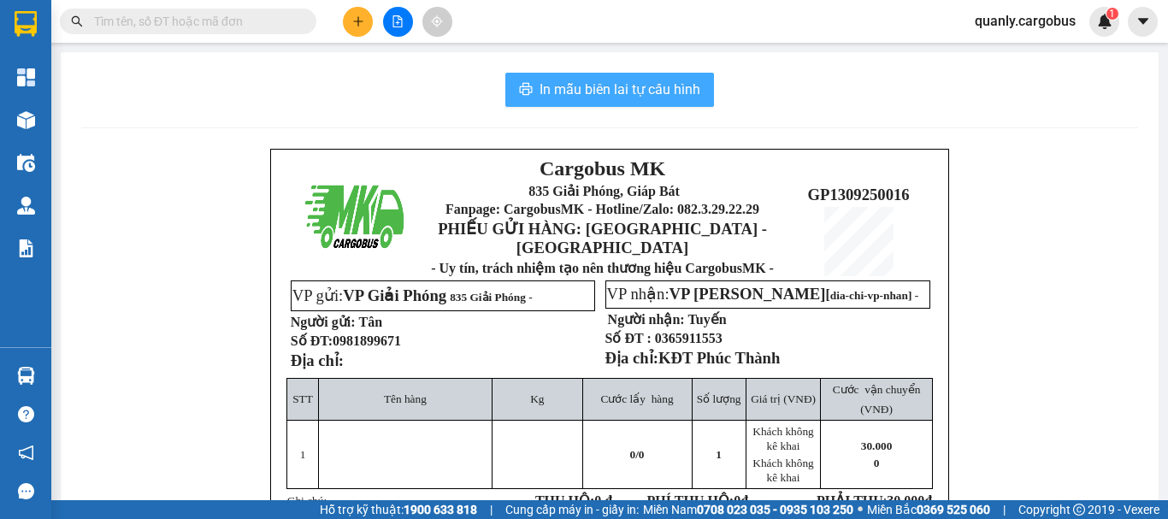
click at [663, 86] on span "In mẫu biên lai tự cấu hình" at bounding box center [620, 89] width 161 height 21
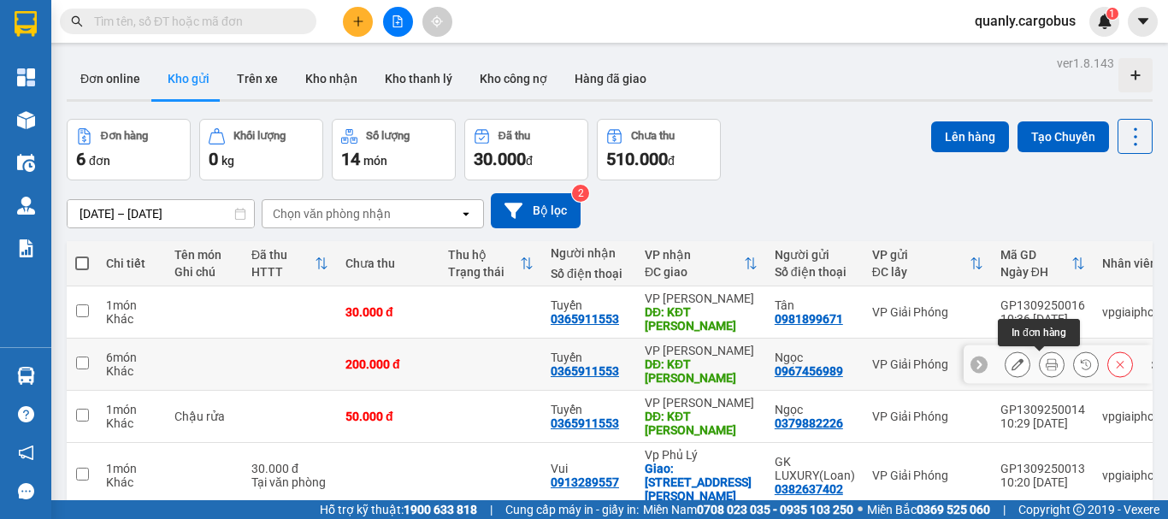
click at [1046, 363] on icon at bounding box center [1052, 364] width 12 height 12
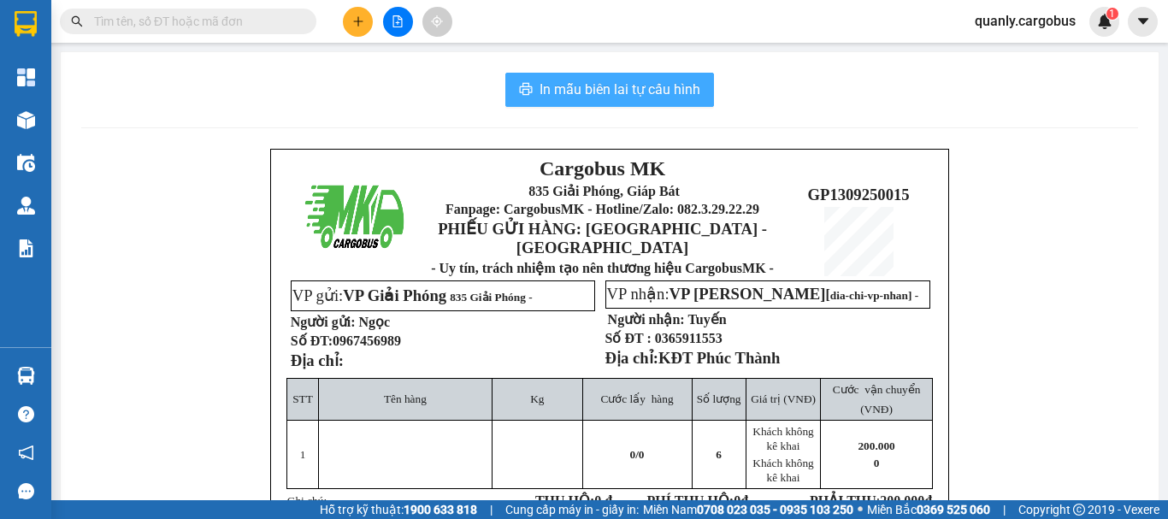
click at [662, 80] on span "In mẫu biên lai tự cấu hình" at bounding box center [620, 89] width 161 height 21
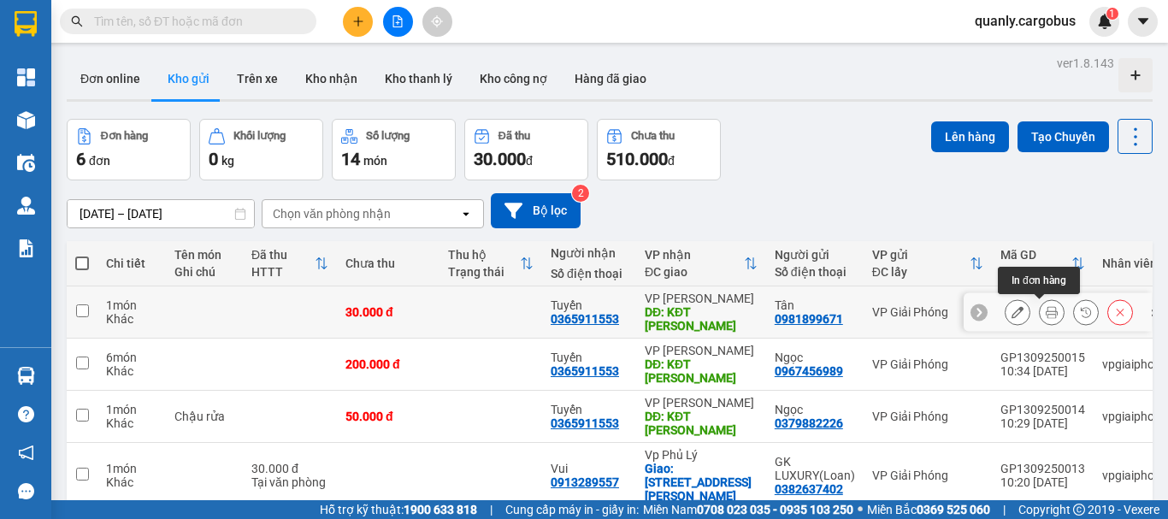
click at [1046, 311] on icon at bounding box center [1052, 312] width 12 height 12
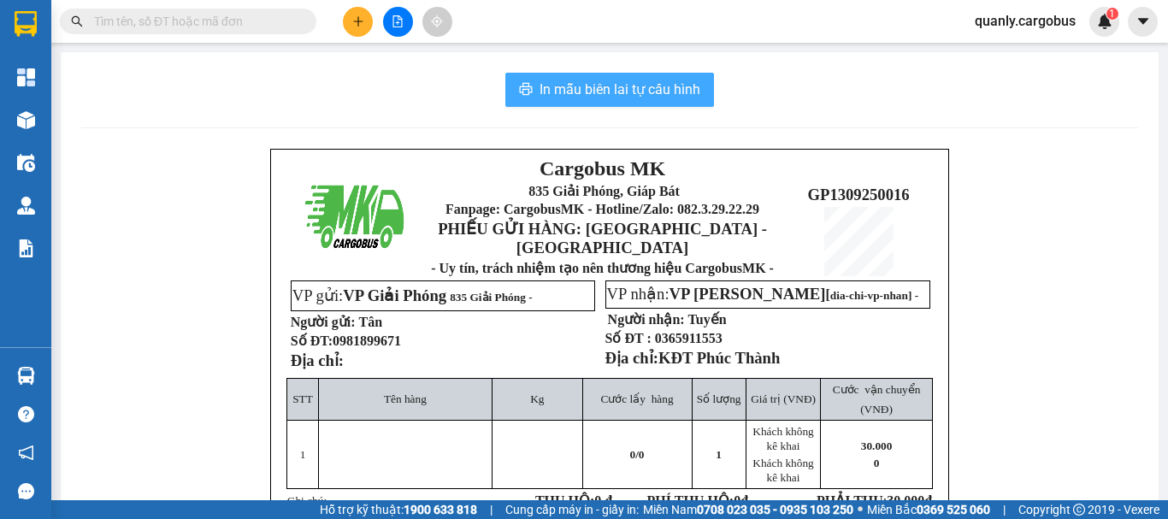
click at [611, 92] on span "In mẫu biên lai tự cấu hình" at bounding box center [620, 89] width 161 height 21
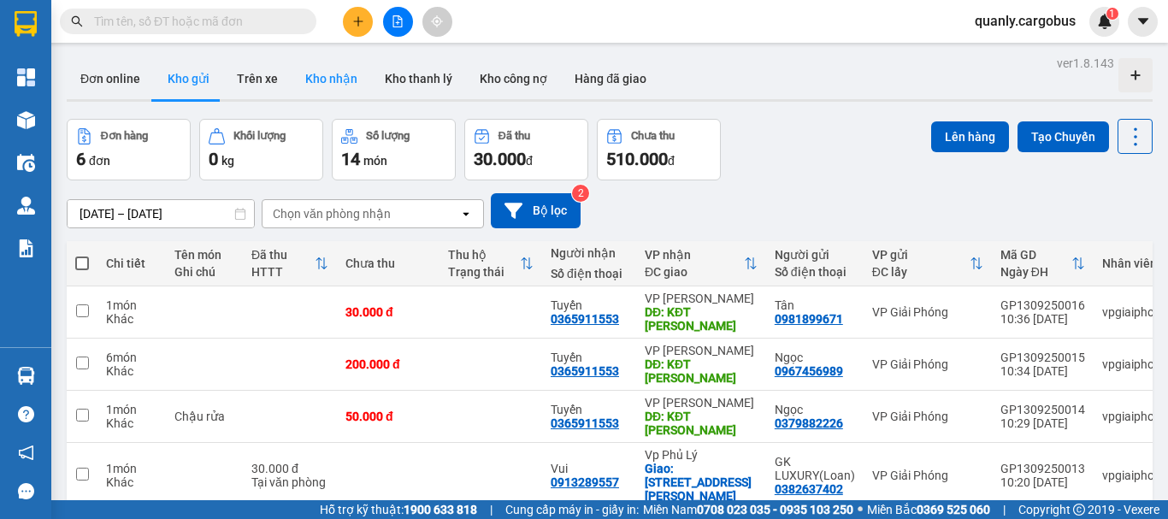
drag, startPoint x: 328, startPoint y: 72, endPoint x: 382, endPoint y: 90, distance: 56.8
click at [334, 70] on button "Kho nhận" at bounding box center [332, 78] width 80 height 41
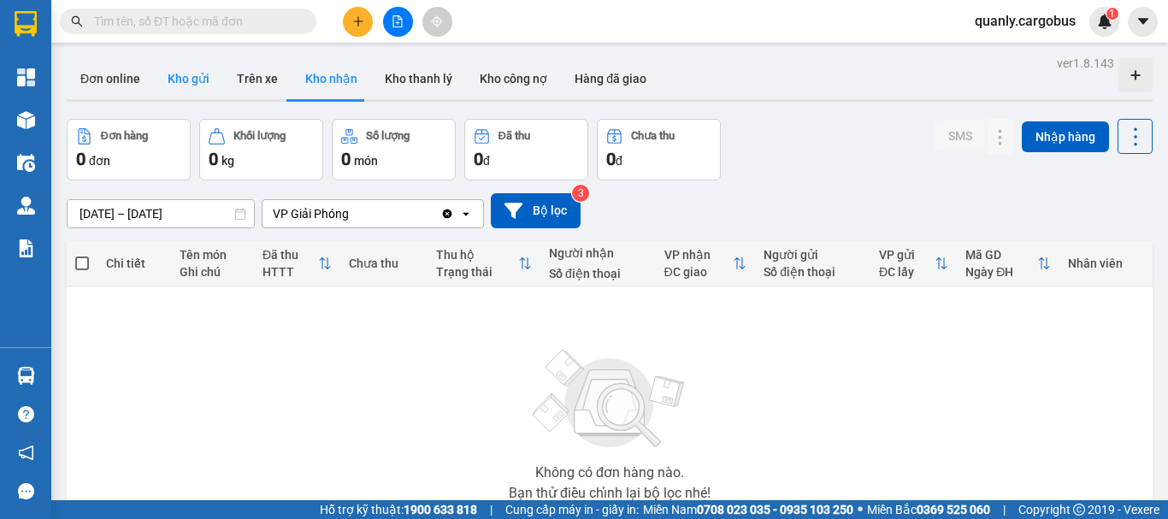
drag, startPoint x: 179, startPoint y: 80, endPoint x: 389, endPoint y: 139, distance: 218.3
click at [180, 80] on button "Kho gửi" at bounding box center [188, 78] width 69 height 41
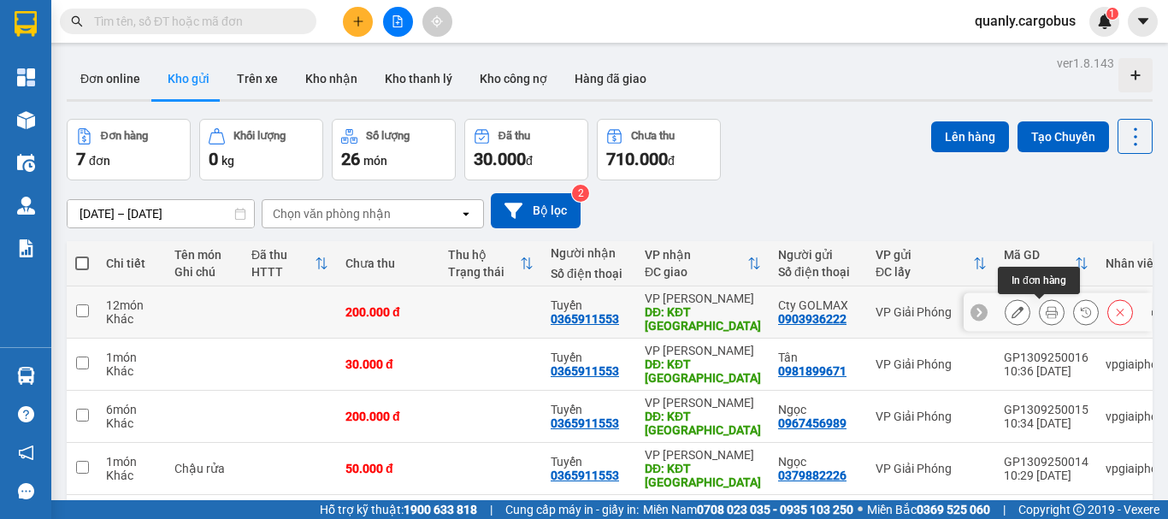
click at [1046, 312] on icon at bounding box center [1052, 312] width 12 height 12
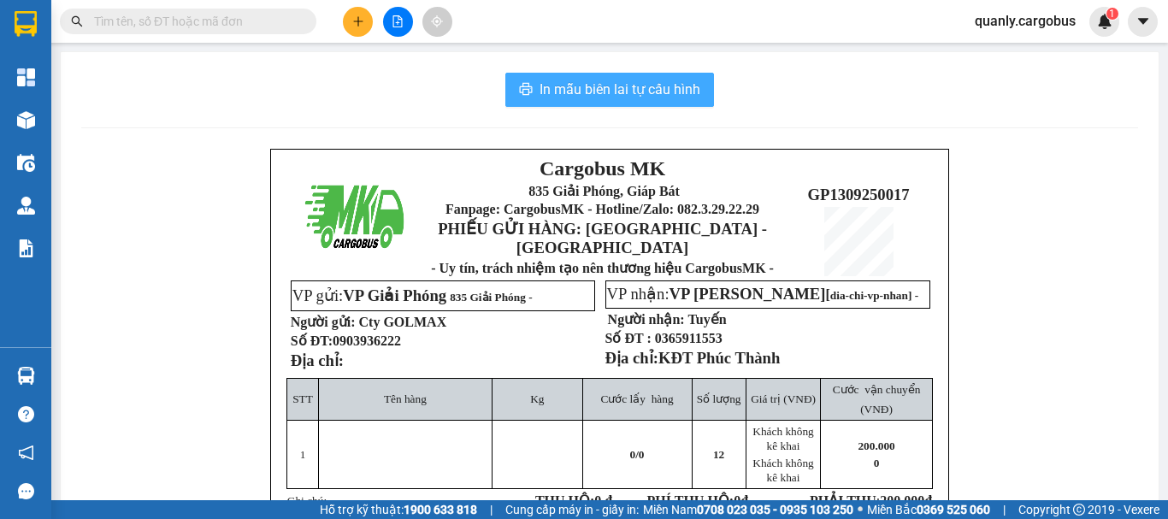
click at [652, 81] on span "In mẫu biên lai tự cấu hình" at bounding box center [620, 89] width 161 height 21
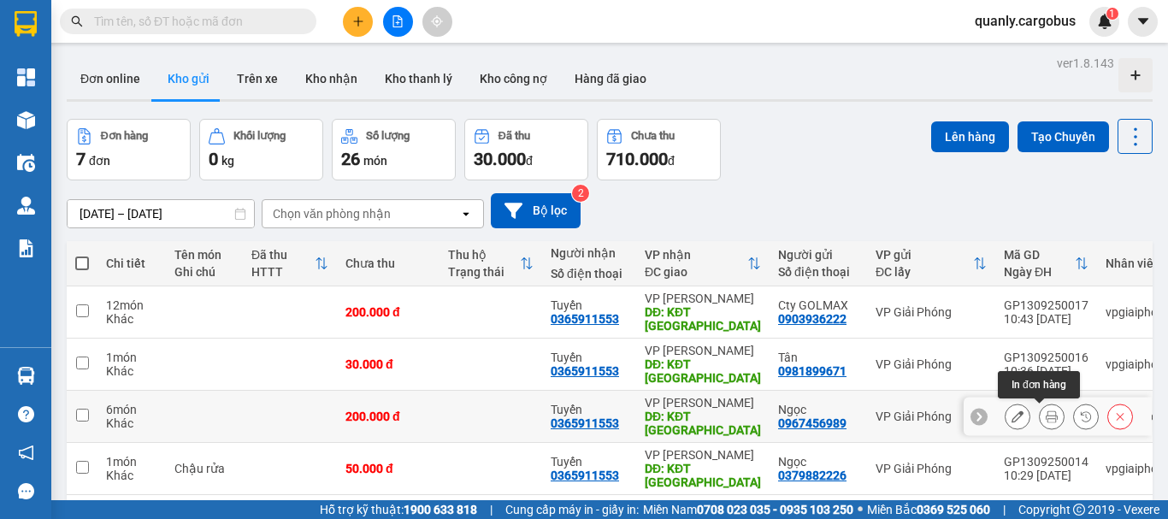
click at [1046, 420] on icon at bounding box center [1052, 416] width 12 height 12
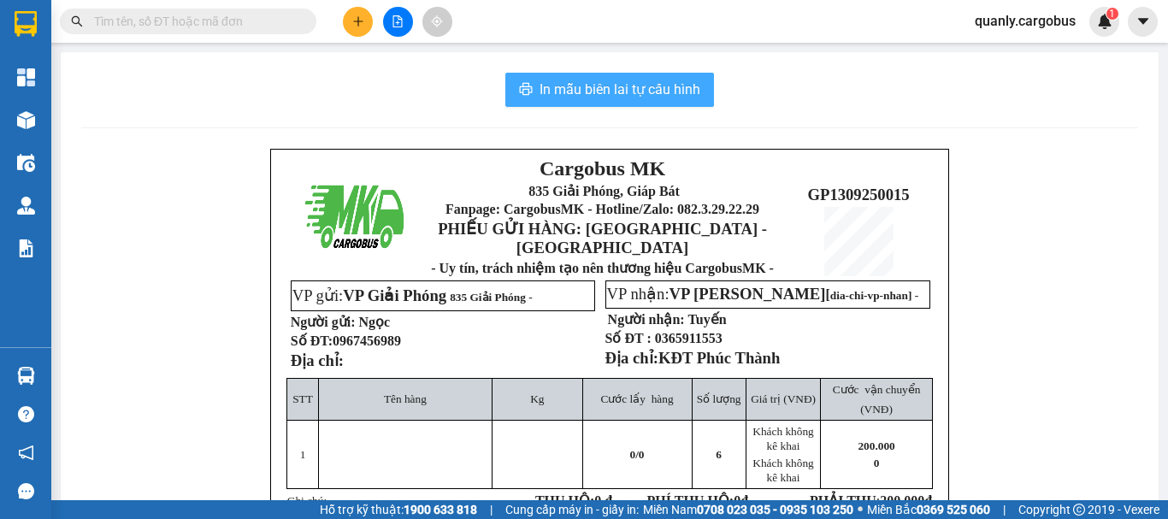
click at [646, 87] on span "In mẫu biên lai tự cấu hình" at bounding box center [620, 89] width 161 height 21
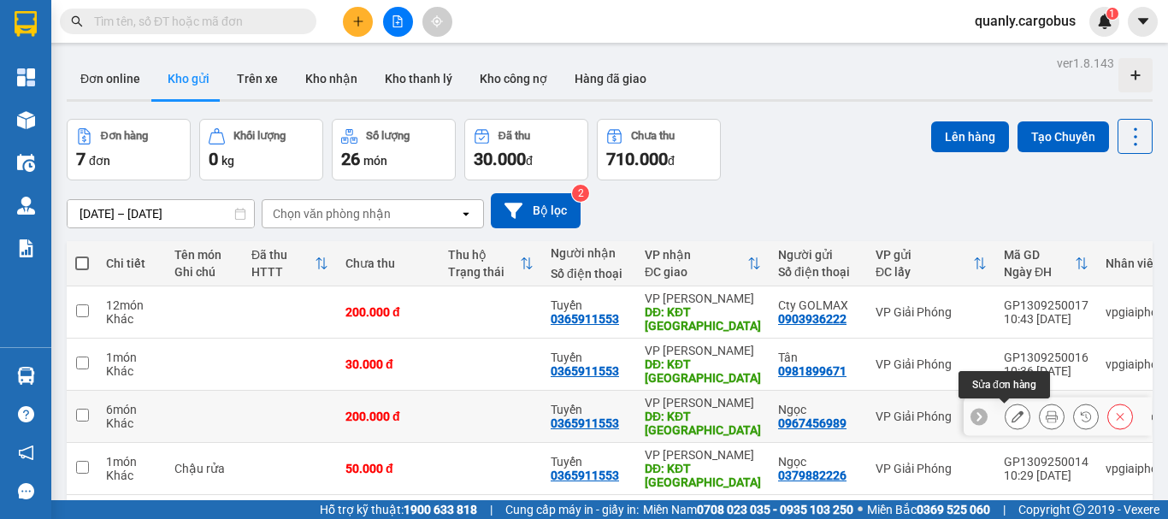
click at [1015, 421] on button at bounding box center [1018, 417] width 24 height 30
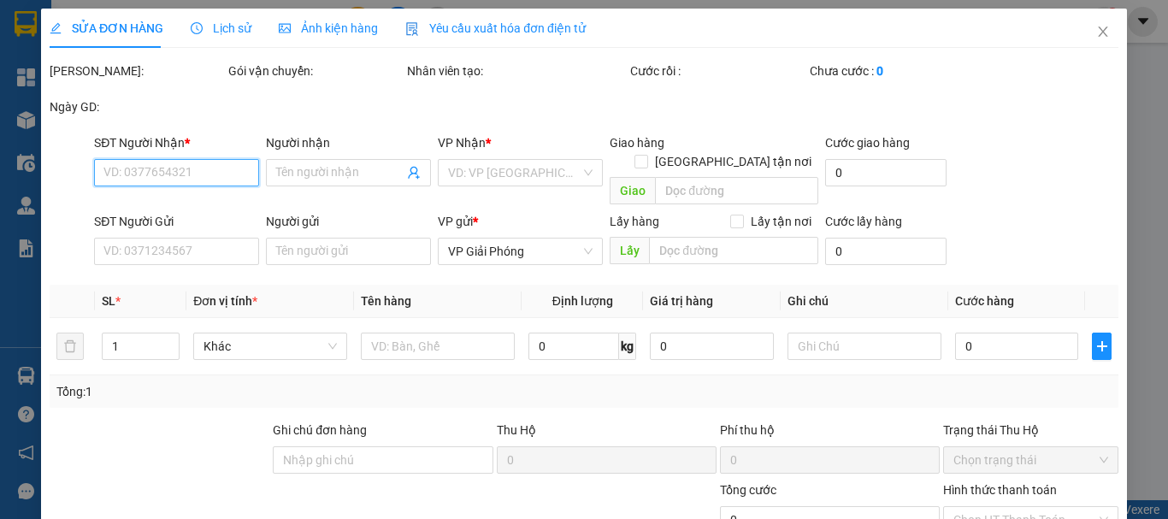
type input "0365911553"
type input "Tuyến"
type input "KĐT Phúc Thành"
type input "0967456989"
type input "Ngọc"
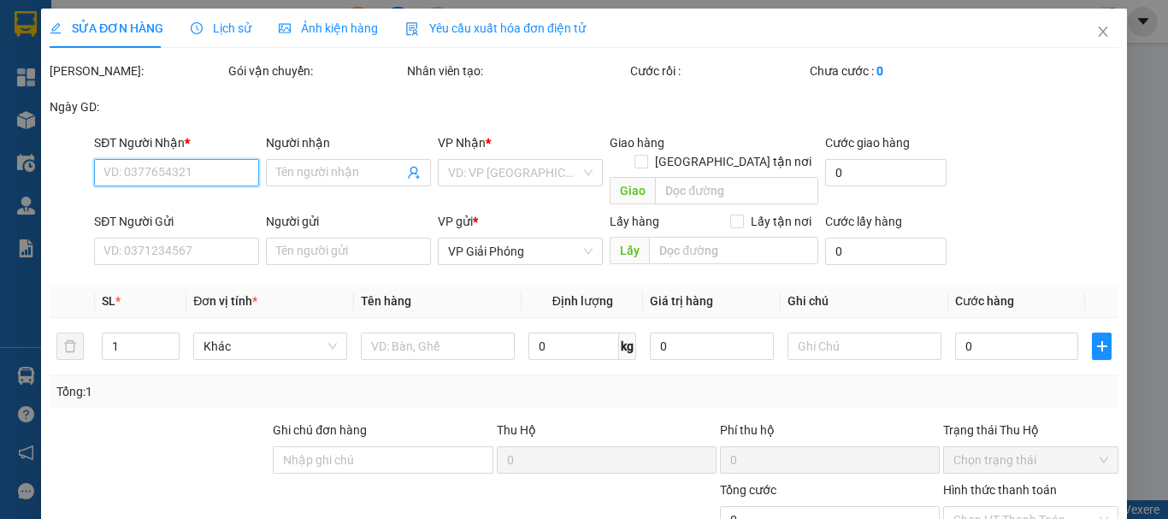
type input "200.000"
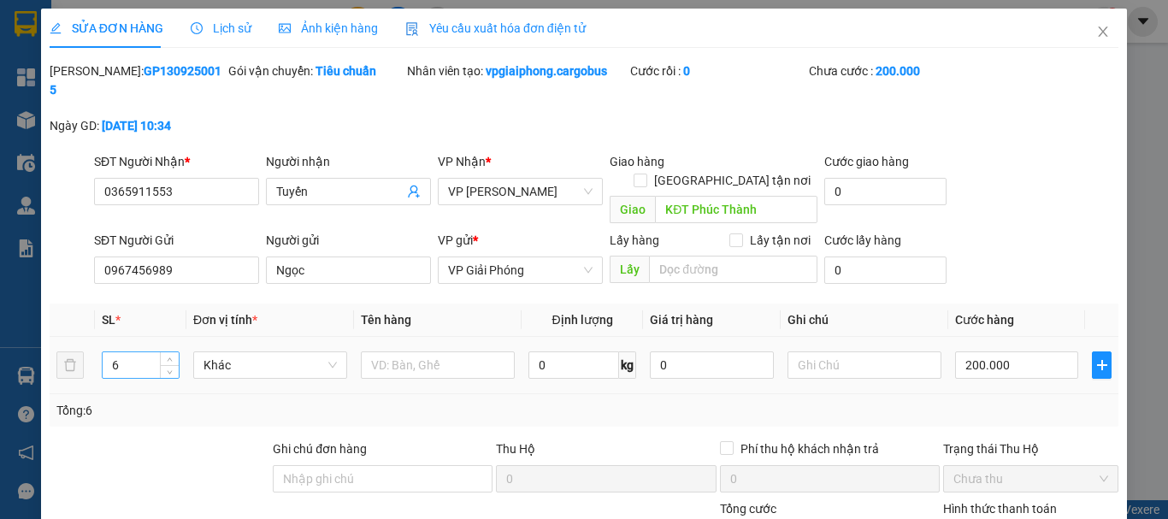
click at [132, 352] on input "6" at bounding box center [141, 365] width 76 height 26
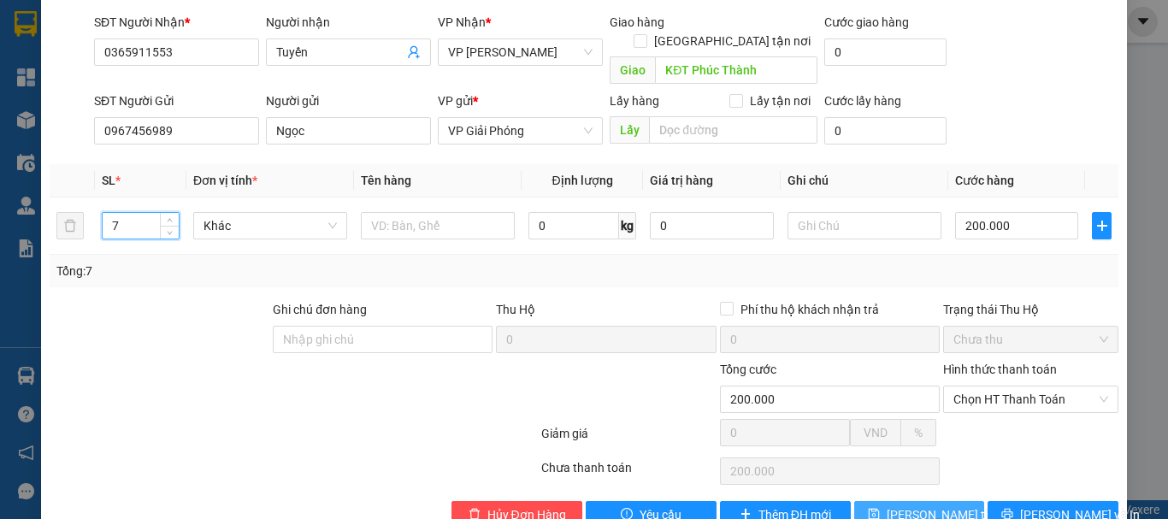
scroll to position [145, 0]
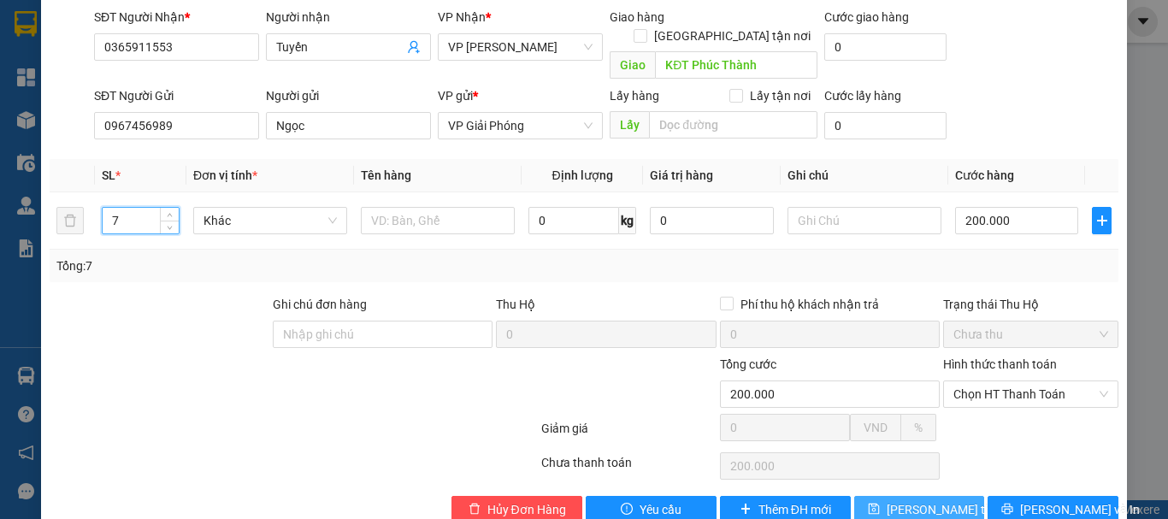
type input "7"
click at [890, 500] on span "[PERSON_NAME] thay đổi" at bounding box center [955, 509] width 137 height 19
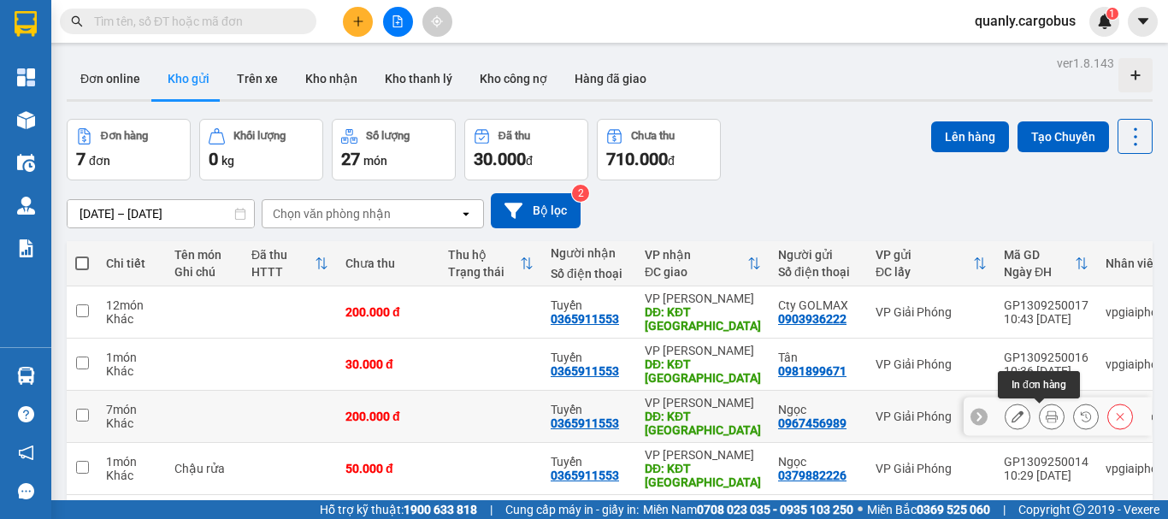
click at [1046, 418] on icon at bounding box center [1052, 416] width 12 height 12
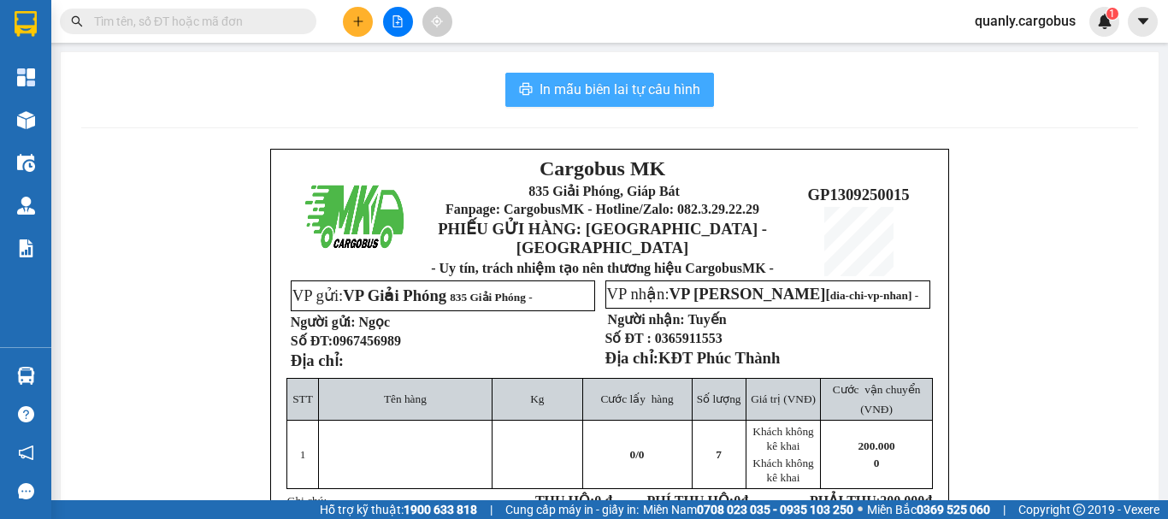
click at [605, 86] on span "In mẫu biên lai tự cấu hình" at bounding box center [620, 89] width 161 height 21
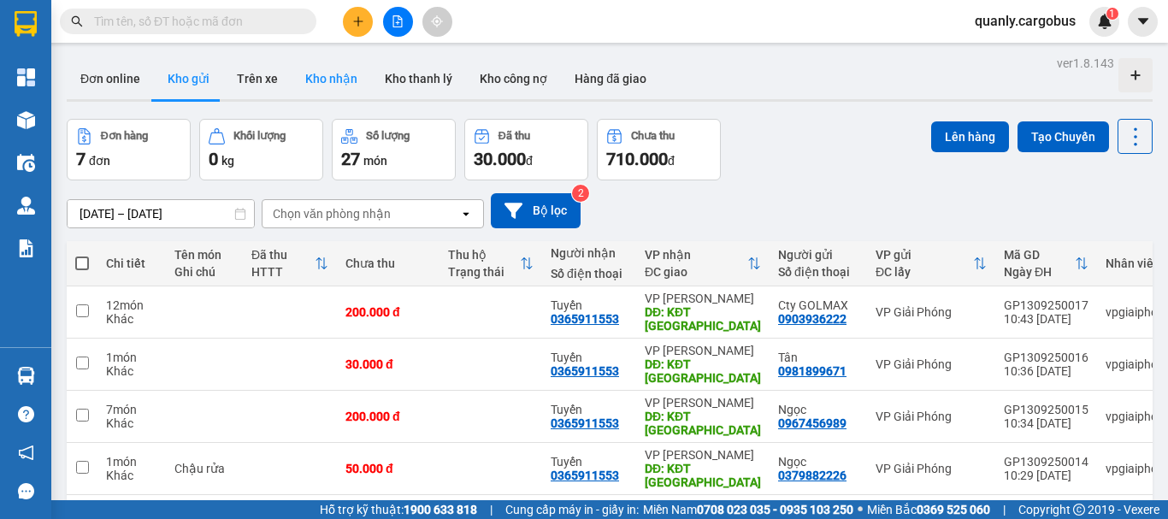
click at [323, 75] on button "Kho nhận" at bounding box center [332, 78] width 80 height 41
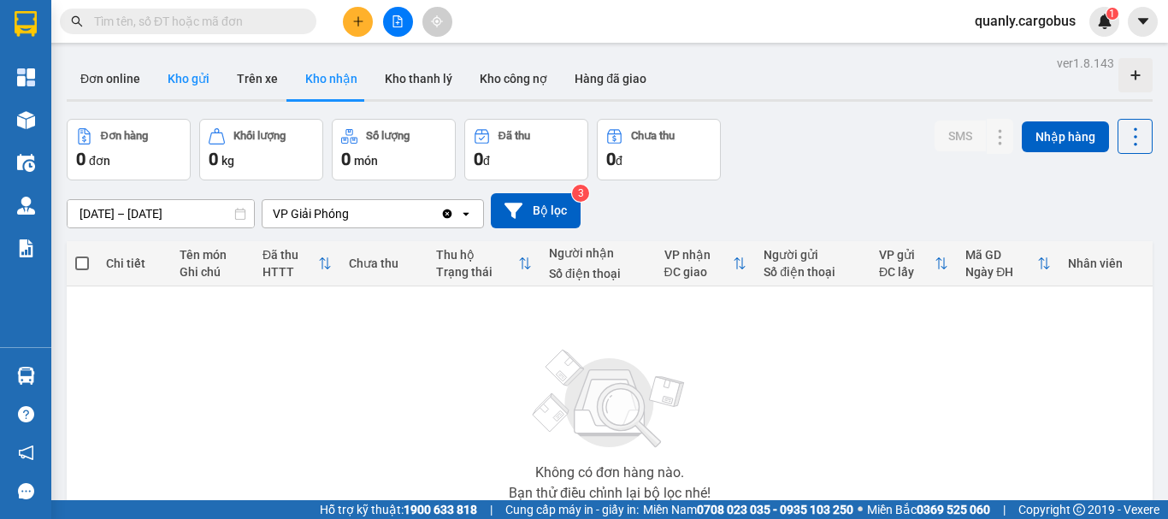
click at [180, 77] on button "Kho gửi" at bounding box center [188, 78] width 69 height 41
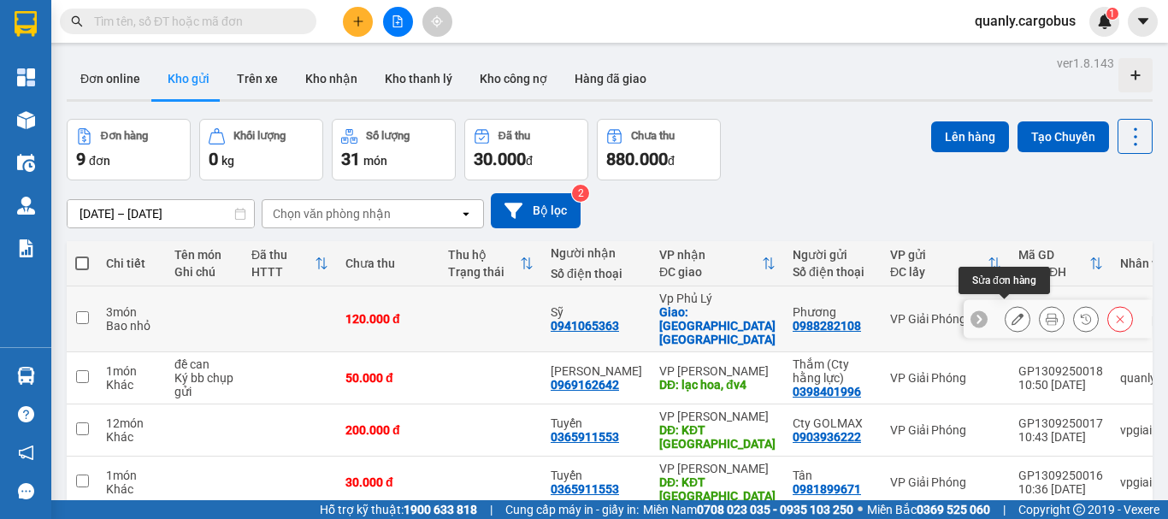
click at [1012, 313] on icon at bounding box center [1018, 319] width 12 height 12
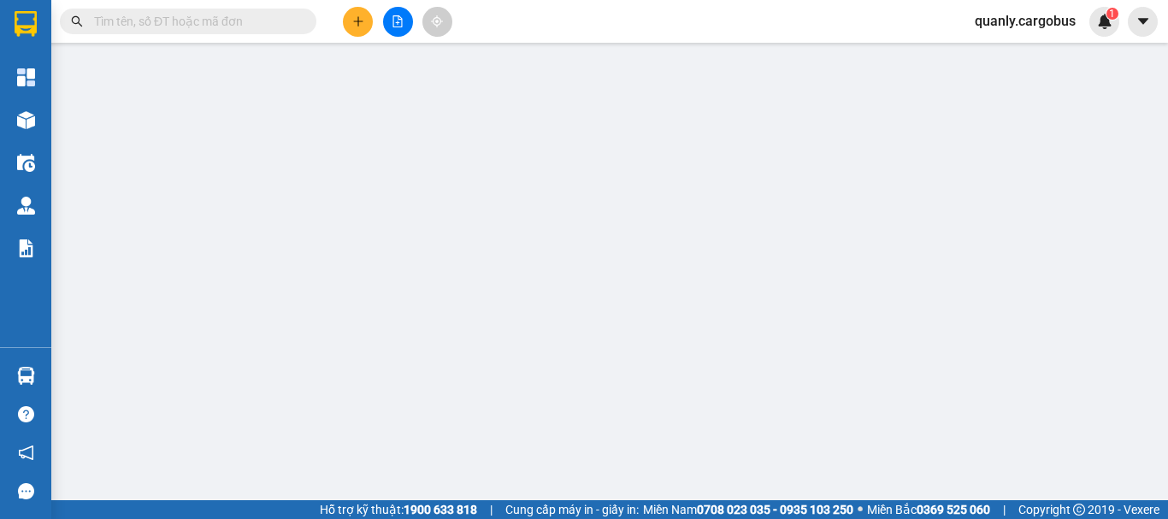
type input "0941065363"
type input "Sỹ"
checkbox input "true"
type input "Cầu châu giang [GEOGRAPHIC_DATA]"
type input "0988282108"
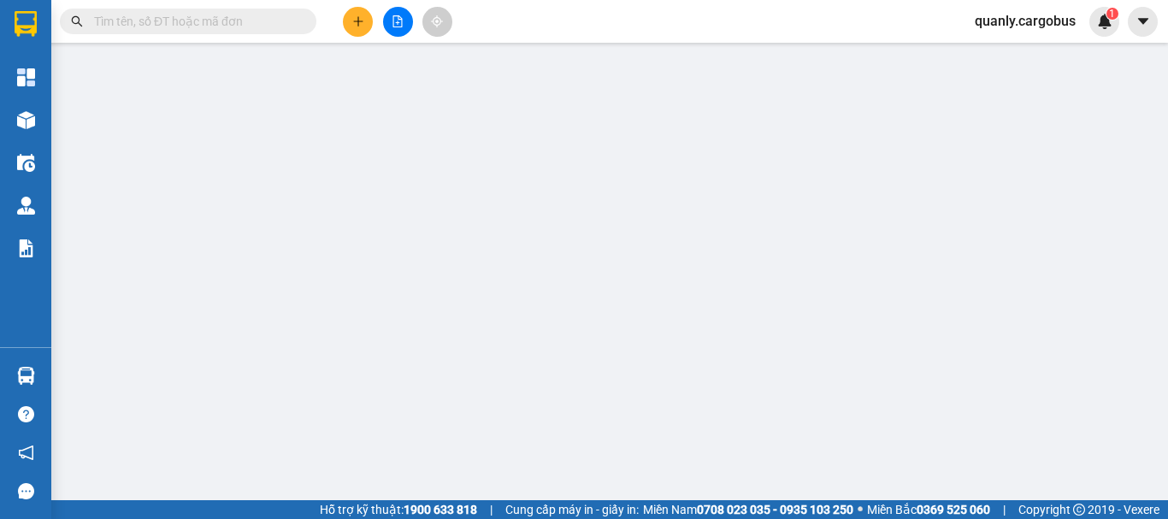
type input "Phương"
type input "120.000"
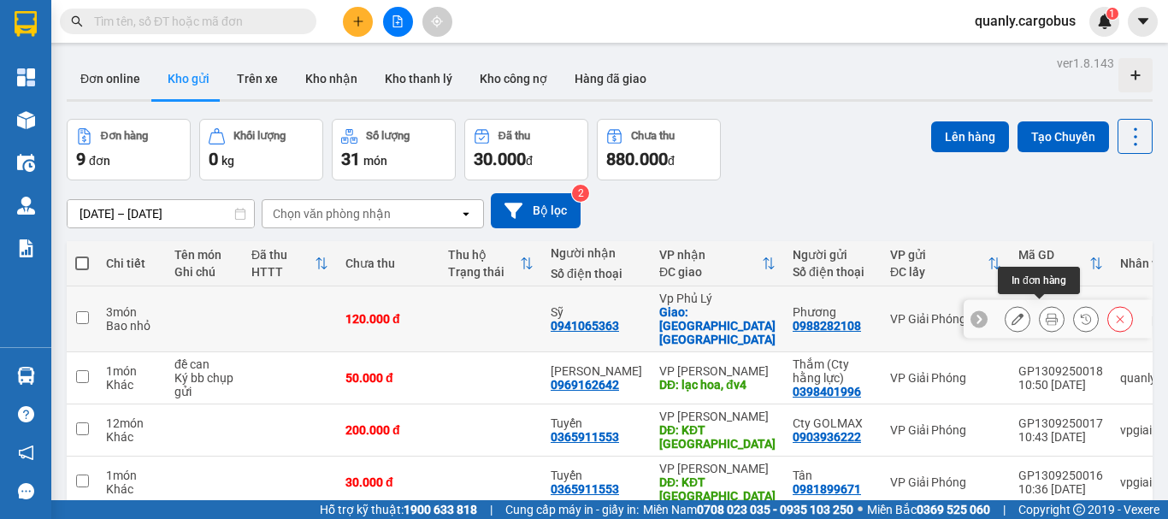
click at [1046, 313] on icon at bounding box center [1052, 319] width 12 height 12
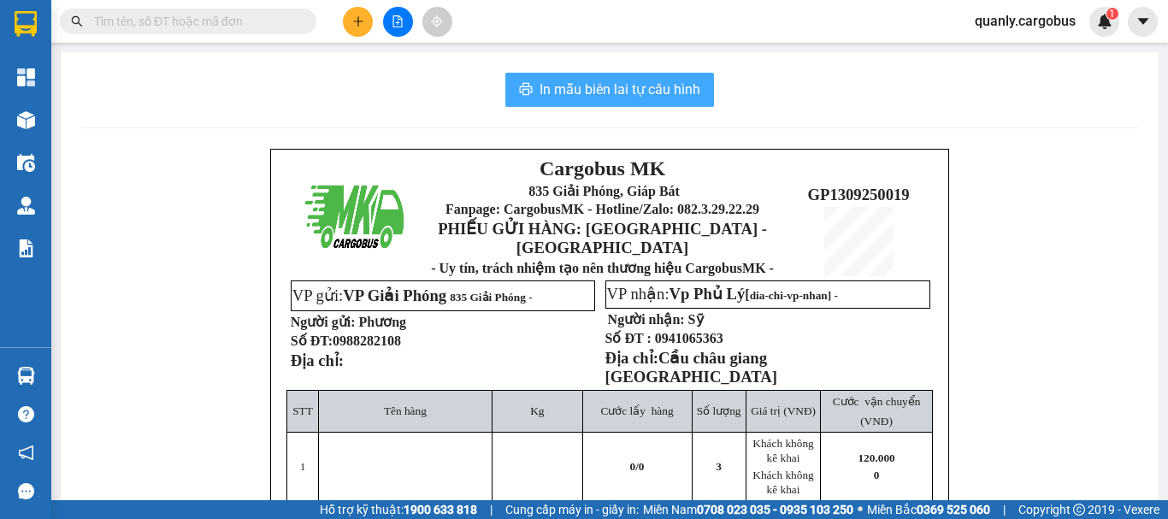
click at [659, 93] on span "In mẫu biên lai tự cấu hình" at bounding box center [620, 89] width 161 height 21
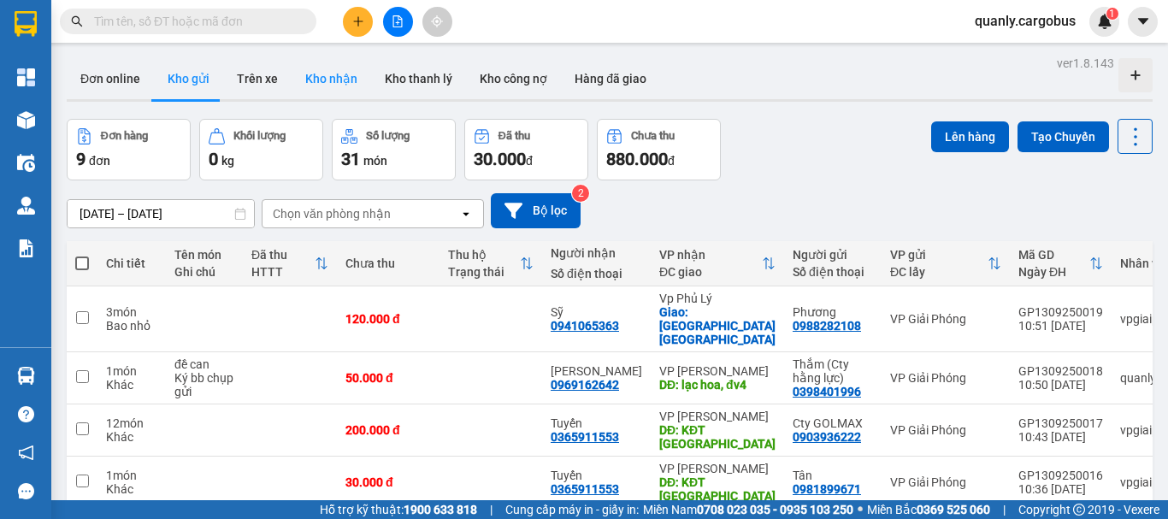
click at [327, 62] on button "Kho nhận" at bounding box center [332, 78] width 80 height 41
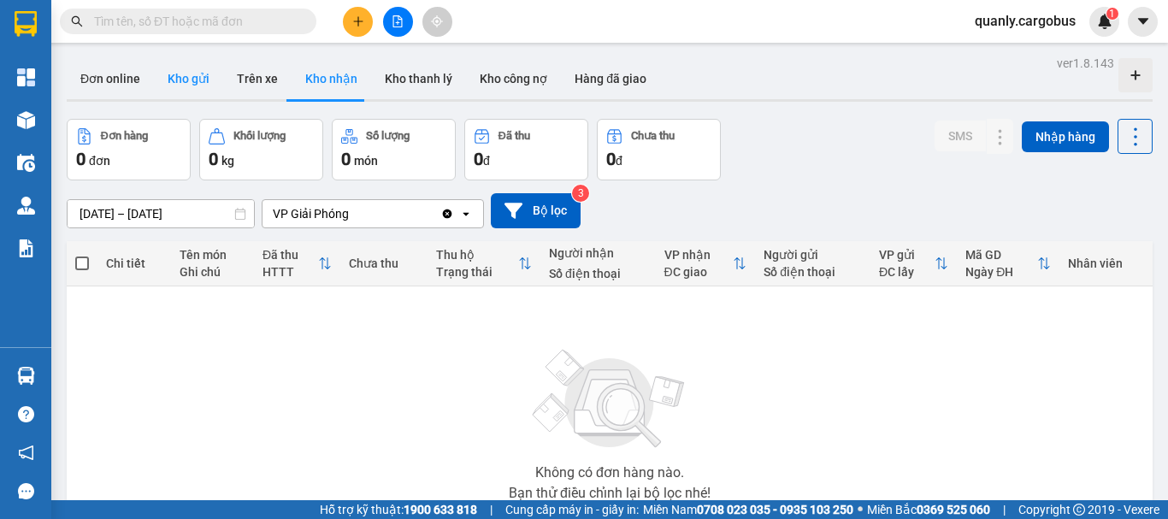
click at [185, 82] on button "Kho gửi" at bounding box center [188, 78] width 69 height 41
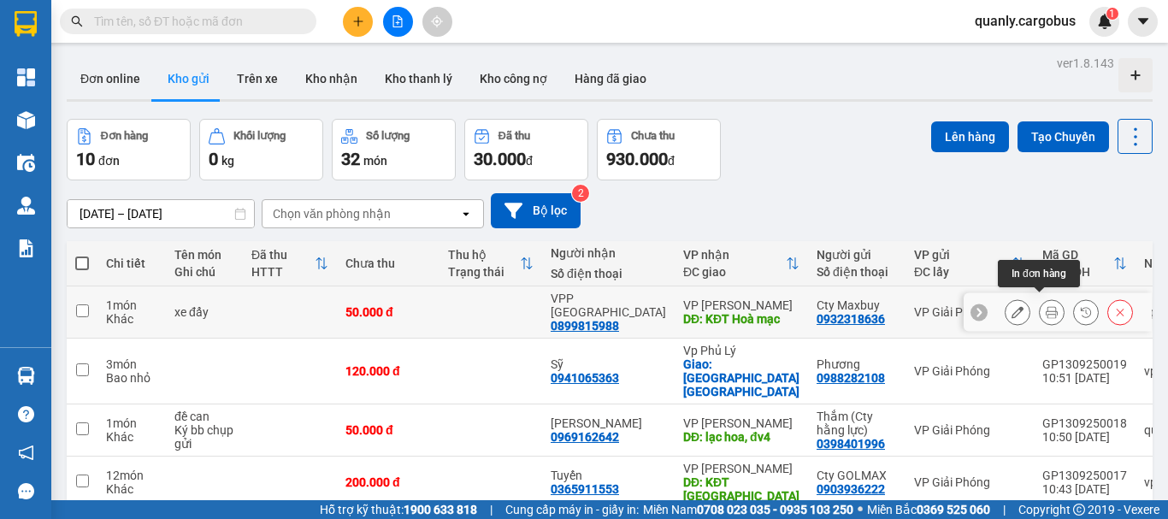
click at [1048, 308] on button at bounding box center [1052, 313] width 24 height 30
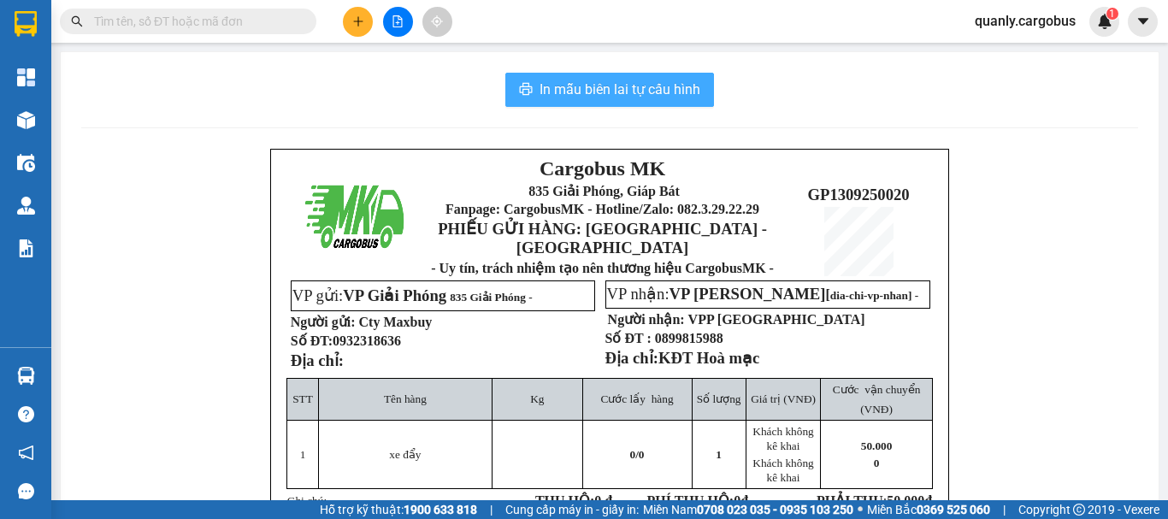
click at [641, 82] on span "In mẫu biên lai tự cấu hình" at bounding box center [620, 89] width 161 height 21
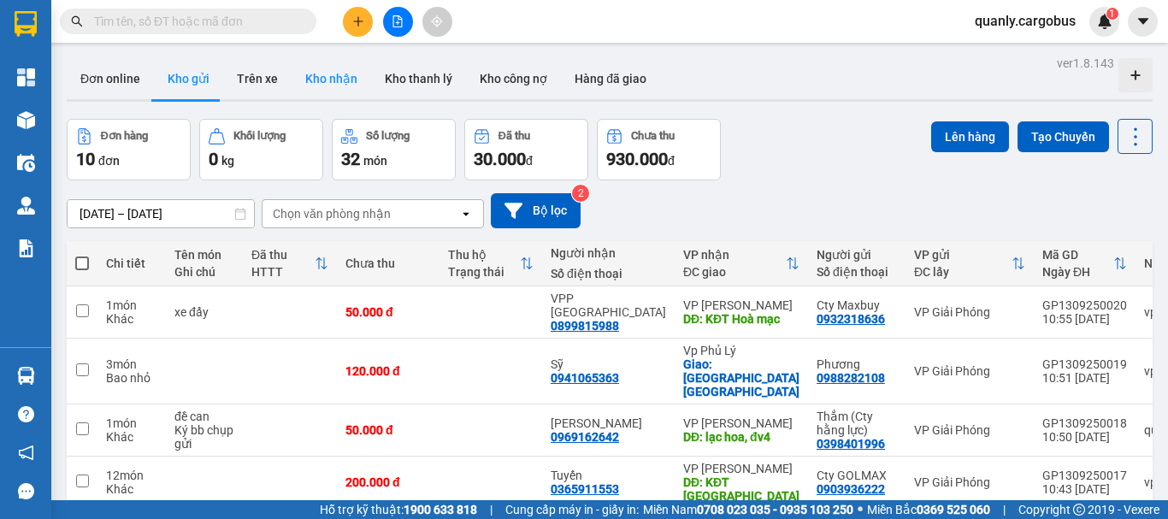
click at [330, 73] on button "Kho nhận" at bounding box center [332, 78] width 80 height 41
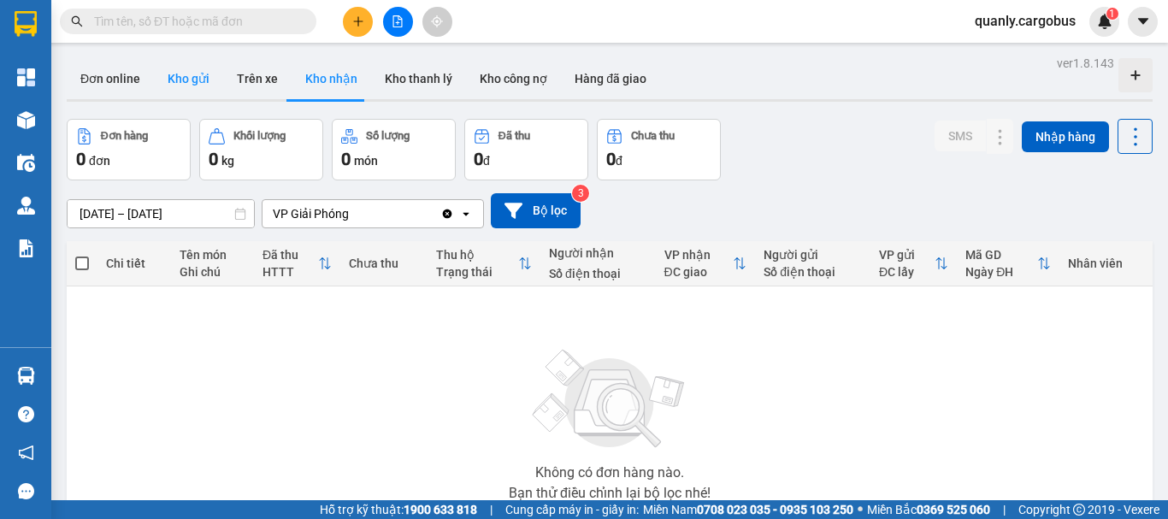
click at [180, 74] on button "Kho gửi" at bounding box center [188, 78] width 69 height 41
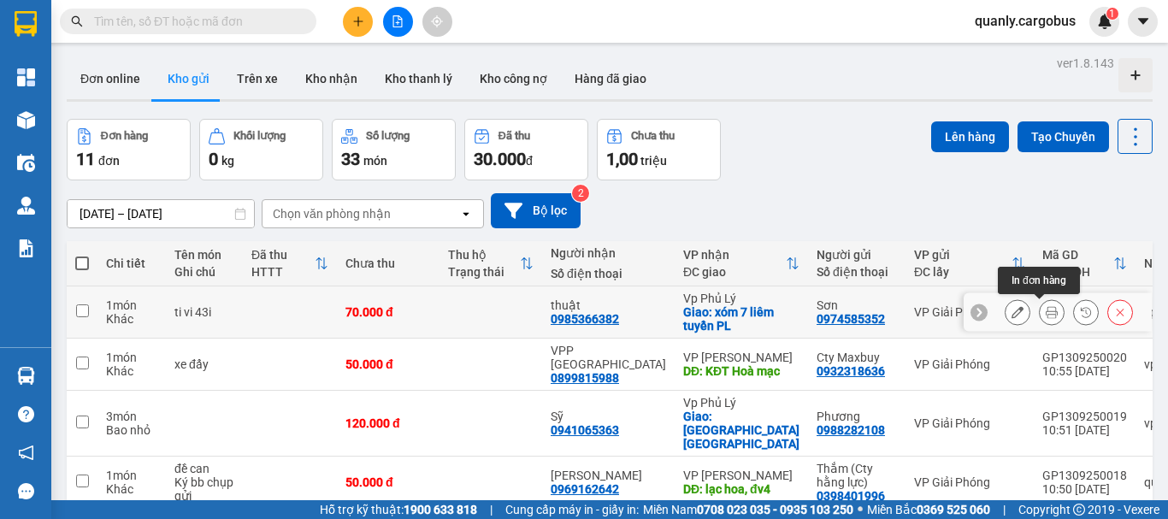
click at [1046, 312] on icon at bounding box center [1052, 312] width 12 height 12
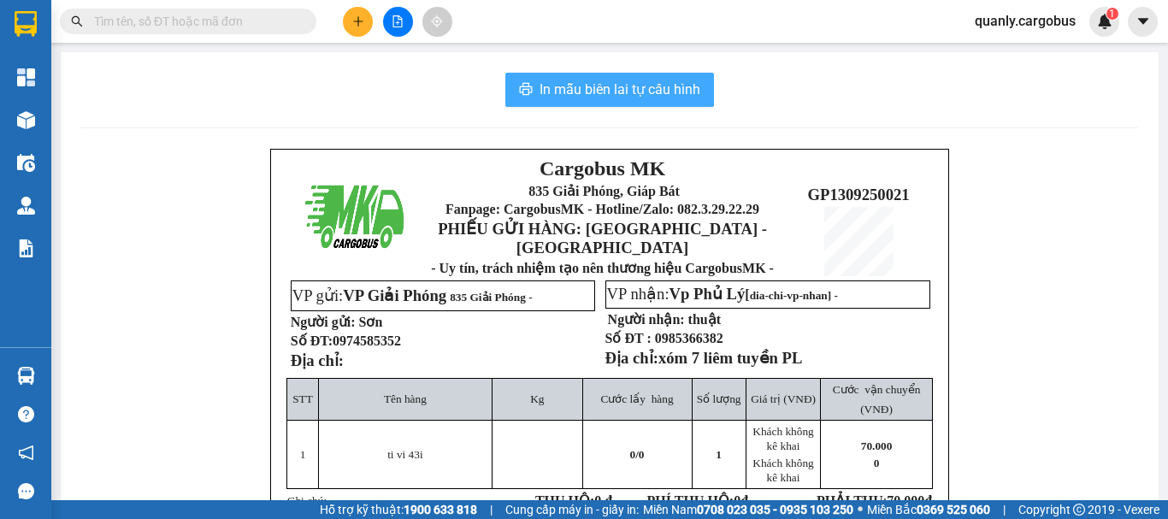
click at [622, 79] on span "In mẫu biên lai tự cấu hình" at bounding box center [620, 89] width 161 height 21
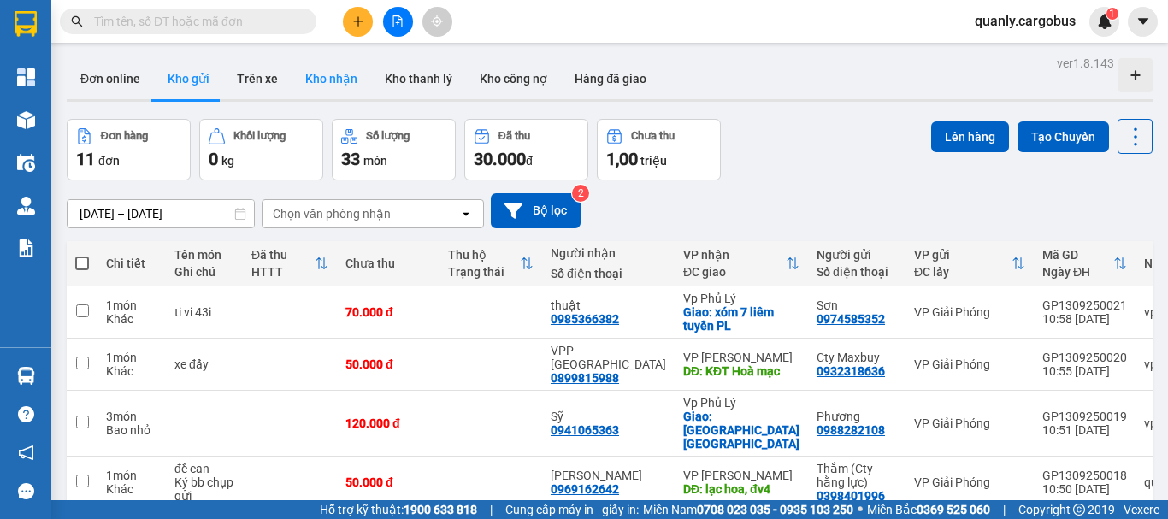
click at [336, 80] on button "Kho nhận" at bounding box center [332, 78] width 80 height 41
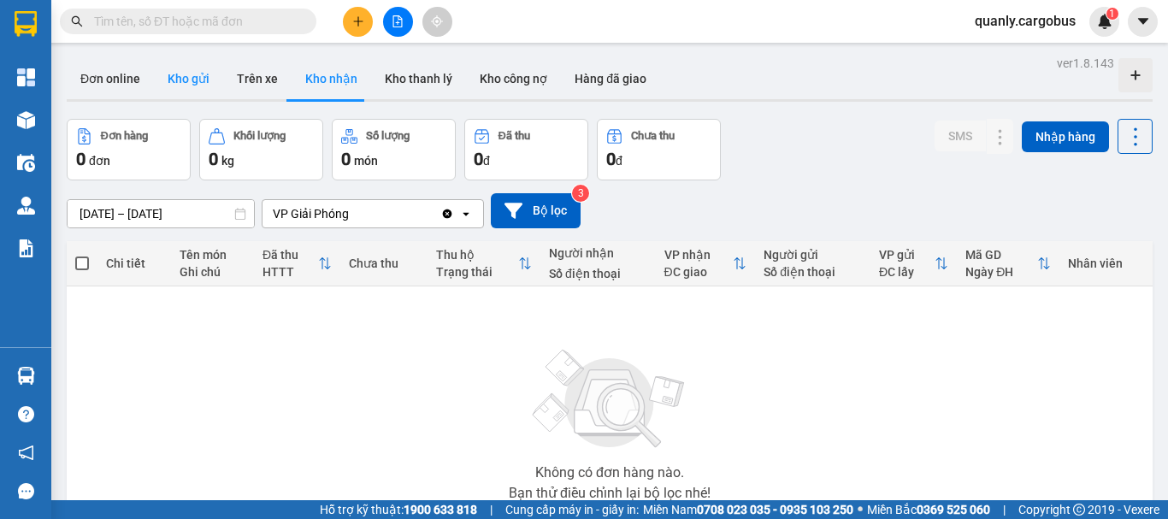
click at [186, 84] on button "Kho gửi" at bounding box center [188, 78] width 69 height 41
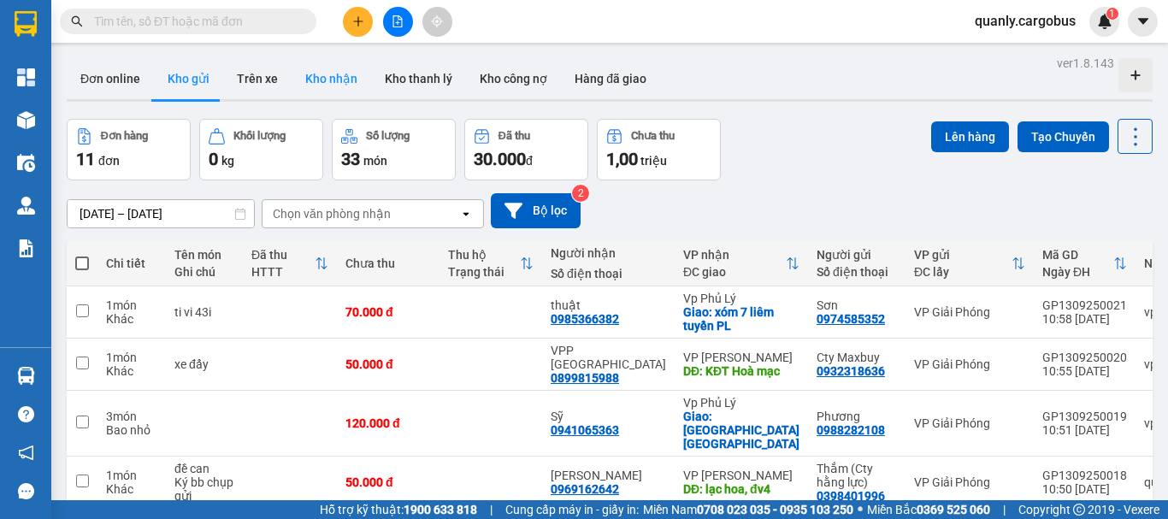
click at [325, 83] on button "Kho nhận" at bounding box center [332, 78] width 80 height 41
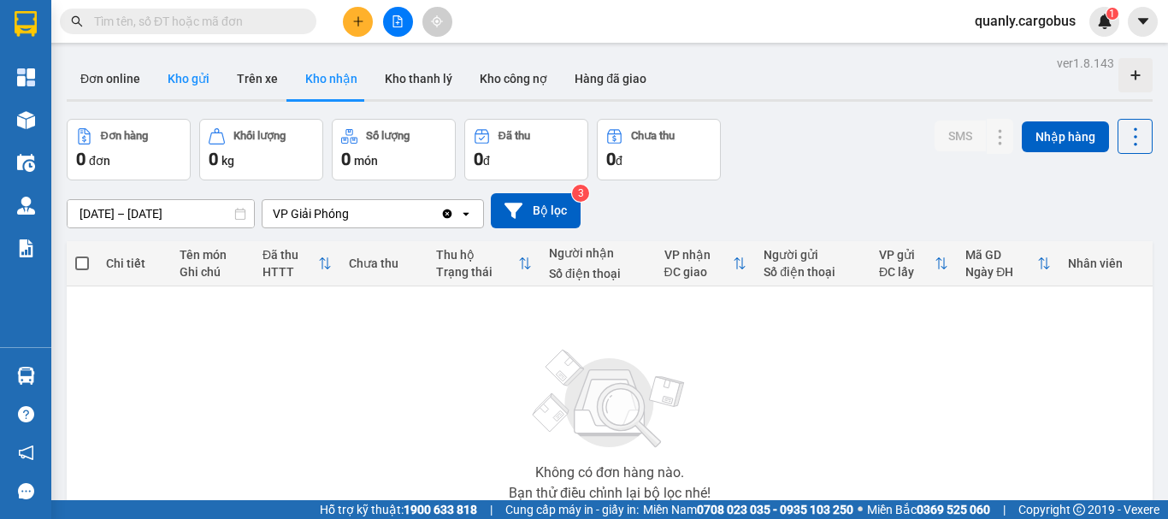
click at [188, 78] on button "Kho gửi" at bounding box center [188, 78] width 69 height 41
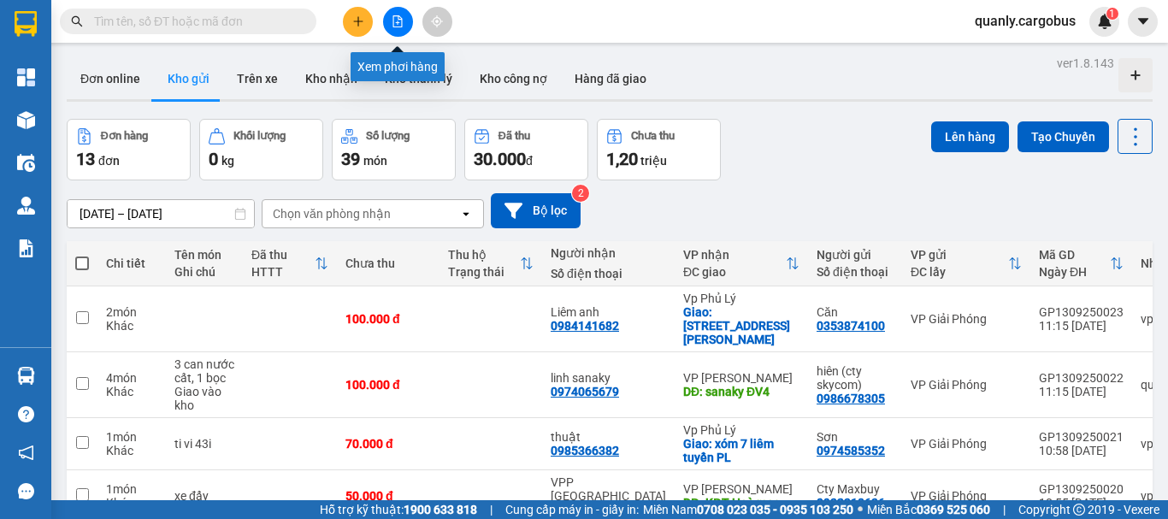
click at [400, 18] on icon "file-add" at bounding box center [398, 21] width 12 height 12
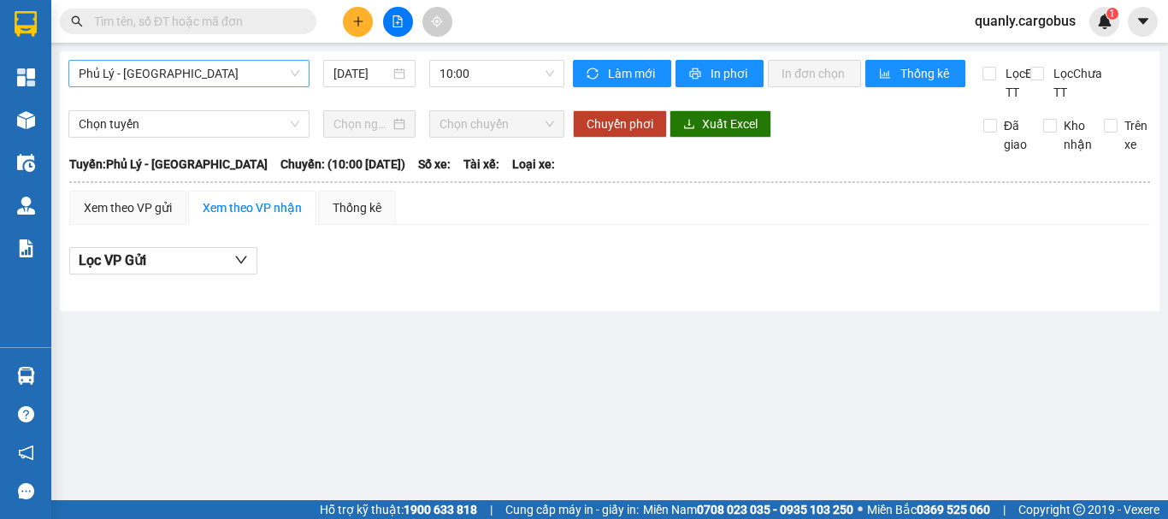
click at [221, 78] on span "Phủ Lý - [GEOGRAPHIC_DATA]" at bounding box center [189, 74] width 221 height 26
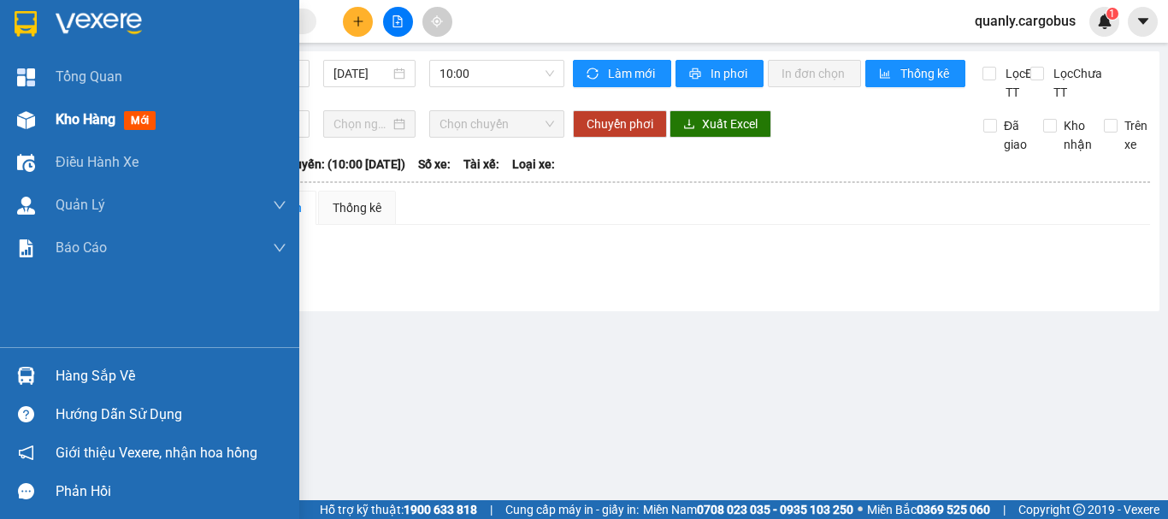
click at [25, 112] on img at bounding box center [26, 120] width 18 height 18
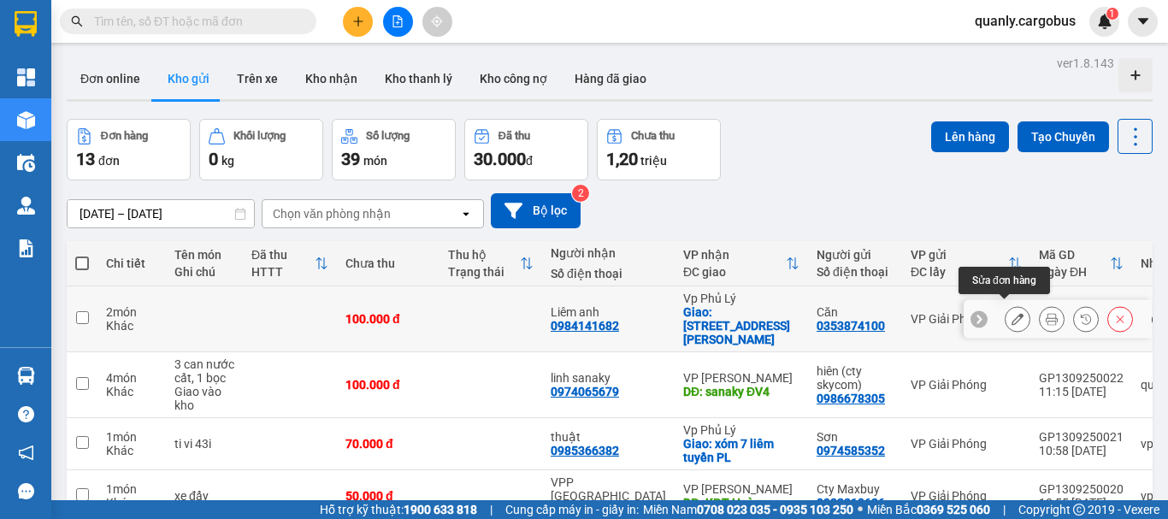
click at [1012, 316] on icon at bounding box center [1018, 319] width 12 height 12
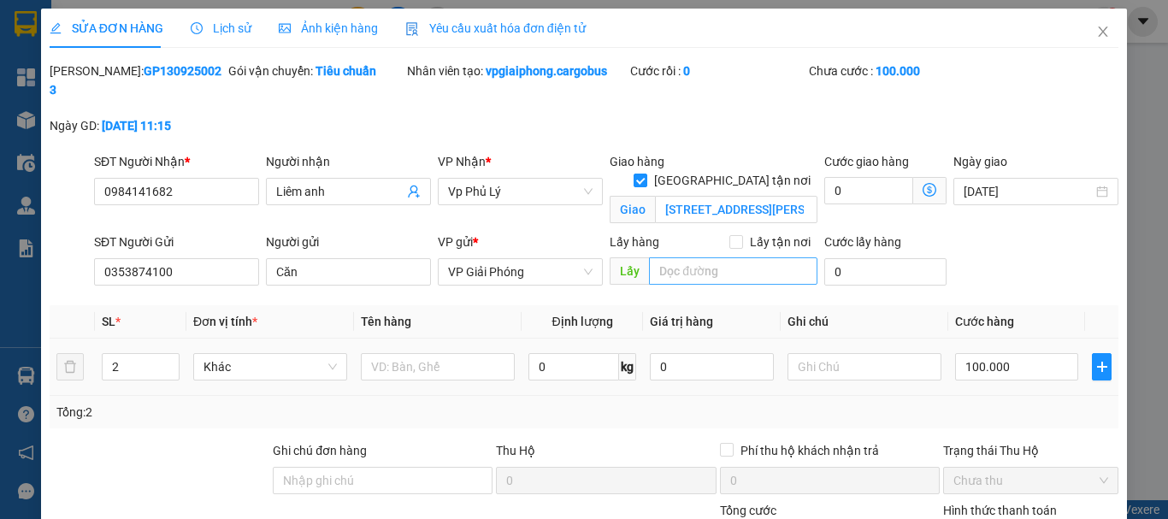
type input "0984141682"
type input "Liêm anh"
checkbox input "true"
type input "[STREET_ADDRESS][PERSON_NAME]"
type input "0353874100"
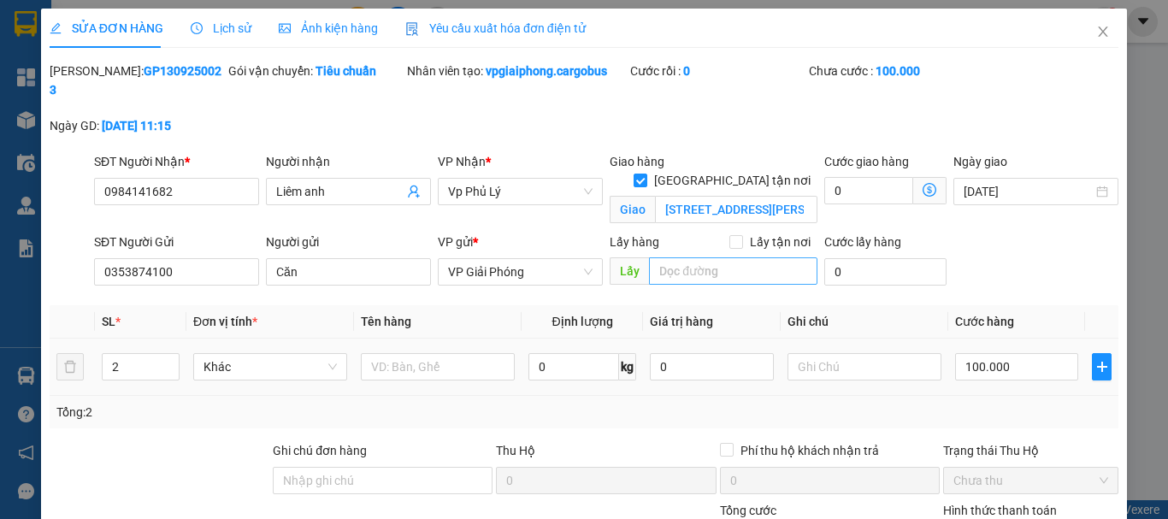
type input "Căn"
type input "100.000"
click at [774, 196] on input "[STREET_ADDRESS][PERSON_NAME]" at bounding box center [736, 209] width 162 height 27
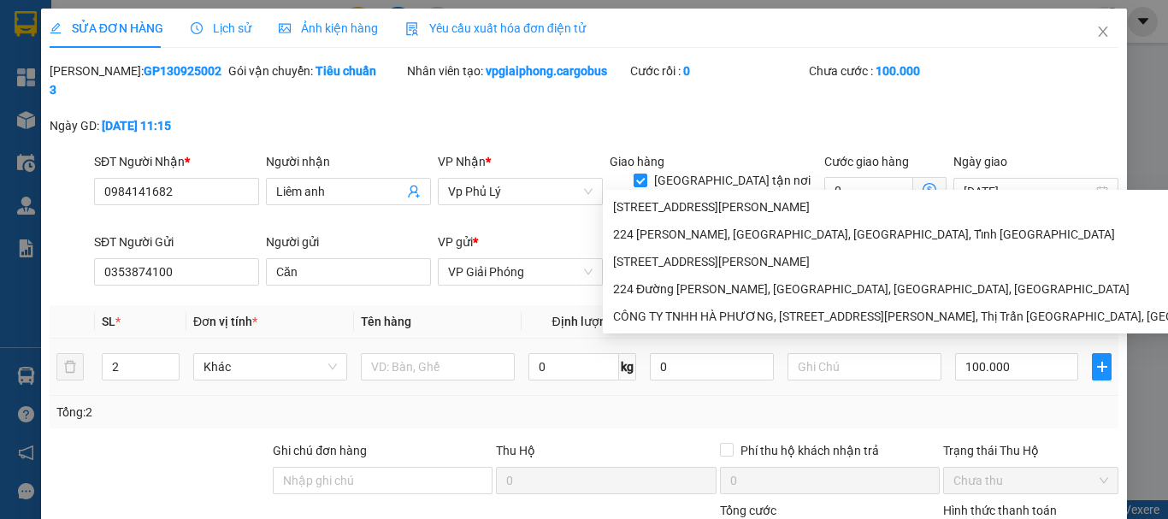
type input "2"
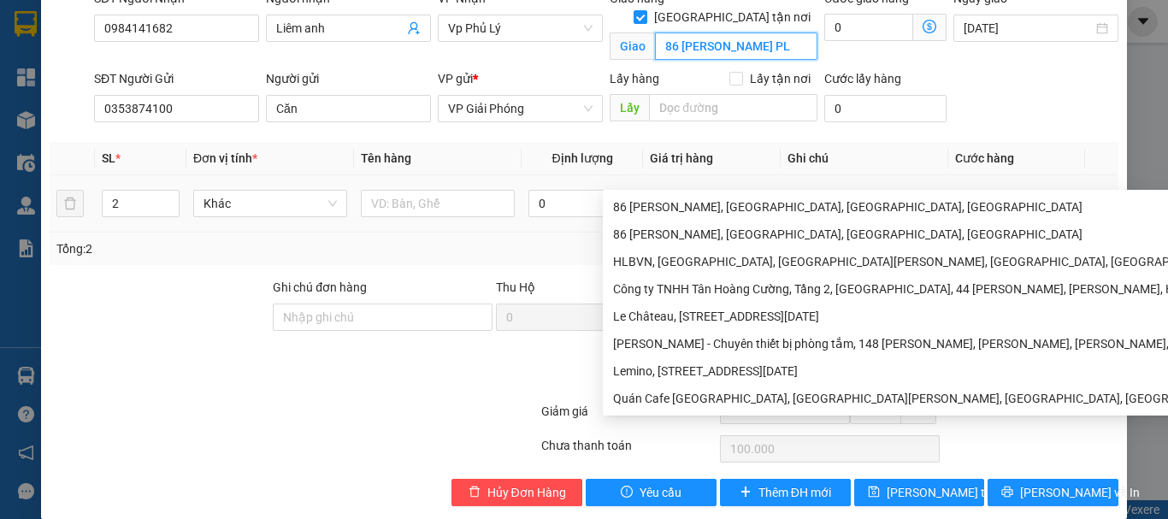
scroll to position [165, 0]
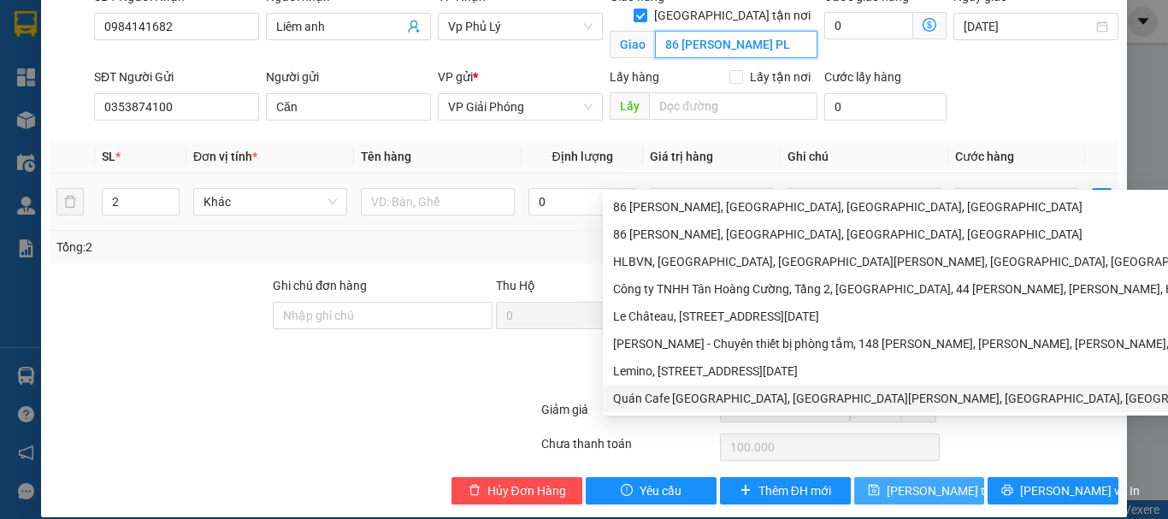
type input "86 [PERSON_NAME] PL"
click at [919, 481] on span "[PERSON_NAME] thay đổi" at bounding box center [955, 490] width 137 height 19
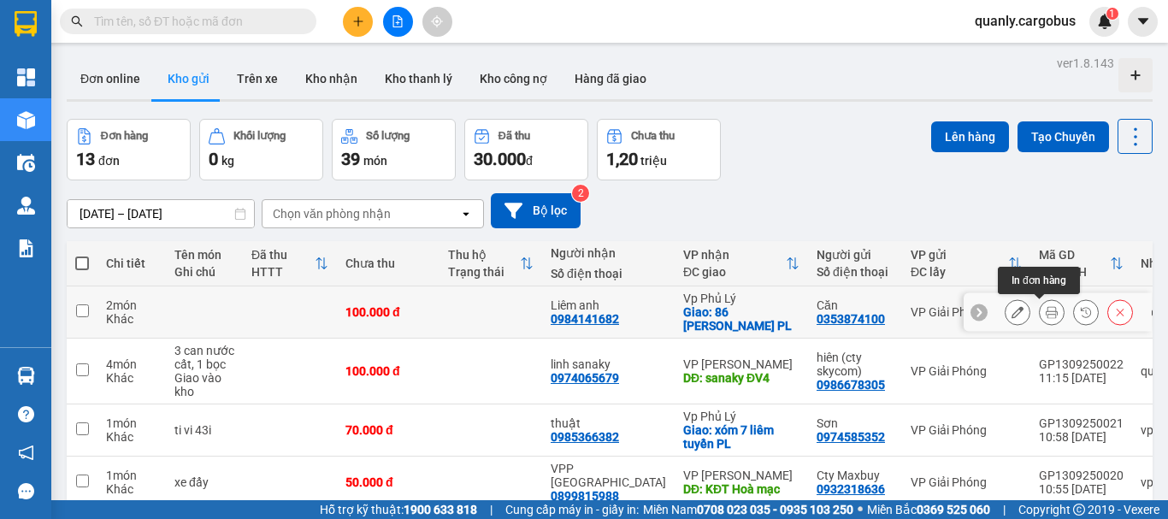
click at [1046, 311] on icon at bounding box center [1052, 312] width 12 height 12
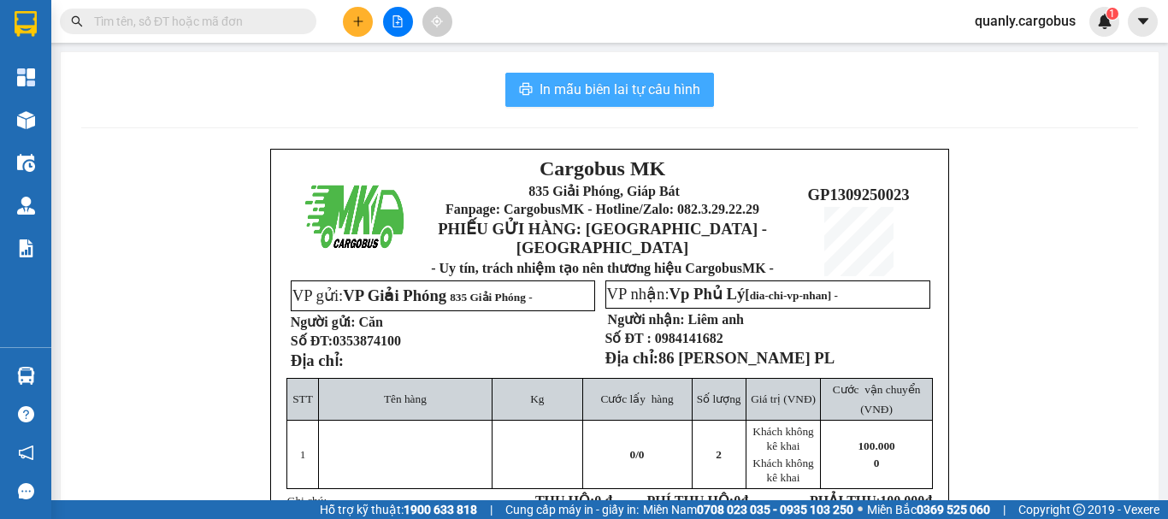
click at [627, 92] on span "In mẫu biên lai tự cấu hình" at bounding box center [620, 89] width 161 height 21
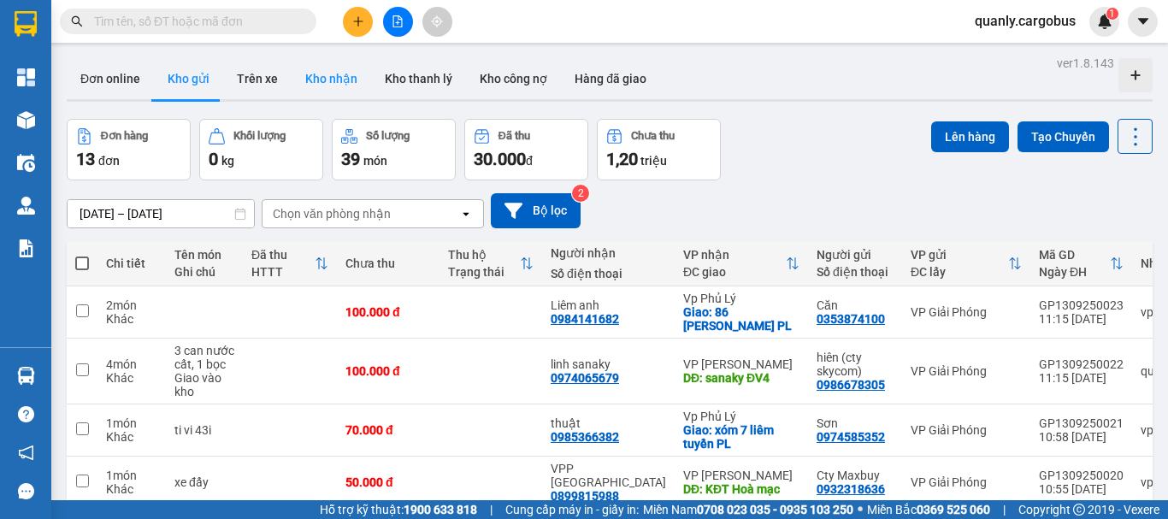
click at [310, 65] on button "Kho nhận" at bounding box center [332, 78] width 80 height 41
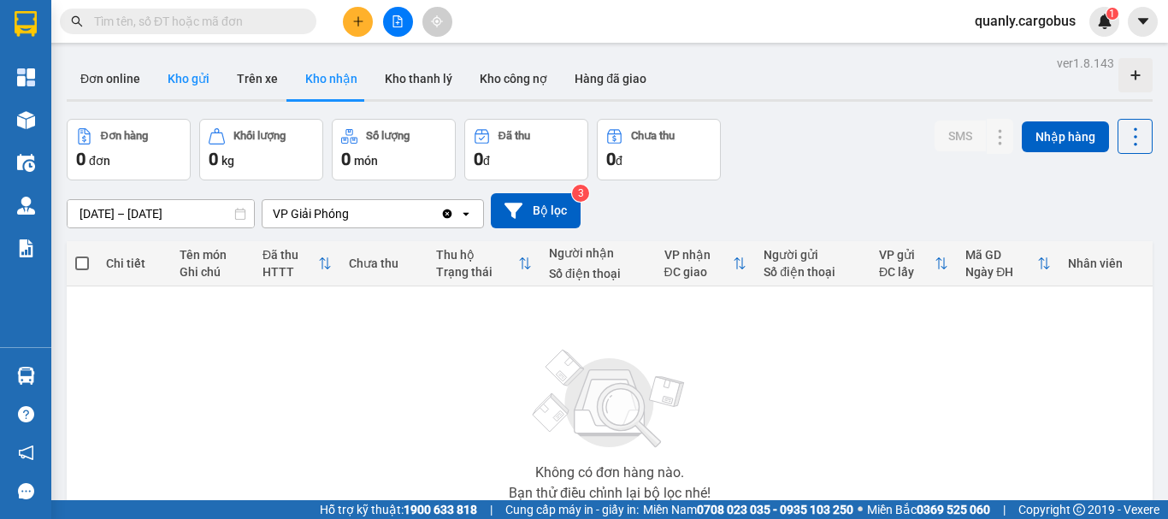
click at [184, 78] on button "Kho gửi" at bounding box center [188, 78] width 69 height 41
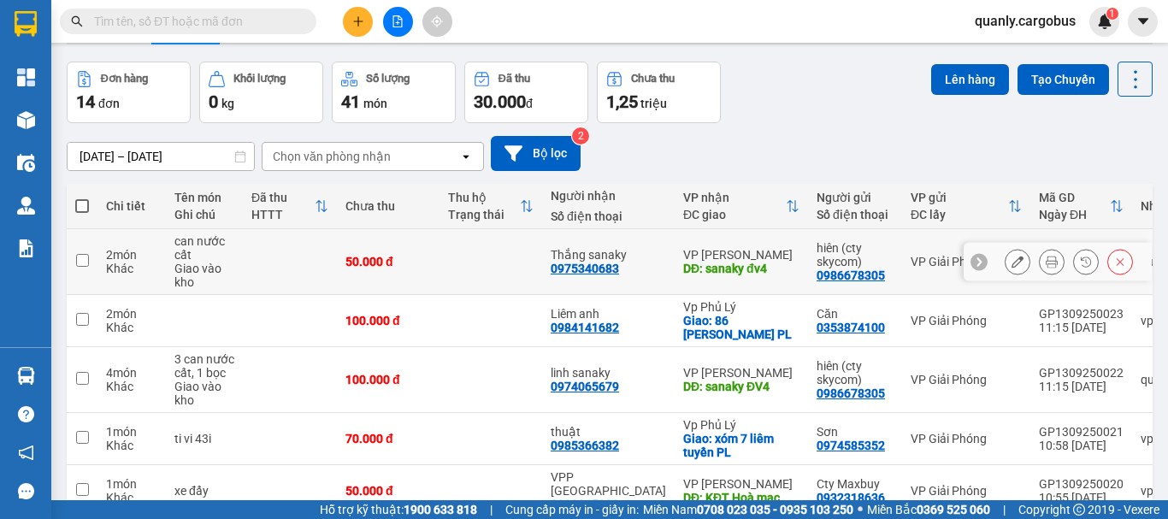
scroll to position [86, 0]
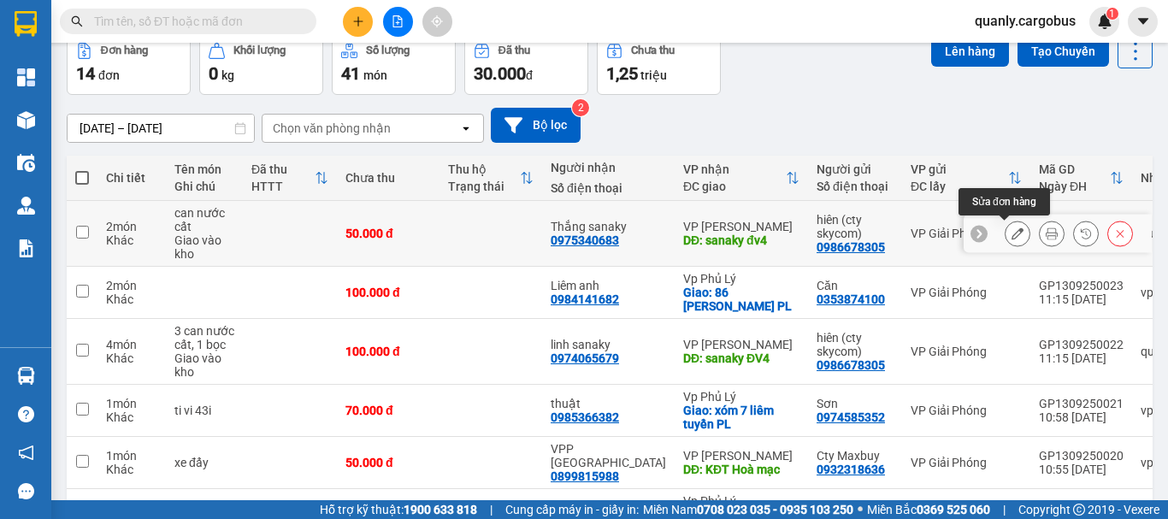
click at [1013, 232] on button at bounding box center [1018, 234] width 24 height 30
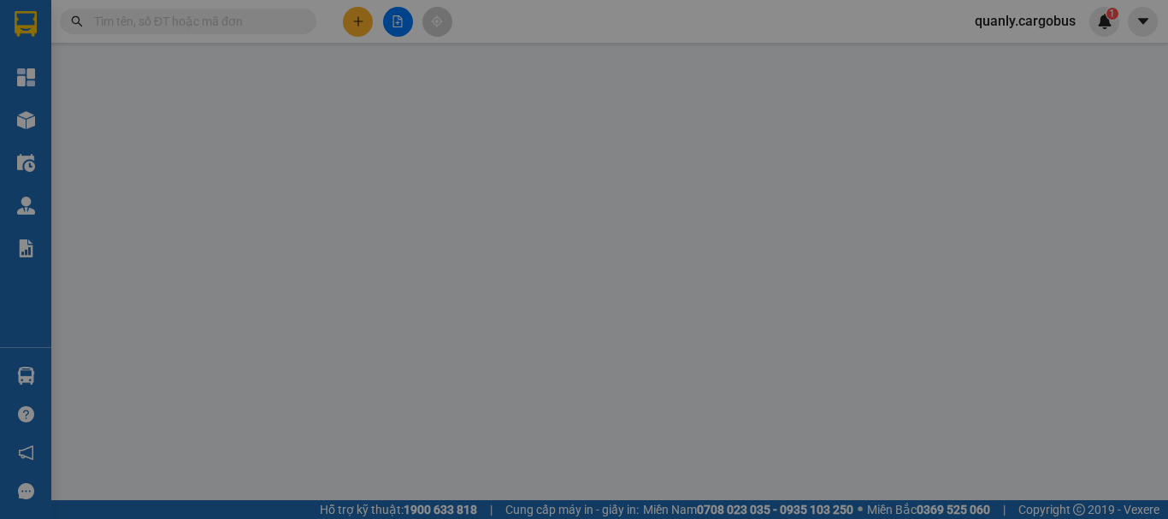
type input "0975340683"
type input "Thắng sanaky"
type input "sanaky đv4"
type input "0986678305"
type input "hiên (cty skycom)"
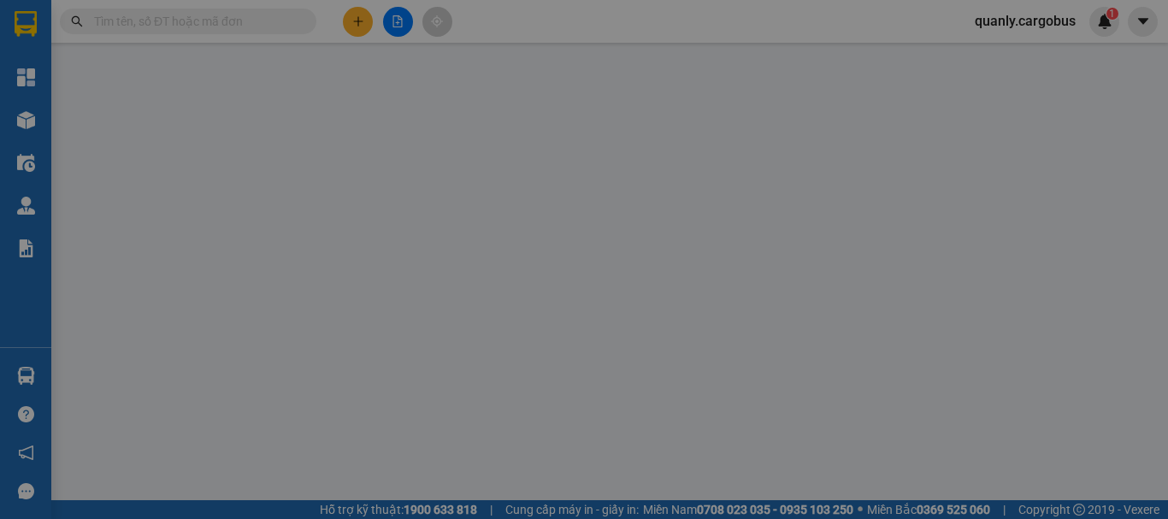
type input "50.000"
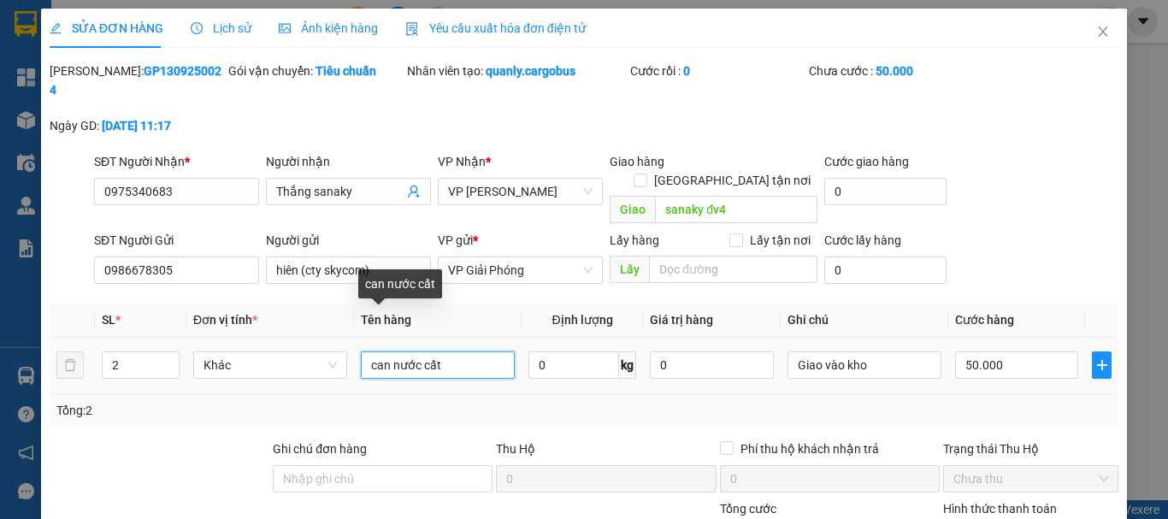
click at [369, 351] on input "can nước cất" at bounding box center [438, 364] width 154 height 27
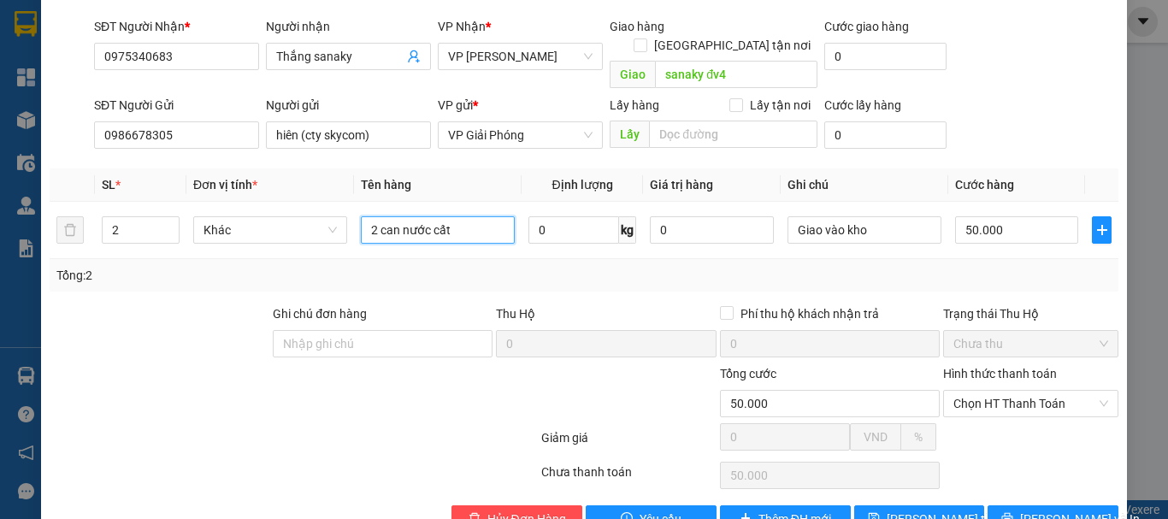
scroll to position [145, 0]
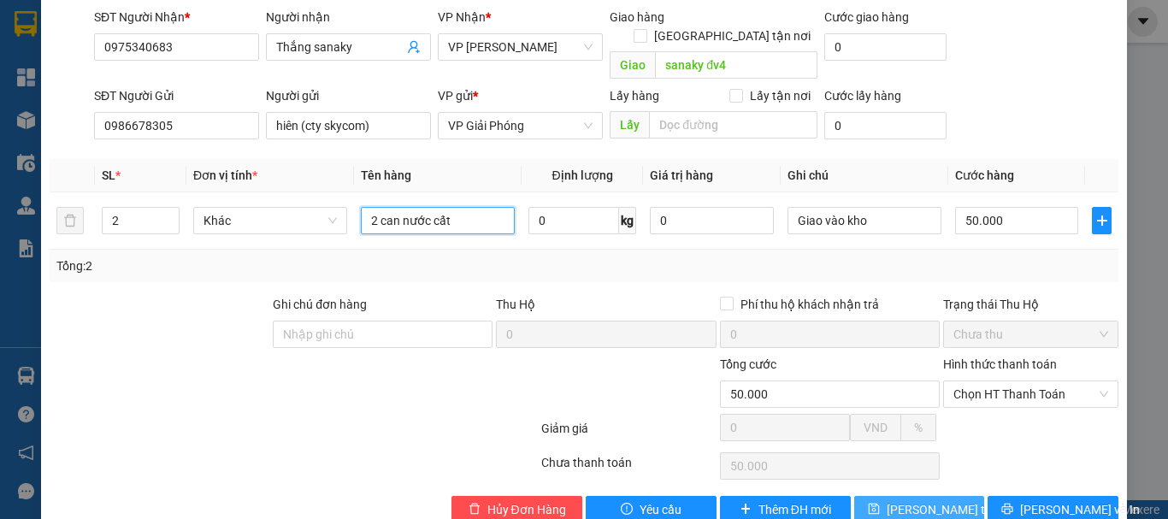
type input "2 can nước cất"
click at [920, 500] on span "[PERSON_NAME] thay đổi" at bounding box center [955, 509] width 137 height 19
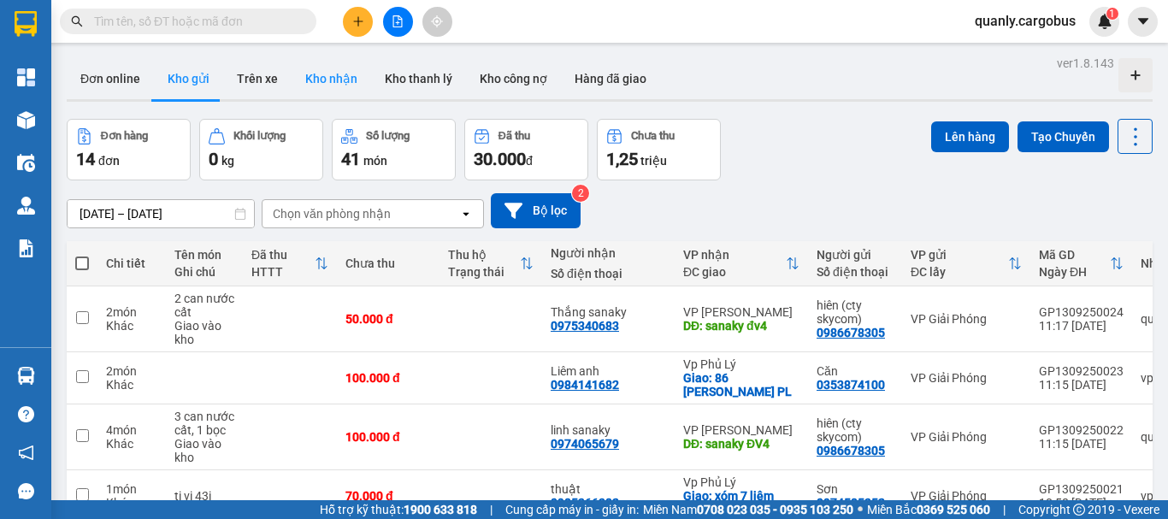
click at [326, 75] on button "Kho nhận" at bounding box center [332, 78] width 80 height 41
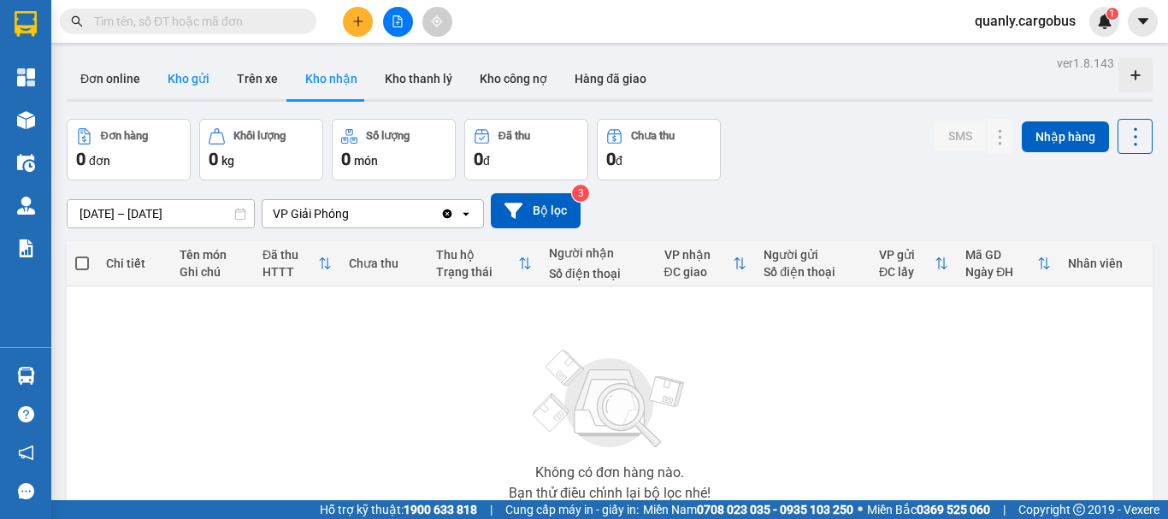
click at [175, 74] on button "Kho gửi" at bounding box center [188, 78] width 69 height 41
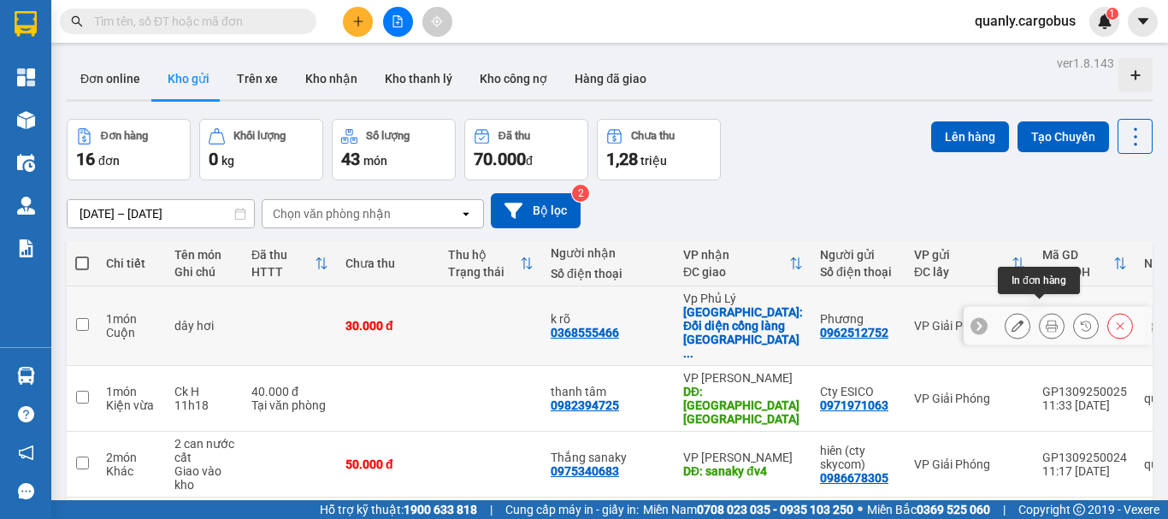
click at [1046, 320] on icon at bounding box center [1052, 326] width 12 height 12
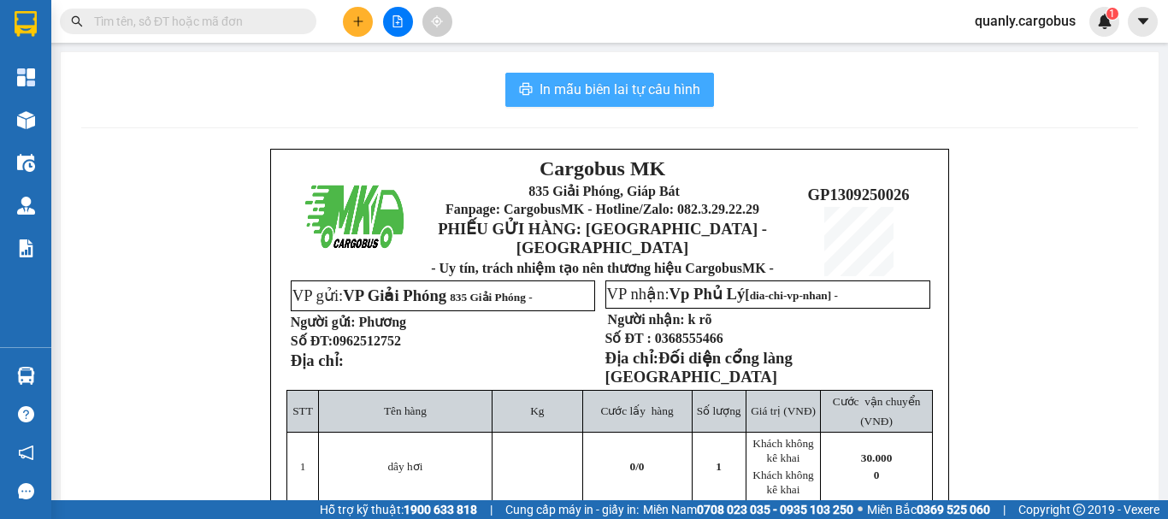
click at [657, 97] on span "In mẫu biên lai tự cấu hình" at bounding box center [620, 89] width 161 height 21
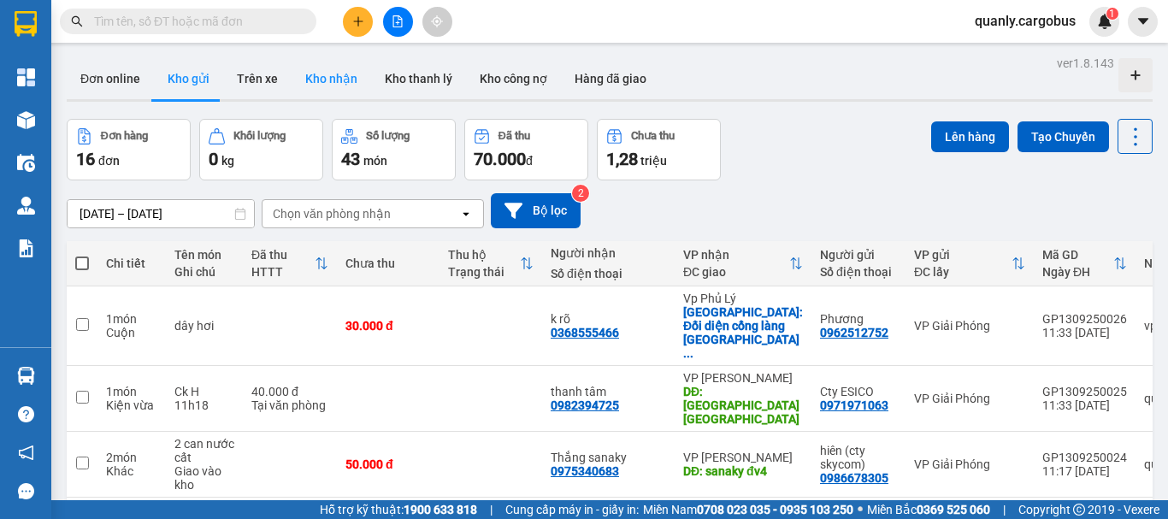
click at [322, 83] on button "Kho nhận" at bounding box center [332, 78] width 80 height 41
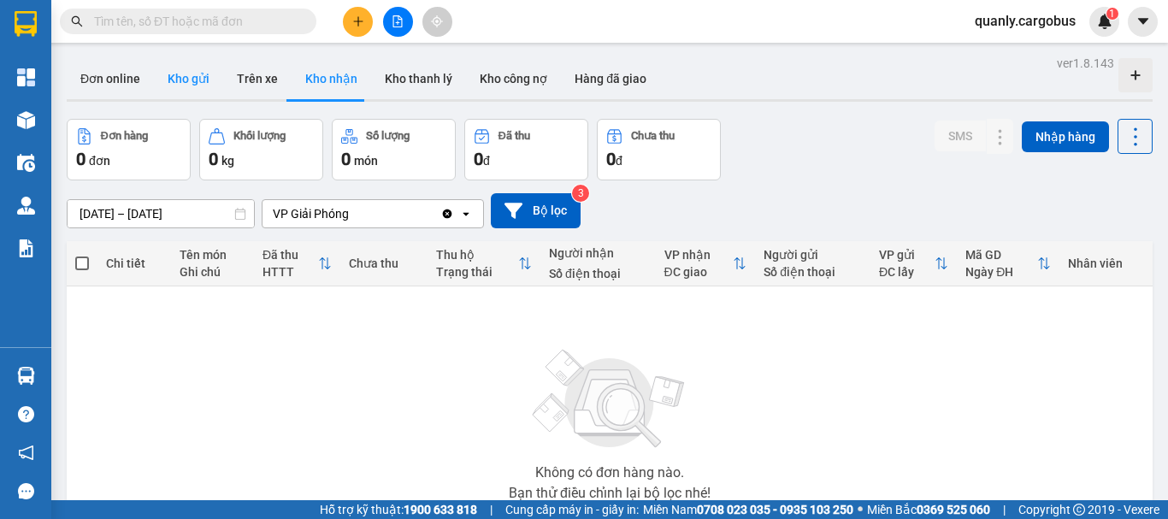
click at [184, 82] on button "Kho gửi" at bounding box center [188, 78] width 69 height 41
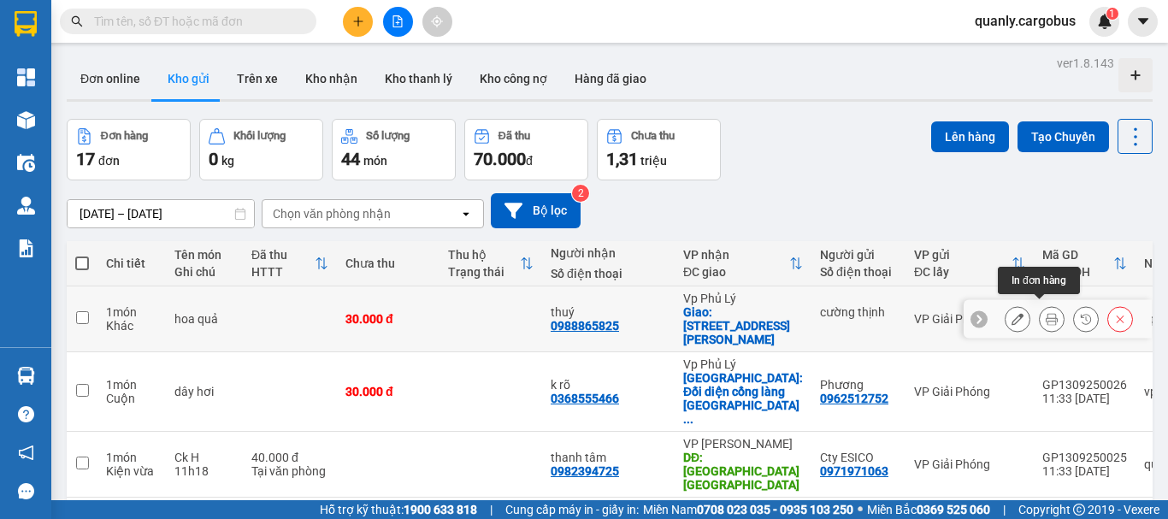
click at [1046, 313] on icon at bounding box center [1052, 319] width 12 height 12
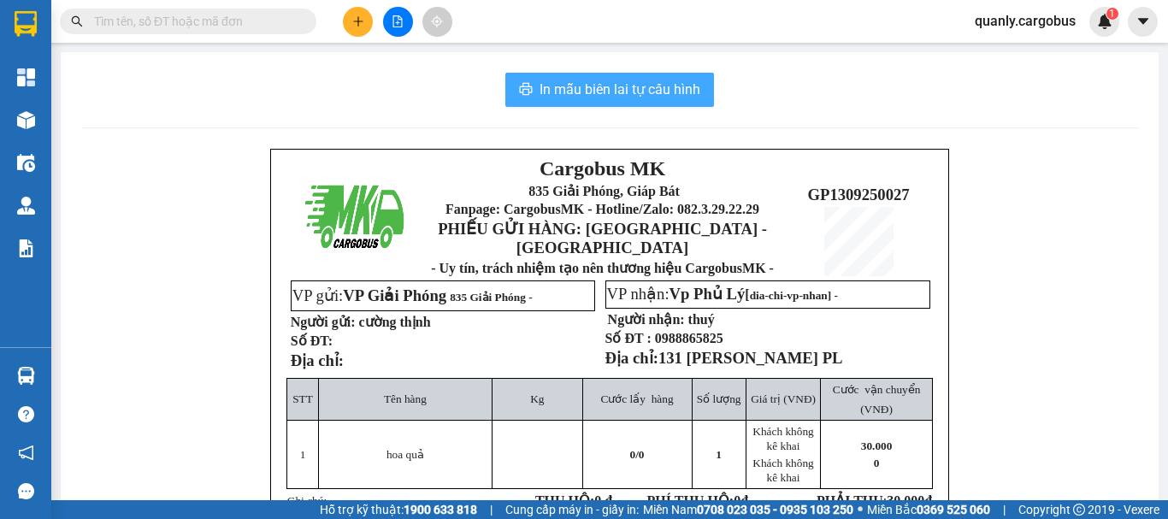
click at [623, 80] on span "In mẫu biên lai tự cấu hình" at bounding box center [620, 89] width 161 height 21
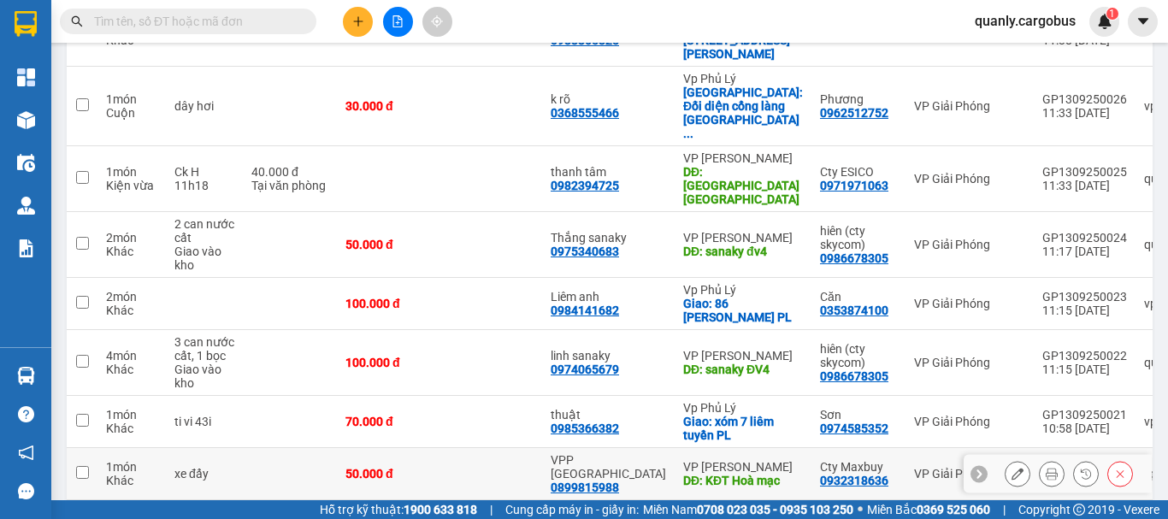
scroll to position [399, 0]
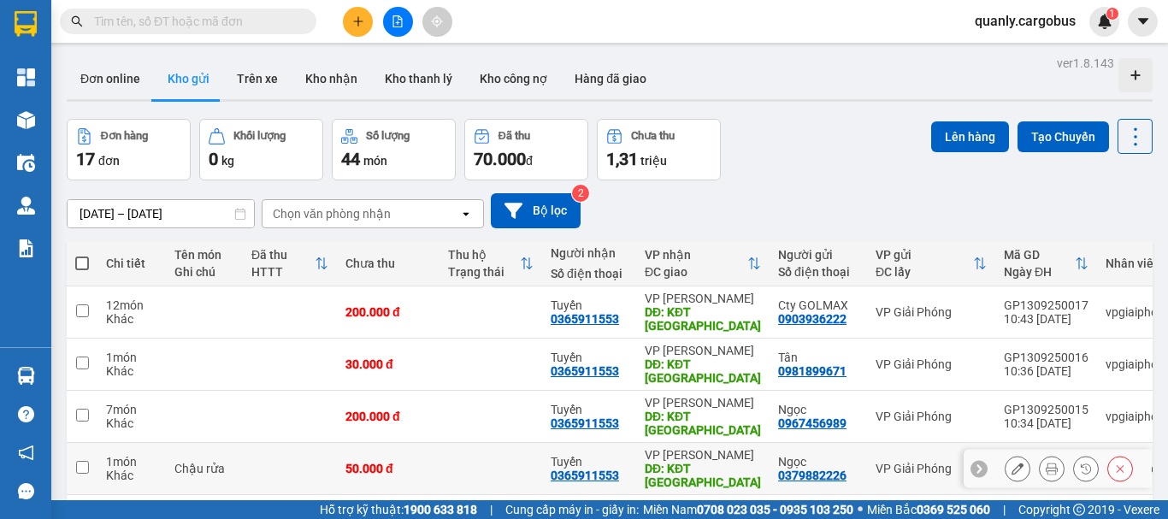
scroll to position [215, 0]
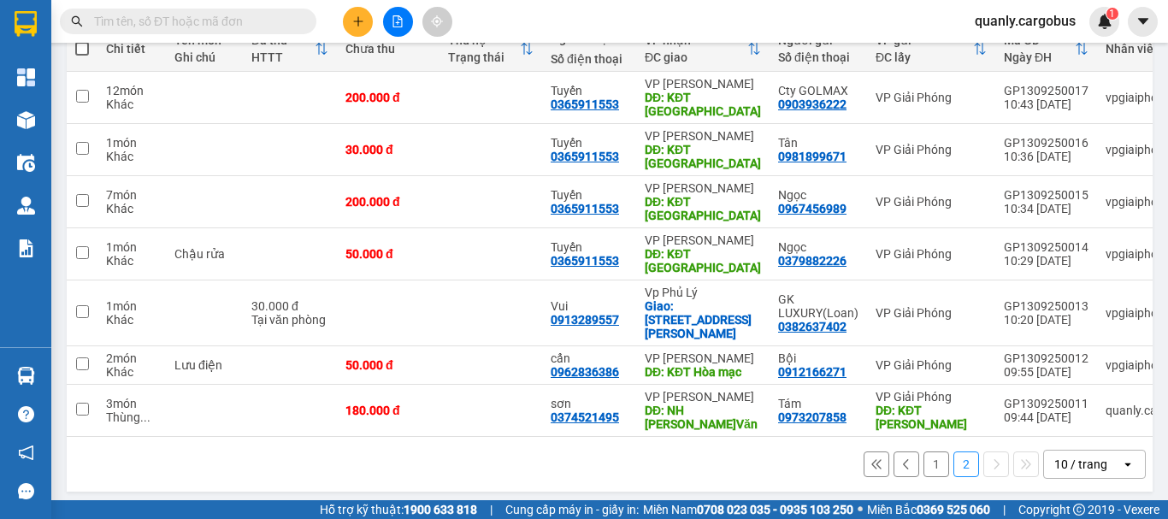
click at [924, 452] on button "1" at bounding box center [937, 465] width 26 height 26
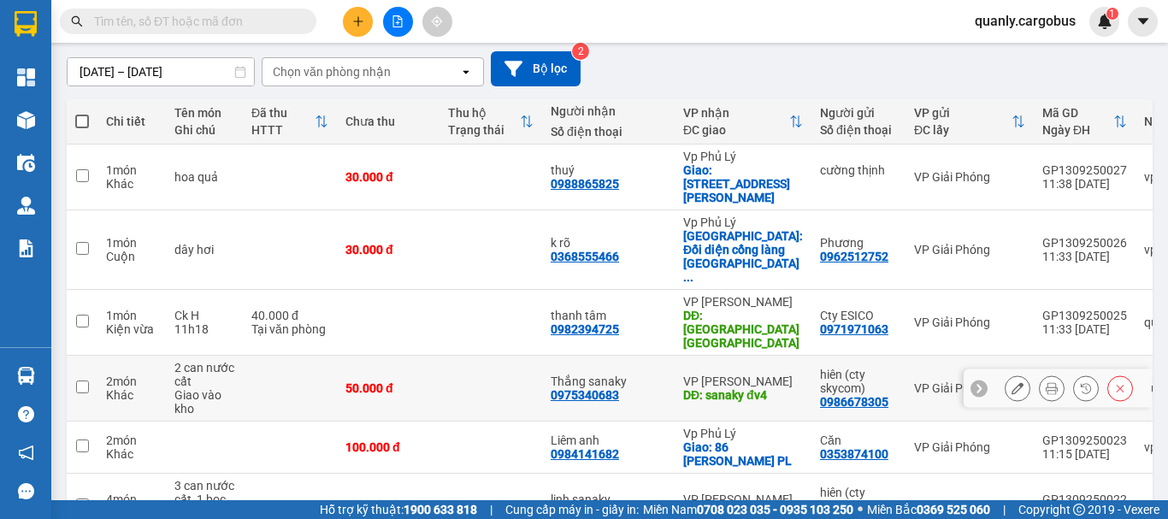
scroll to position [0, 0]
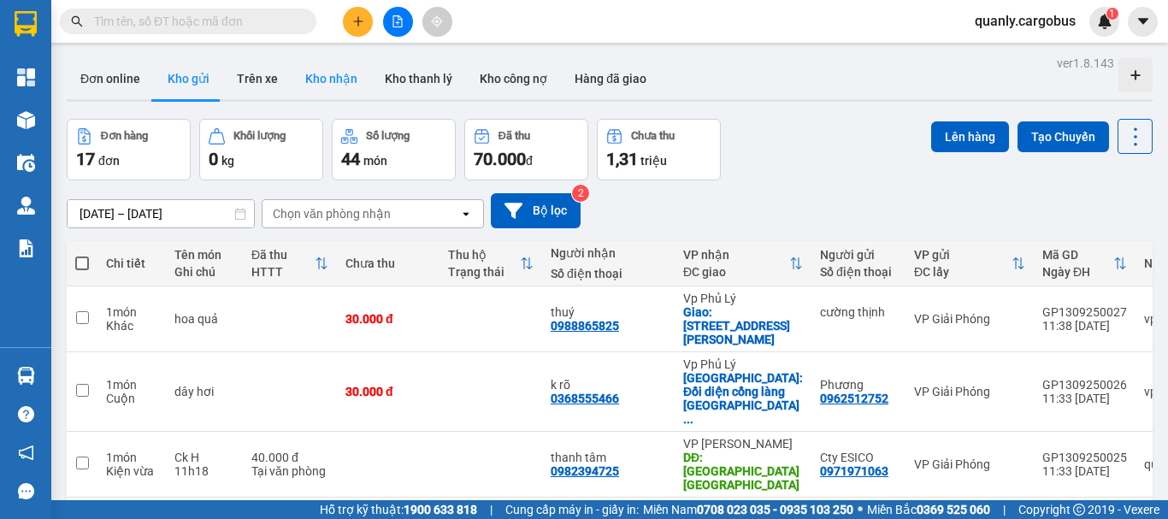
click at [323, 89] on button "Kho nhận" at bounding box center [332, 78] width 80 height 41
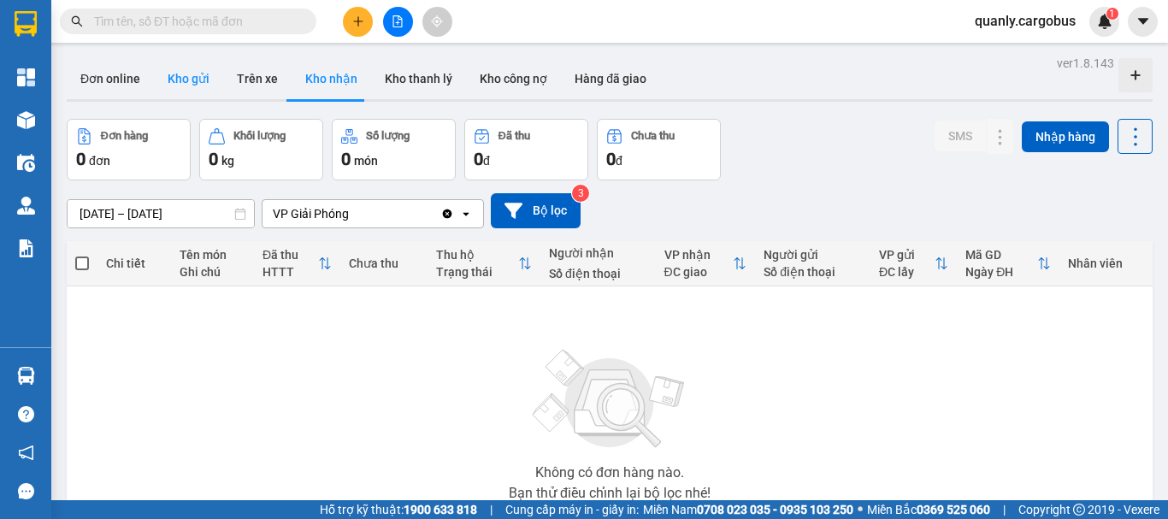
click at [185, 80] on button "Kho gửi" at bounding box center [188, 78] width 69 height 41
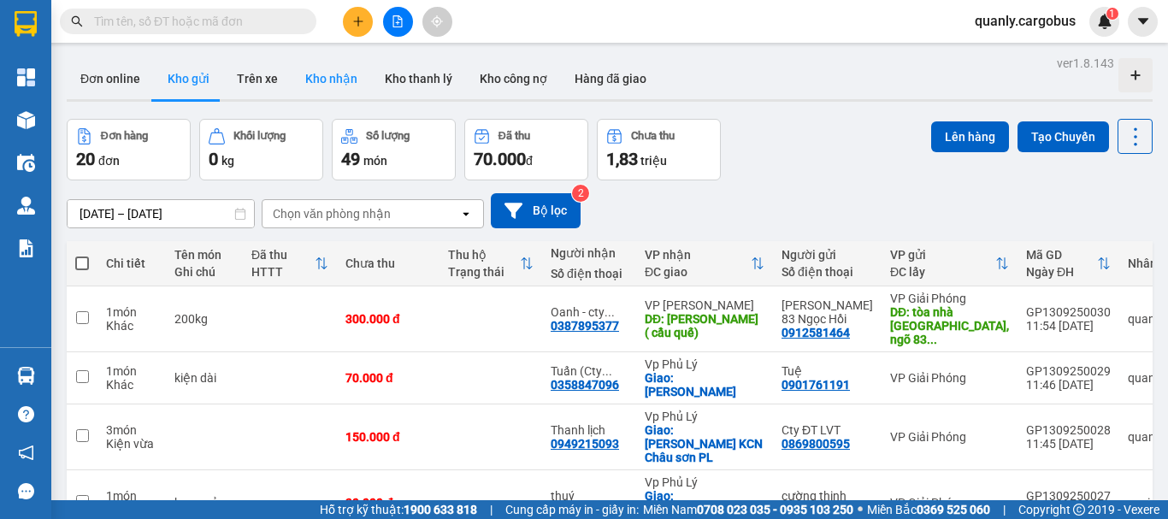
click at [330, 82] on button "Kho nhận" at bounding box center [332, 78] width 80 height 41
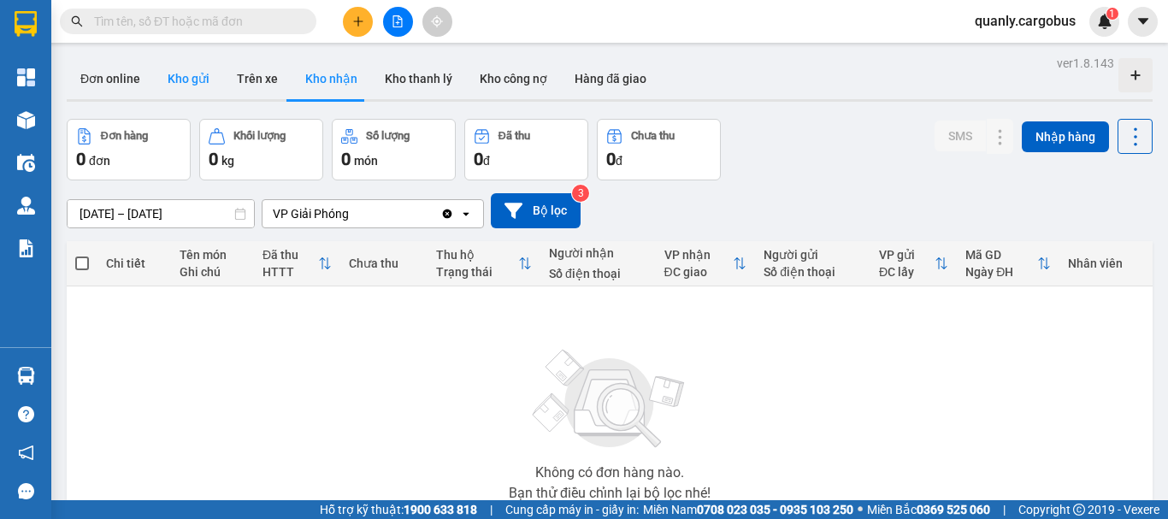
click at [184, 75] on button "Kho gửi" at bounding box center [188, 78] width 69 height 41
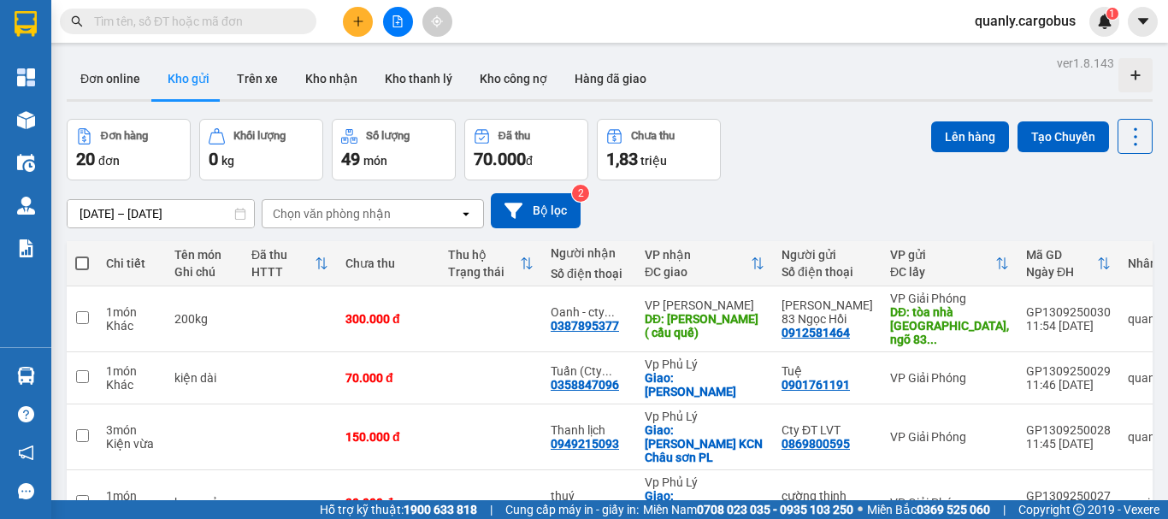
click at [82, 257] on span at bounding box center [82, 264] width 14 height 14
click at [82, 255] on input "checkbox" at bounding box center [82, 255] width 0 height 0
checkbox input "true"
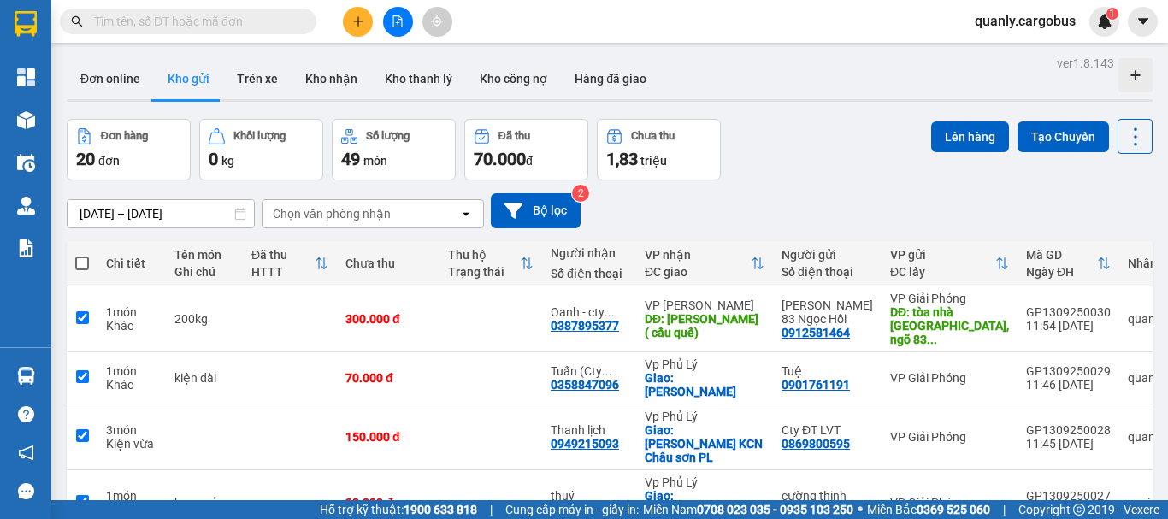
checkbox input "true"
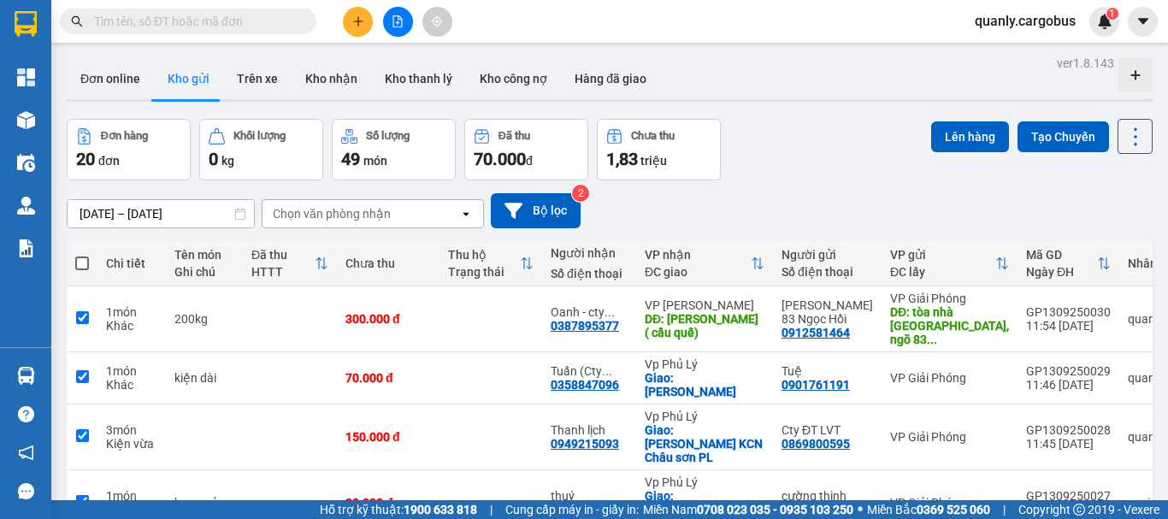
checkbox input "true"
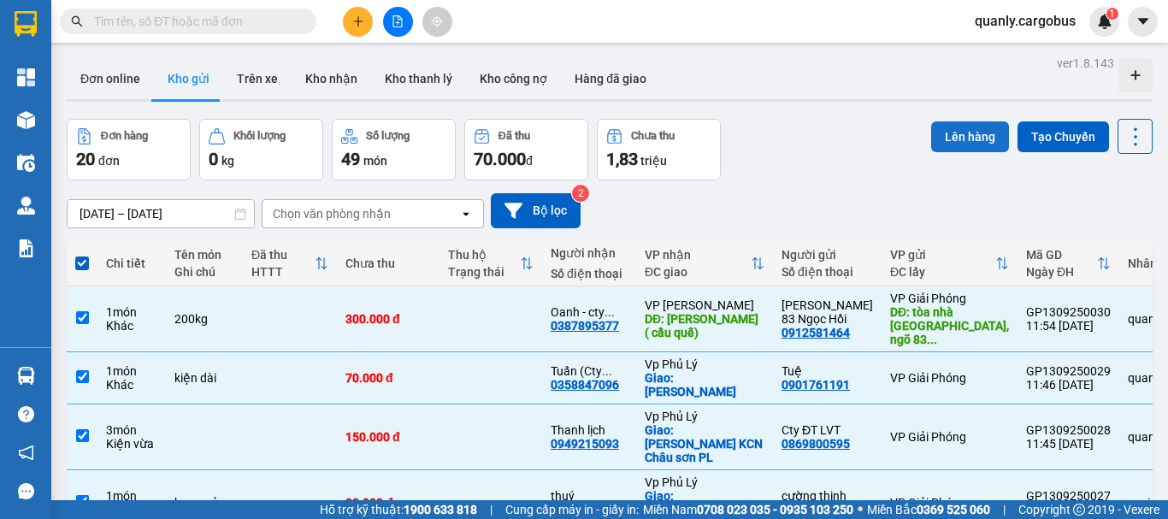
click at [971, 127] on button "Lên hàng" at bounding box center [970, 136] width 78 height 31
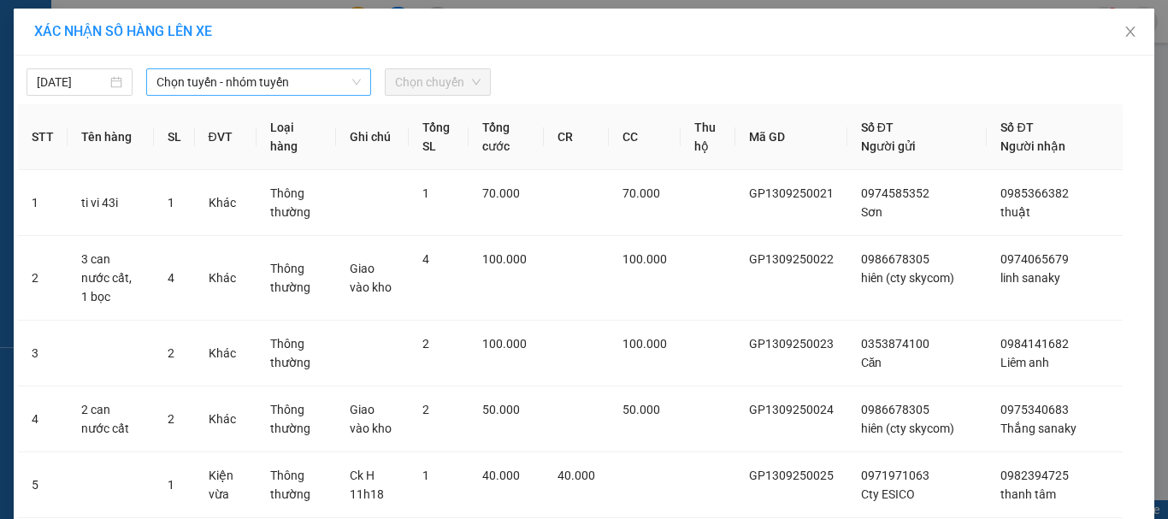
drag, startPoint x: 233, startPoint y: 70, endPoint x: 234, endPoint y: 90, distance: 19.7
click at [234, 82] on span "Chọn tuyến - nhóm tuyến" at bounding box center [259, 82] width 204 height 26
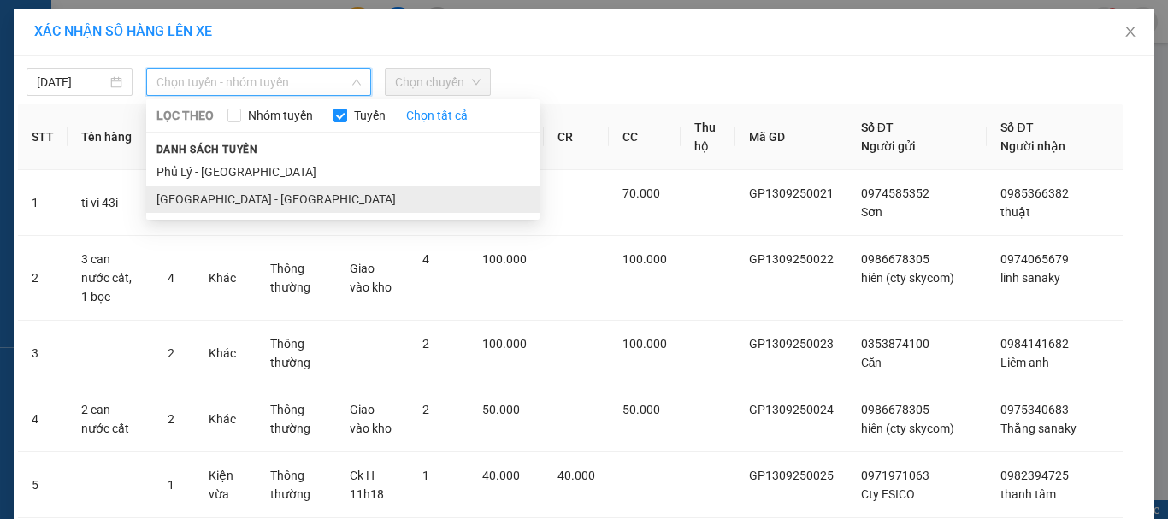
click at [162, 201] on li "[GEOGRAPHIC_DATA] - [GEOGRAPHIC_DATA]" at bounding box center [342, 199] width 393 height 27
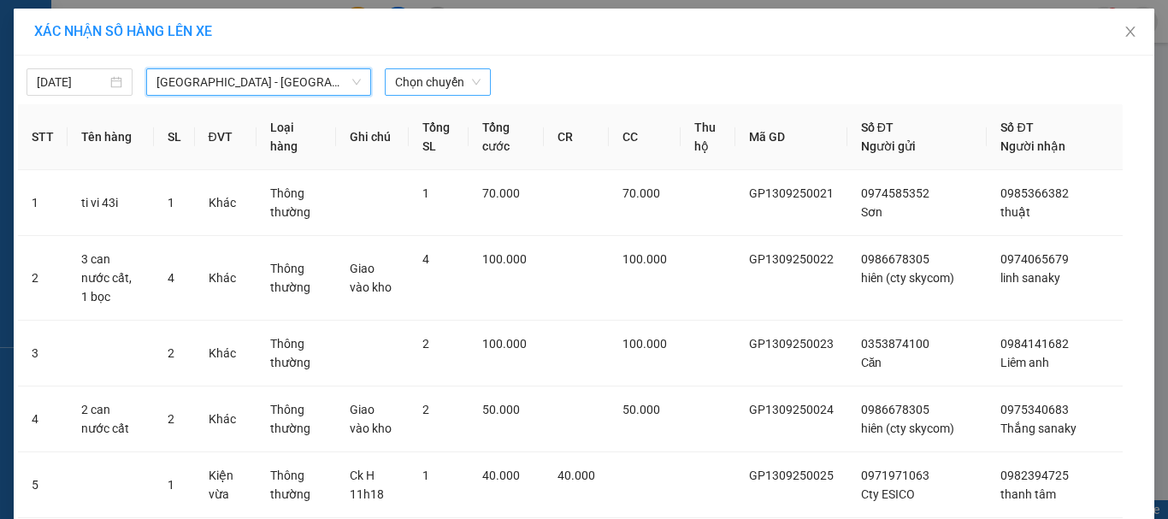
click at [446, 84] on span "Chọn chuyến" at bounding box center [438, 82] width 86 height 26
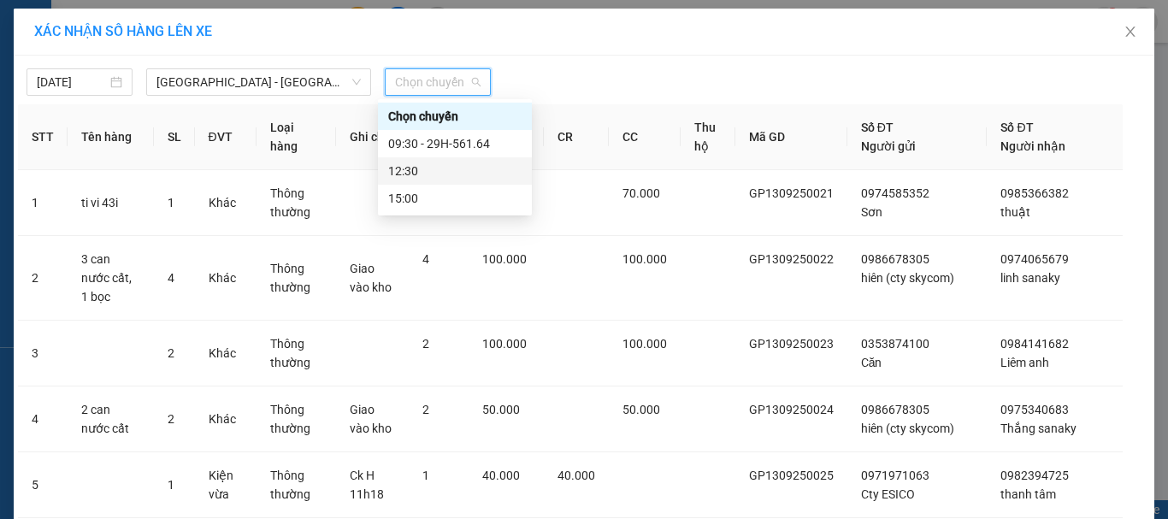
click at [411, 172] on div "12:30" at bounding box center [454, 171] width 133 height 19
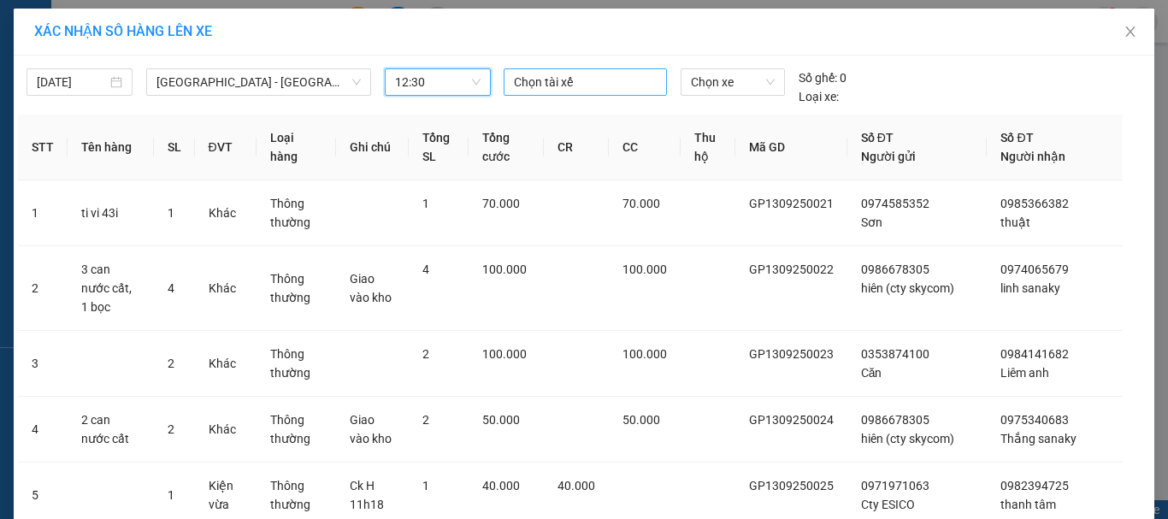
click at [531, 78] on div at bounding box center [586, 82] width 156 height 21
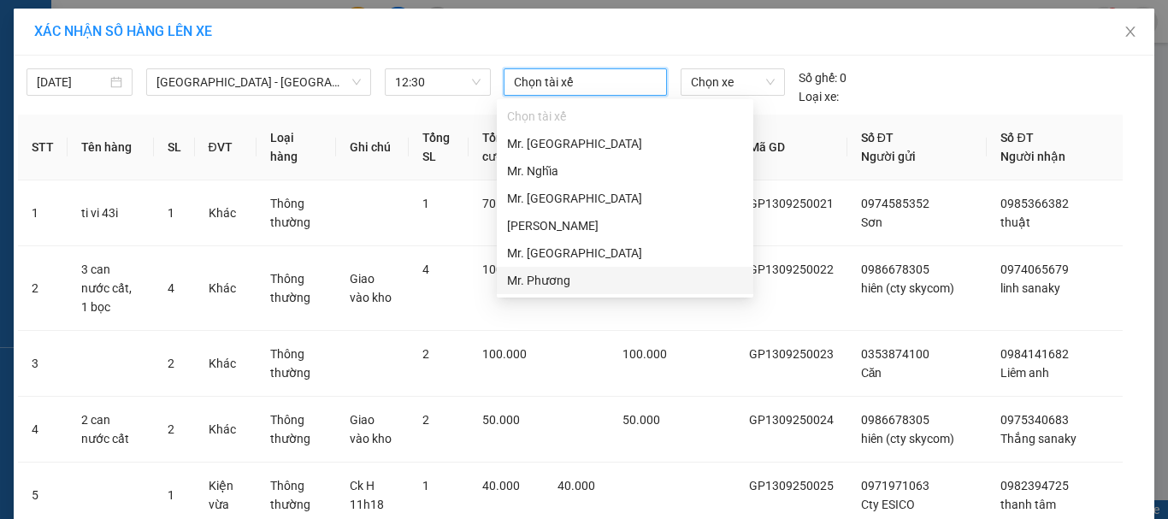
click at [551, 282] on div "Mr. Phương" at bounding box center [625, 280] width 236 height 19
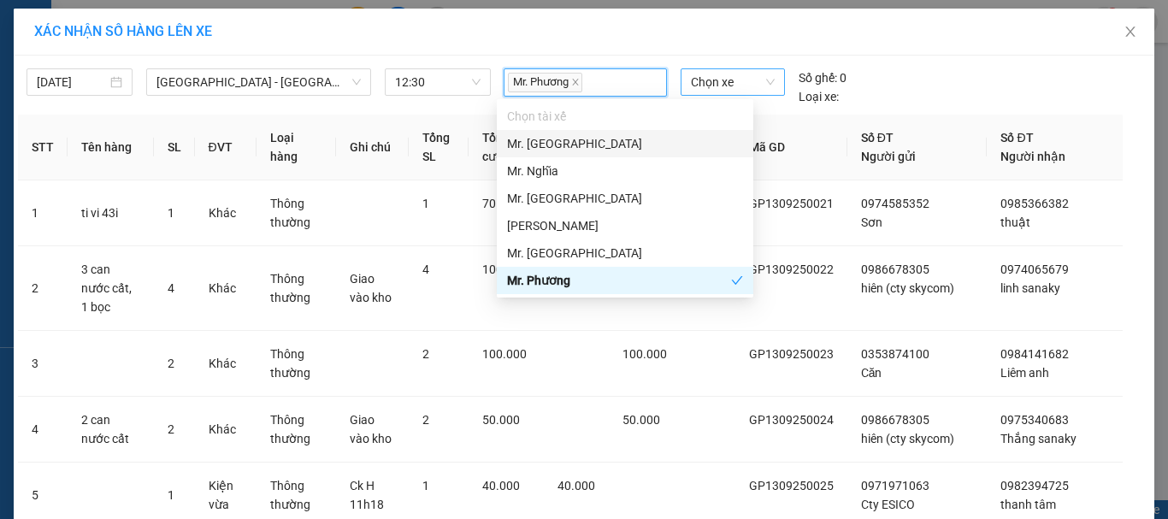
click at [711, 89] on span "Chọn xe" at bounding box center [733, 82] width 84 height 26
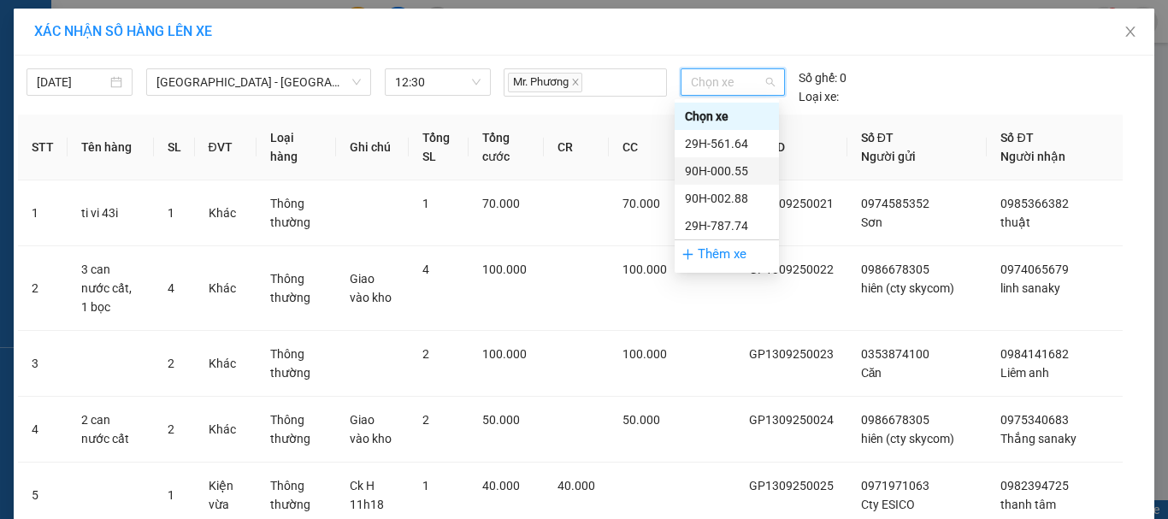
click at [739, 168] on div "90H-000.55" at bounding box center [727, 171] width 84 height 19
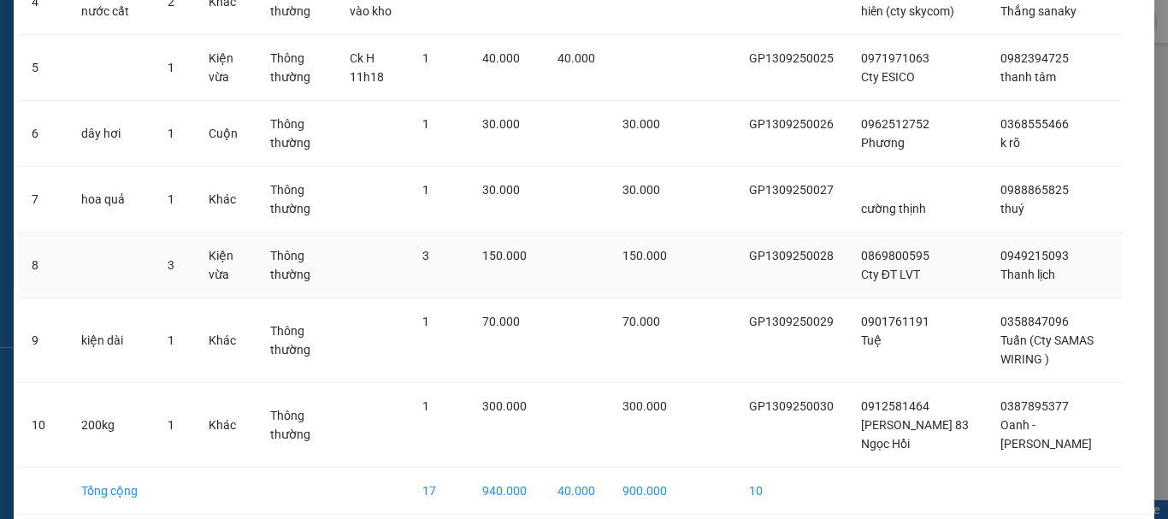
scroll to position [473, 0]
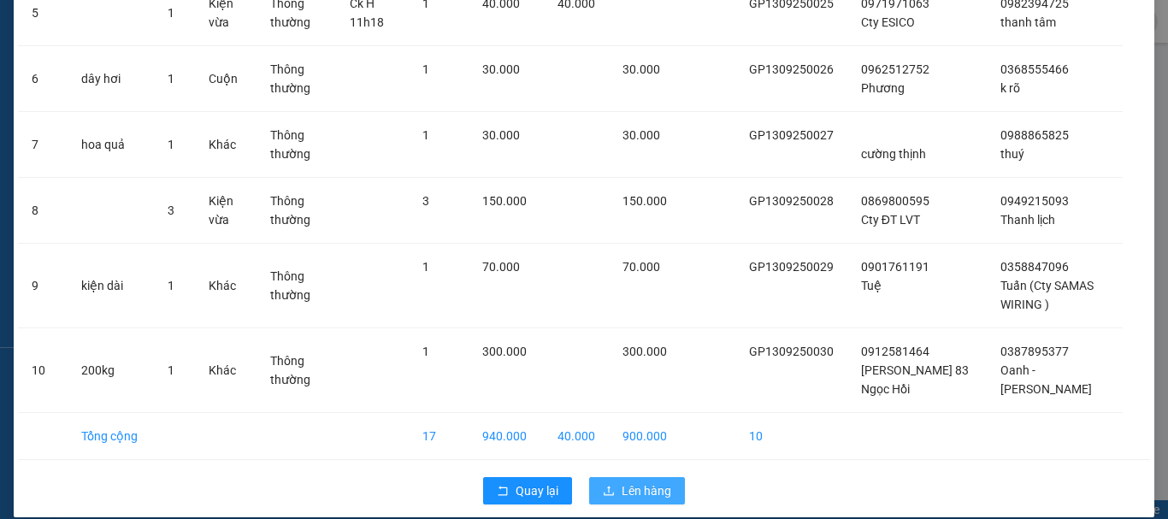
click at [649, 481] on span "Lên hàng" at bounding box center [647, 490] width 50 height 19
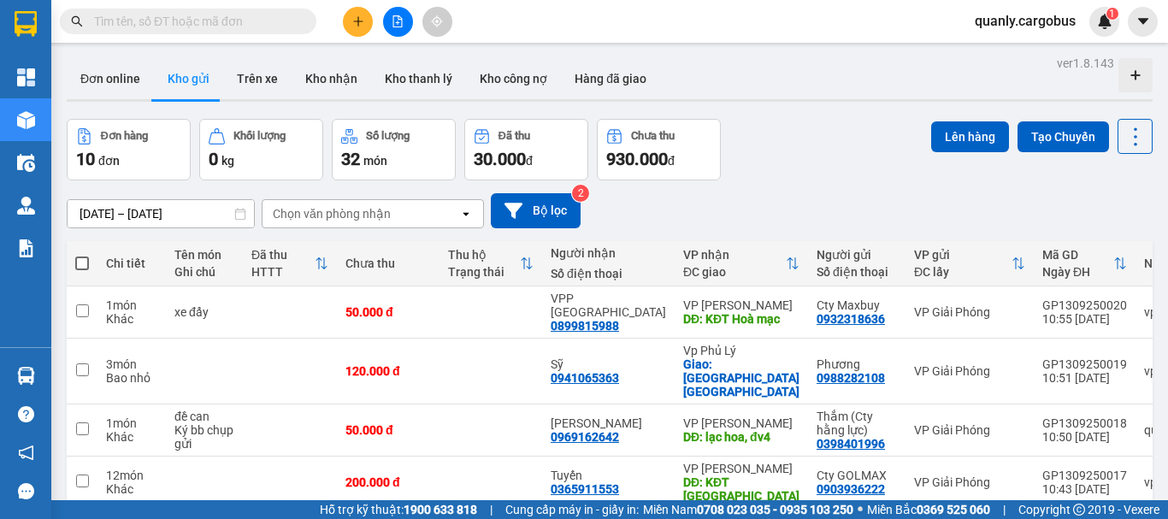
click at [80, 260] on span at bounding box center [82, 264] width 14 height 14
click at [82, 255] on input "checkbox" at bounding box center [82, 255] width 0 height 0
checkbox input "true"
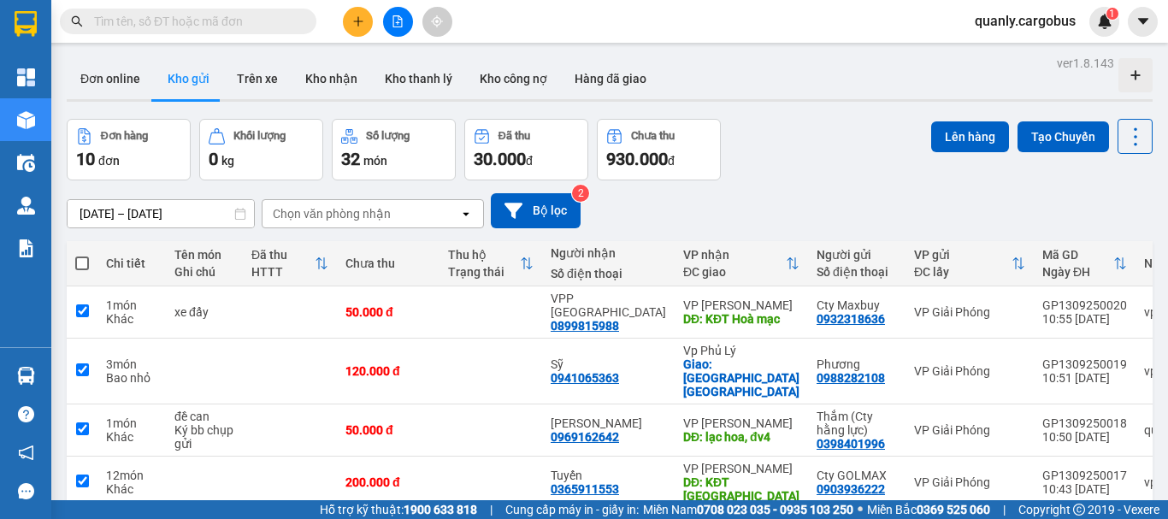
checkbox input "true"
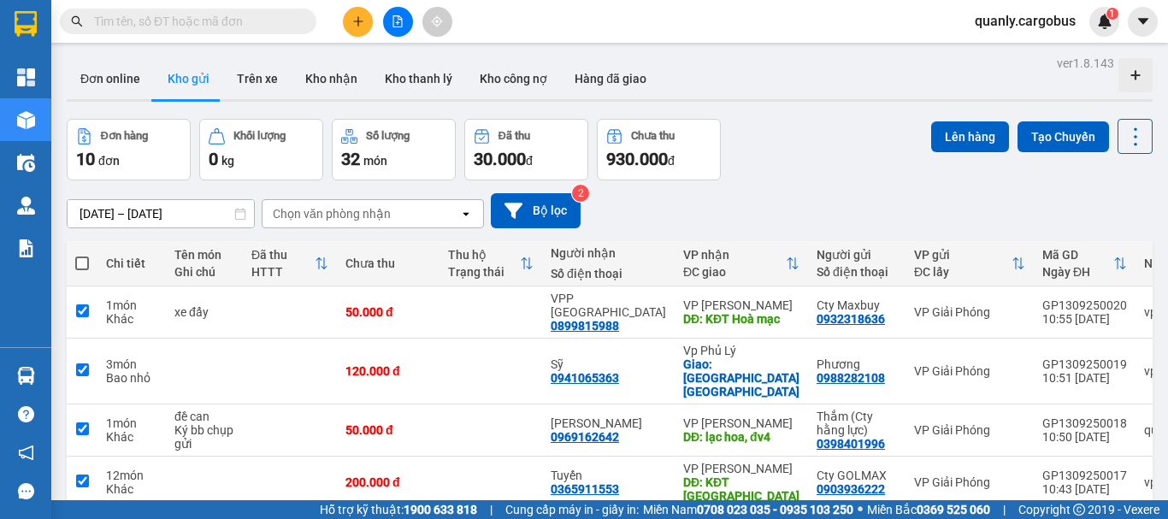
checkbox input "true"
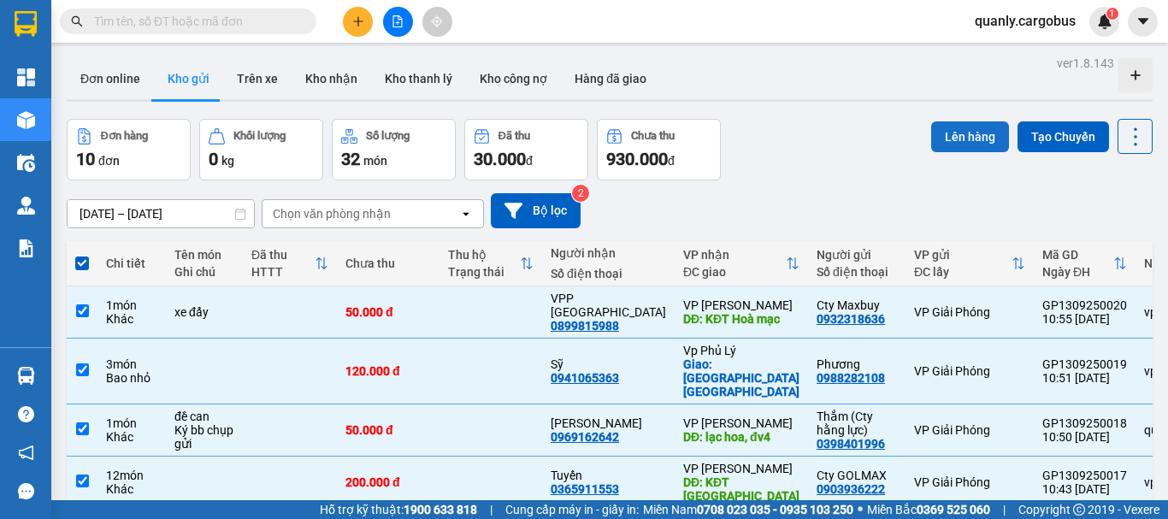
click at [953, 135] on button "Lên hàng" at bounding box center [970, 136] width 78 height 31
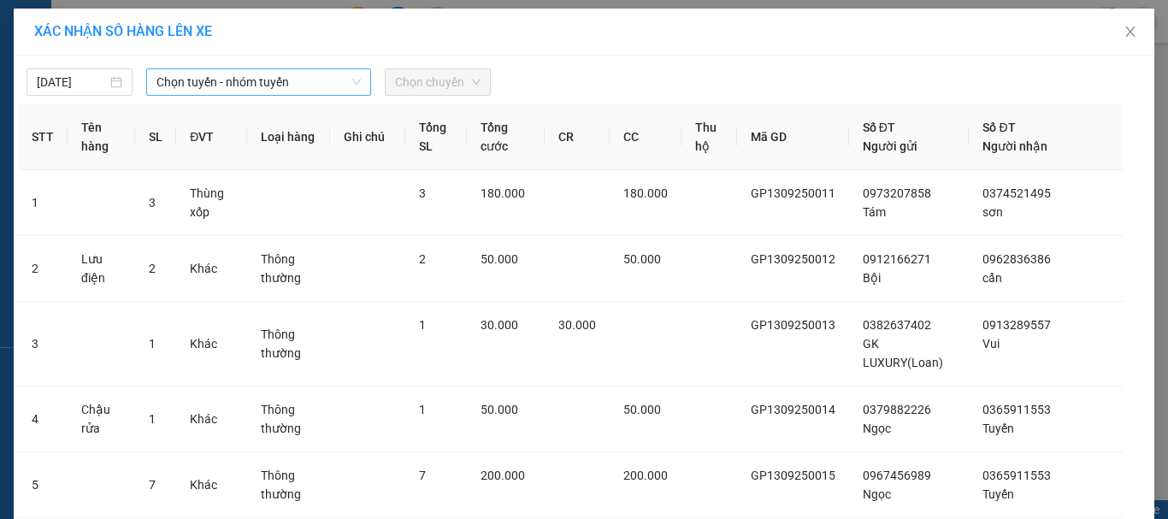
click at [190, 92] on span "Chọn tuyến - nhóm tuyến" at bounding box center [259, 82] width 204 height 26
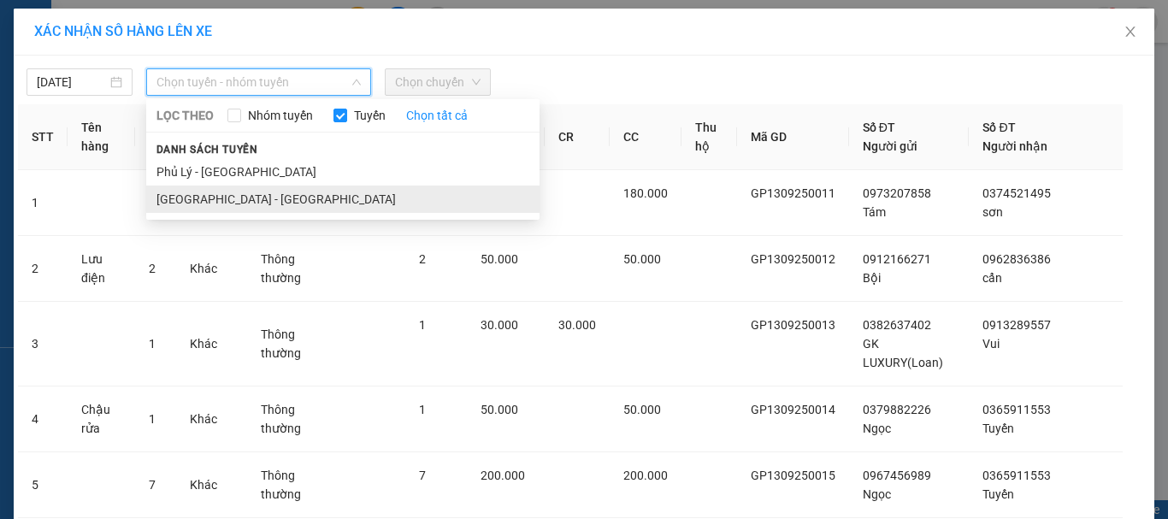
click at [214, 195] on li "[GEOGRAPHIC_DATA] - [GEOGRAPHIC_DATA]" at bounding box center [342, 199] width 393 height 27
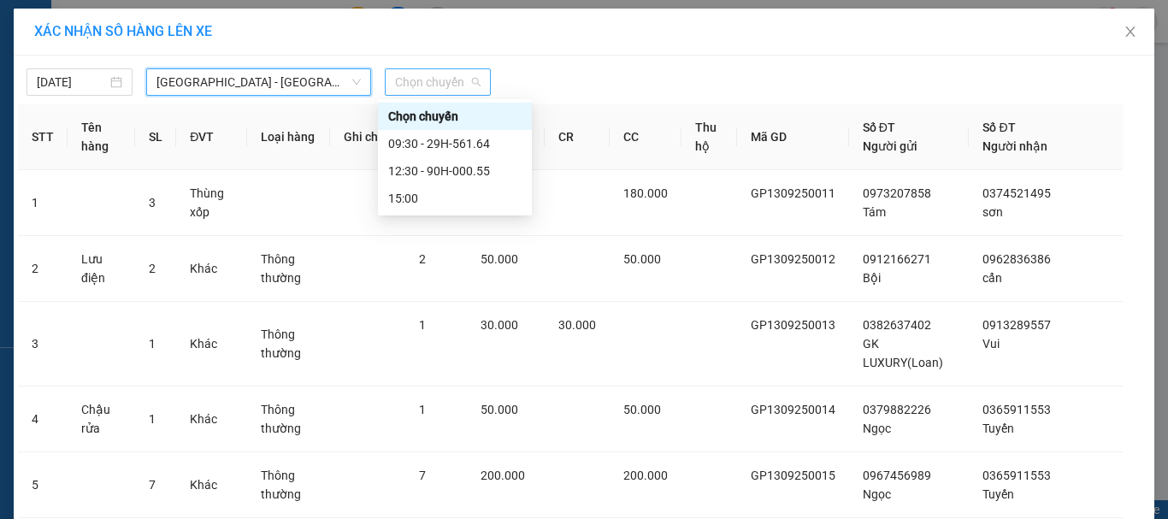
click at [441, 79] on span "Chọn chuyến" at bounding box center [438, 82] width 86 height 26
click at [470, 170] on div "12:30 - 90H-000.55" at bounding box center [454, 171] width 133 height 19
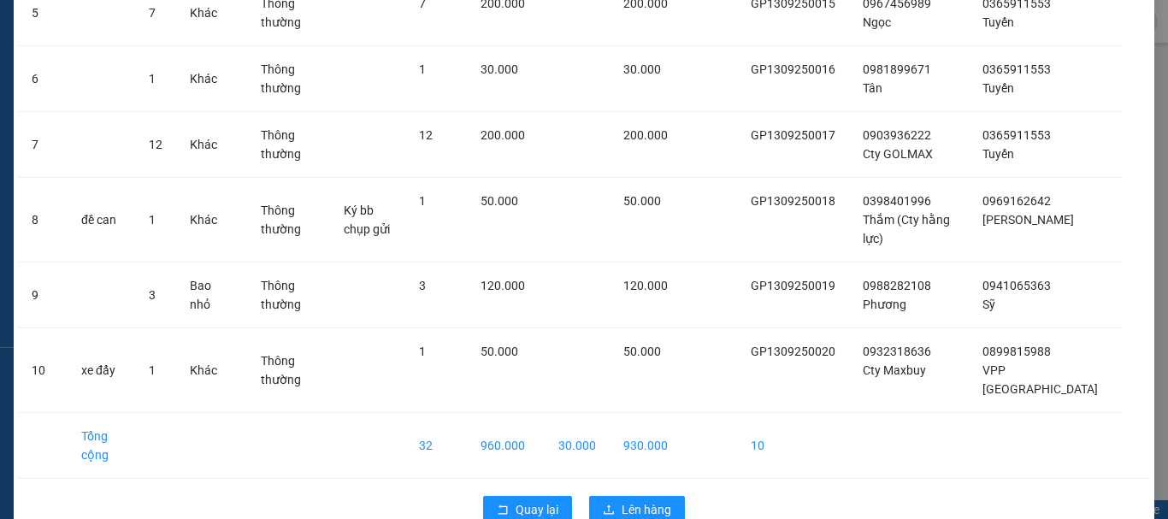
scroll to position [501, 0]
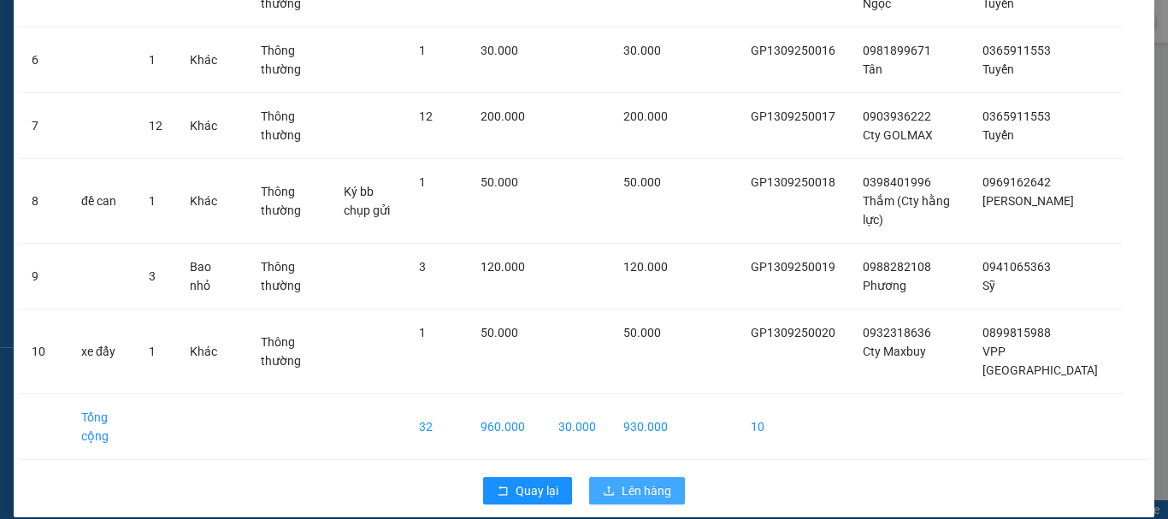
click at [641, 481] on span "Lên hàng" at bounding box center [647, 490] width 50 height 19
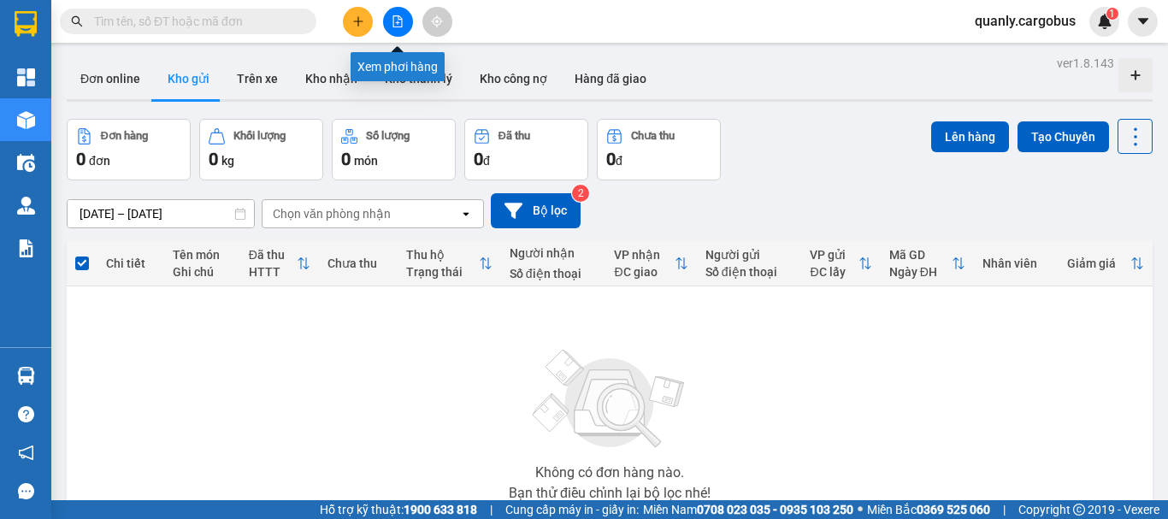
click at [396, 17] on icon "file-add" at bounding box center [398, 21] width 12 height 12
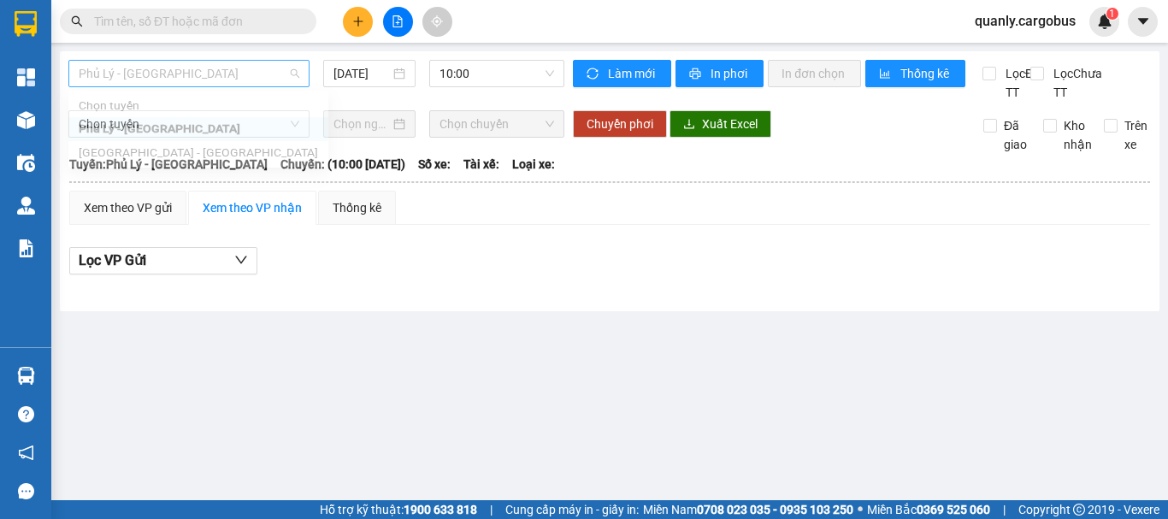
click at [234, 69] on span "Phủ Lý - [GEOGRAPHIC_DATA]" at bounding box center [189, 74] width 221 height 26
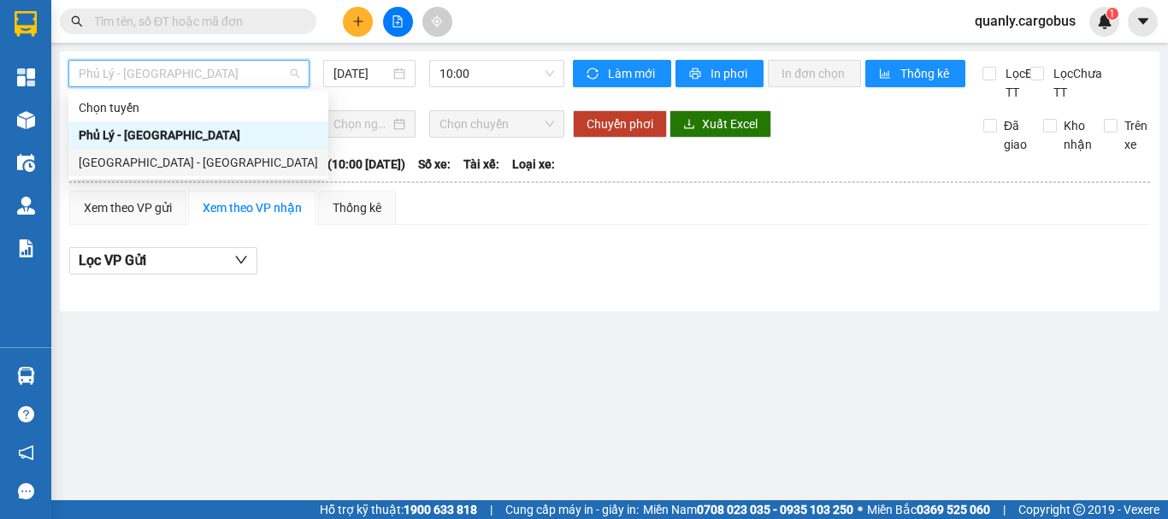
click at [129, 162] on div "[GEOGRAPHIC_DATA] - [GEOGRAPHIC_DATA]" at bounding box center [198, 162] width 239 height 19
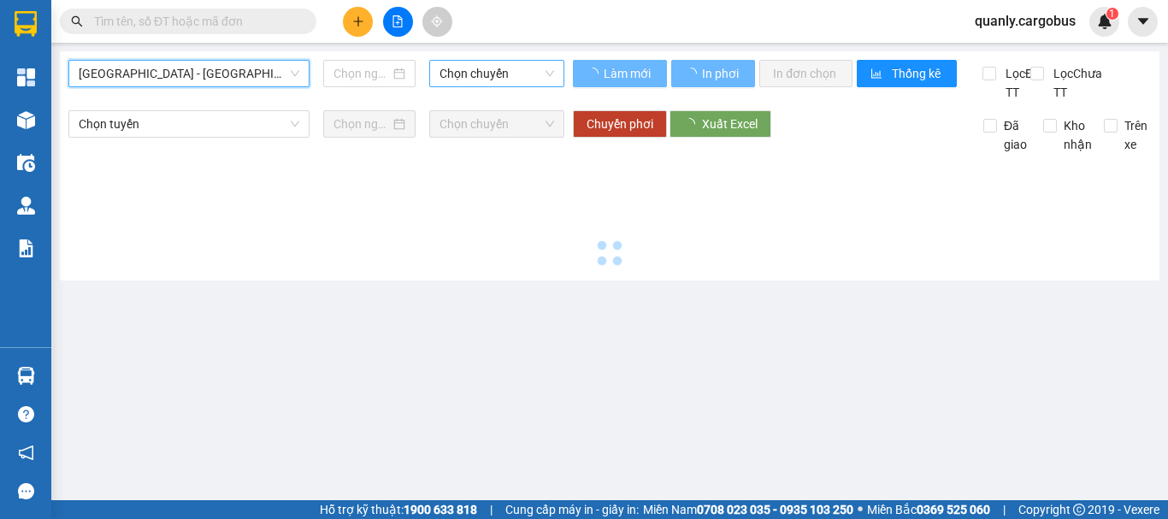
type input "[DATE]"
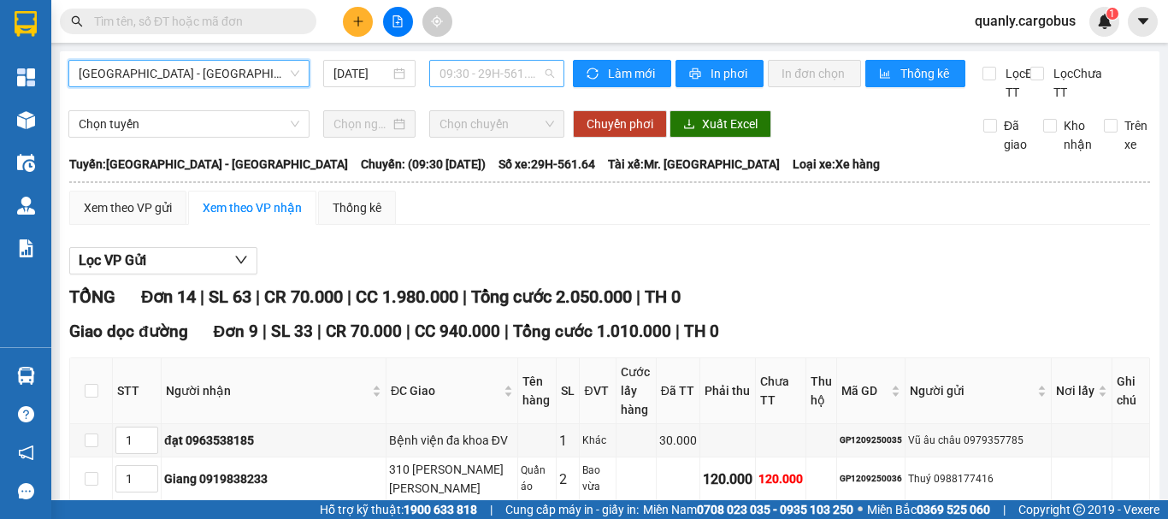
click at [486, 69] on span "09:30 - 29H-561.64" at bounding box center [497, 74] width 115 height 26
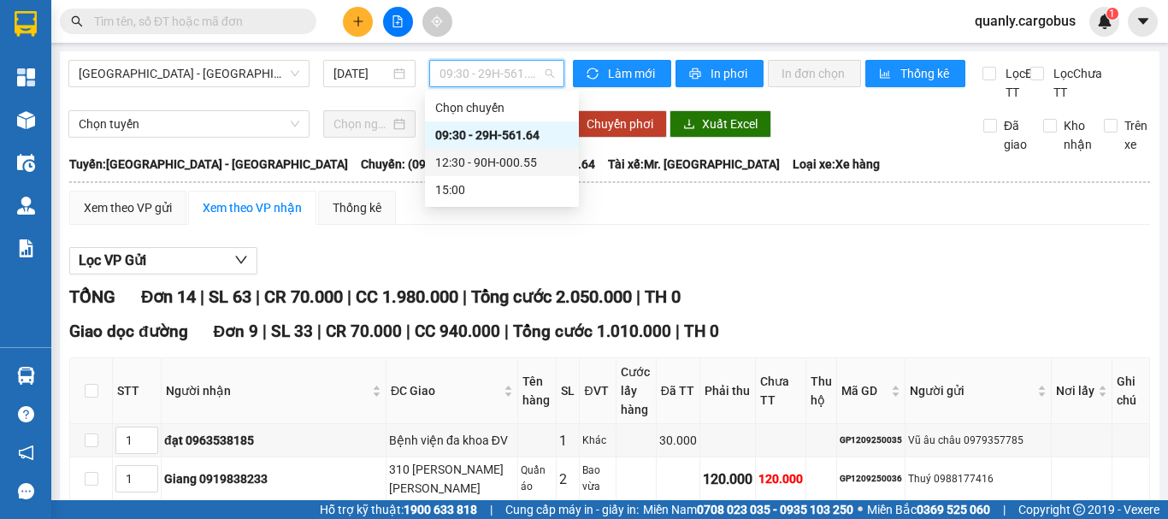
click at [485, 162] on div "12:30 - 90H-000.55" at bounding box center [501, 162] width 133 height 19
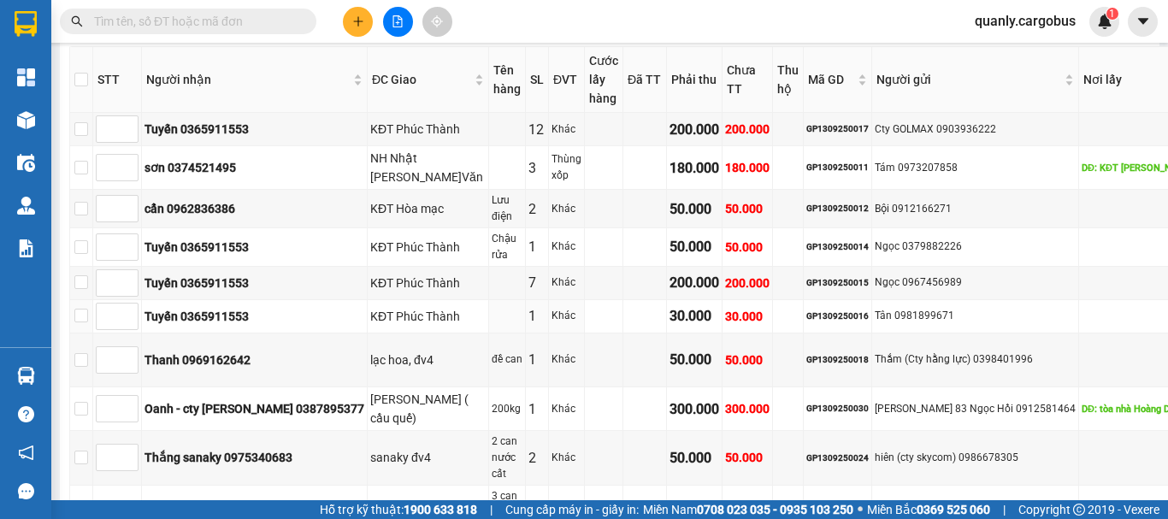
scroll to position [257, 0]
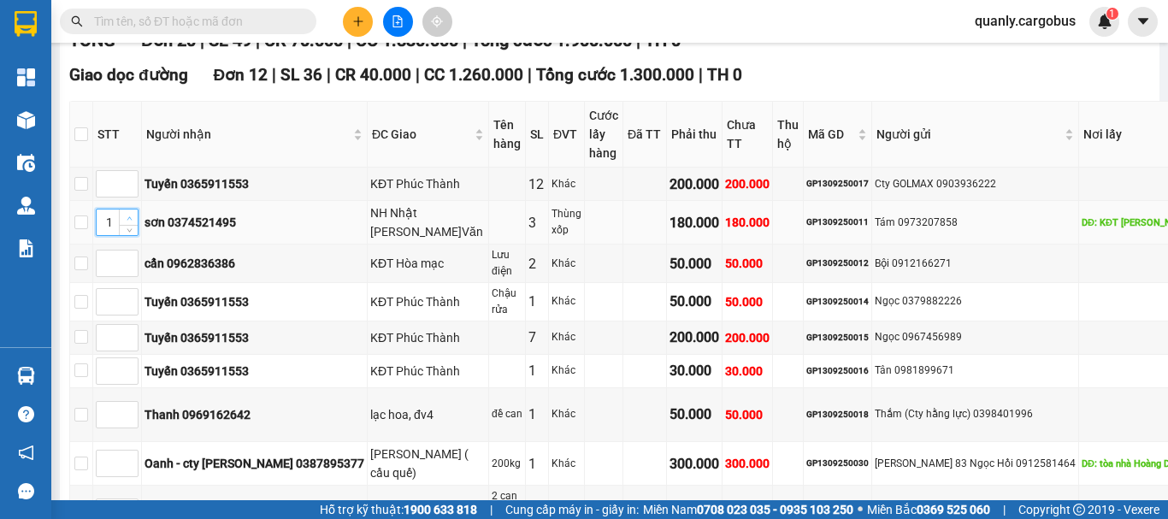
click at [127, 225] on span "Increase Value" at bounding box center [128, 217] width 19 height 15
type input "2"
click at [127, 225] on span "Increase Value" at bounding box center [128, 217] width 19 height 15
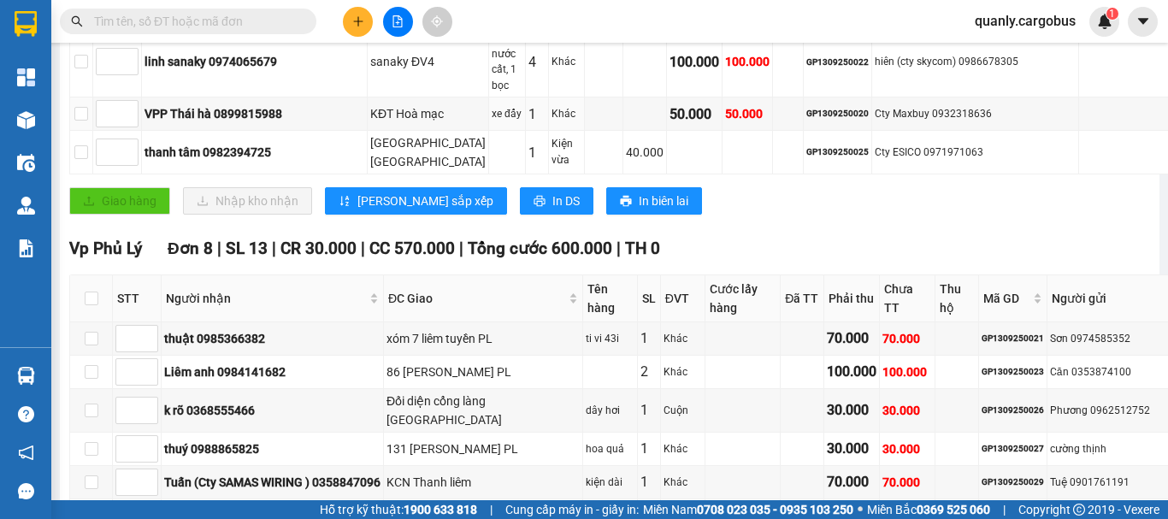
scroll to position [855, 0]
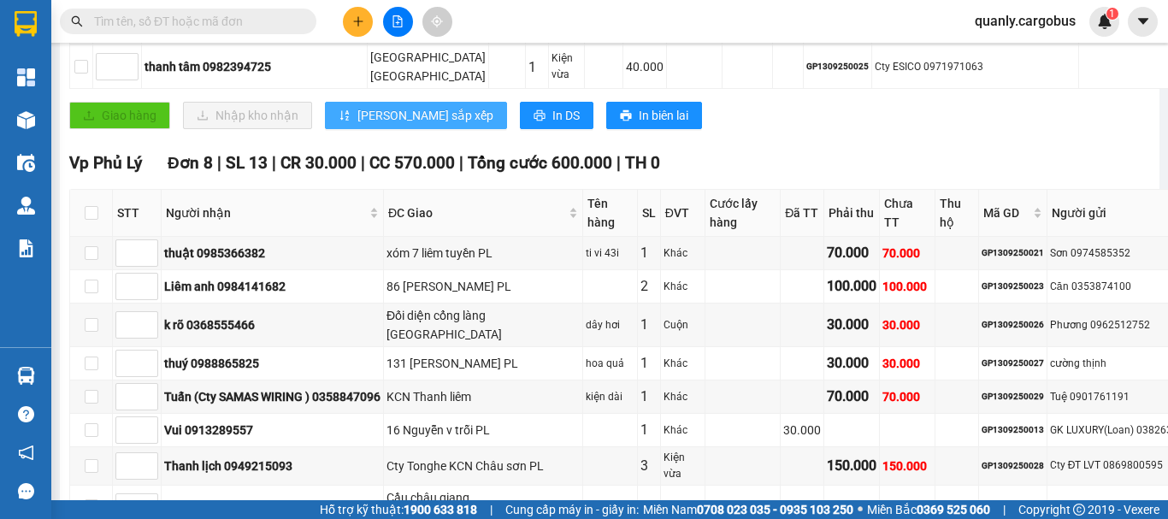
click at [400, 125] on span "[PERSON_NAME] sắp xếp" at bounding box center [425, 115] width 136 height 19
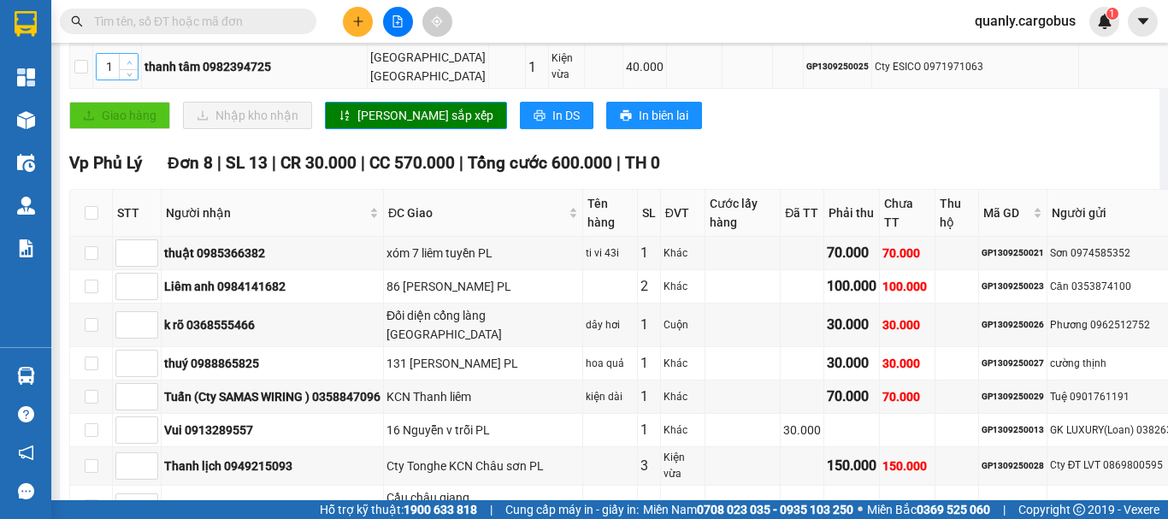
click at [130, 66] on icon "up" at bounding box center [130, 63] width 6 height 6
type input "4"
click at [130, 66] on icon "up" at bounding box center [130, 63] width 6 height 6
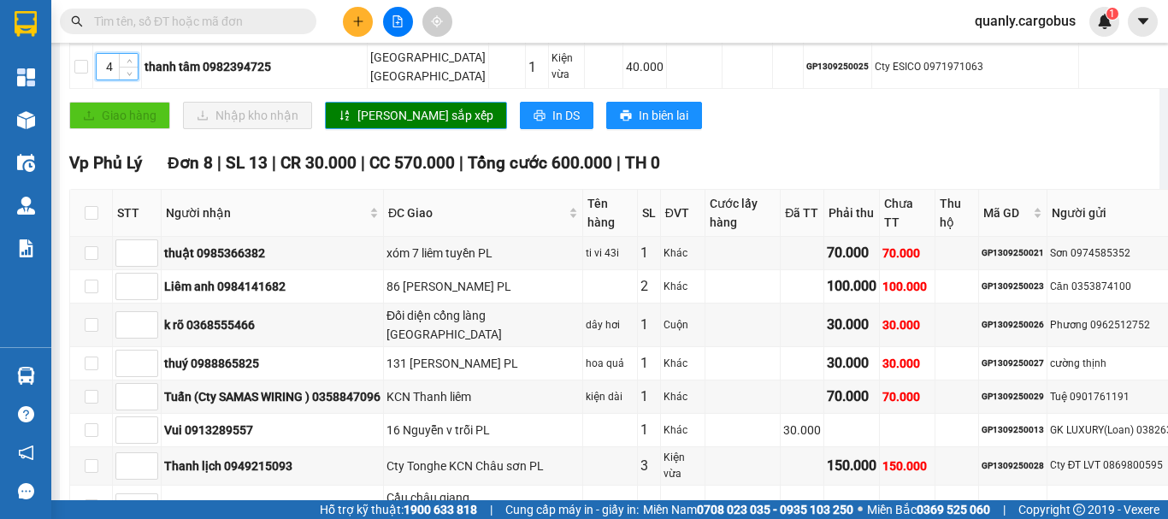
click at [376, 125] on span "[PERSON_NAME] sắp xếp" at bounding box center [425, 115] width 136 height 19
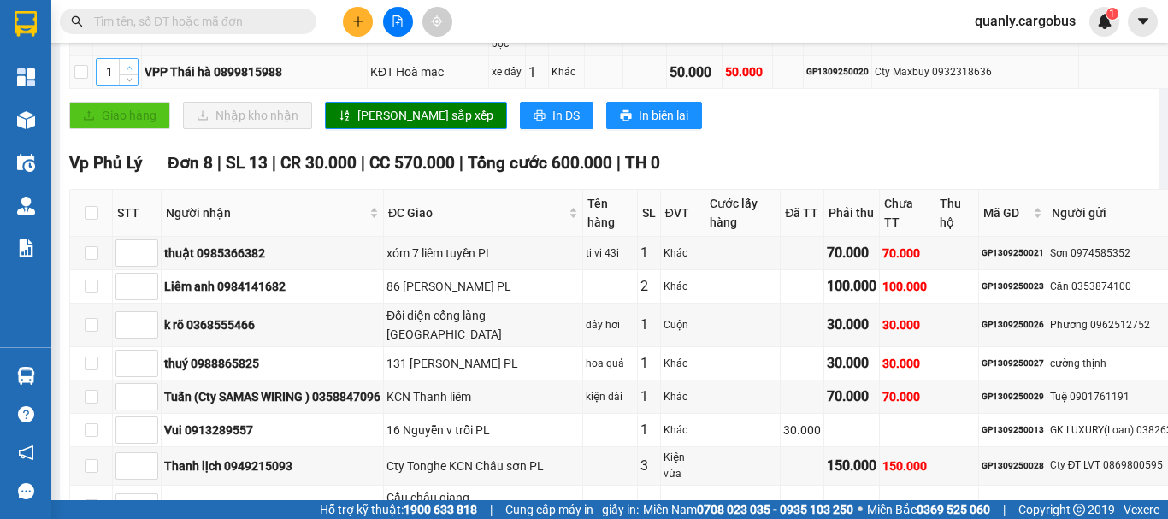
click at [133, 73] on span "up" at bounding box center [129, 67] width 10 height 10
type input "5"
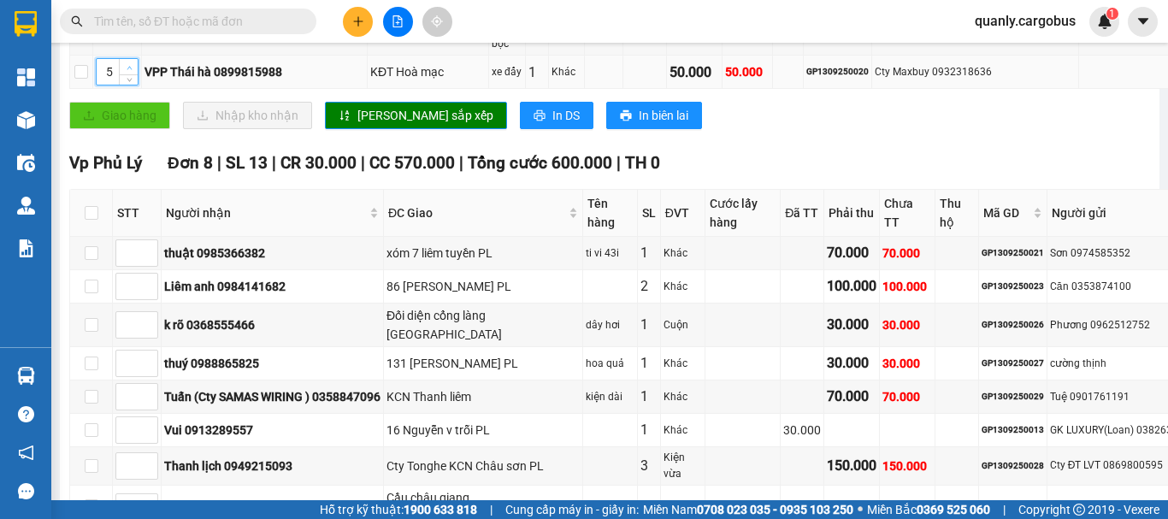
click at [133, 73] on span "up" at bounding box center [129, 67] width 10 height 10
click at [364, 125] on span "[PERSON_NAME] sắp xếp" at bounding box center [425, 115] width 136 height 19
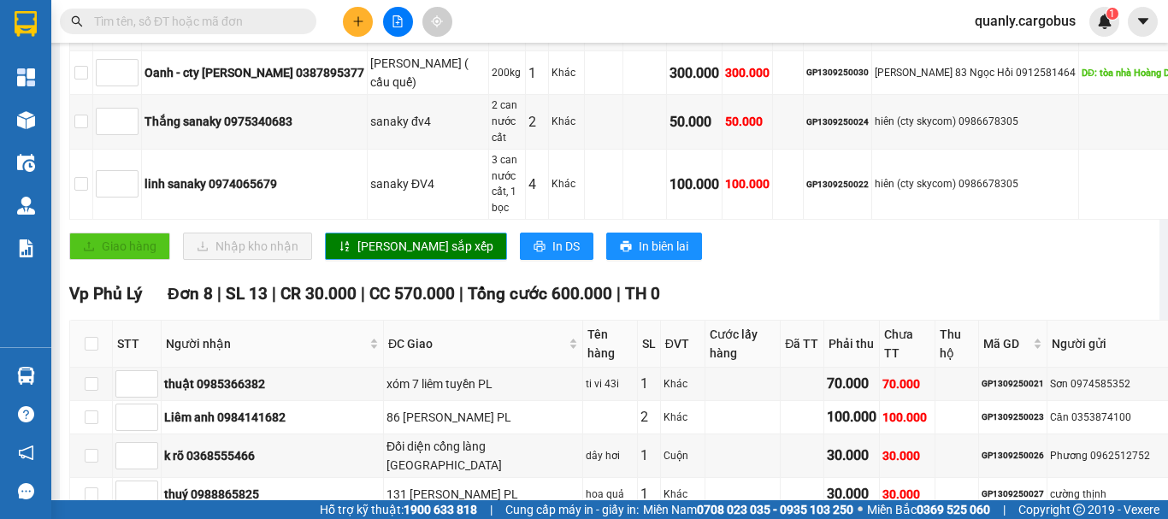
scroll to position [684, 0]
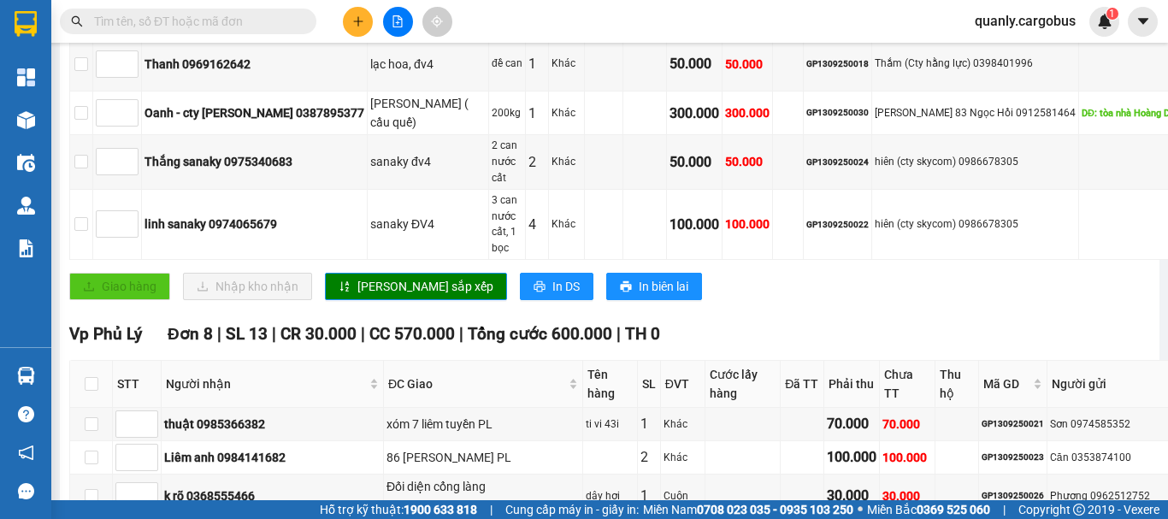
click at [133, 21] on span "up" at bounding box center [129, 16] width 10 height 10
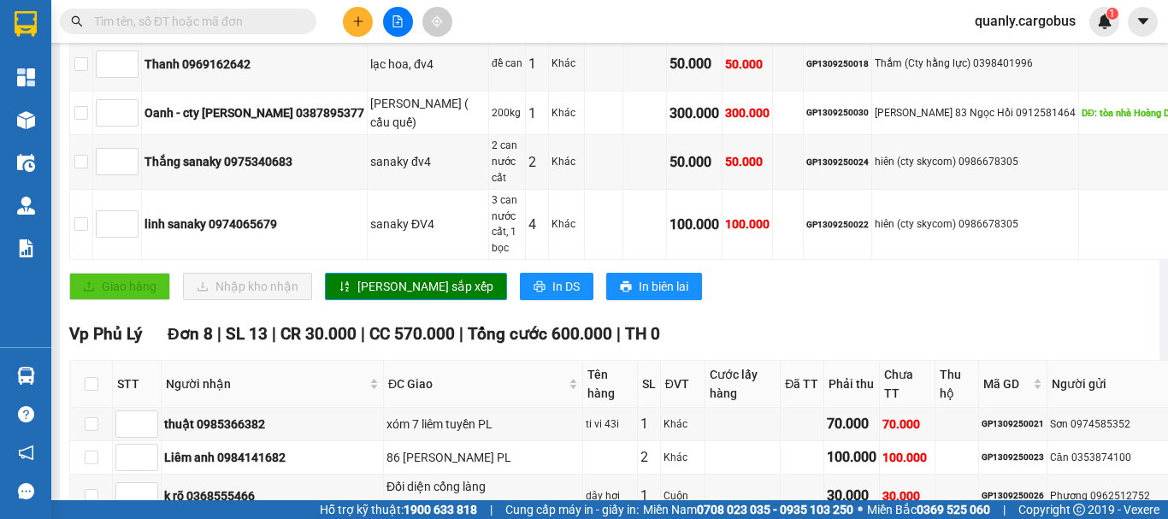
type input "6"
click at [133, 21] on span "up" at bounding box center [129, 16] width 10 height 10
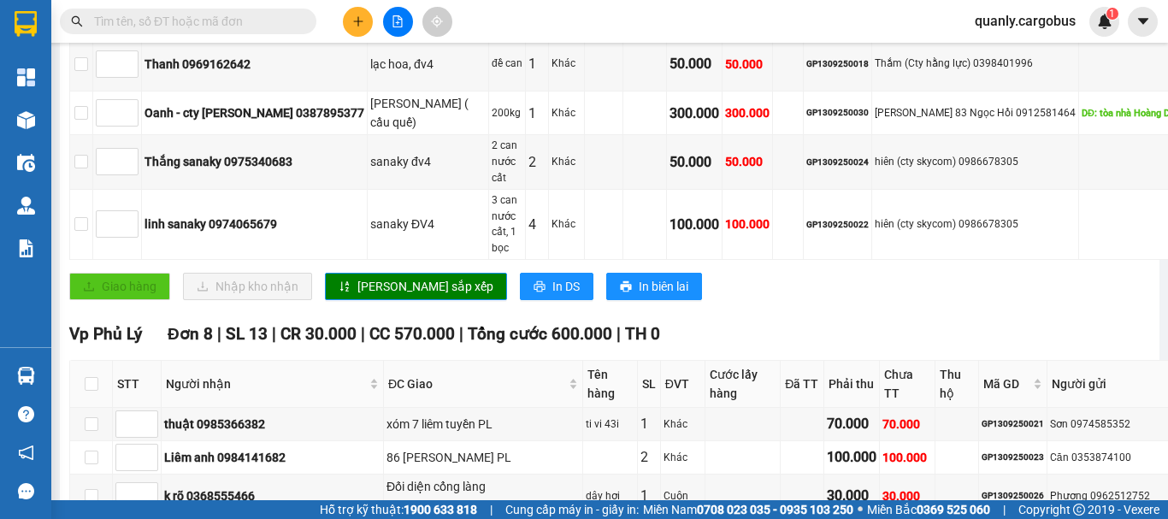
type input "6"
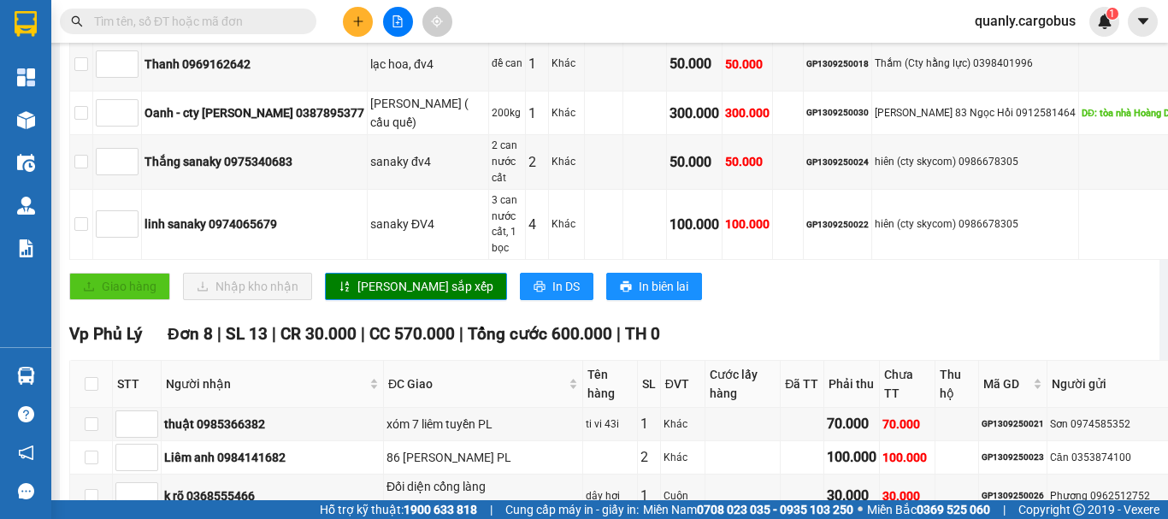
type input "6"
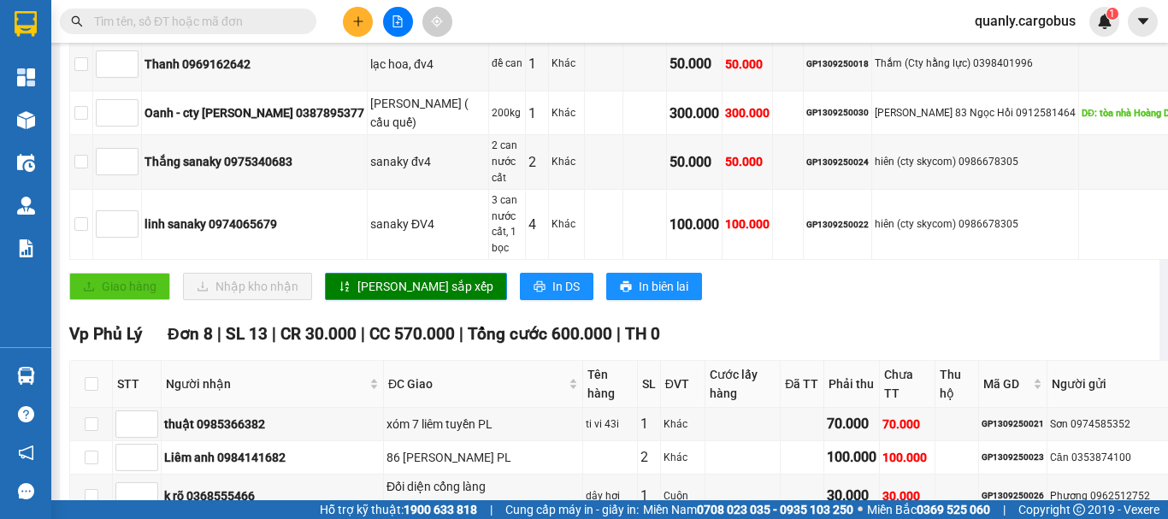
type input "7"
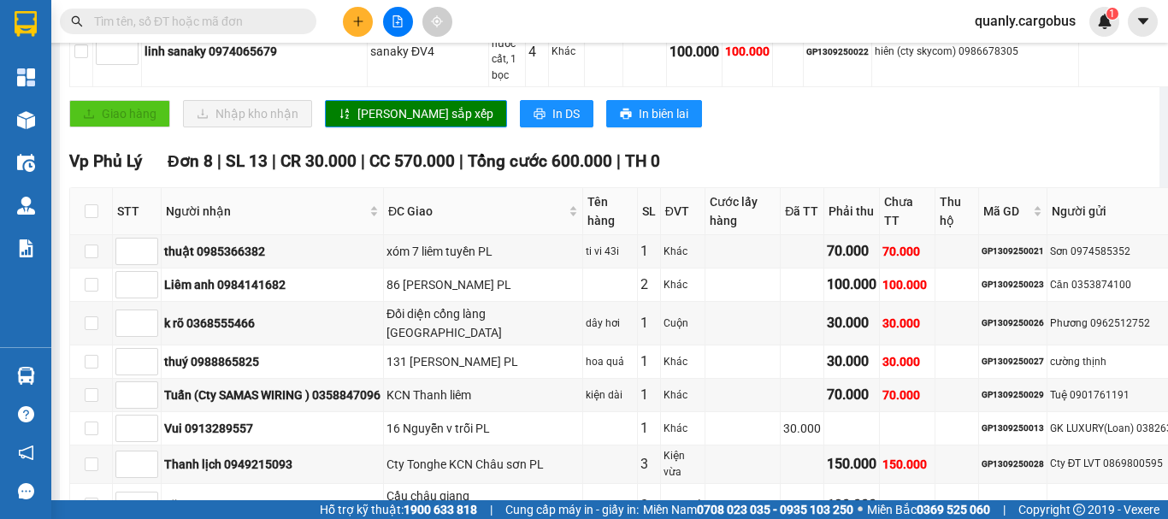
scroll to position [1026, 0]
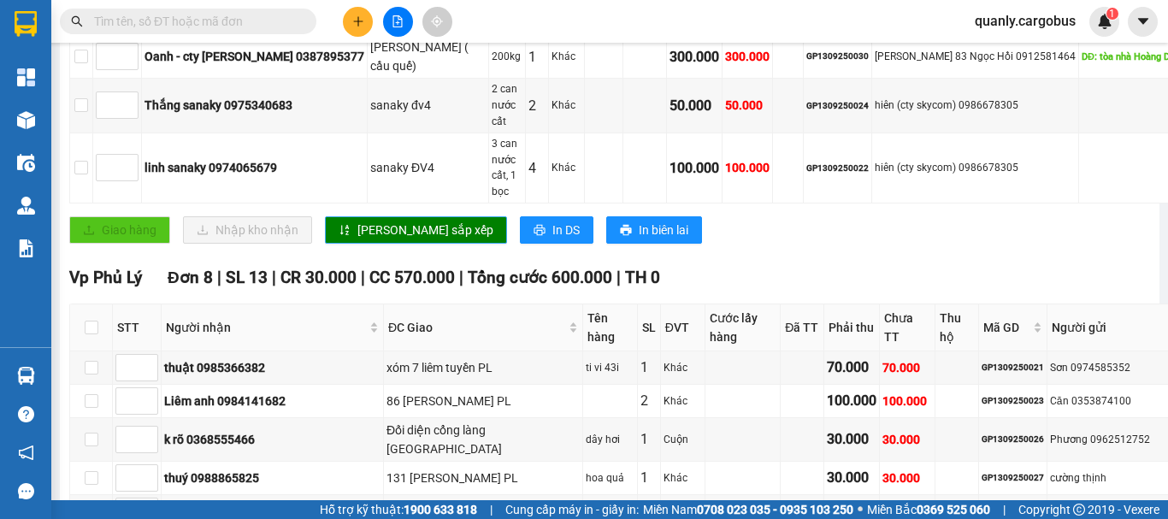
scroll to position [770, 0]
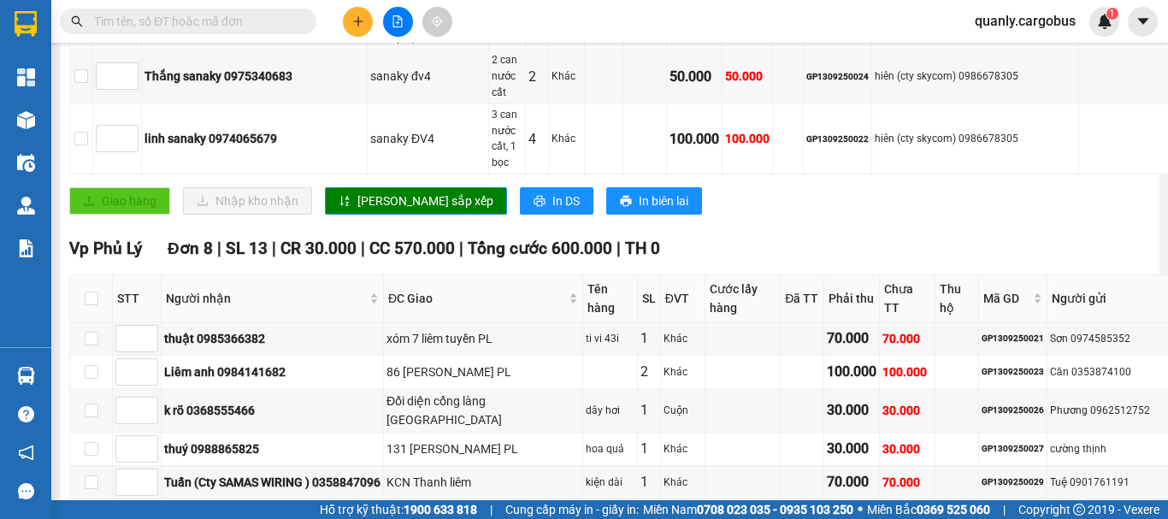
type input "6"
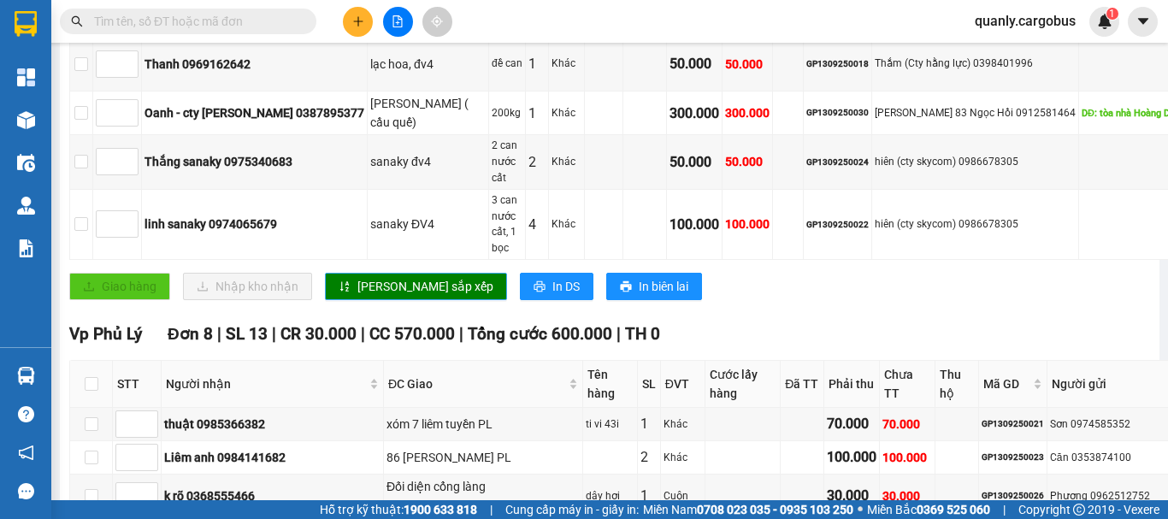
scroll to position [770, 0]
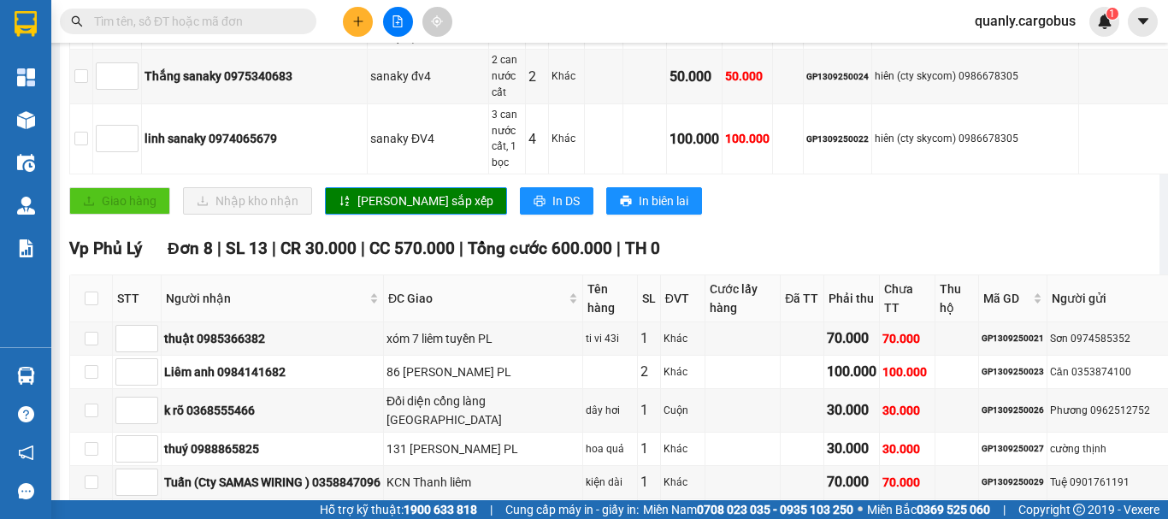
type input "8"
click at [132, 89] on span "Decrease Value" at bounding box center [128, 81] width 19 height 15
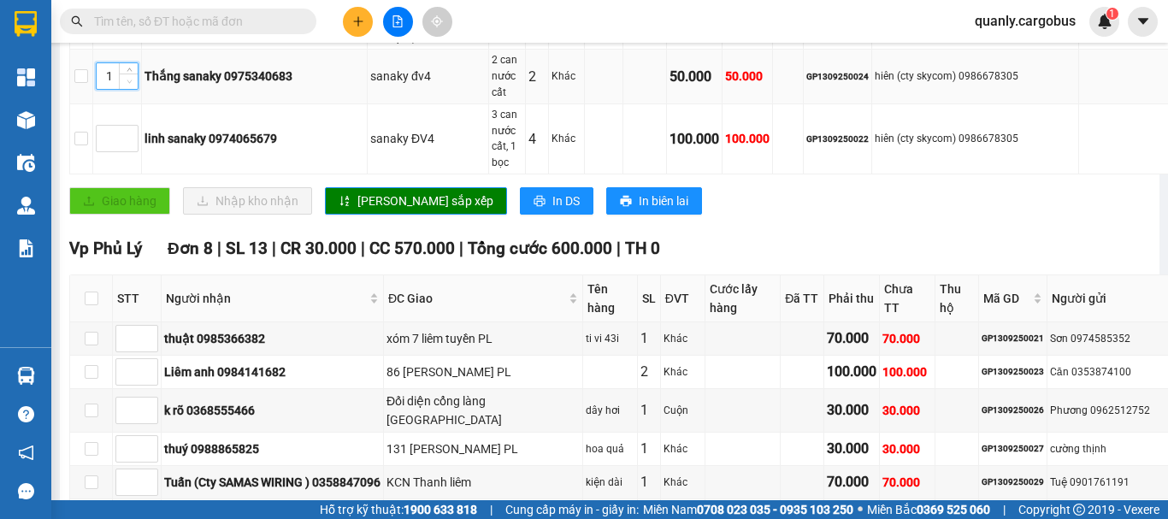
click at [132, 89] on span "Decrease Value" at bounding box center [128, 81] width 19 height 15
click at [127, 75] on icon "up" at bounding box center [130, 72] width 6 height 6
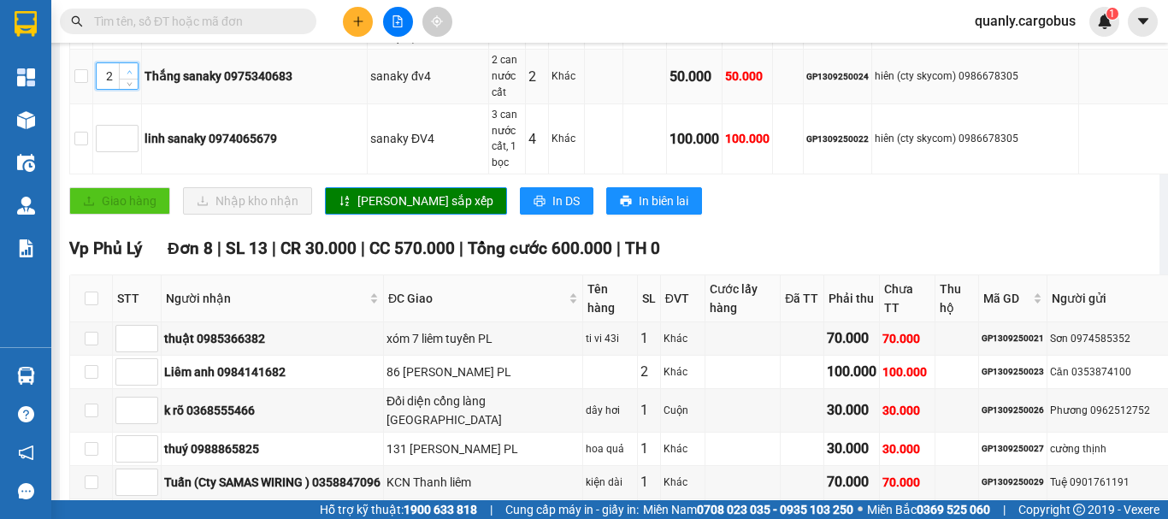
click at [127, 75] on icon "up" at bounding box center [130, 72] width 6 height 6
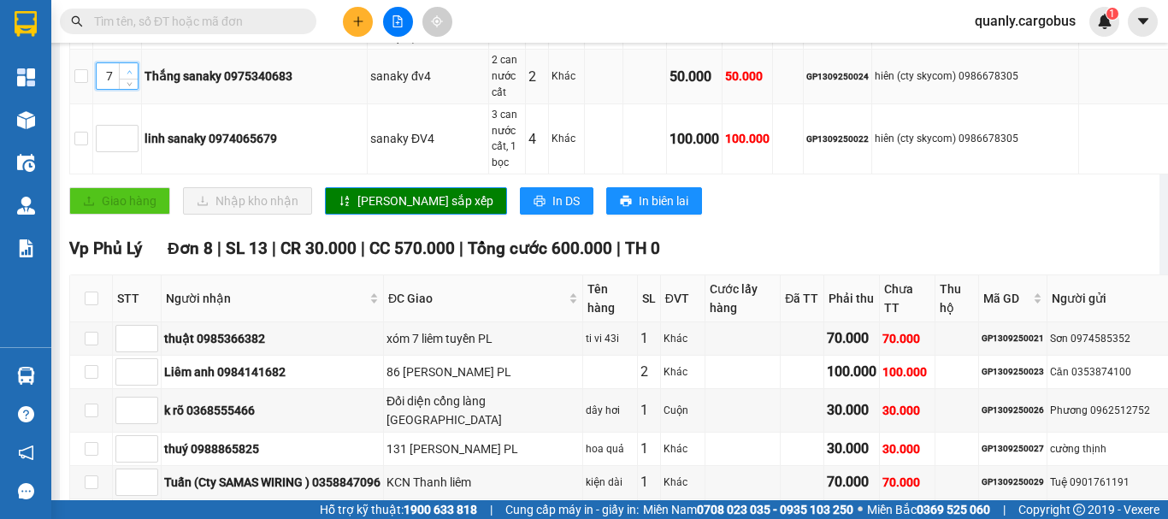
type input "8"
click at [127, 75] on icon "up" at bounding box center [130, 72] width 6 height 6
click at [124, 139] on span "up" at bounding box center [129, 134] width 10 height 10
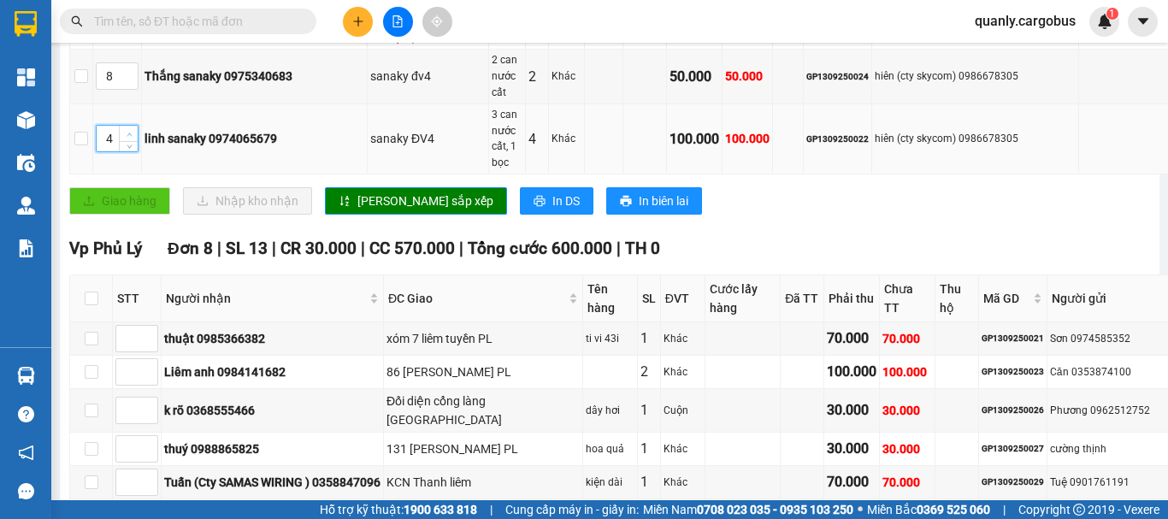
click at [124, 139] on span "up" at bounding box center [129, 134] width 10 height 10
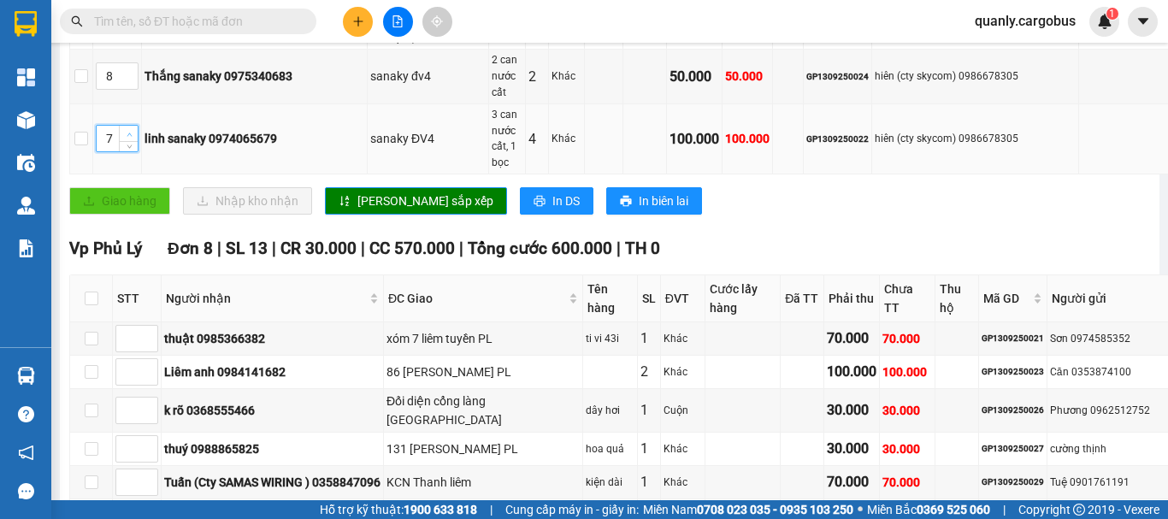
type input "8"
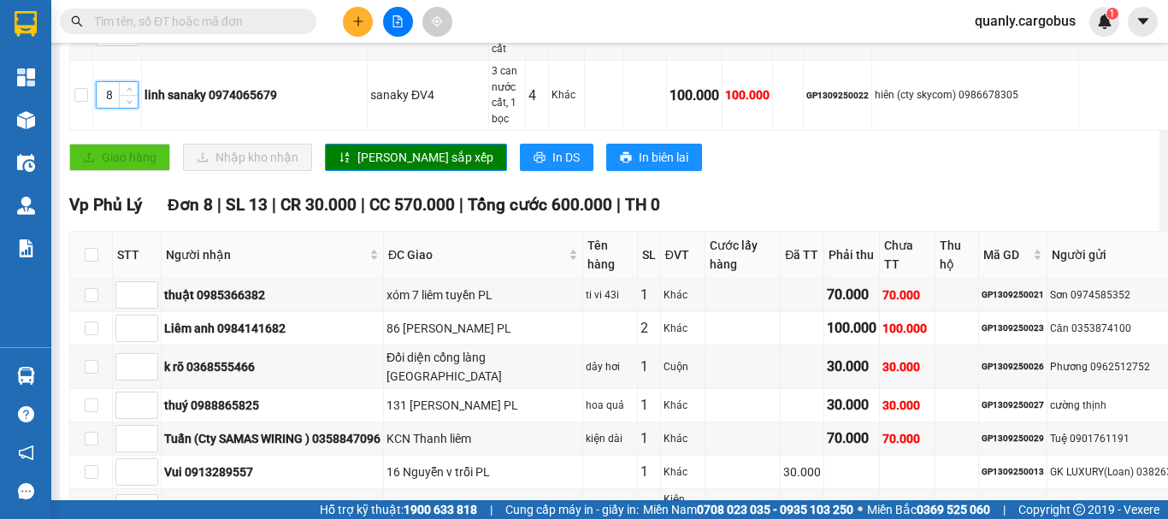
scroll to position [855, 0]
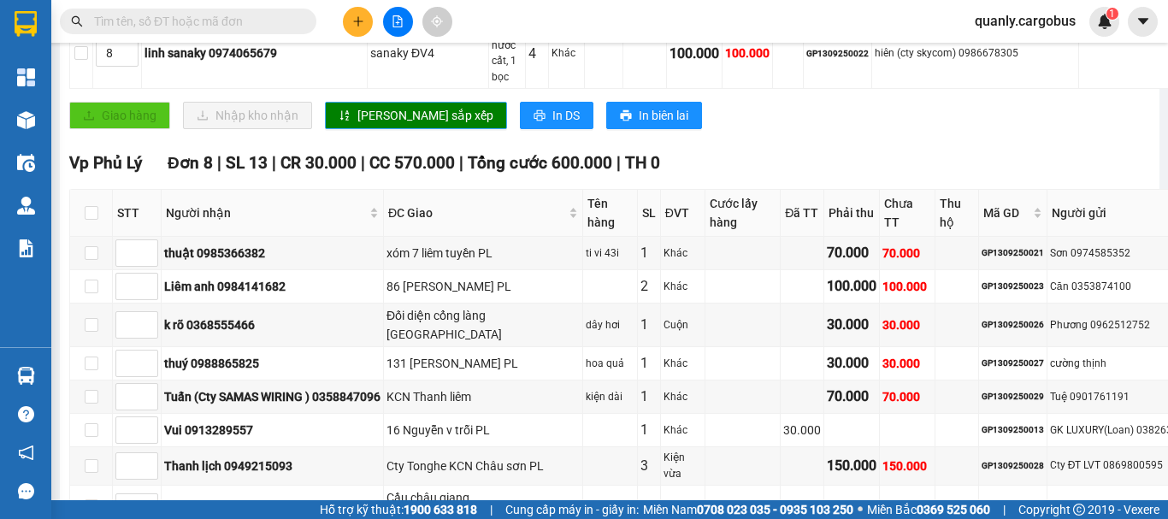
click at [369, 125] on span "[PERSON_NAME] sắp xếp" at bounding box center [425, 115] width 136 height 19
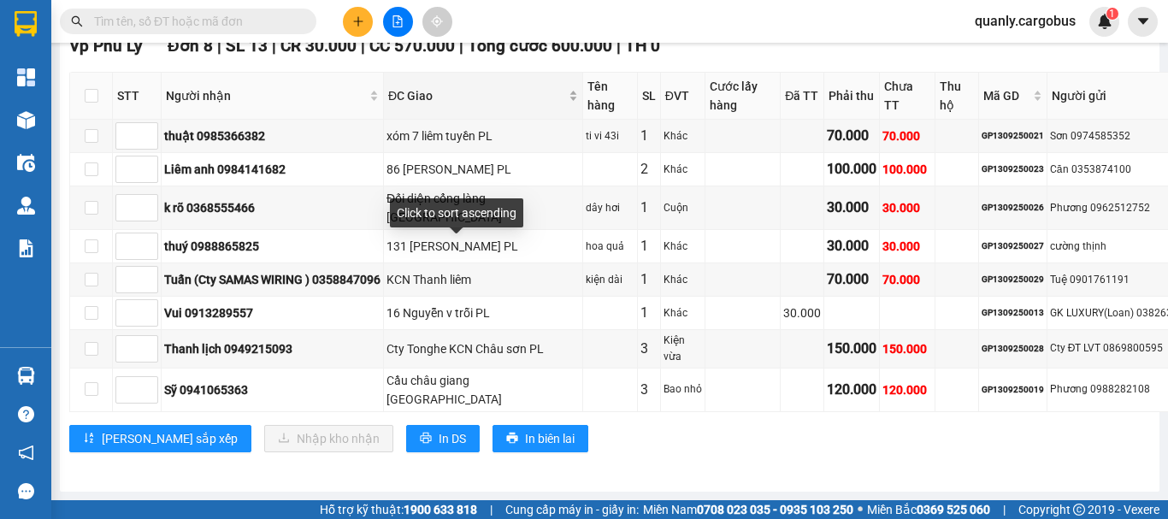
scroll to position [1283, 0]
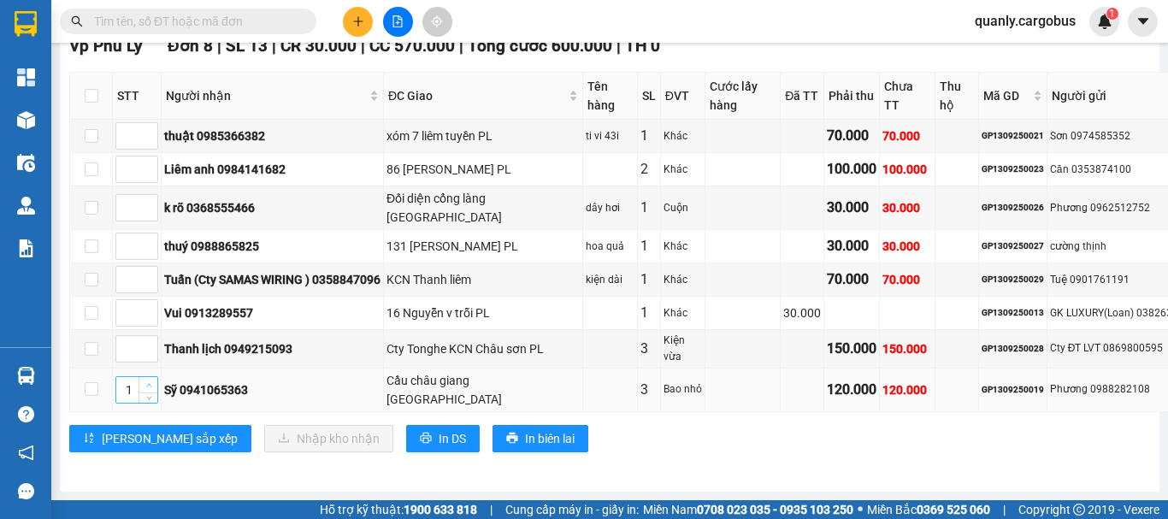
click at [148, 382] on icon "up" at bounding box center [149, 385] width 6 height 6
type input "2"
click at [148, 382] on icon "up" at bounding box center [149, 385] width 6 height 6
type input "1"
click at [151, 200] on icon "up" at bounding box center [149, 203] width 6 height 6
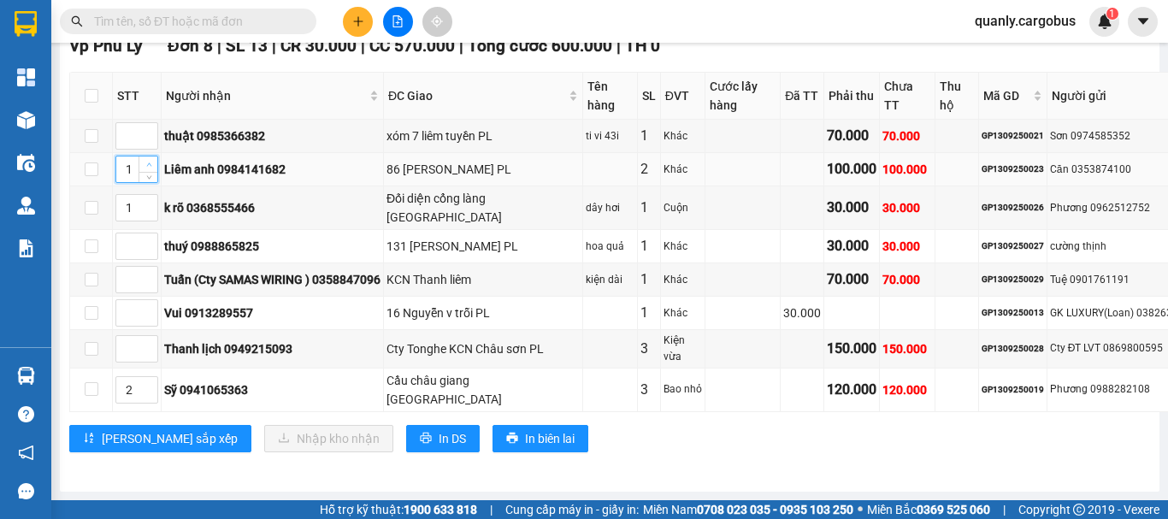
click at [146, 157] on span "Increase Value" at bounding box center [148, 164] width 19 height 15
type input "3"
click at [146, 157] on span "Increase Value" at bounding box center [148, 164] width 19 height 15
click at [153, 434] on span "[PERSON_NAME] sắp xếp" at bounding box center [170, 438] width 136 height 19
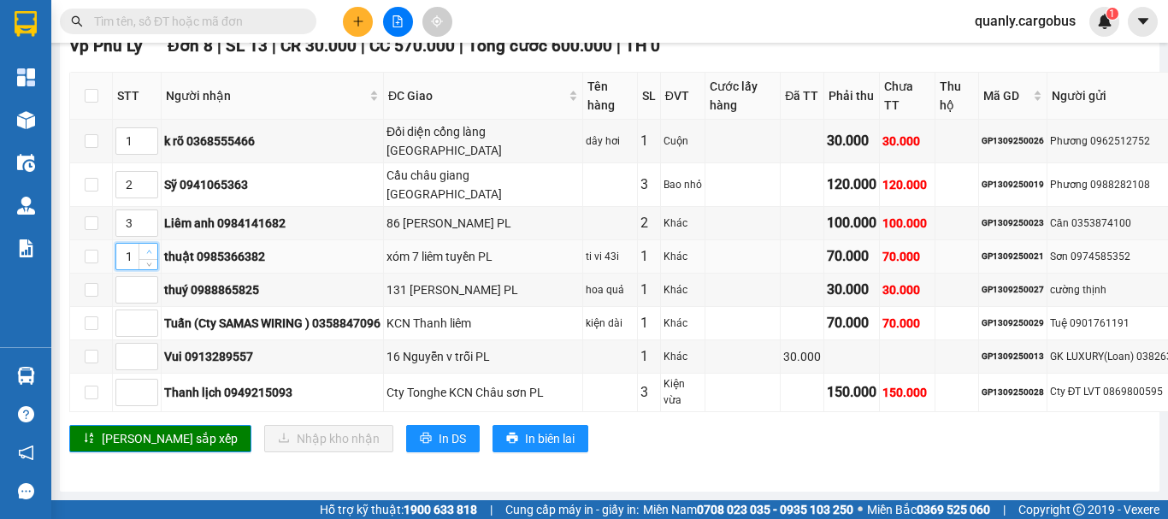
click at [146, 247] on span "up" at bounding box center [149, 252] width 10 height 10
type input "4"
click at [146, 247] on span "up" at bounding box center [149, 252] width 10 height 10
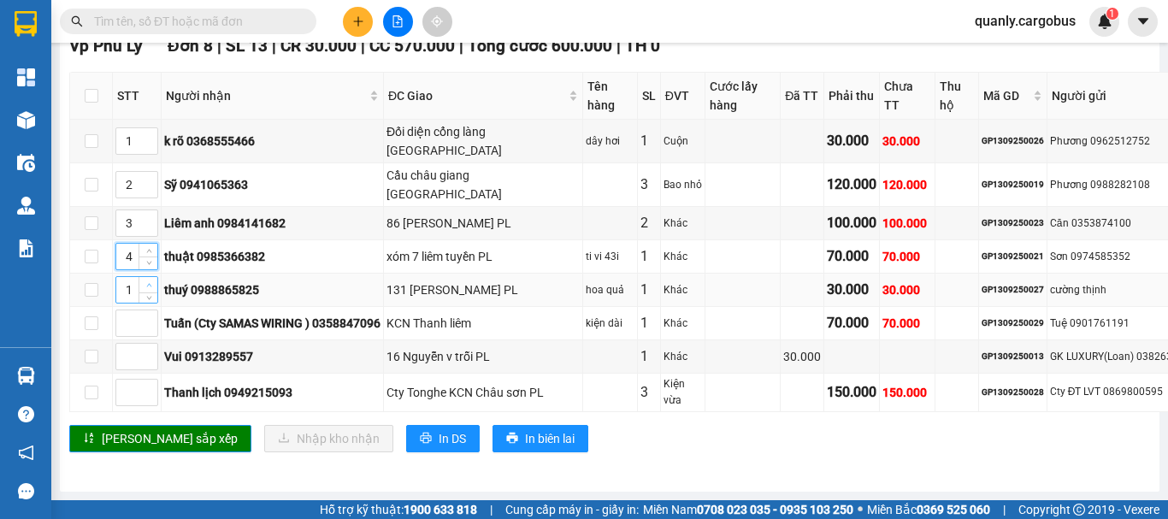
click at [148, 282] on icon "up" at bounding box center [149, 285] width 6 height 6
type input "4"
click at [148, 282] on icon "up" at bounding box center [149, 285] width 6 height 6
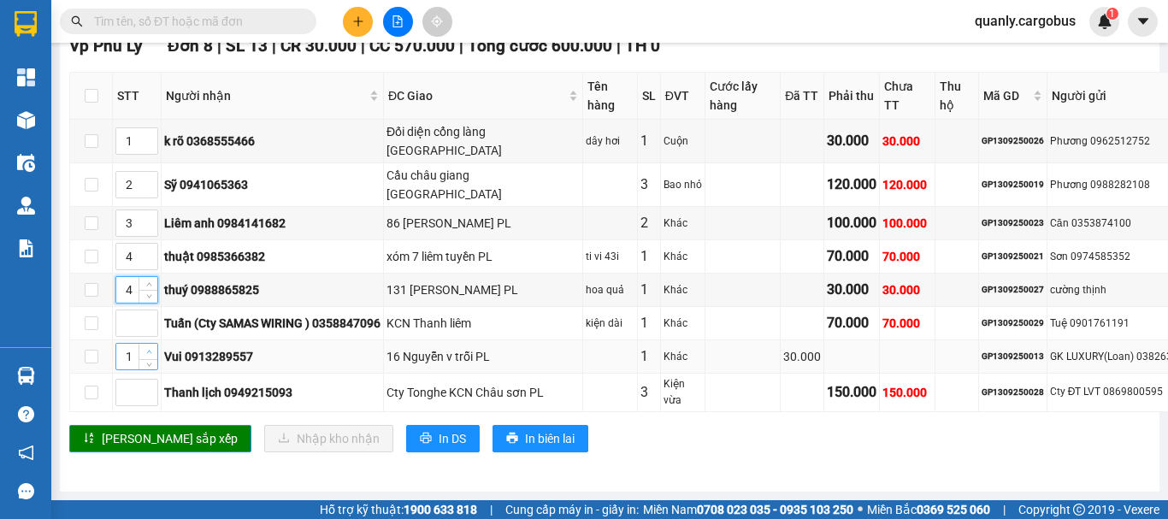
click at [153, 347] on span "up" at bounding box center [149, 352] width 10 height 10
type input "4"
click at [153, 347] on span "up" at bounding box center [149, 352] width 10 height 10
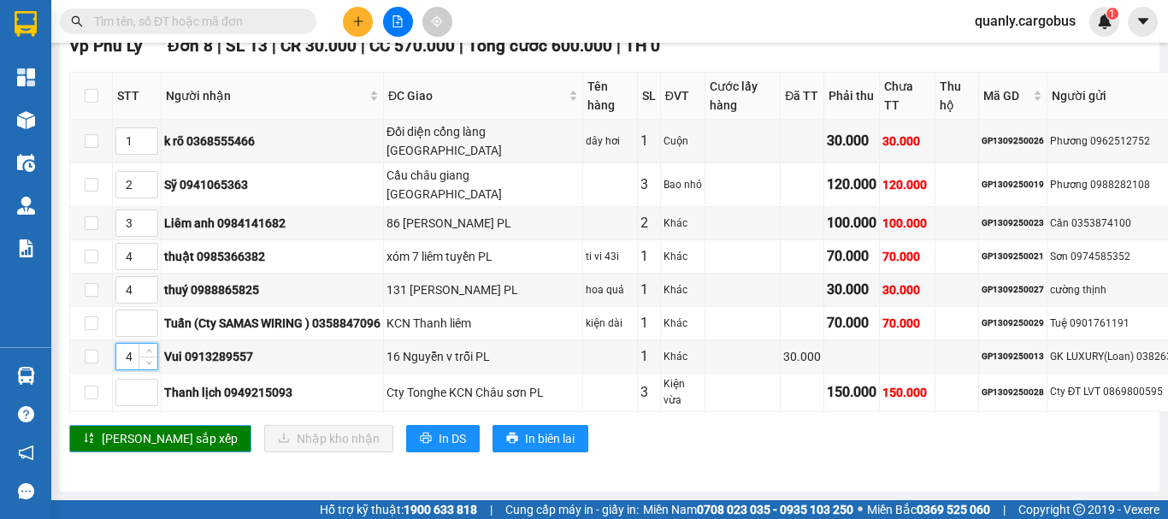
drag, startPoint x: 139, startPoint y: 430, endPoint x: 139, endPoint y: 421, distance: 9.4
click at [139, 429] on span "[PERSON_NAME] sắp xếp" at bounding box center [170, 438] width 136 height 19
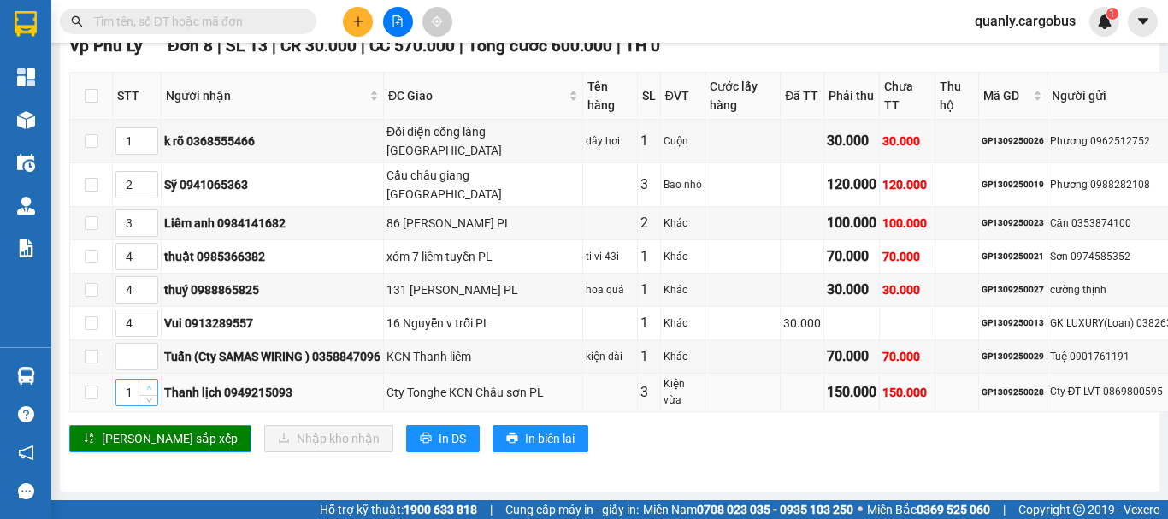
click at [151, 385] on icon "up" at bounding box center [149, 388] width 6 height 6
type input "5"
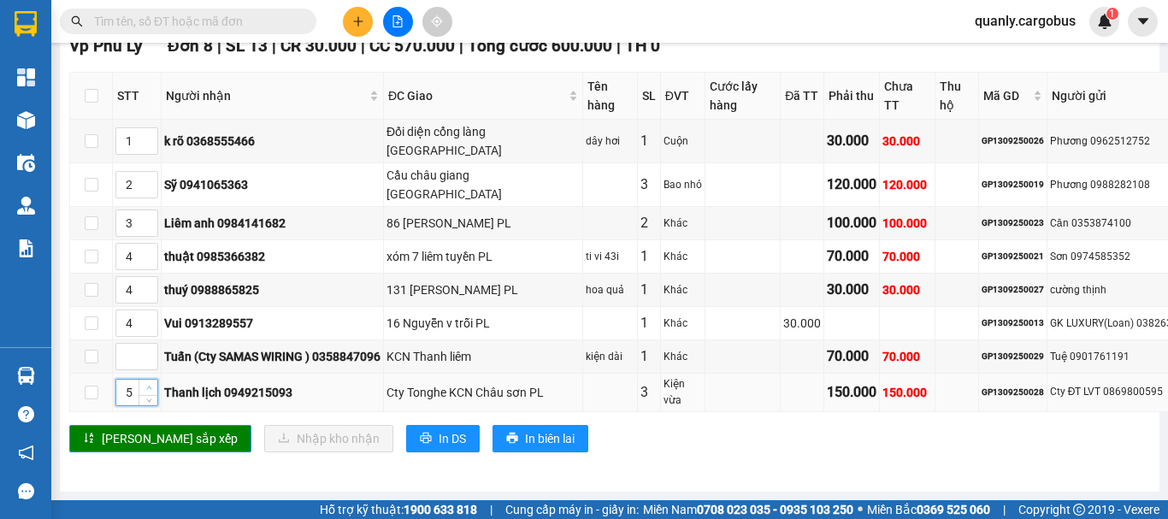
click at [151, 385] on icon "up" at bounding box center [149, 388] width 6 height 6
drag, startPoint x: 139, startPoint y: 426, endPoint x: 157, endPoint y: 393, distance: 37.9
click at [140, 429] on span "[PERSON_NAME] sắp xếp" at bounding box center [170, 438] width 136 height 19
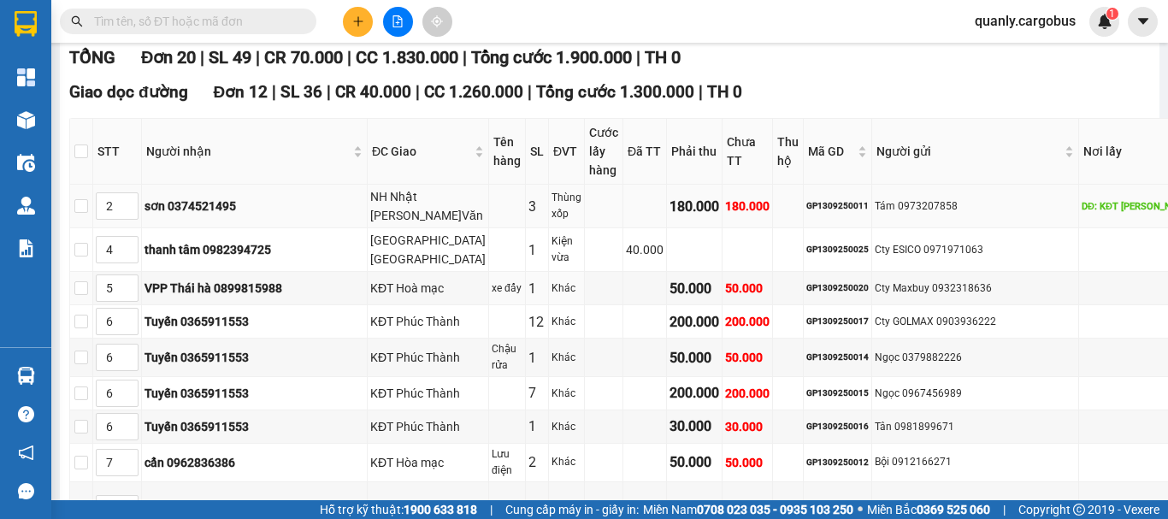
scroll to position [0, 0]
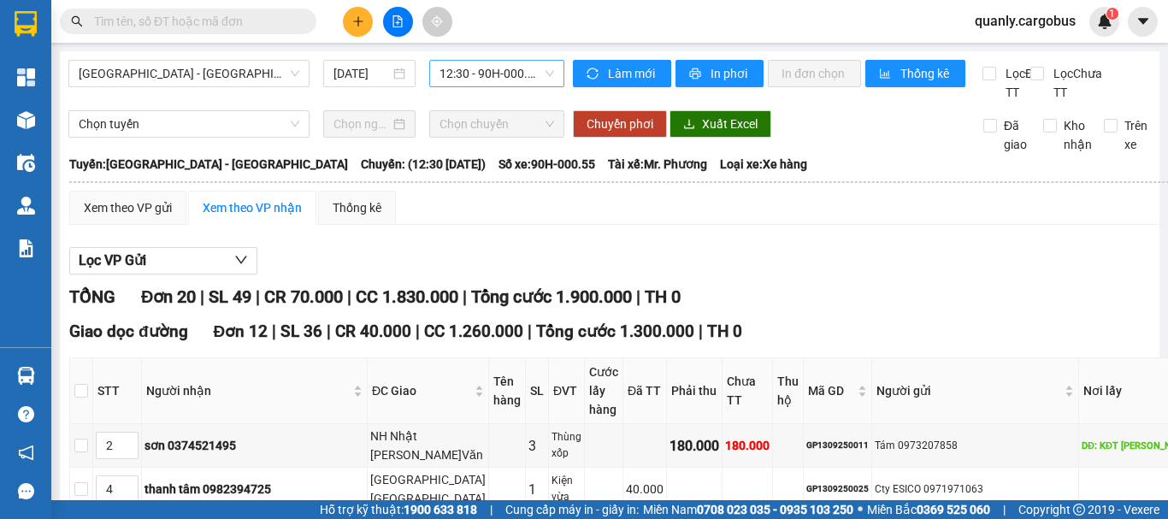
click at [475, 77] on span "12:30 - 90H-000.55" at bounding box center [497, 74] width 115 height 26
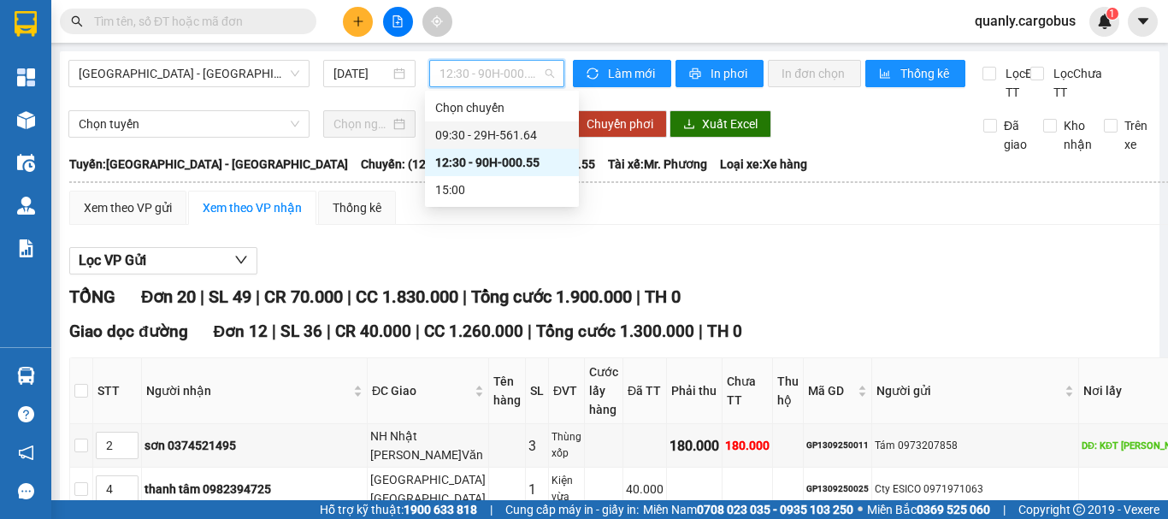
click at [491, 127] on div "09:30 - 29H-561.64" at bounding box center [501, 135] width 133 height 19
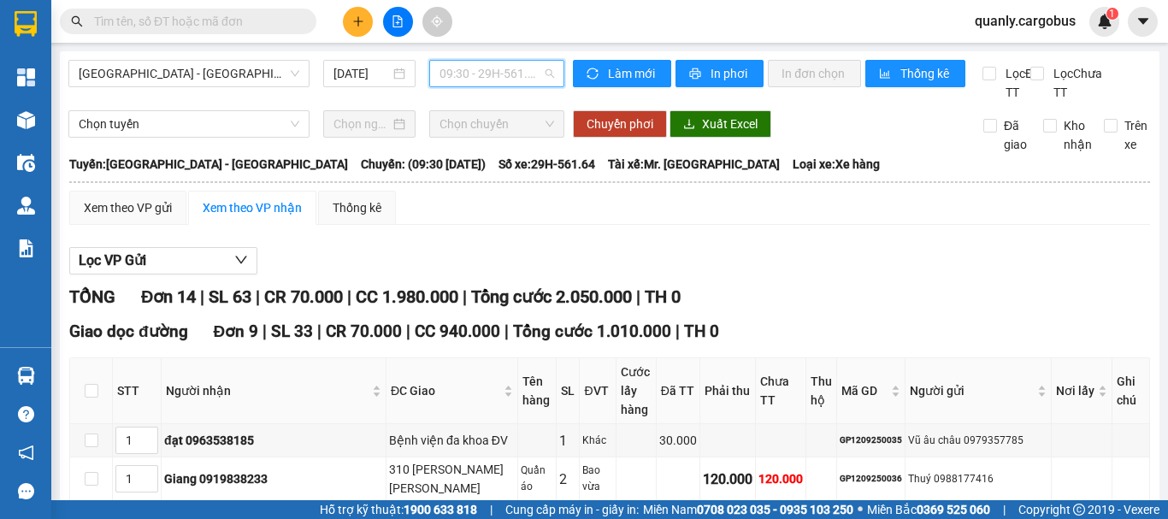
click at [492, 74] on span "09:30 - 29H-561.64" at bounding box center [497, 74] width 115 height 26
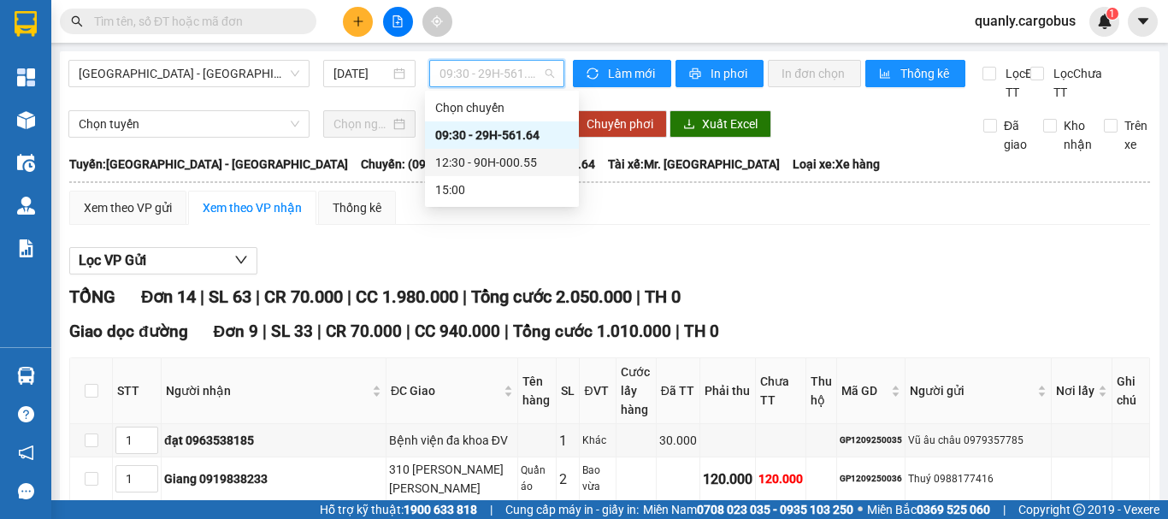
click at [476, 162] on div "12:30 - 90H-000.55" at bounding box center [501, 162] width 133 height 19
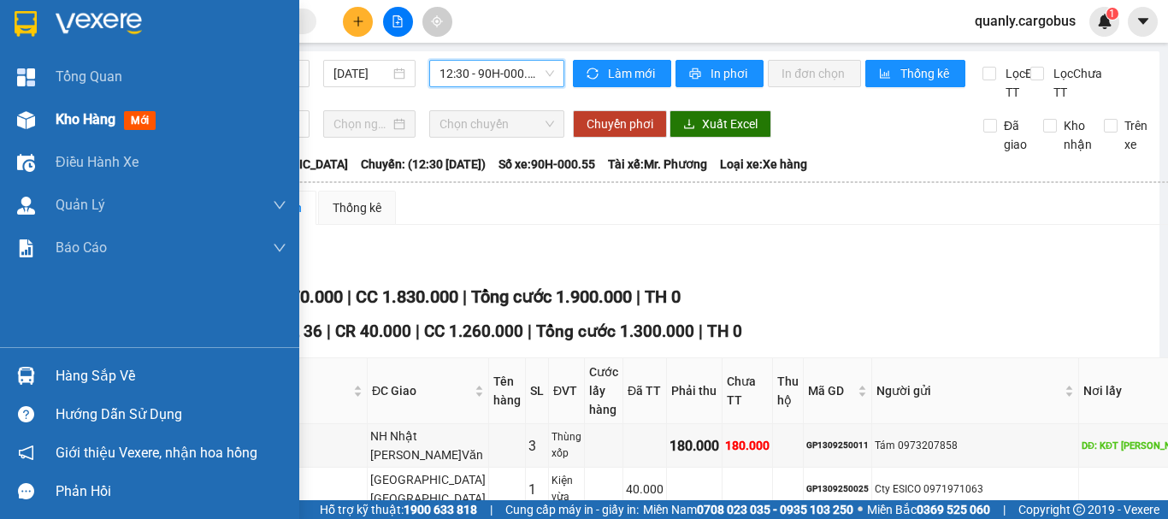
click at [24, 124] on img at bounding box center [26, 120] width 18 height 18
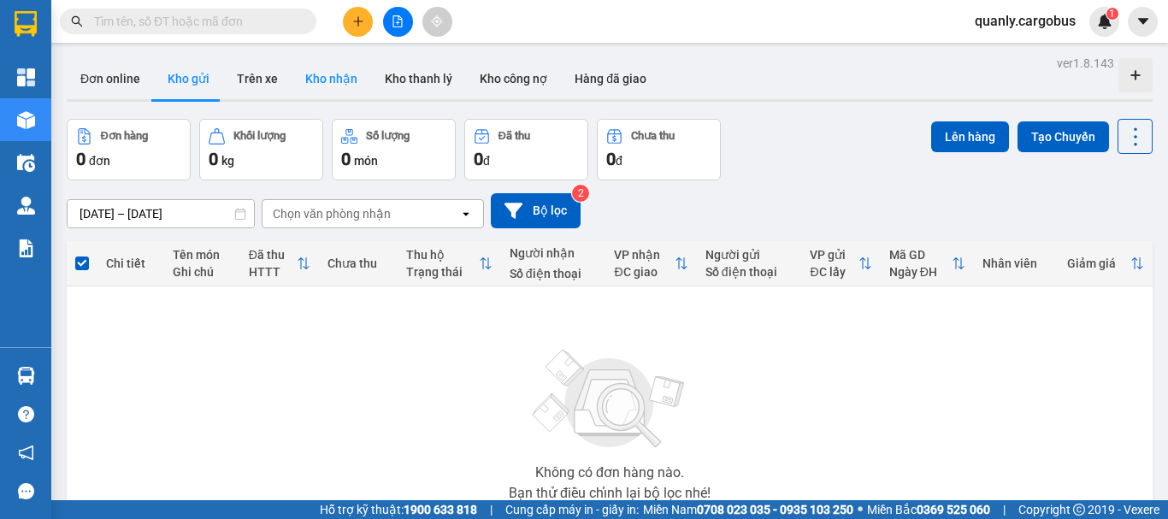
click at [342, 88] on button "Kho nhận" at bounding box center [332, 78] width 80 height 41
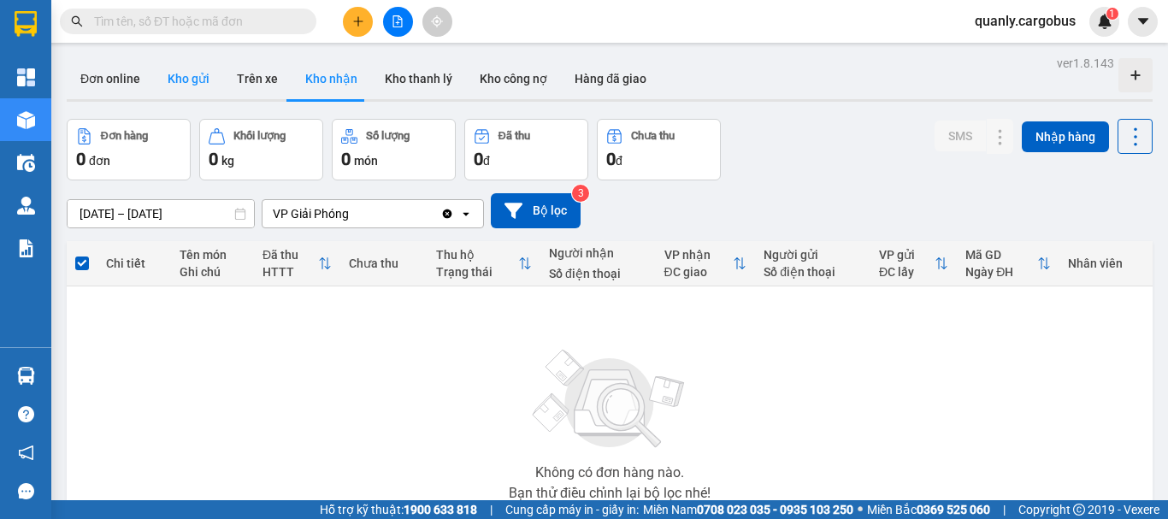
click at [184, 77] on button "Kho gửi" at bounding box center [188, 78] width 69 height 41
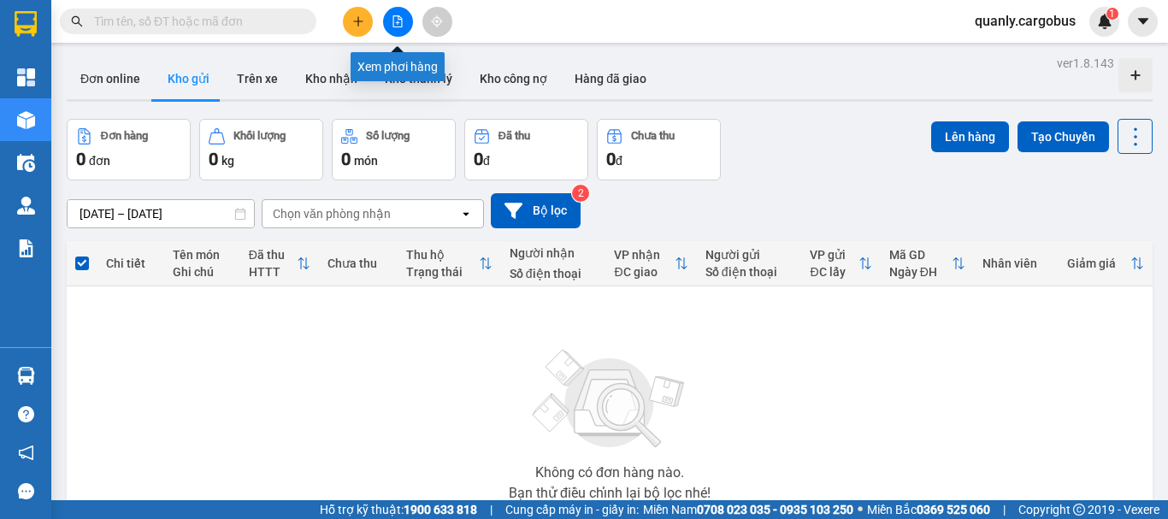
click at [395, 21] on icon "file-add" at bounding box center [398, 21] width 12 height 12
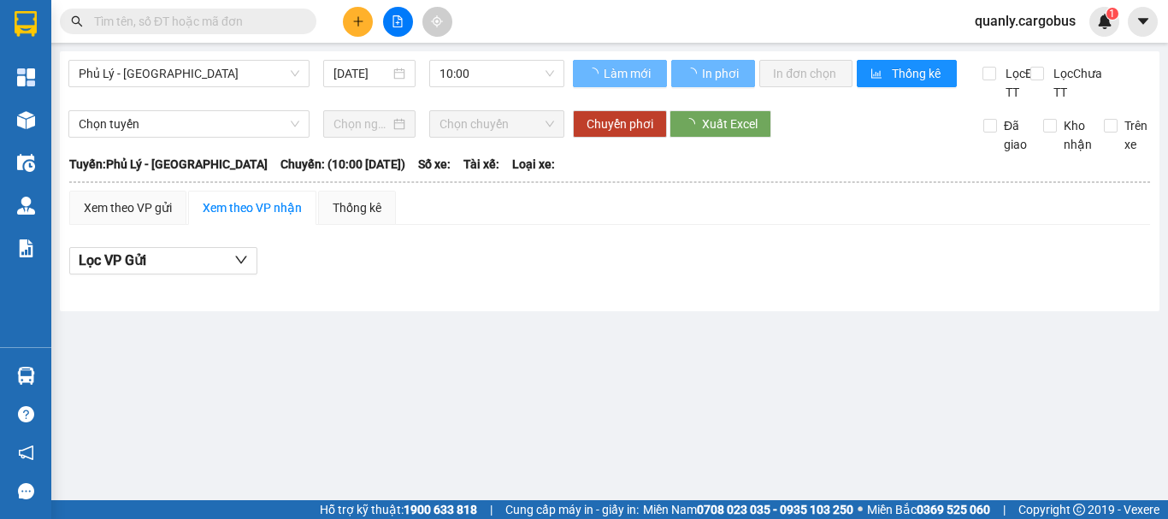
click at [155, 69] on span "Phủ Lý - [GEOGRAPHIC_DATA]" at bounding box center [189, 74] width 221 height 26
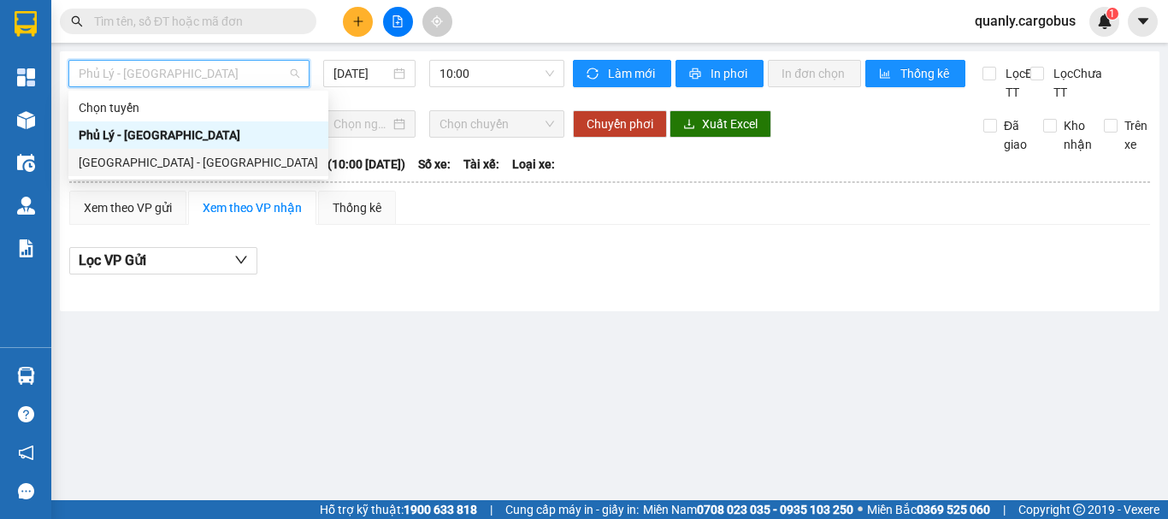
drag, startPoint x: 151, startPoint y: 166, endPoint x: 410, endPoint y: 100, distance: 267.4
click at [153, 165] on div "[GEOGRAPHIC_DATA] - [GEOGRAPHIC_DATA]" at bounding box center [198, 162] width 239 height 19
type input "[DATE]"
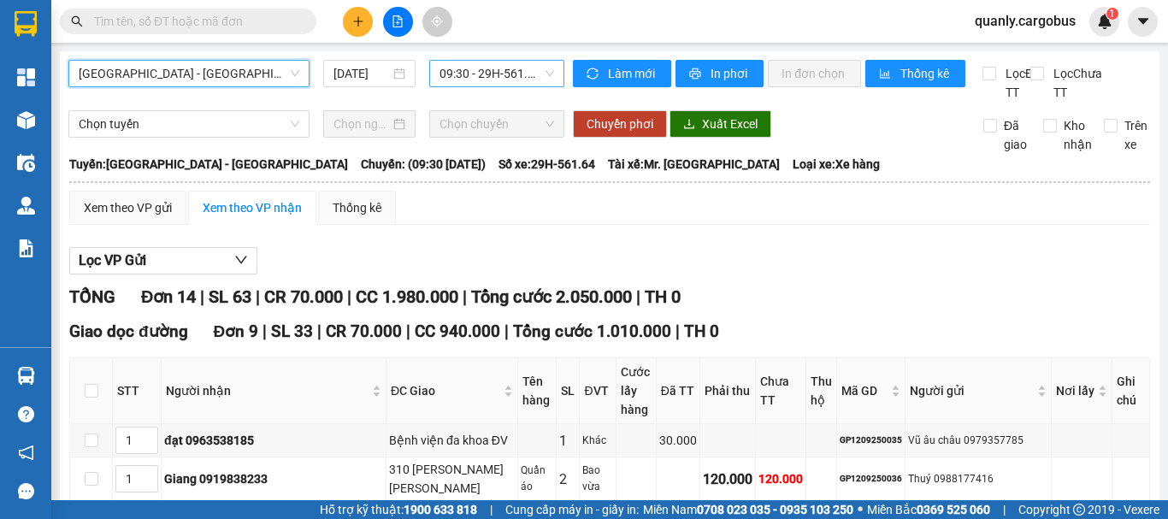
click at [460, 70] on span "09:30 - 29H-561.64" at bounding box center [497, 74] width 115 height 26
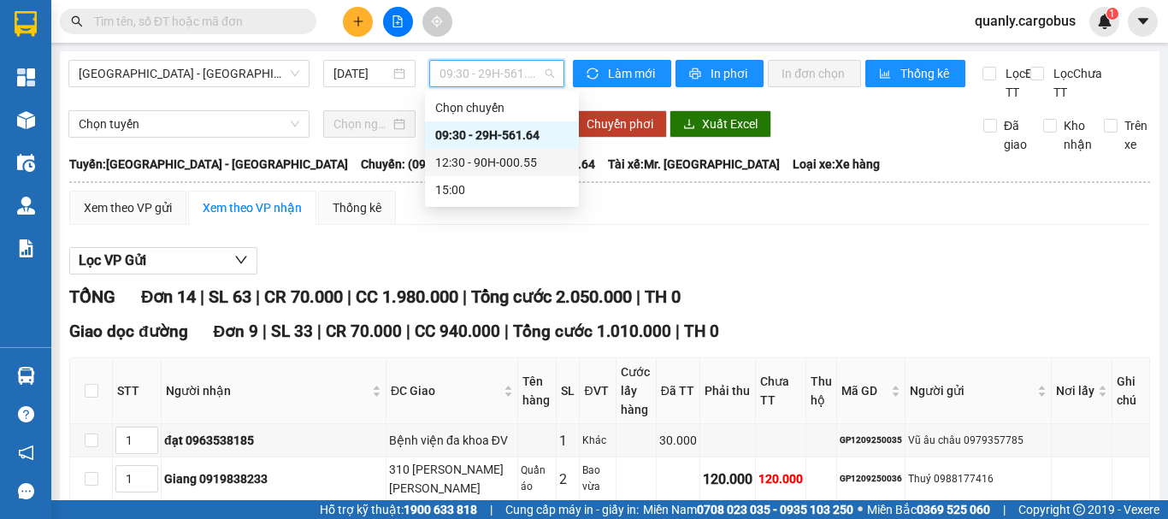
click at [481, 159] on div "12:30 - 90H-000.55" at bounding box center [501, 162] width 133 height 19
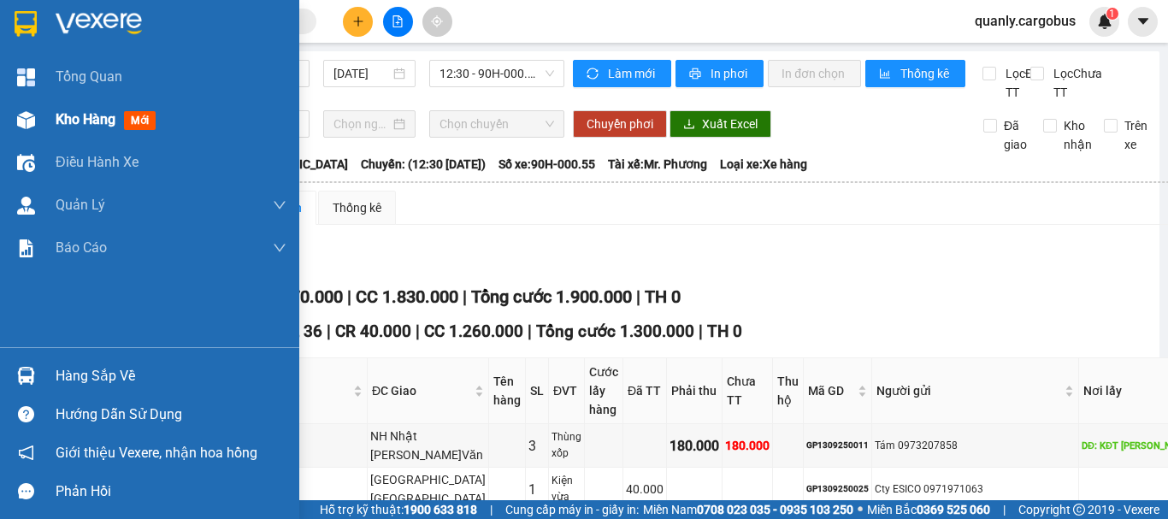
click at [37, 116] on div at bounding box center [26, 120] width 30 height 30
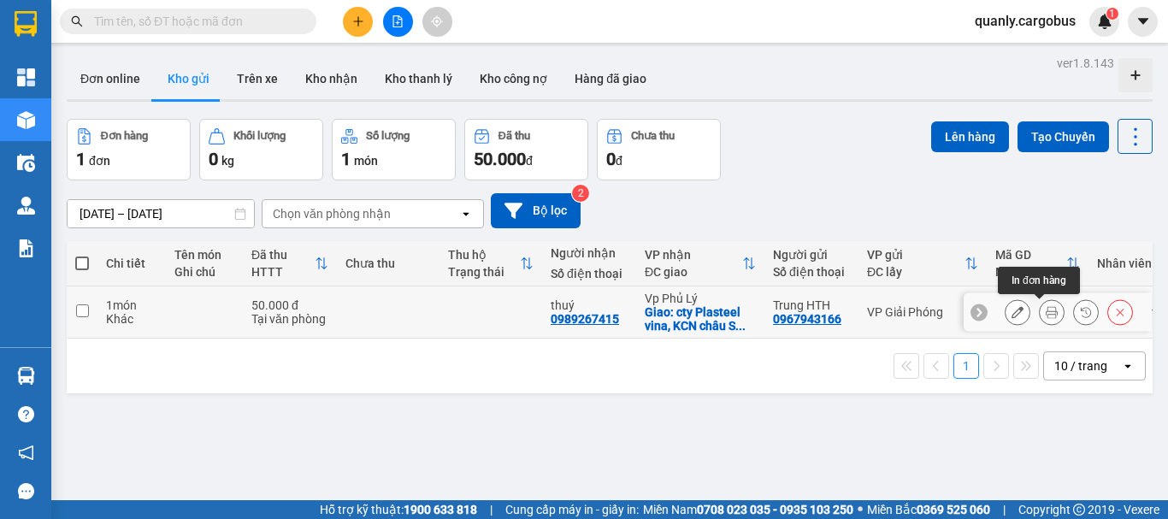
click at [1046, 315] on icon at bounding box center [1052, 312] width 12 height 12
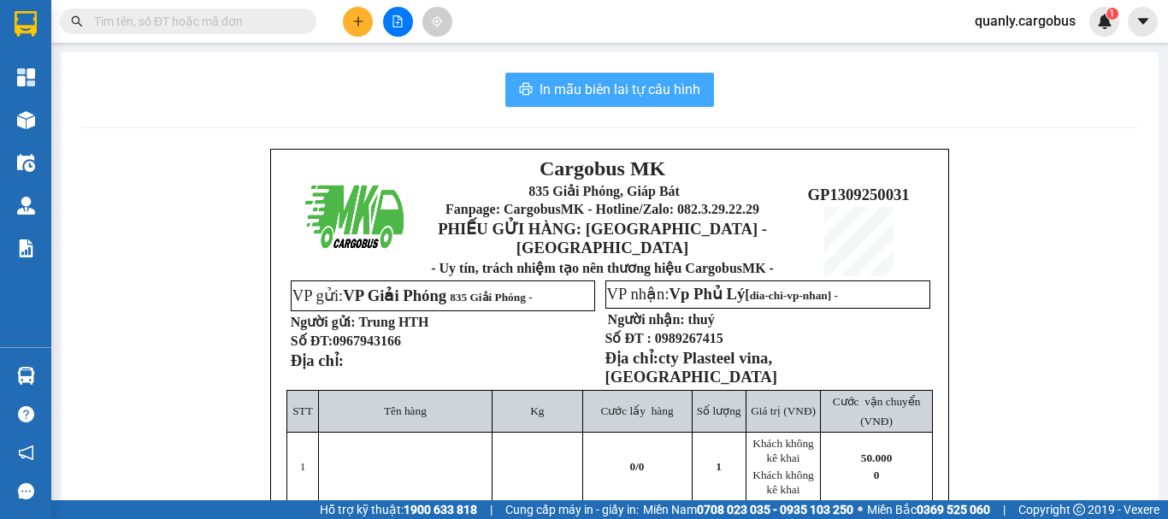
click at [620, 83] on span "In mẫu biên lai tự cấu hình" at bounding box center [620, 89] width 161 height 21
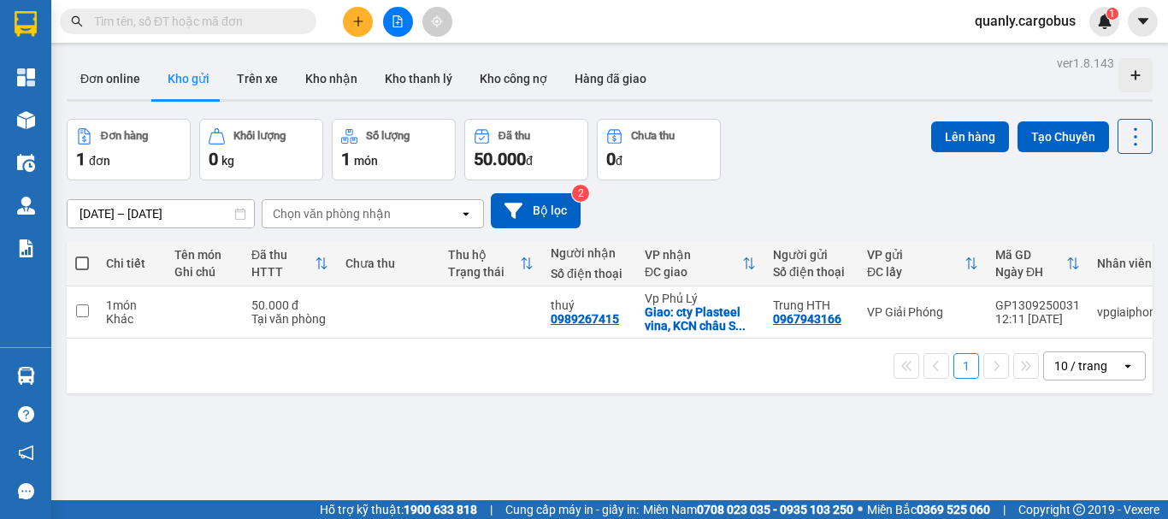
click at [83, 258] on span at bounding box center [82, 264] width 14 height 14
click at [82, 255] on input "checkbox" at bounding box center [82, 255] width 0 height 0
checkbox input "true"
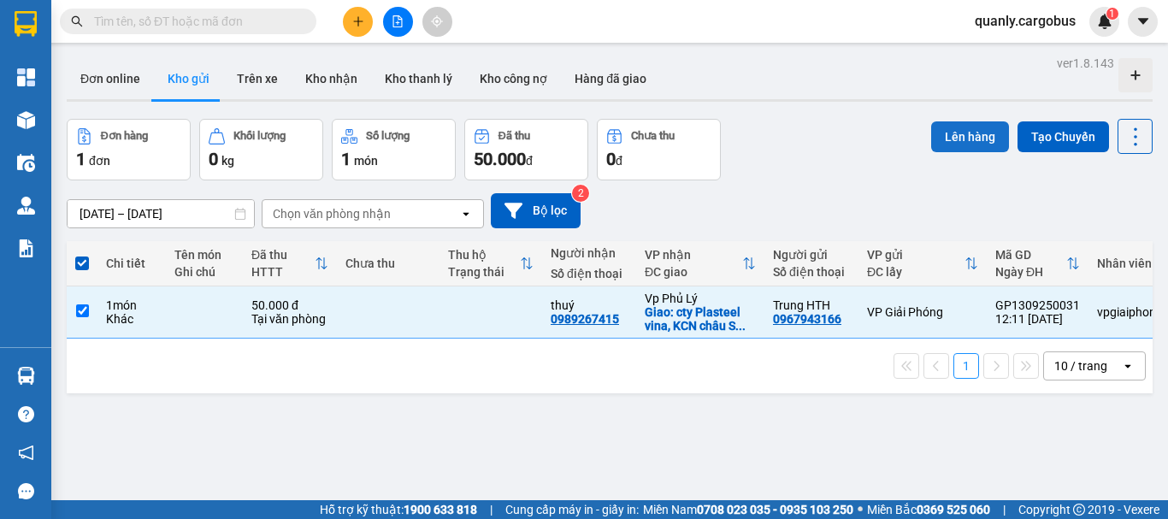
click at [947, 130] on button "Lên hàng" at bounding box center [970, 136] width 78 height 31
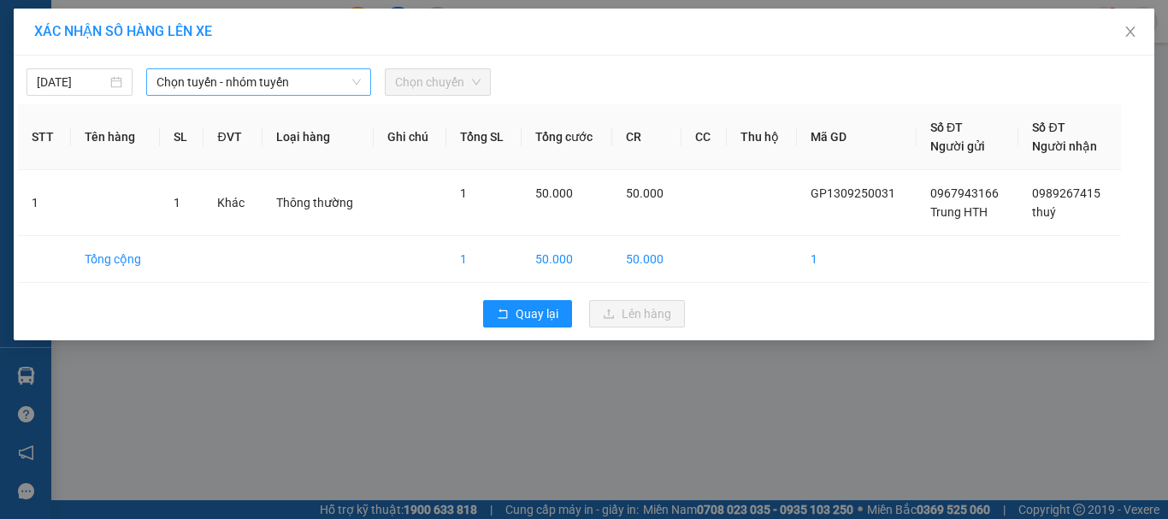
click at [182, 81] on span "Chọn tuyến - nhóm tuyến" at bounding box center [259, 82] width 204 height 26
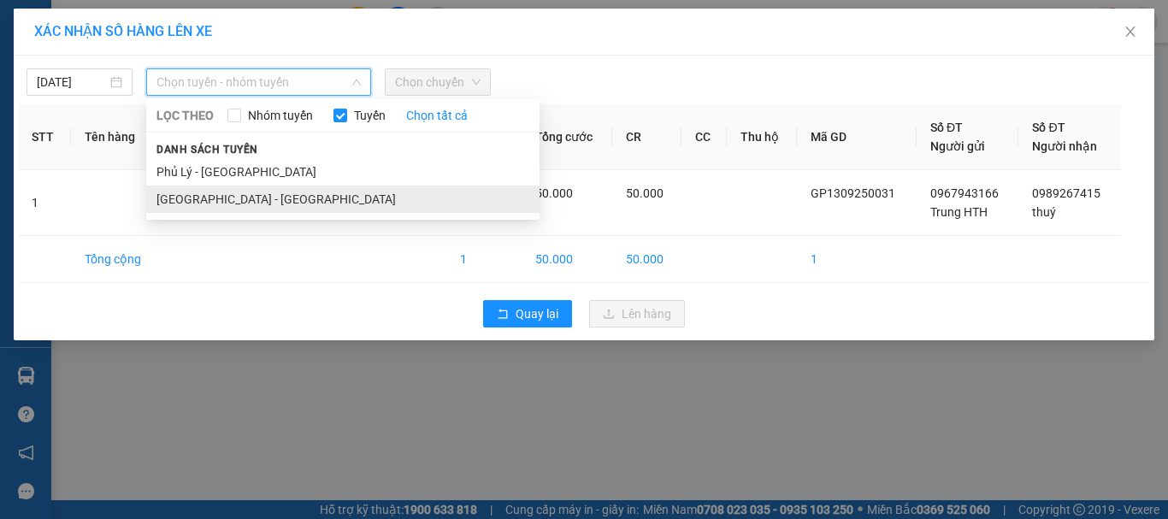
click at [185, 198] on li "[GEOGRAPHIC_DATA] - [GEOGRAPHIC_DATA]" at bounding box center [342, 199] width 393 height 27
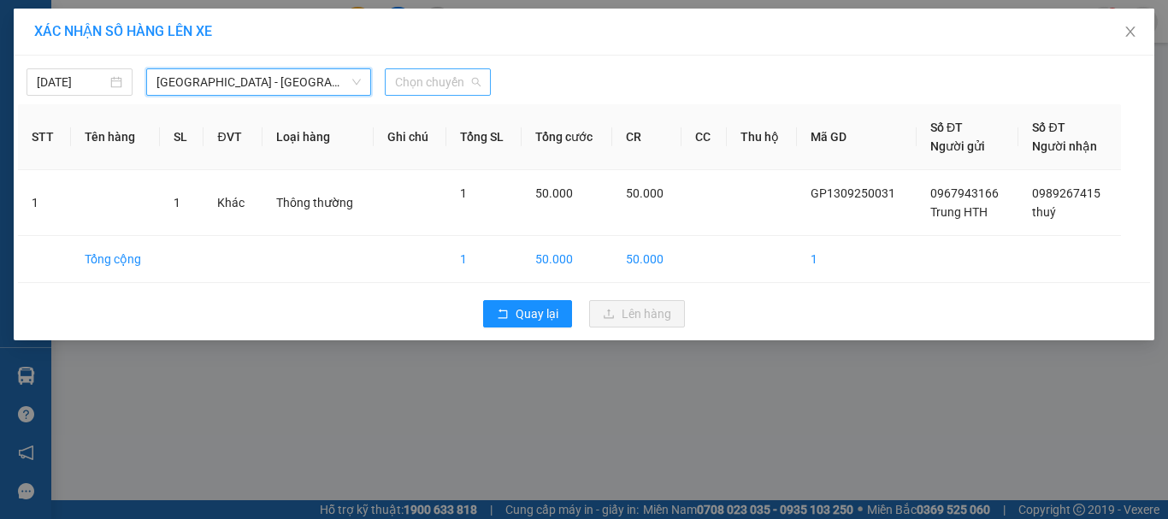
click at [429, 83] on span "Chọn chuyến" at bounding box center [438, 82] width 86 height 26
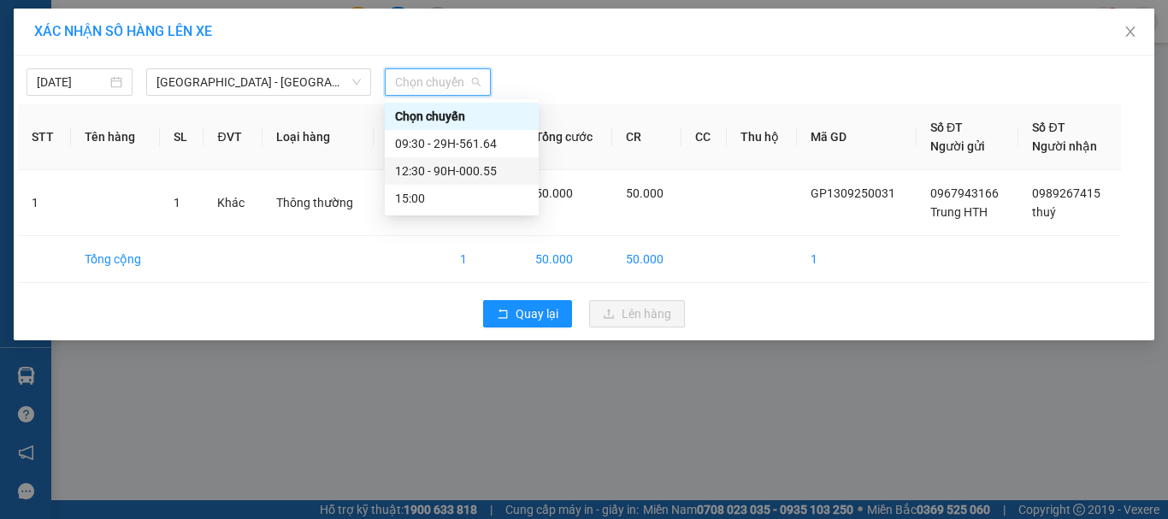
click at [426, 169] on div "12:30 - 90H-000.55" at bounding box center [461, 171] width 133 height 19
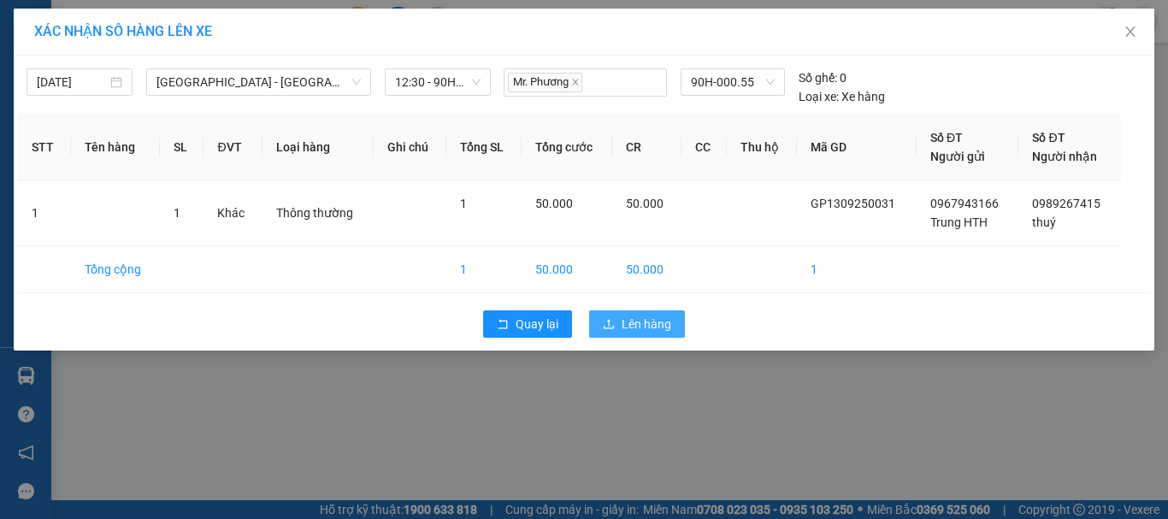
click at [645, 325] on span "Lên hàng" at bounding box center [647, 324] width 50 height 19
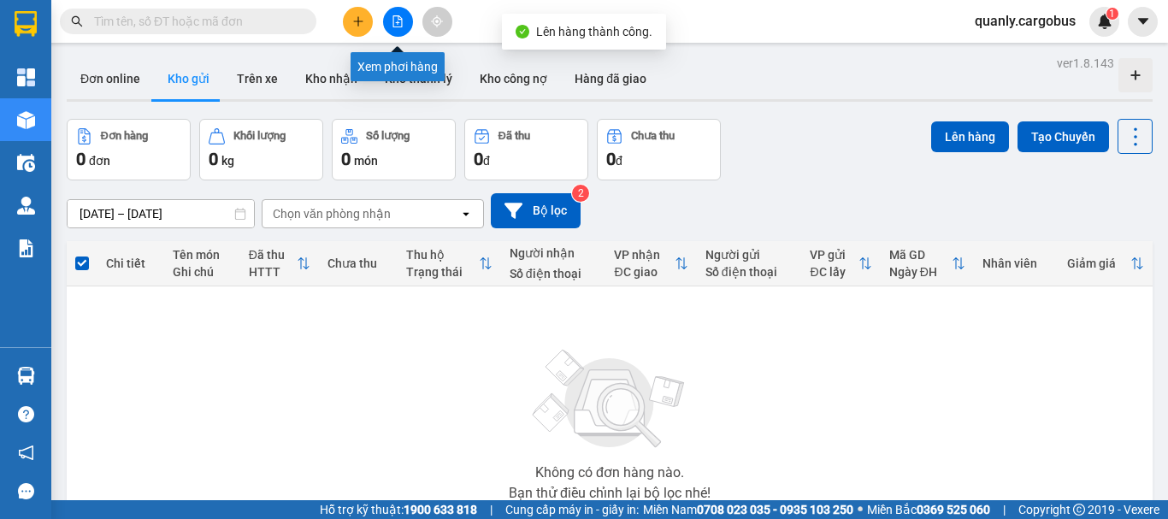
click at [394, 20] on icon "file-add" at bounding box center [398, 21] width 12 height 12
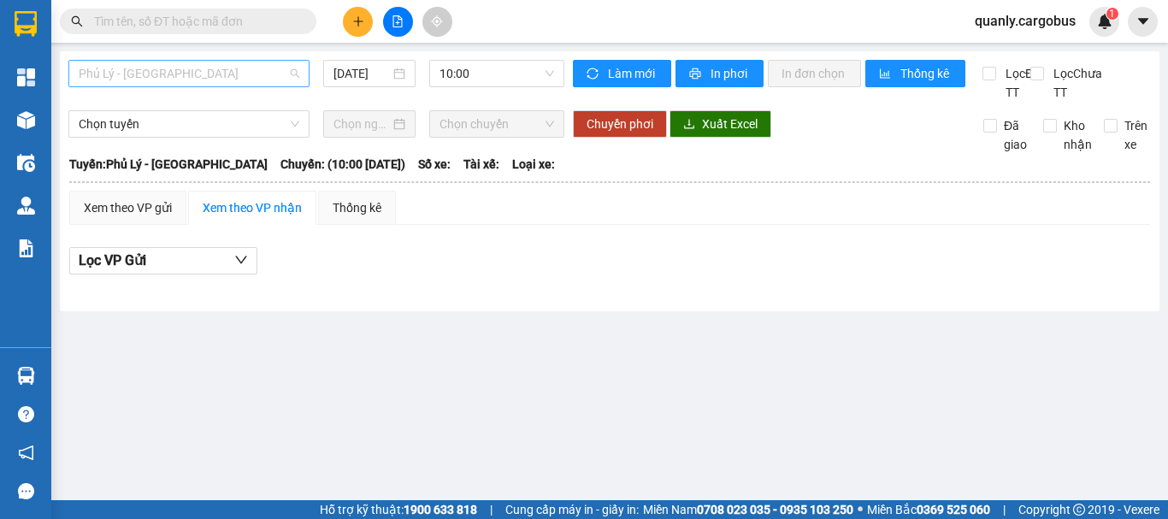
click at [176, 69] on span "Phủ Lý - [GEOGRAPHIC_DATA]" at bounding box center [189, 74] width 221 height 26
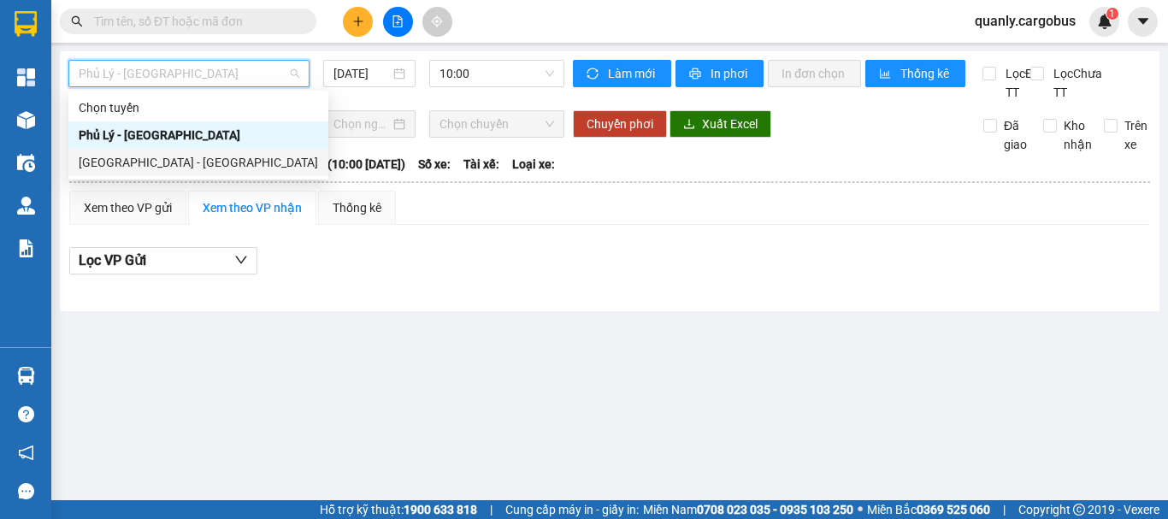
click at [137, 161] on div "[GEOGRAPHIC_DATA] - [GEOGRAPHIC_DATA]" at bounding box center [198, 162] width 239 height 19
type input "[DATE]"
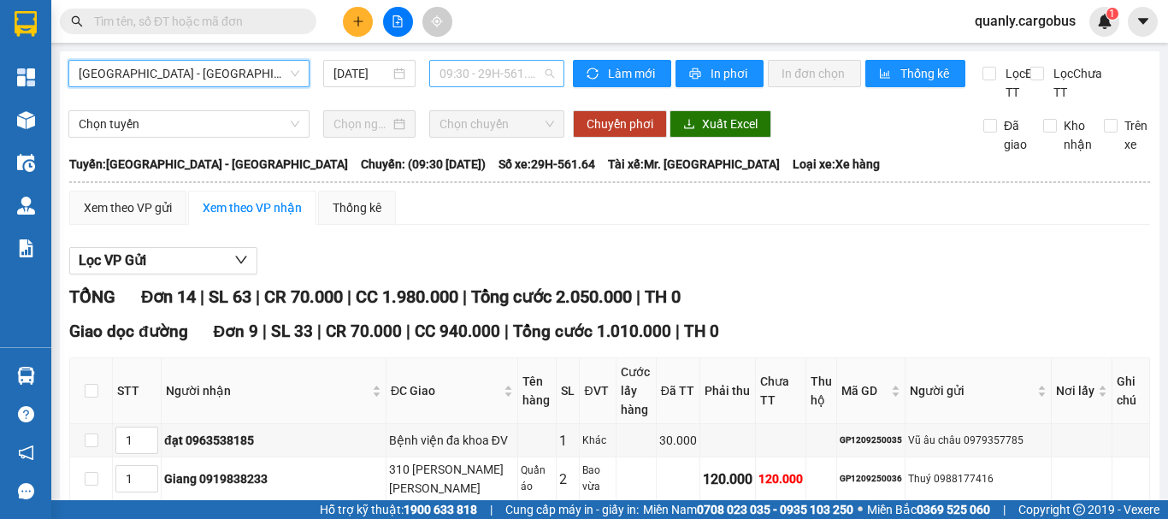
click at [473, 73] on span "09:30 - 29H-561.64" at bounding box center [497, 74] width 115 height 26
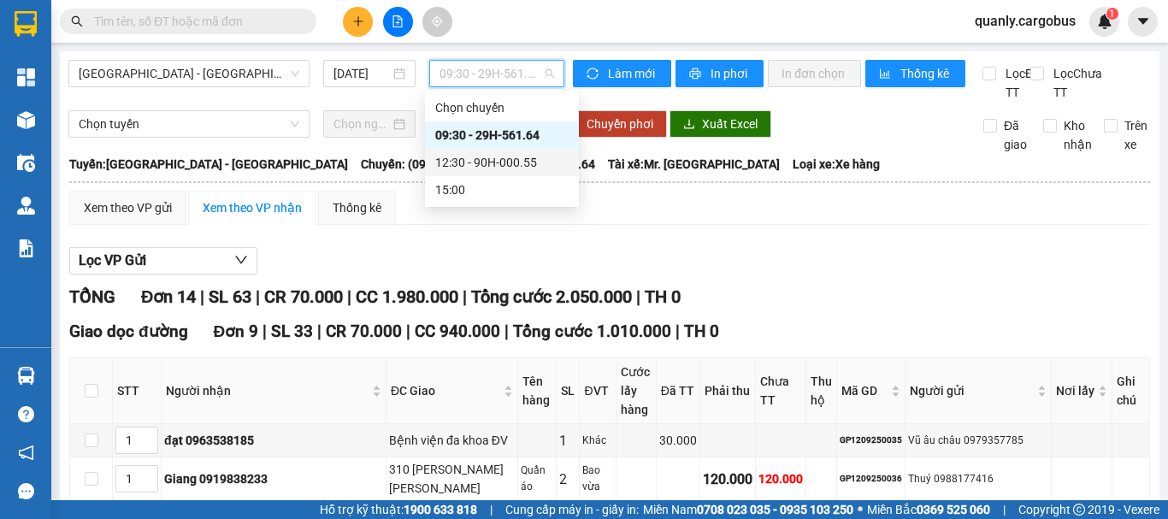
click at [485, 161] on div "12:30 - 90H-000.55" at bounding box center [501, 162] width 133 height 19
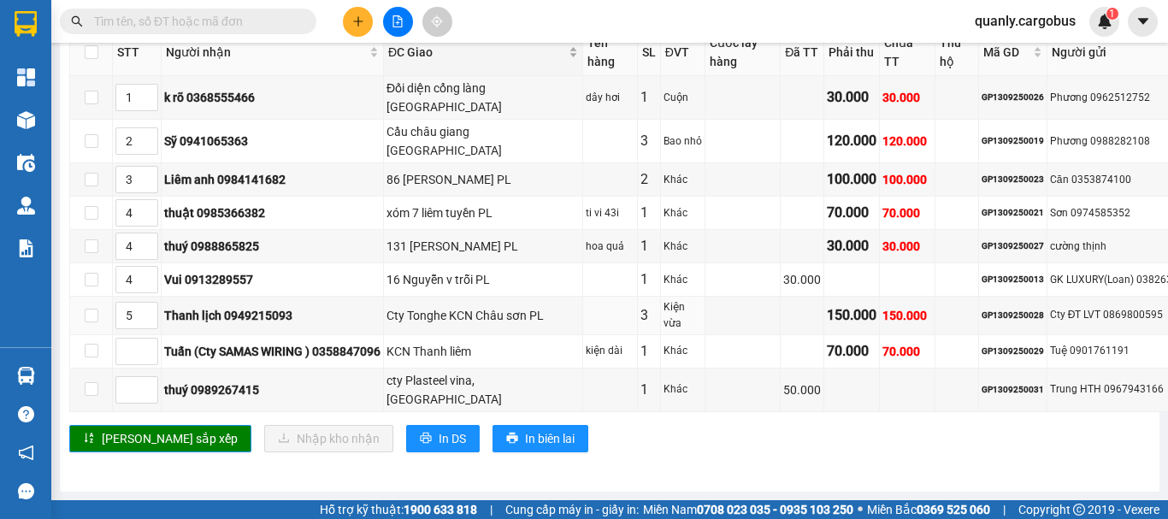
scroll to position [1331, 0]
click at [156, 377] on span "Increase Value" at bounding box center [148, 384] width 19 height 15
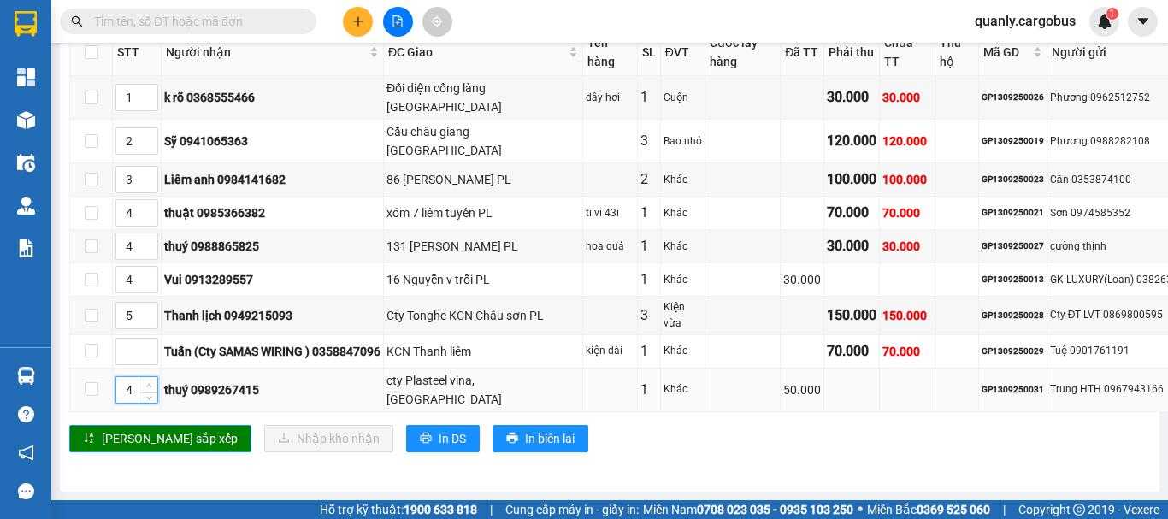
type input "5"
click at [156, 377] on span "Increase Value" at bounding box center [148, 384] width 19 height 15
click at [143, 429] on span "[PERSON_NAME] sắp xếp" at bounding box center [170, 438] width 136 height 19
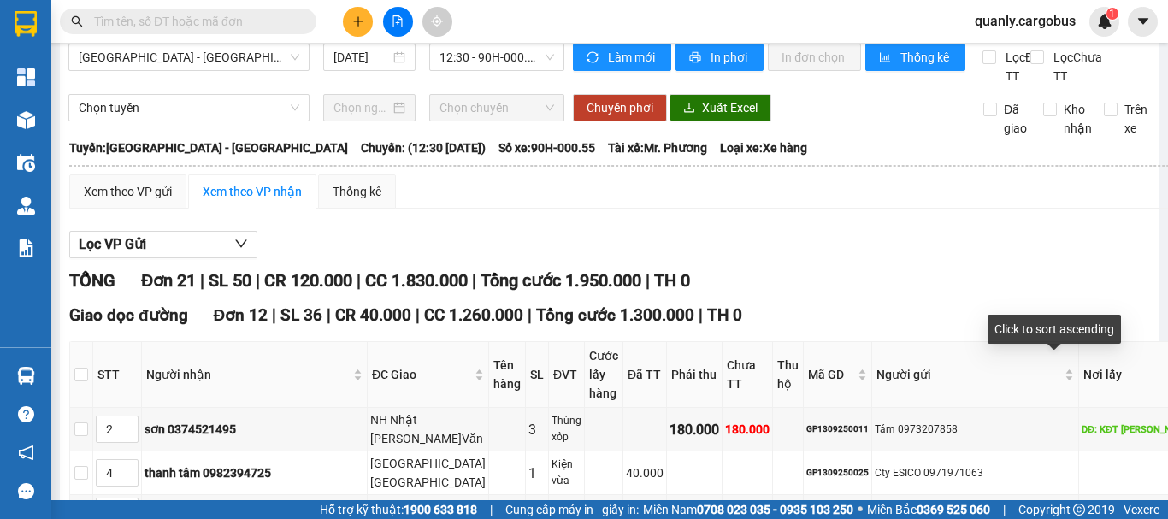
scroll to position [0, 0]
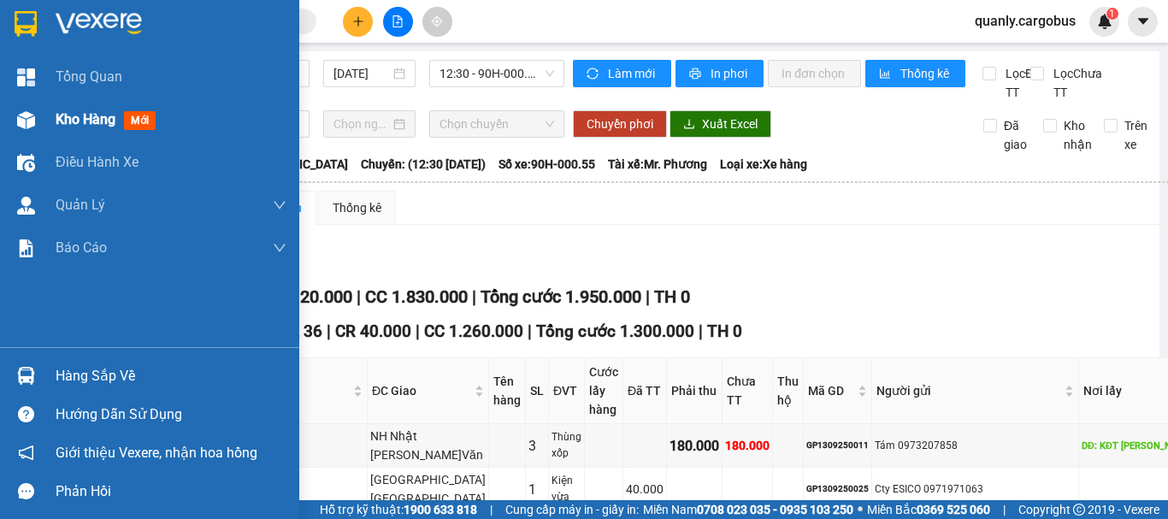
click at [18, 116] on img at bounding box center [26, 120] width 18 height 18
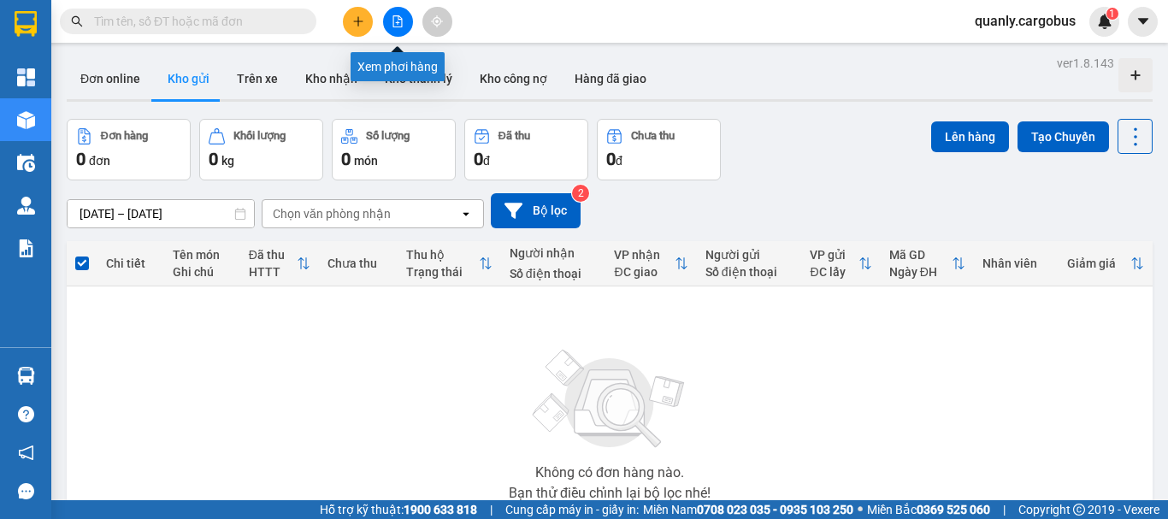
click at [399, 19] on icon "file-add" at bounding box center [398, 21] width 12 height 12
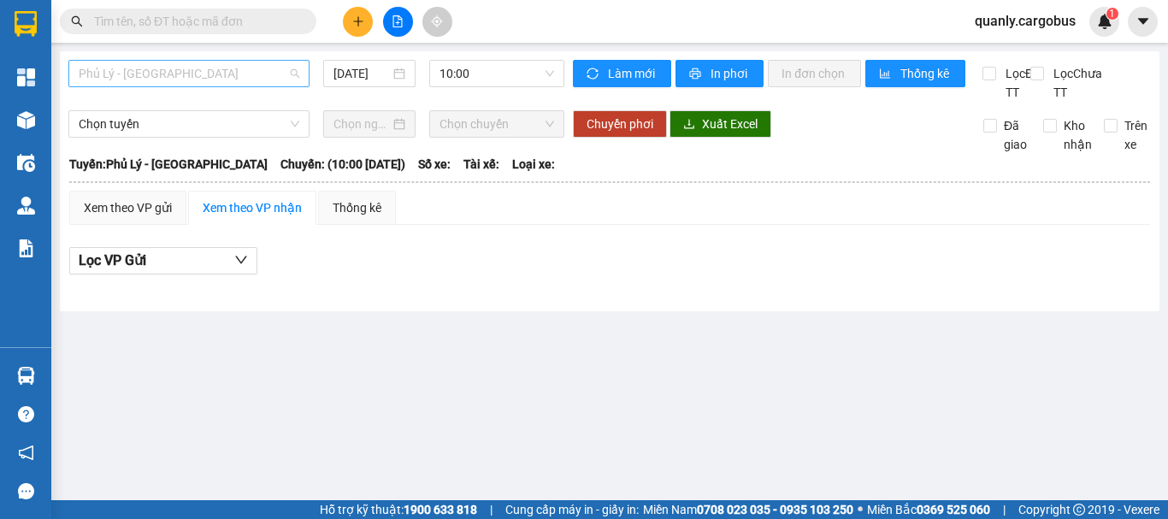
click at [216, 77] on span "Phủ Lý - [GEOGRAPHIC_DATA]" at bounding box center [189, 74] width 221 height 26
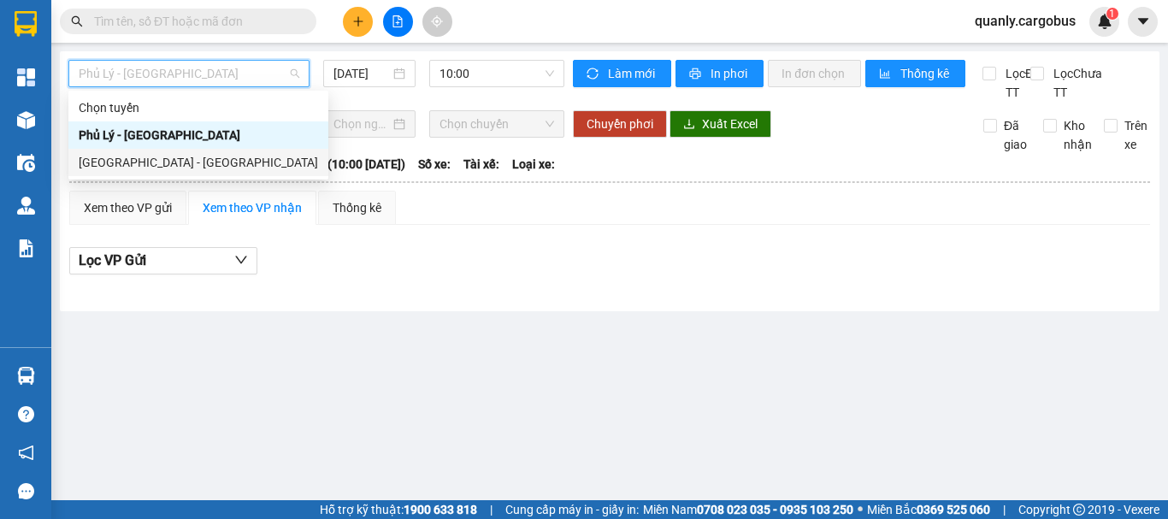
click at [146, 162] on div "[GEOGRAPHIC_DATA] - [GEOGRAPHIC_DATA]" at bounding box center [198, 162] width 239 height 19
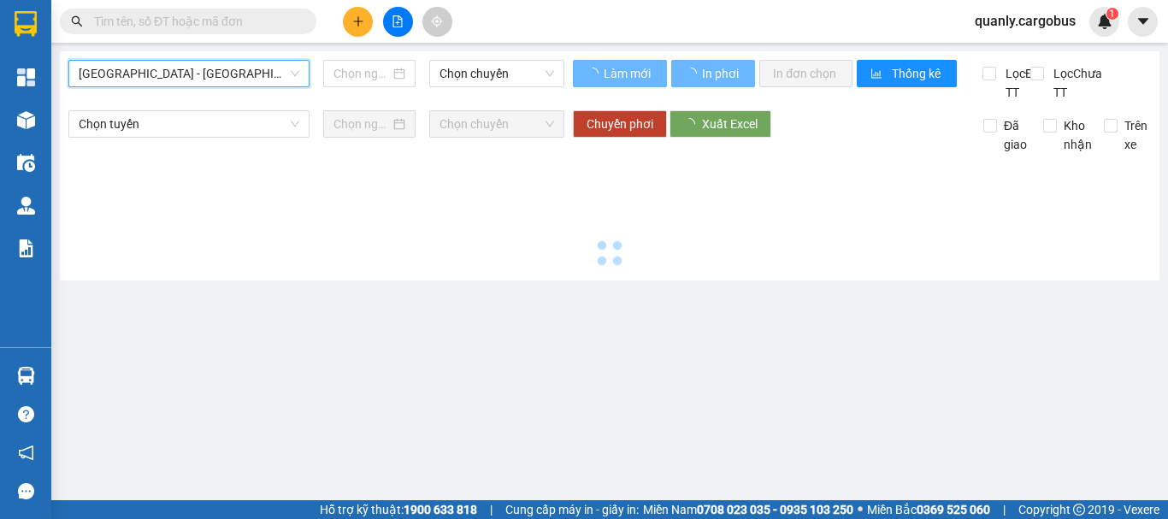
type input "[DATE]"
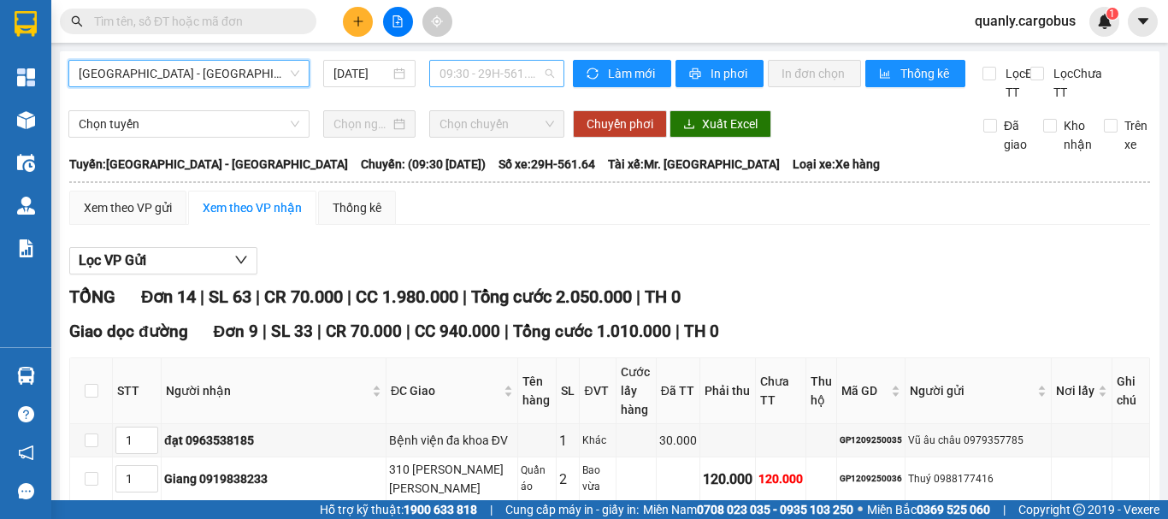
click at [506, 81] on span "09:30 - 29H-561.64" at bounding box center [497, 74] width 115 height 26
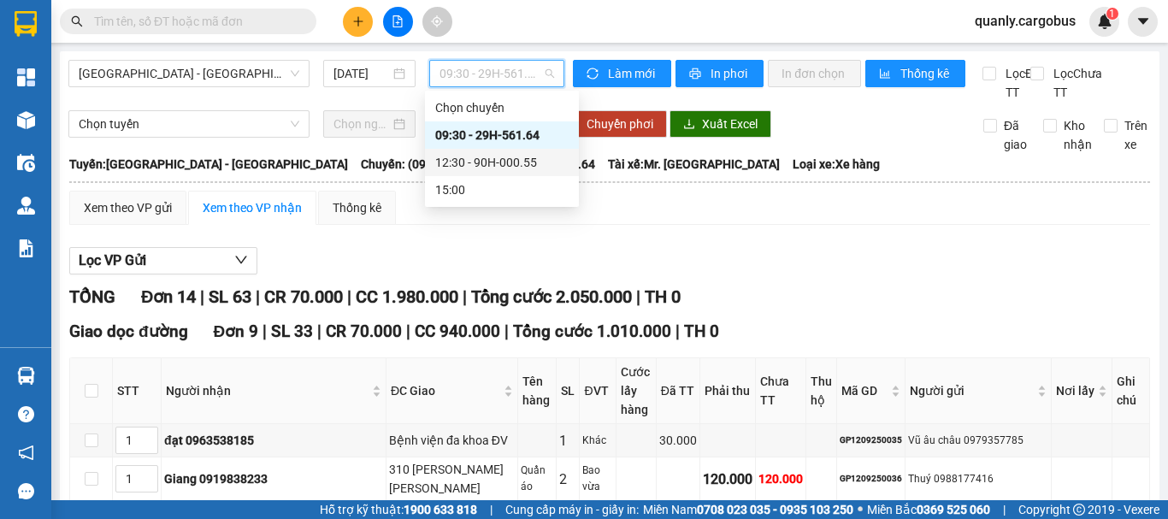
click at [477, 158] on div "12:30 - 90H-000.55" at bounding box center [501, 162] width 133 height 19
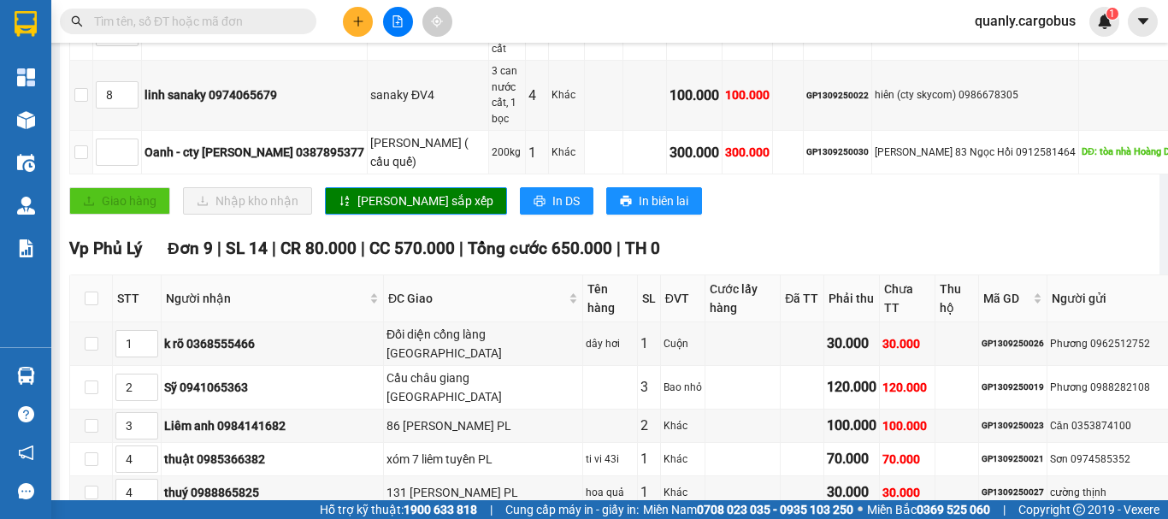
scroll to position [1026, 0]
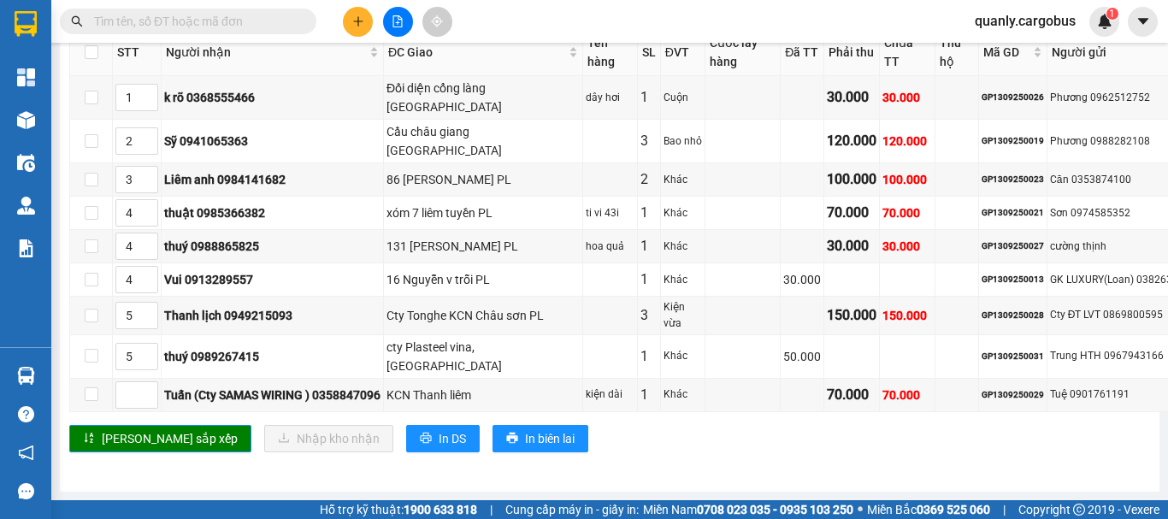
click at [439, 448] on span "In DS" at bounding box center [452, 438] width 27 height 19
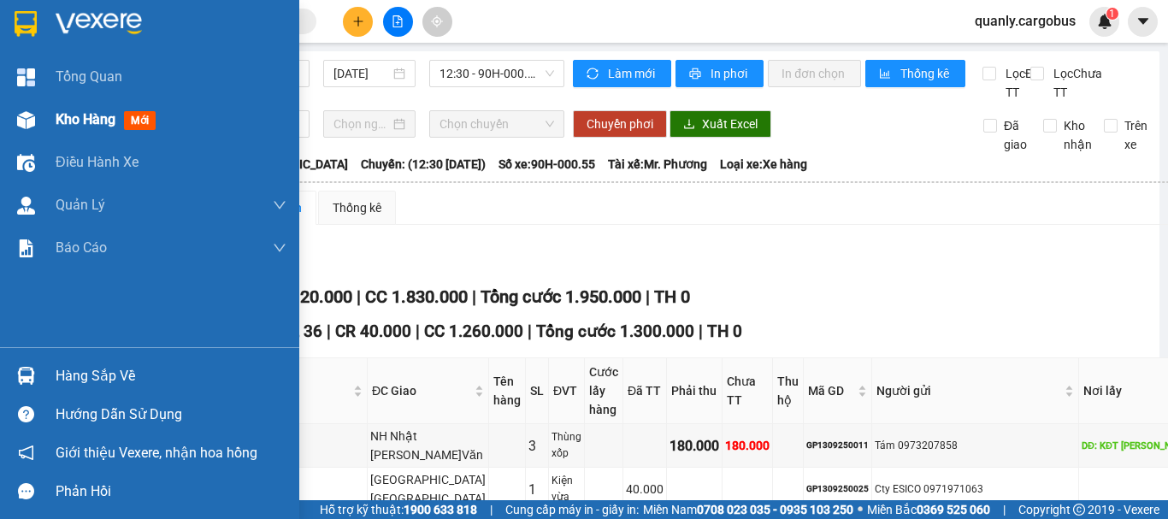
click at [23, 118] on img at bounding box center [26, 120] width 18 height 18
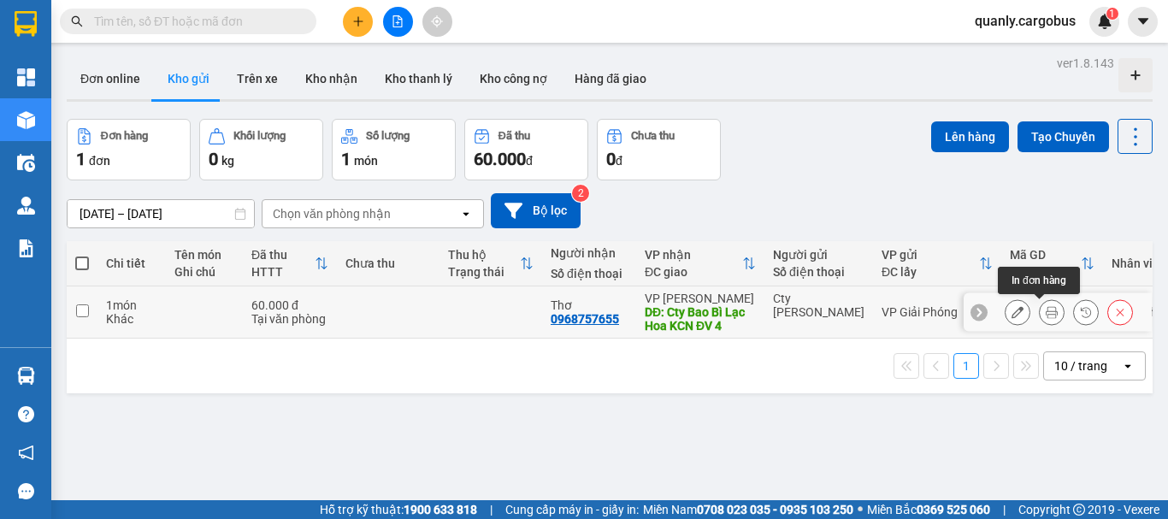
click at [1046, 309] on icon at bounding box center [1052, 312] width 12 height 12
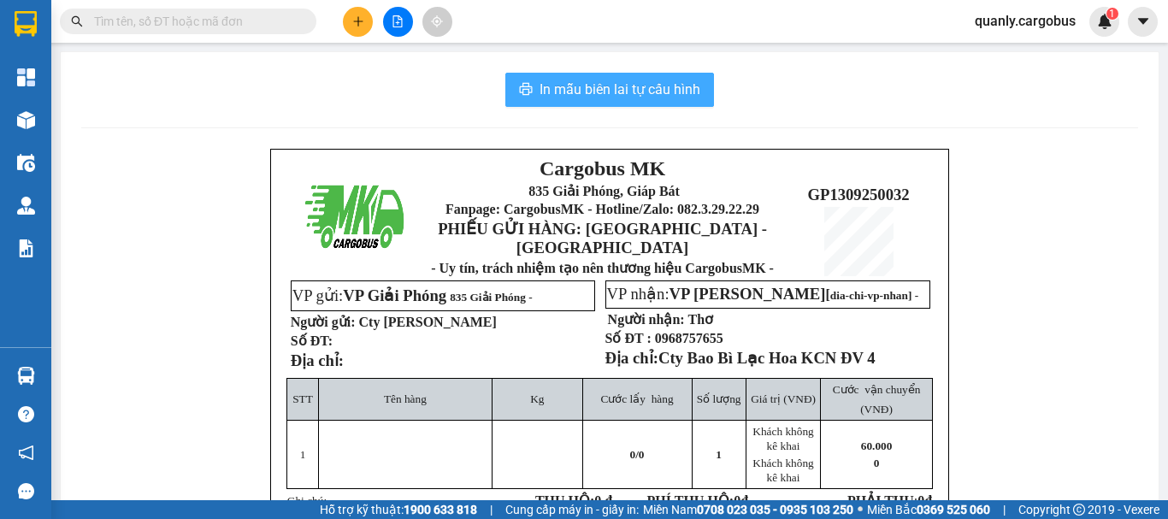
click at [552, 88] on span "In mẫu biên lai tự cấu hình" at bounding box center [620, 89] width 161 height 21
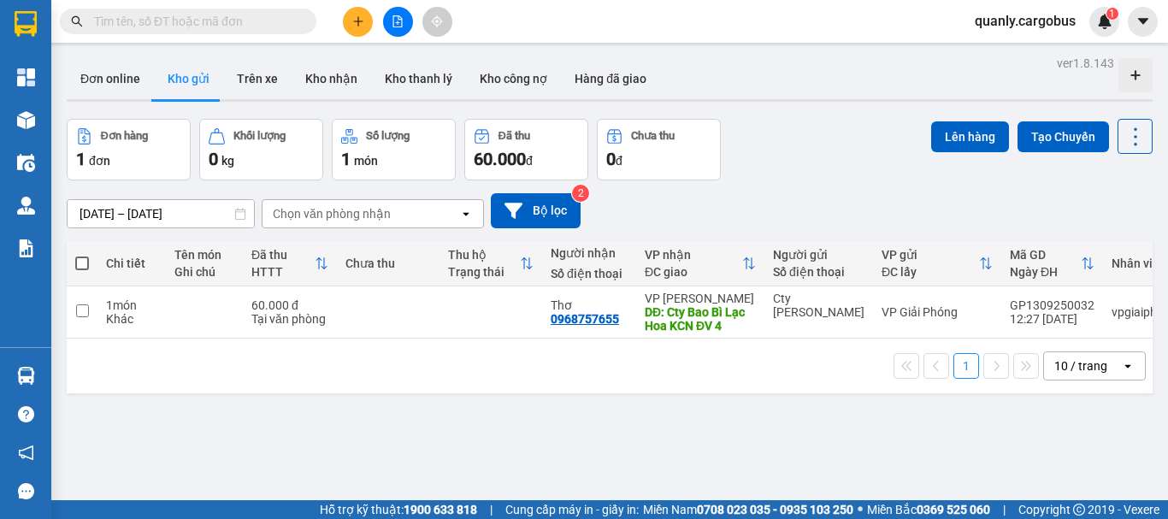
click at [83, 263] on span at bounding box center [82, 264] width 14 height 14
click at [82, 255] on input "checkbox" at bounding box center [82, 255] width 0 height 0
checkbox input "true"
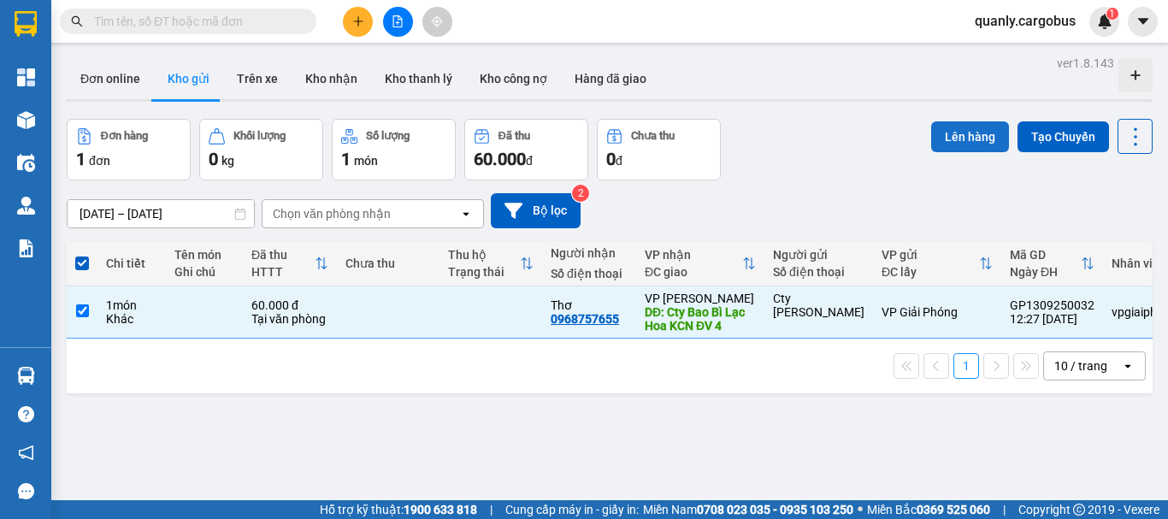
click at [963, 128] on button "Lên hàng" at bounding box center [970, 136] width 78 height 31
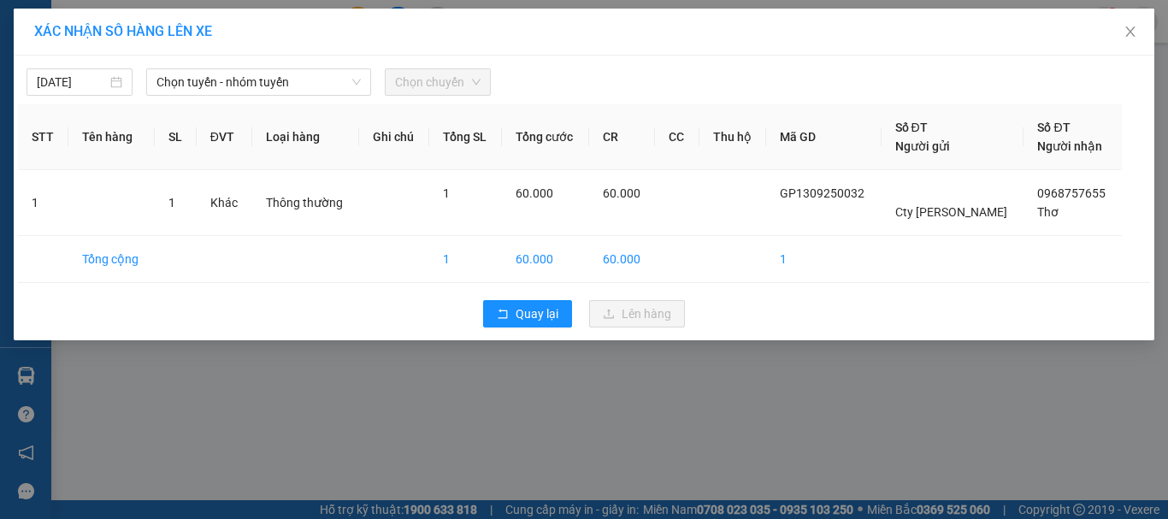
click at [227, 68] on div "13/09/2025 Chọn tuyến - nhóm tuyến Chọn chuyến" at bounding box center [584, 78] width 1132 height 36
click at [241, 82] on span "Chọn tuyến - nhóm tuyến" at bounding box center [259, 82] width 204 height 26
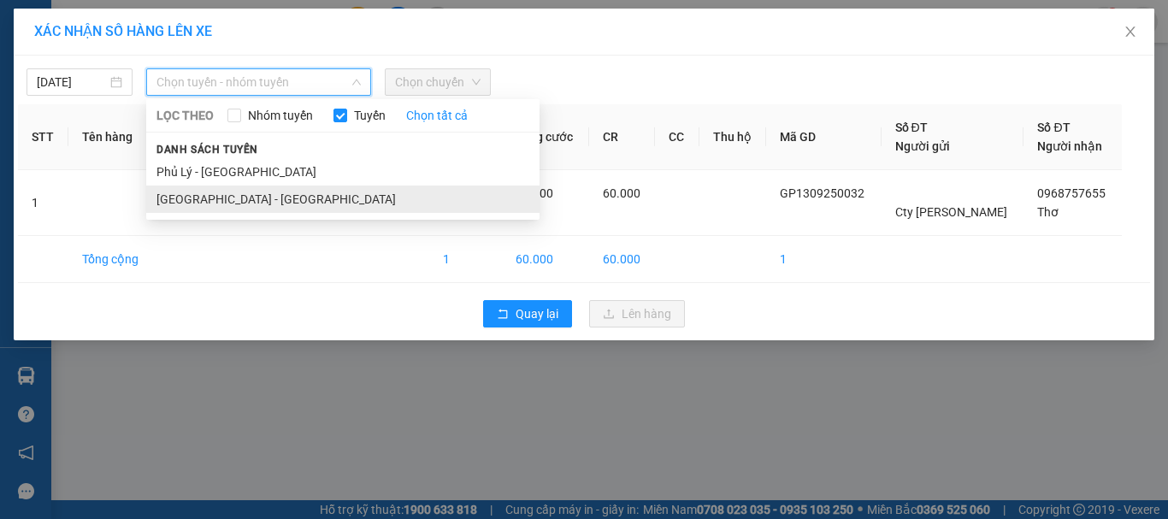
click at [207, 192] on li "[GEOGRAPHIC_DATA] - [GEOGRAPHIC_DATA]" at bounding box center [342, 199] width 393 height 27
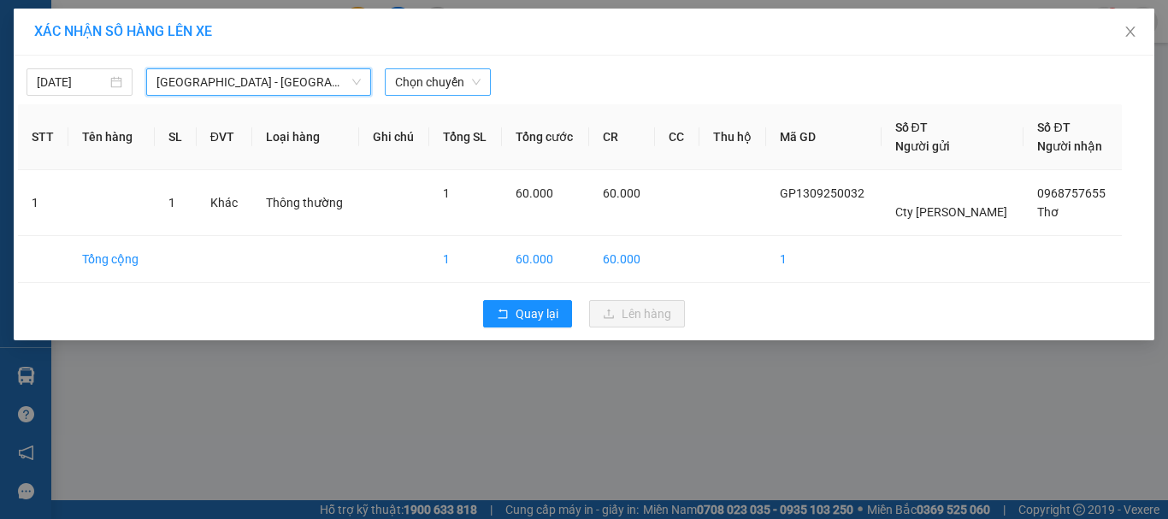
click at [434, 84] on span "Chọn chuyến" at bounding box center [438, 82] width 86 height 26
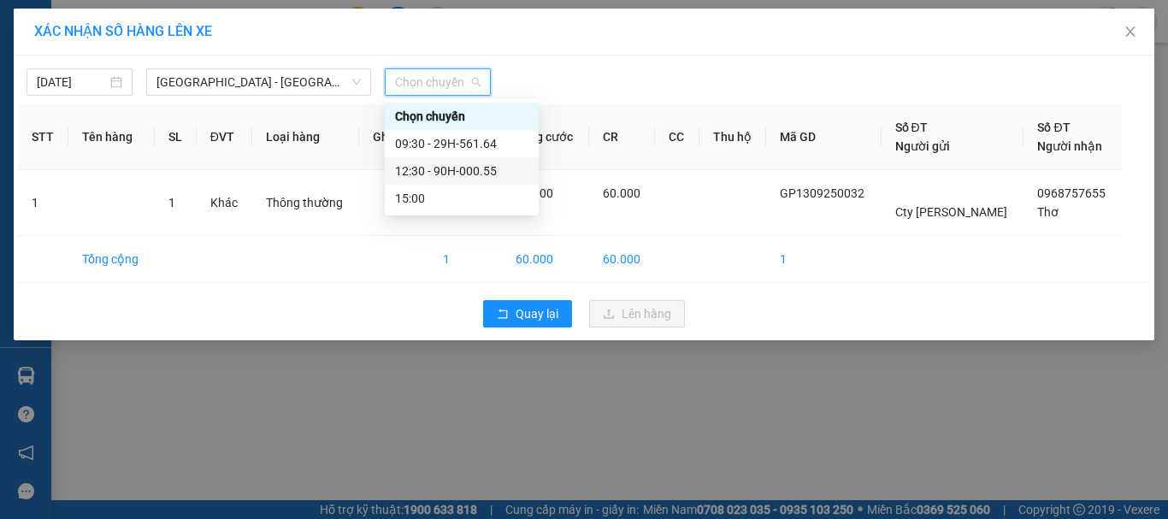
click at [446, 167] on div "12:30 - 90H-000.55" at bounding box center [461, 171] width 133 height 19
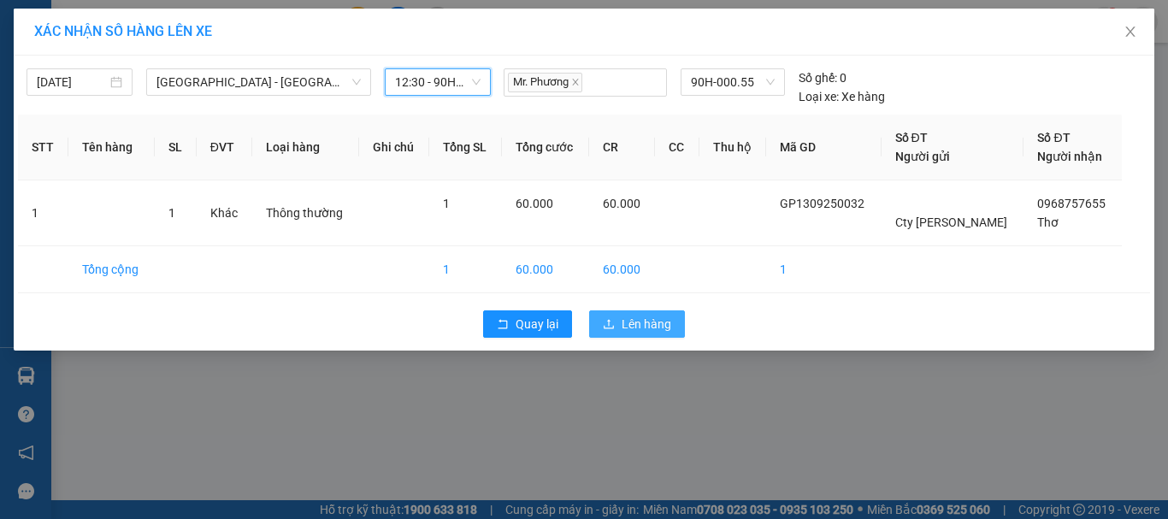
click at [650, 319] on span "Lên hàng" at bounding box center [647, 324] width 50 height 19
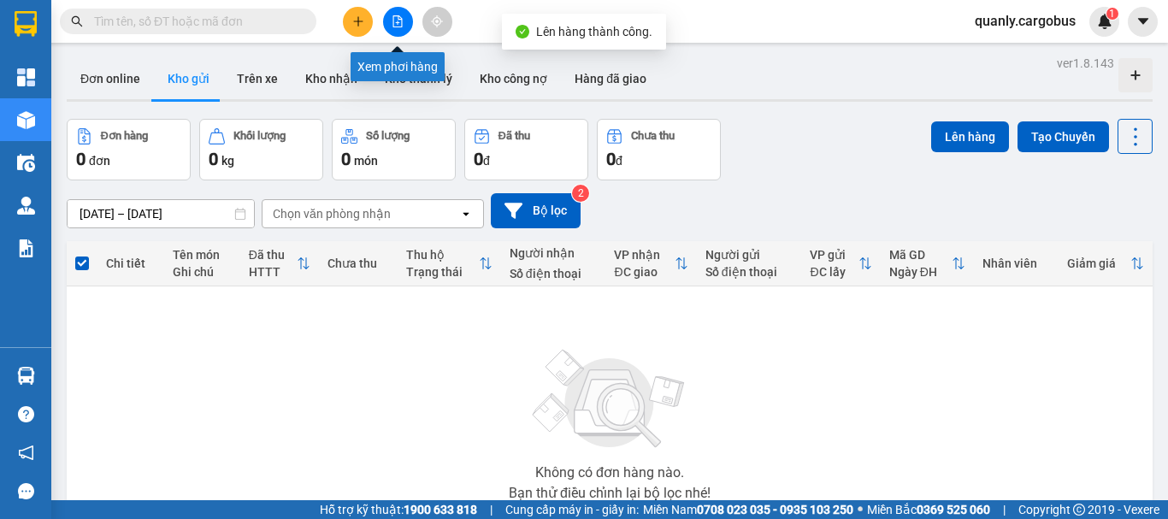
click at [399, 23] on icon "file-add" at bounding box center [397, 21] width 9 height 12
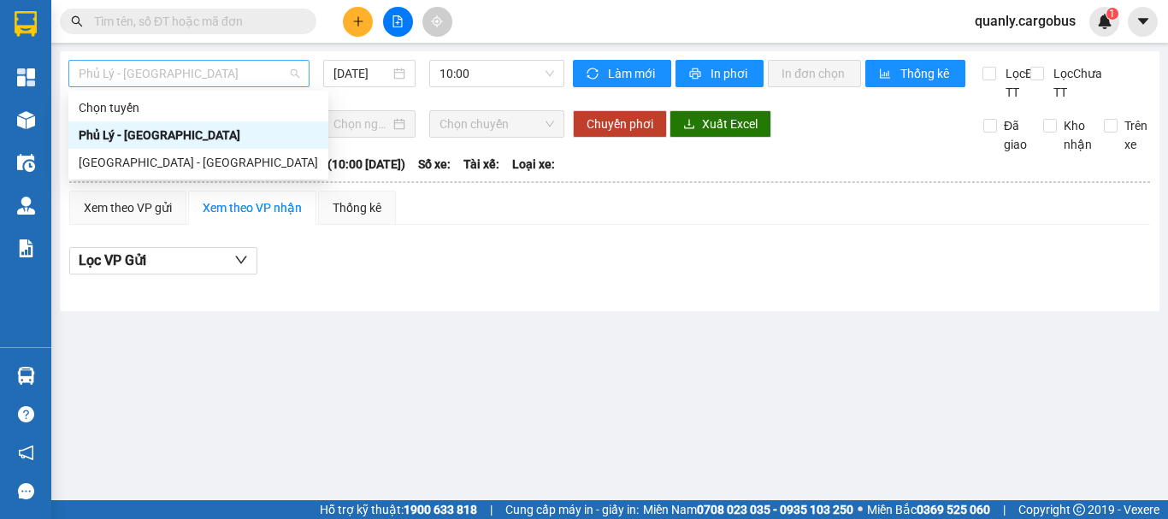
click at [232, 72] on span "Phủ Lý - [GEOGRAPHIC_DATA]" at bounding box center [189, 74] width 221 height 26
click at [128, 163] on div "[GEOGRAPHIC_DATA] - [GEOGRAPHIC_DATA]" at bounding box center [198, 162] width 239 height 19
type input "[DATE]"
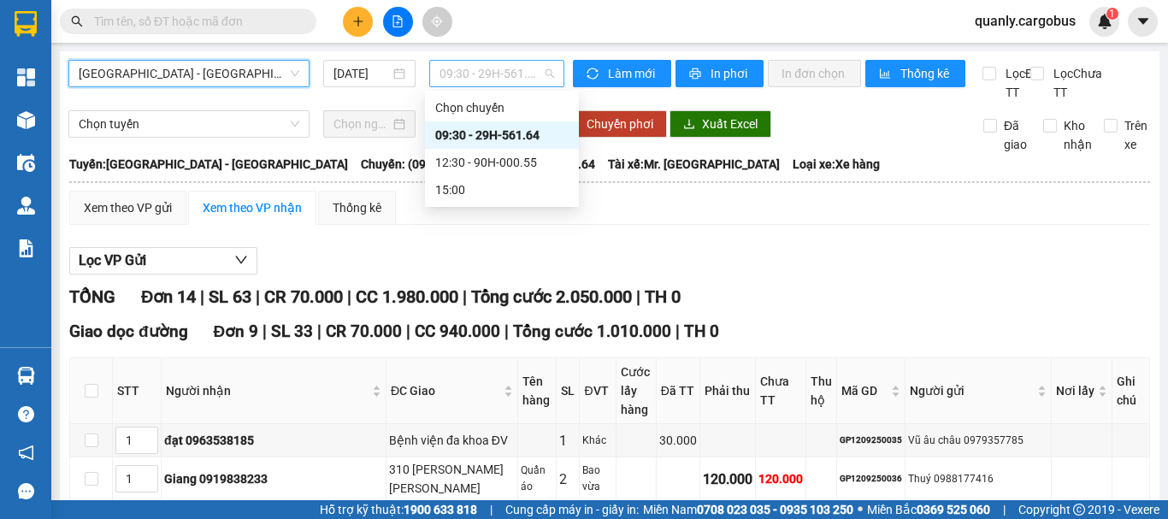
click at [488, 75] on span "09:30 - 29H-561.64" at bounding box center [497, 74] width 115 height 26
click at [496, 162] on div "12:30 - 90H-000.55" at bounding box center [501, 162] width 133 height 19
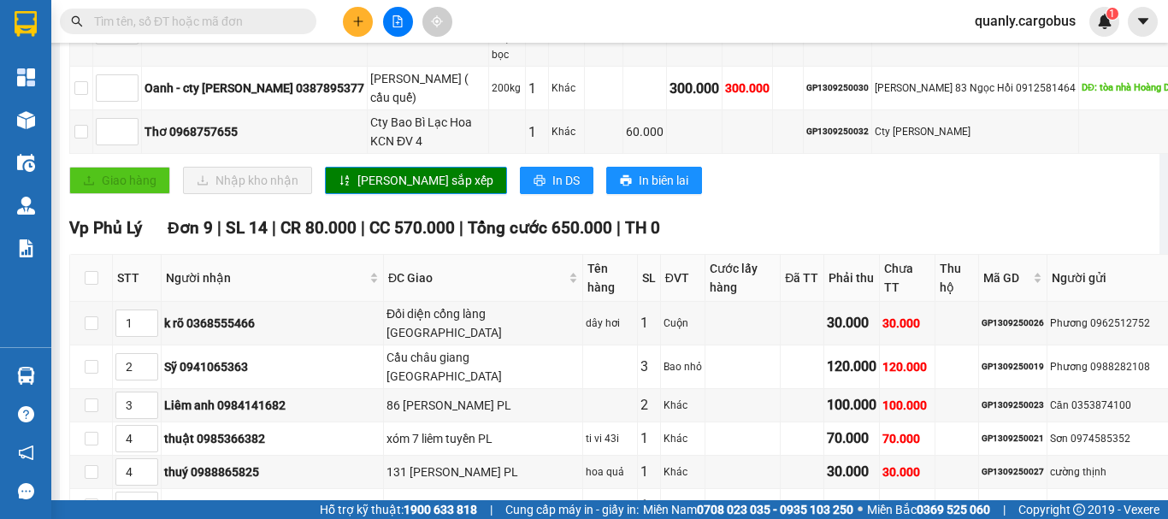
scroll to position [855, 0]
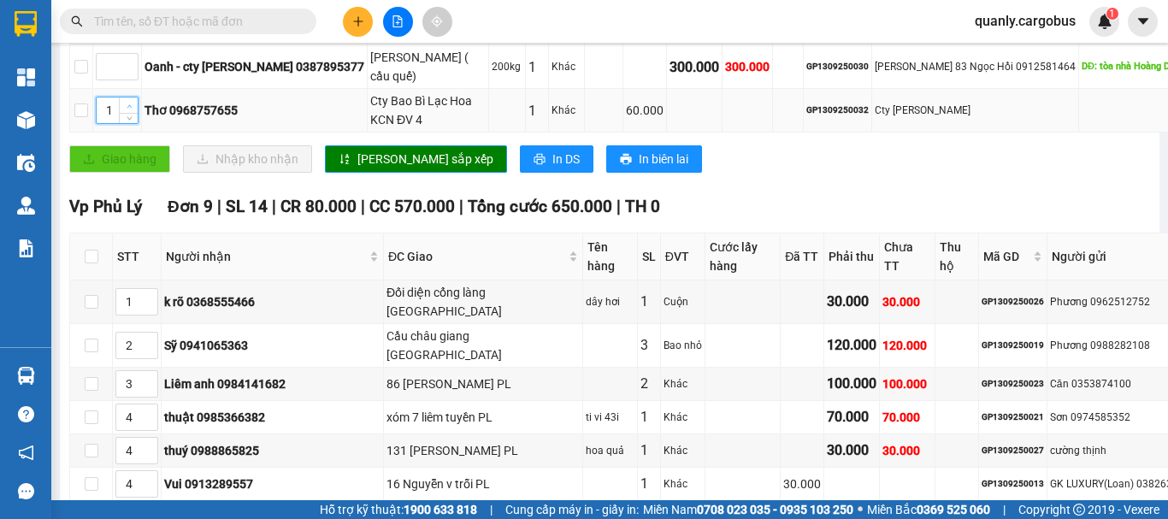
click at [129, 109] on icon "up" at bounding box center [130, 106] width 6 height 6
click at [129, 111] on span "up" at bounding box center [129, 106] width 10 height 10
click at [130, 111] on span "up" at bounding box center [129, 106] width 10 height 10
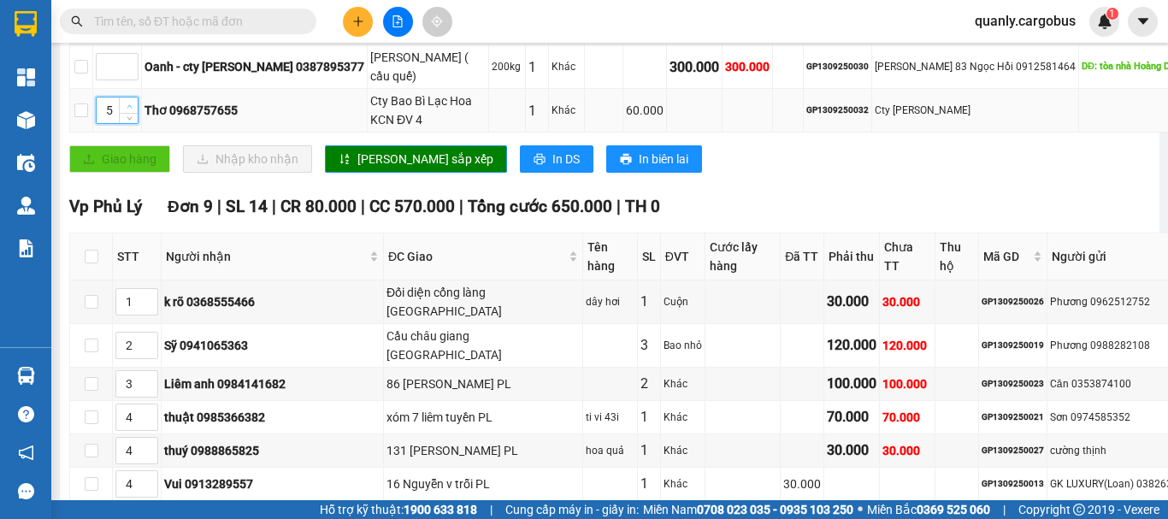
click at [130, 111] on span "up" at bounding box center [129, 106] width 10 height 10
type input "8"
click at [130, 111] on span "up" at bounding box center [129, 106] width 10 height 10
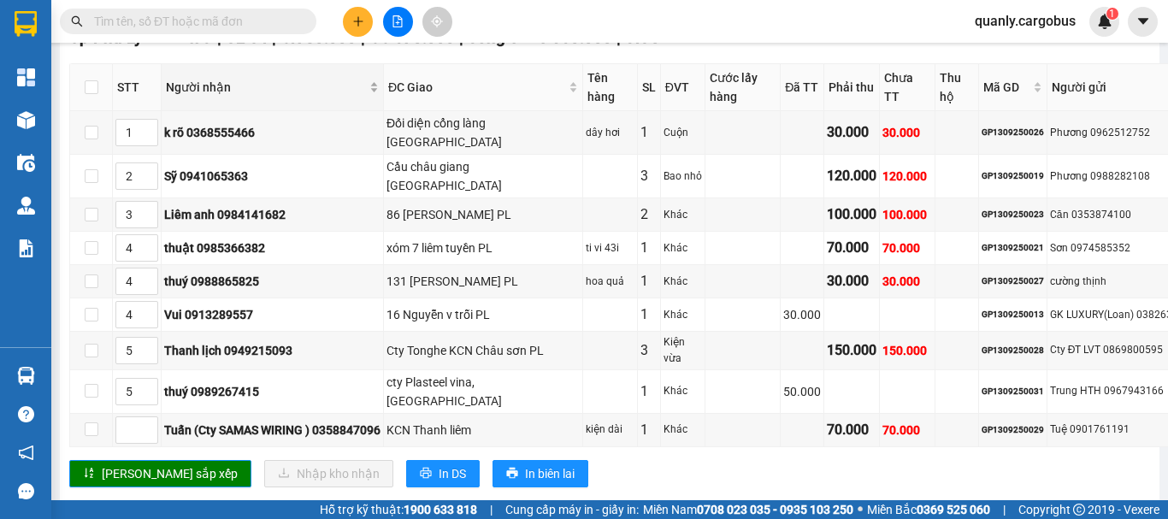
scroll to position [1026, 0]
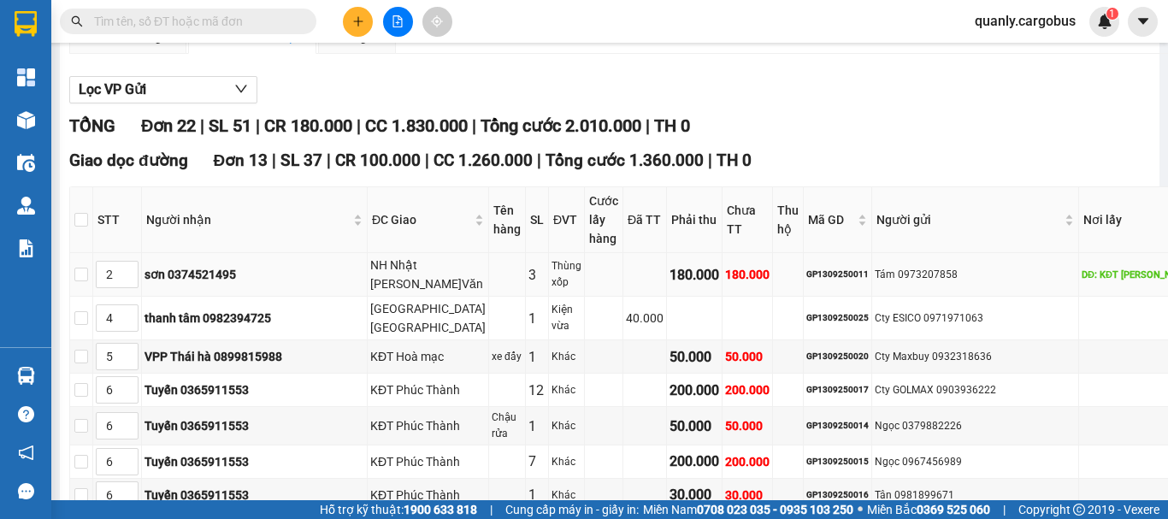
scroll to position [0, 0]
